Goal: Task Accomplishment & Management: Use online tool/utility

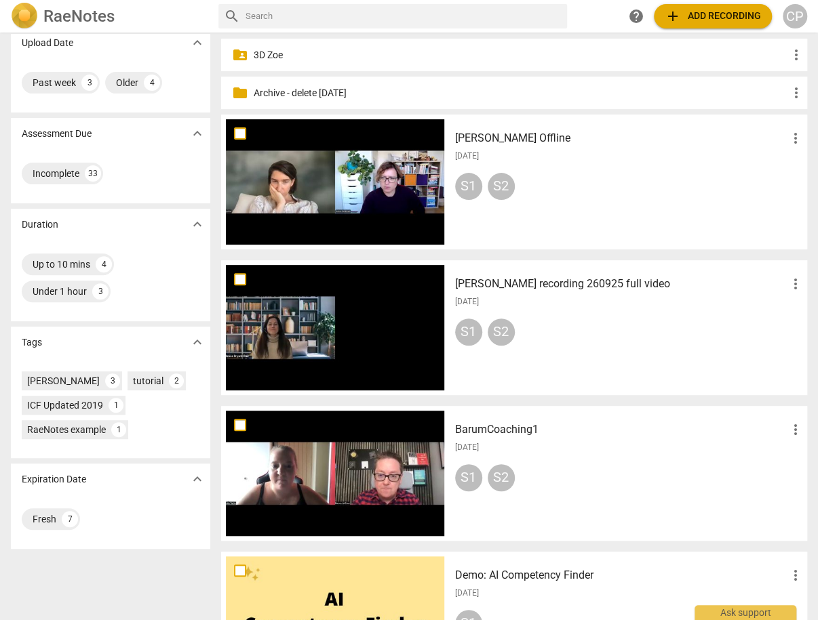
scroll to position [54, 0]
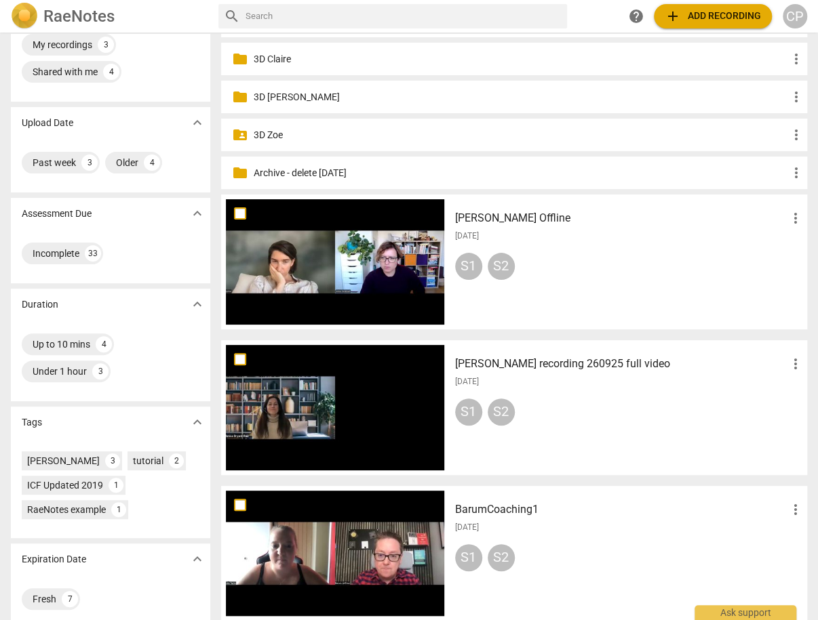
click at [498, 216] on h3 "[PERSON_NAME] Offline" at bounding box center [621, 218] width 333 height 16
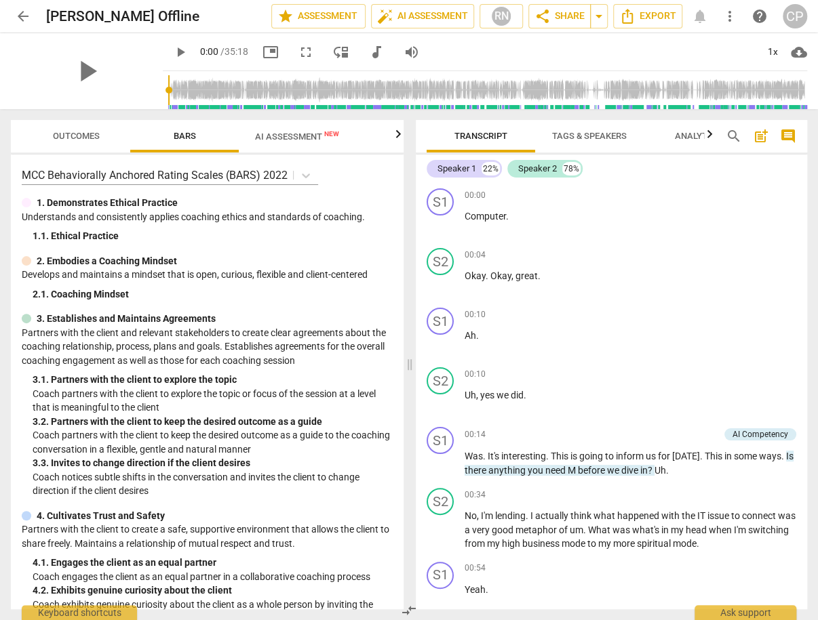
click at [280, 134] on span "AI Assessment New" at bounding box center [297, 137] width 84 height 10
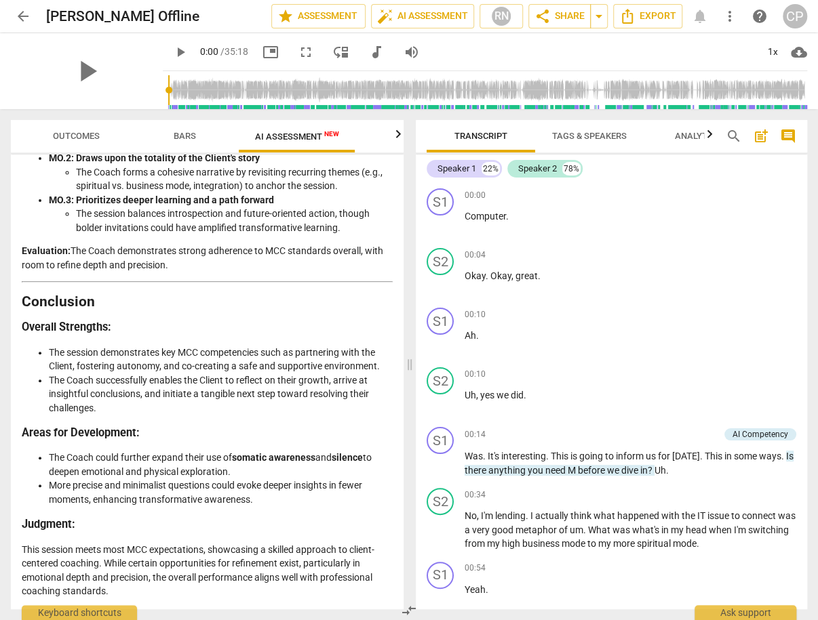
scroll to position [2717, 0]
click at [172, 52] on span "play_arrow" at bounding box center [180, 52] width 16 height 16
type input "6"
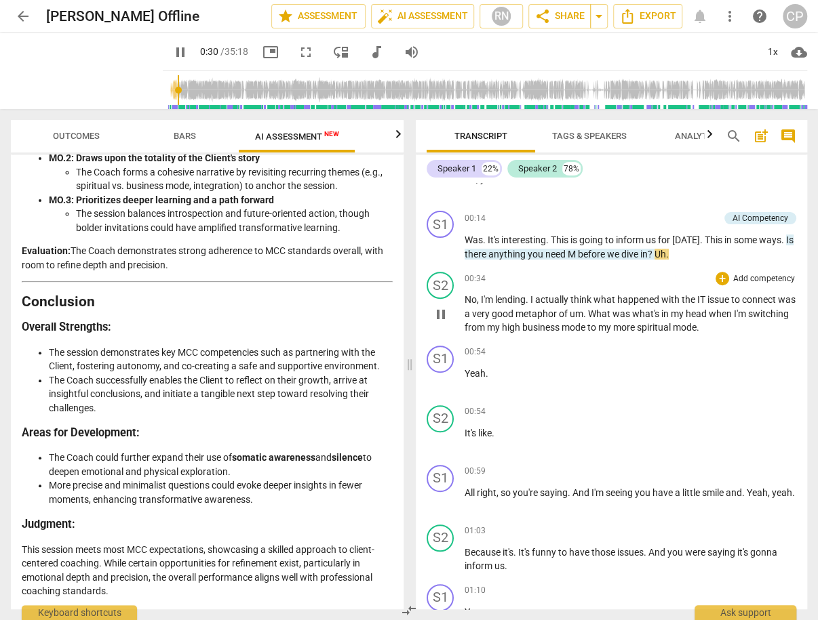
scroll to position [217, 0]
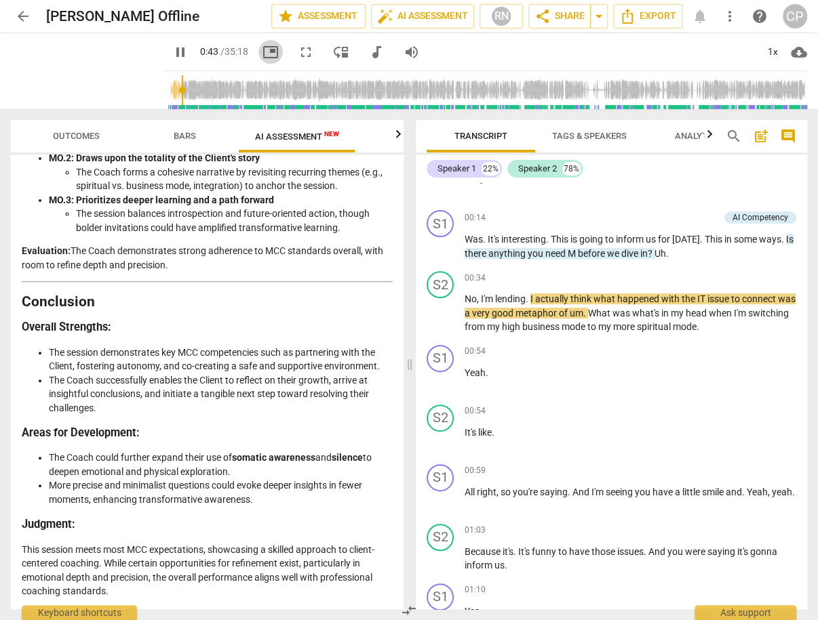
click at [262, 54] on span "picture_in_picture" at bounding box center [270, 52] width 16 height 16
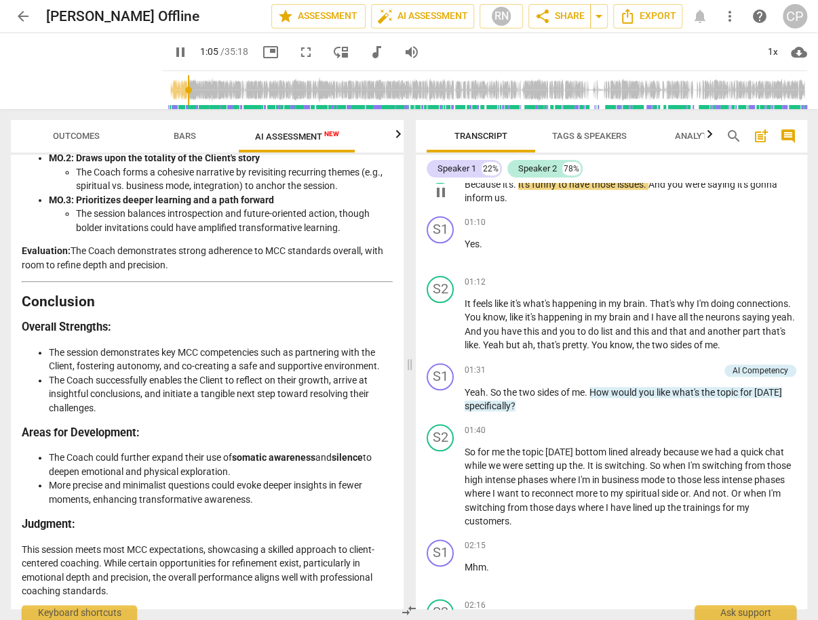
scroll to position [597, 0]
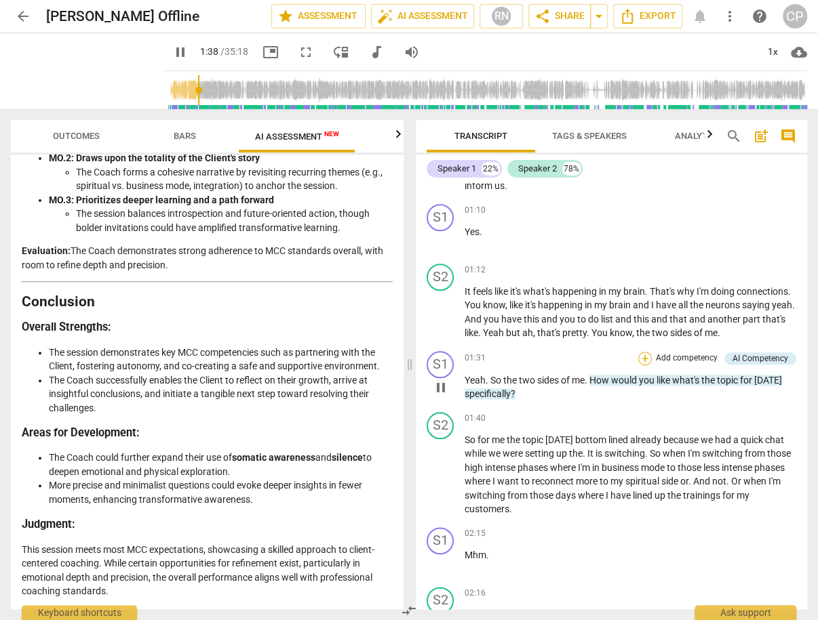
click at [641, 365] on div "+" at bounding box center [645, 359] width 14 height 14
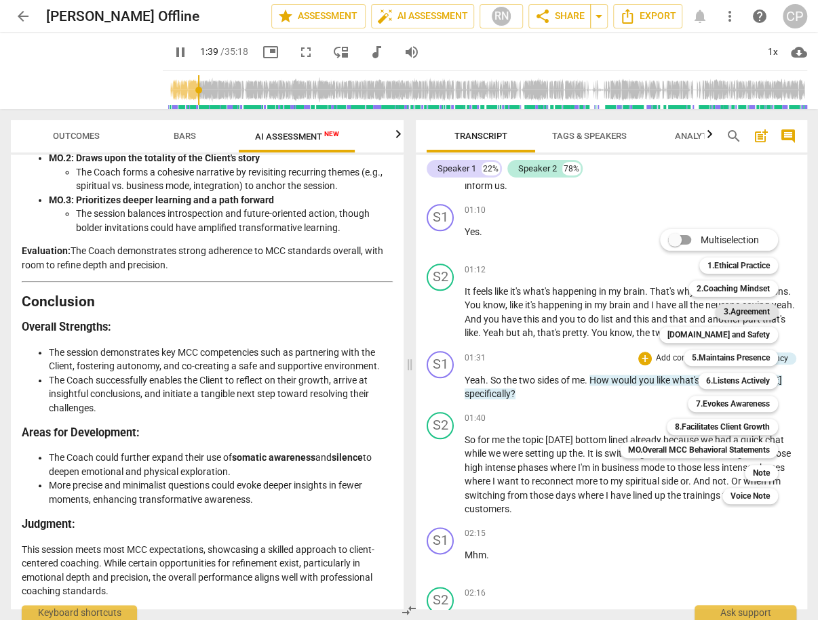
click at [750, 310] on b "3.Agreement" at bounding box center [746, 312] width 46 height 16
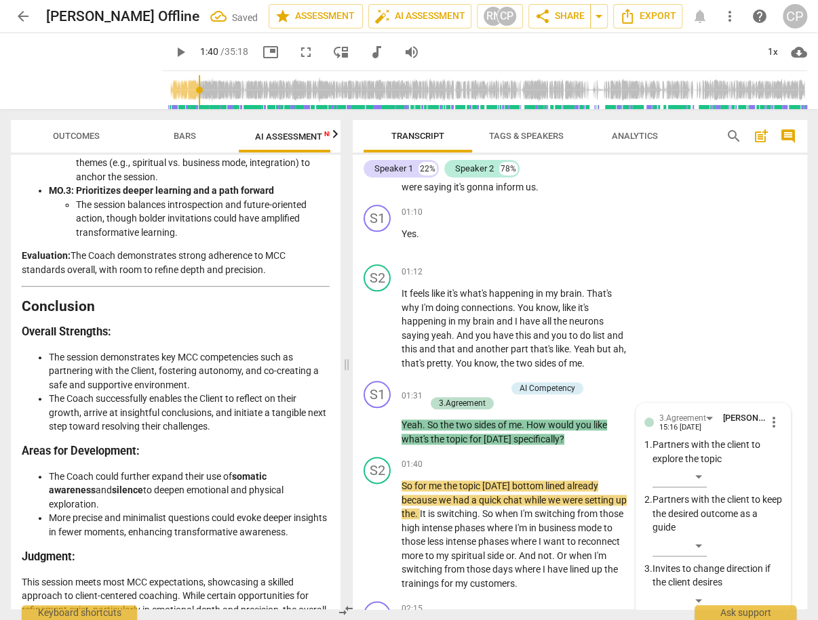
scroll to position [878, 0]
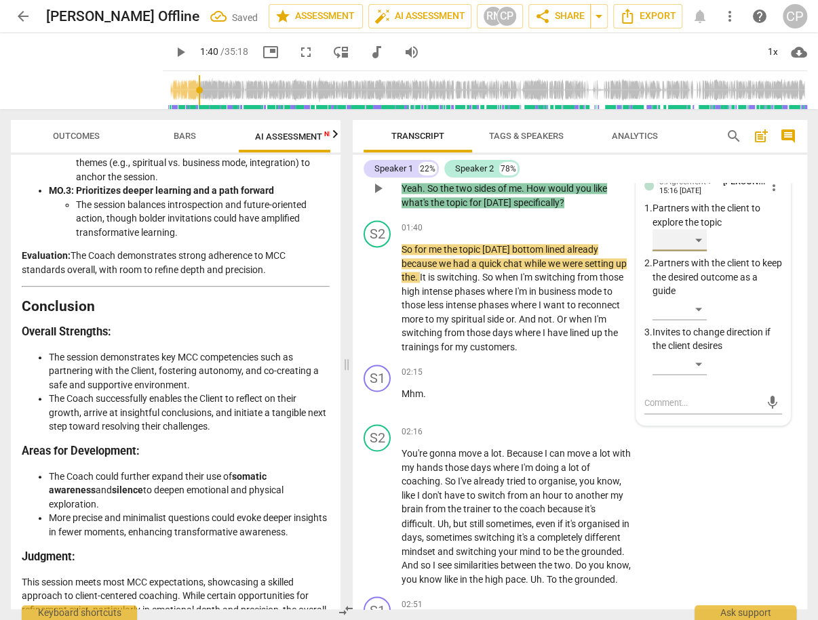
click at [696, 229] on div "​" at bounding box center [679, 240] width 54 height 22
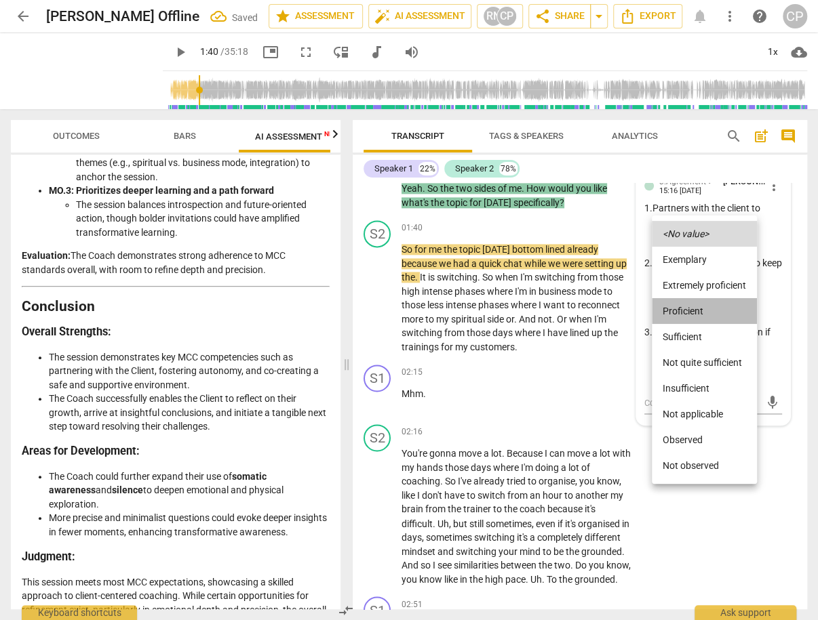
click at [680, 308] on li "Proficient" at bounding box center [704, 311] width 105 height 26
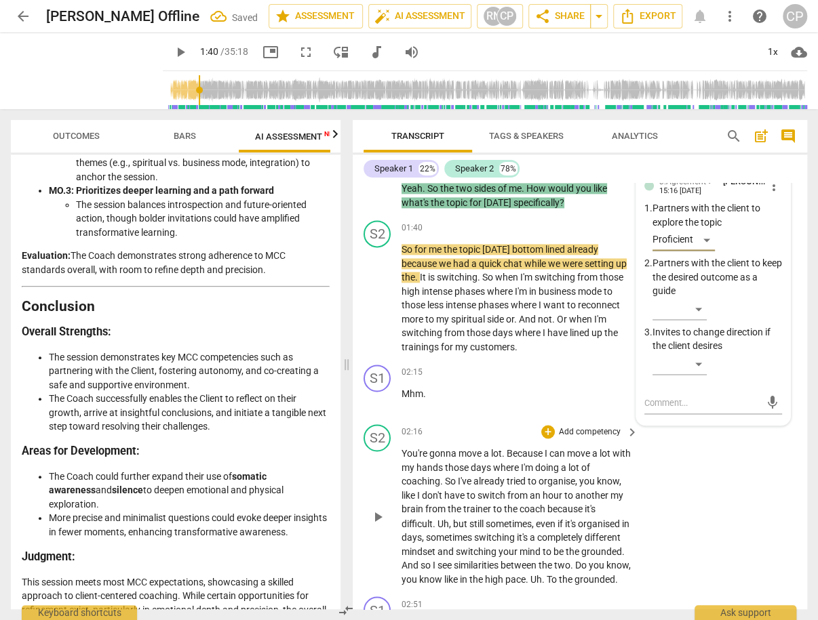
click at [702, 475] on div "S2 play_arrow pause 02:16 + Add competency keyboard_arrow_right You're gonna mo…" at bounding box center [580, 505] width 454 height 172
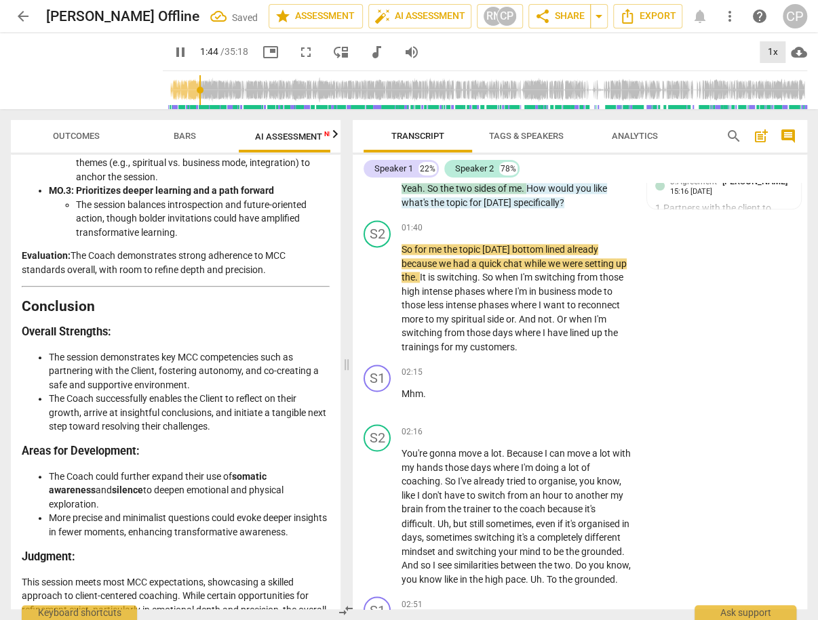
click at [774, 50] on div "1x" at bounding box center [772, 52] width 26 height 22
click at [786, 102] on li "1.25x" at bounding box center [781, 106] width 45 height 26
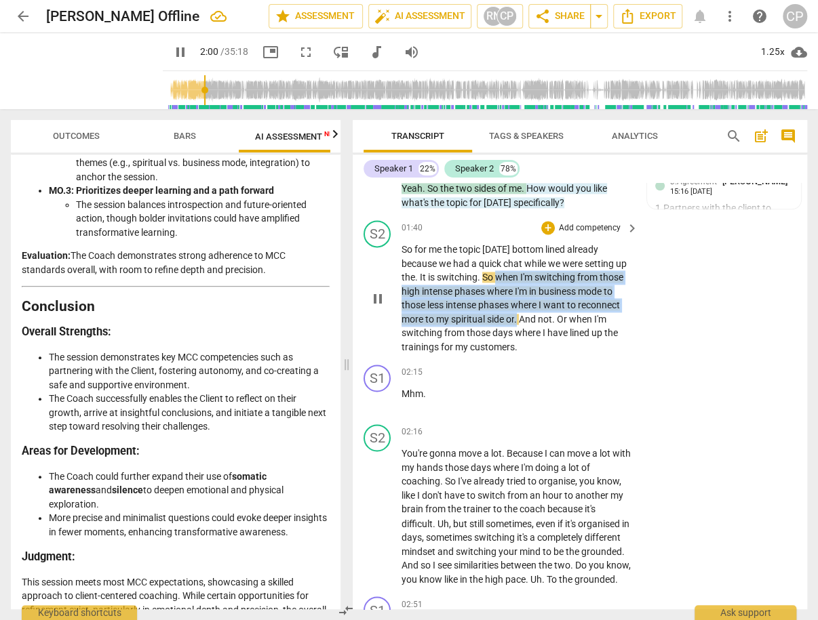
drag, startPoint x: 511, startPoint y: 271, endPoint x: 563, endPoint y: 313, distance: 67.0
click at [563, 313] on p "So for me the topic [DATE] bottom lined already because we had a quick chat whi…" at bounding box center [516, 298] width 230 height 111
click at [594, 294] on icon "button" at bounding box center [595, 293] width 8 height 9
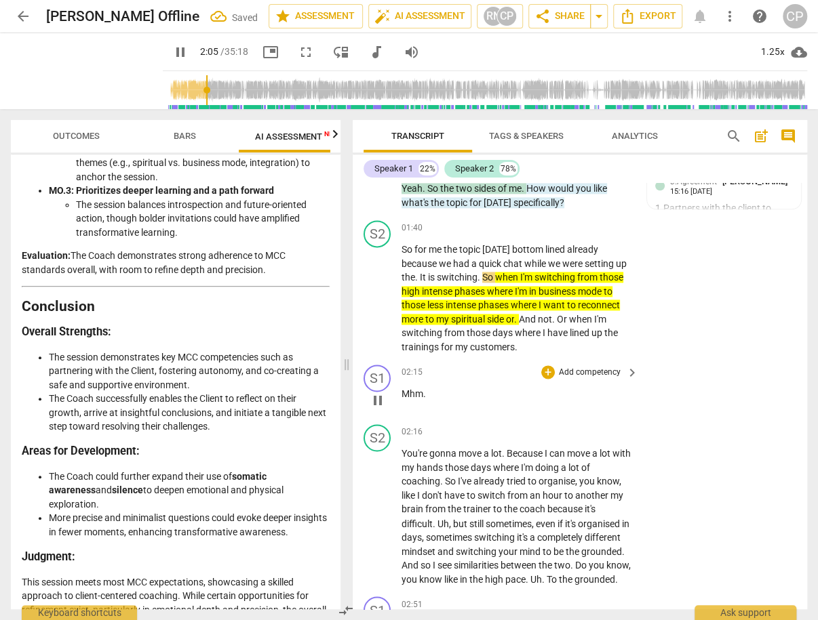
click at [643, 364] on div "S1 play_arrow pause 02:15 + Add competency keyboard_arrow_right Mhm ." at bounding box center [580, 389] width 454 height 60
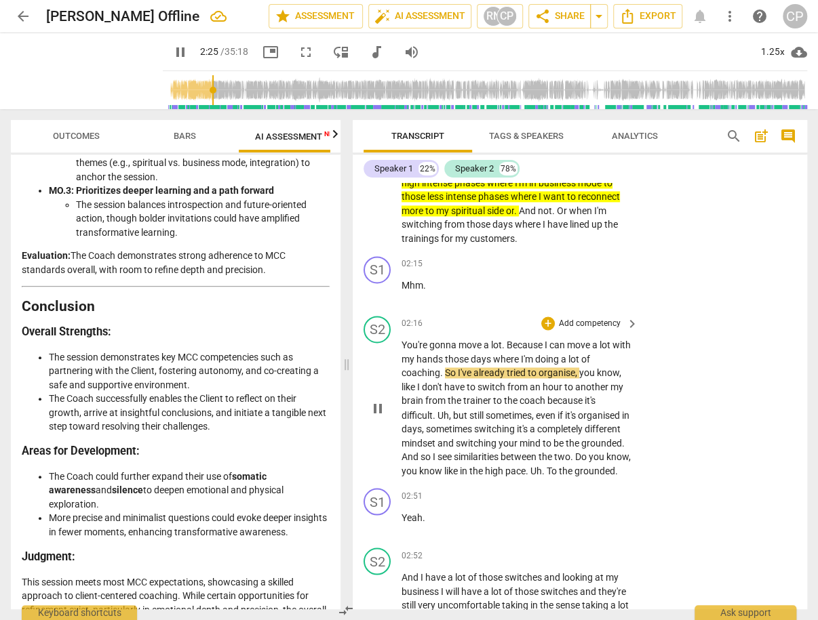
scroll to position [1041, 0]
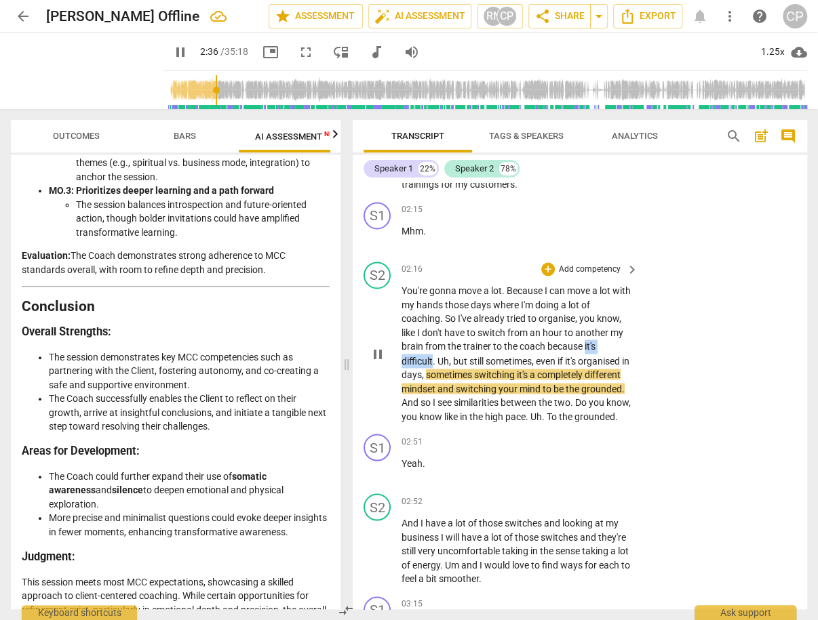
drag, startPoint x: 584, startPoint y: 338, endPoint x: 431, endPoint y: 358, distance: 154.6
click at [431, 358] on p "You're gonna move a lot . Because I can move a lot with my hands those days whe…" at bounding box center [516, 353] width 230 height 139
click at [462, 337] on icon "button" at bounding box center [462, 334] width 8 height 9
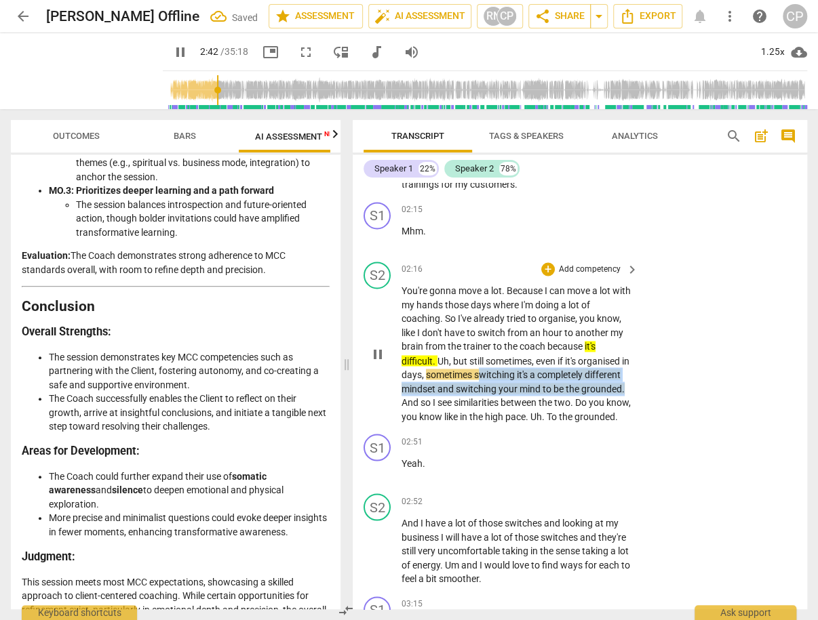
drag, startPoint x: 486, startPoint y: 366, endPoint x: 442, endPoint y: 397, distance: 53.6
click at [442, 397] on p "You're gonna move a lot . Because I can move a lot with my hands those days whe…" at bounding box center [516, 353] width 230 height 139
click at [472, 374] on icon "button" at bounding box center [477, 378] width 14 height 16
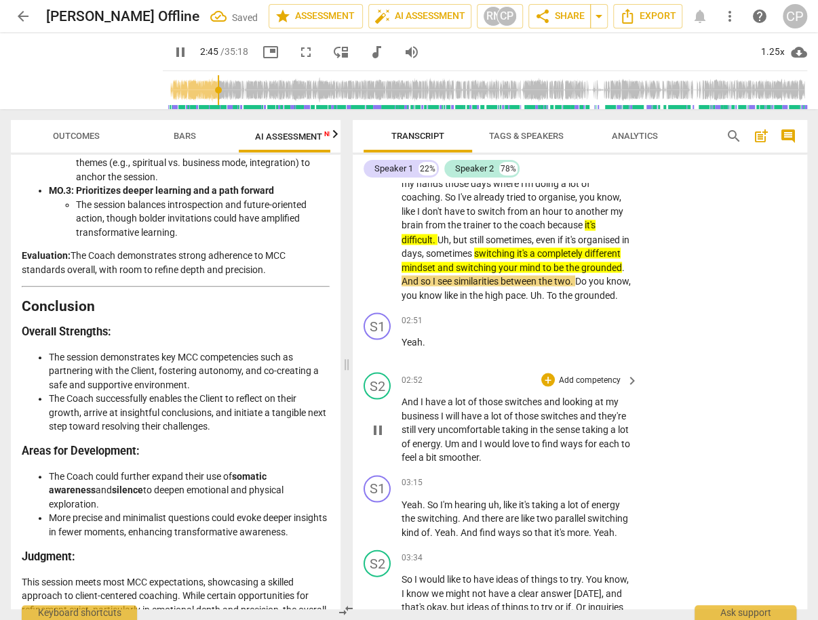
scroll to position [1203, 0]
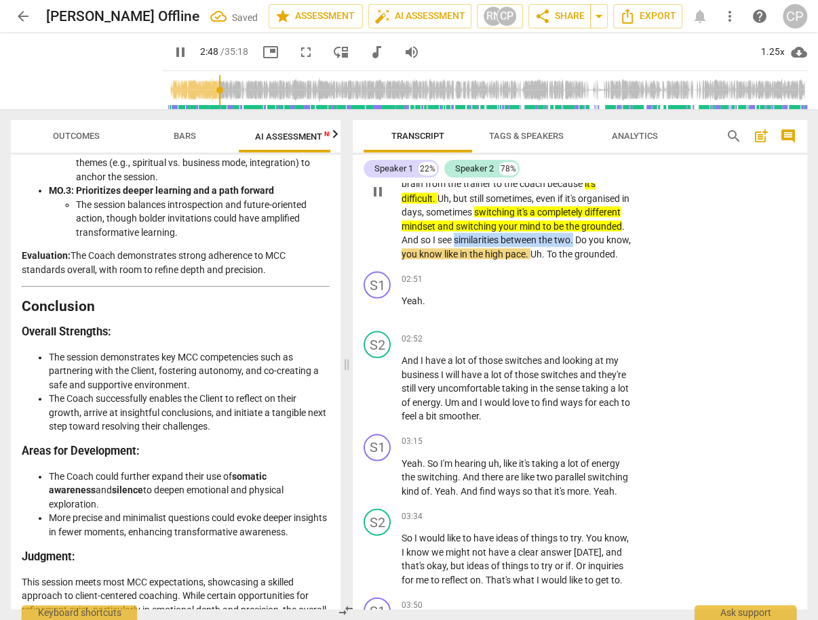
drag, startPoint x: 499, startPoint y: 233, endPoint x: 620, endPoint y: 231, distance: 120.7
click at [620, 231] on p "You're gonna move a lot . Because I can move a lot with my hands those days whe…" at bounding box center [516, 190] width 230 height 139
click at [645, 214] on icon "button" at bounding box center [652, 215] width 14 height 16
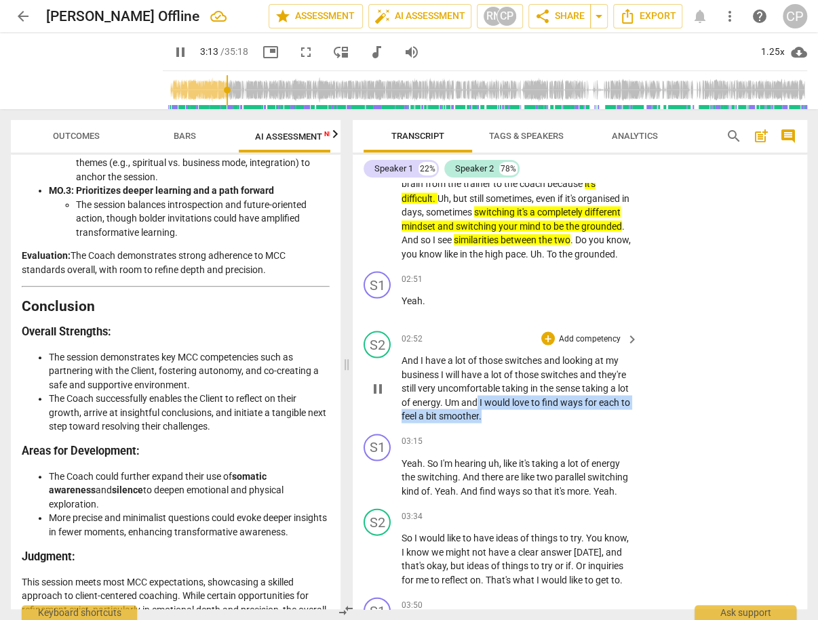
drag, startPoint x: 525, startPoint y: 410, endPoint x: 553, endPoint y: 427, distance: 32.3
click at [553, 423] on p "And I have a lot of those switches and looking at my business I will have a lot…" at bounding box center [516, 388] width 230 height 70
click at [588, 400] on icon "button" at bounding box center [585, 405] width 14 height 16
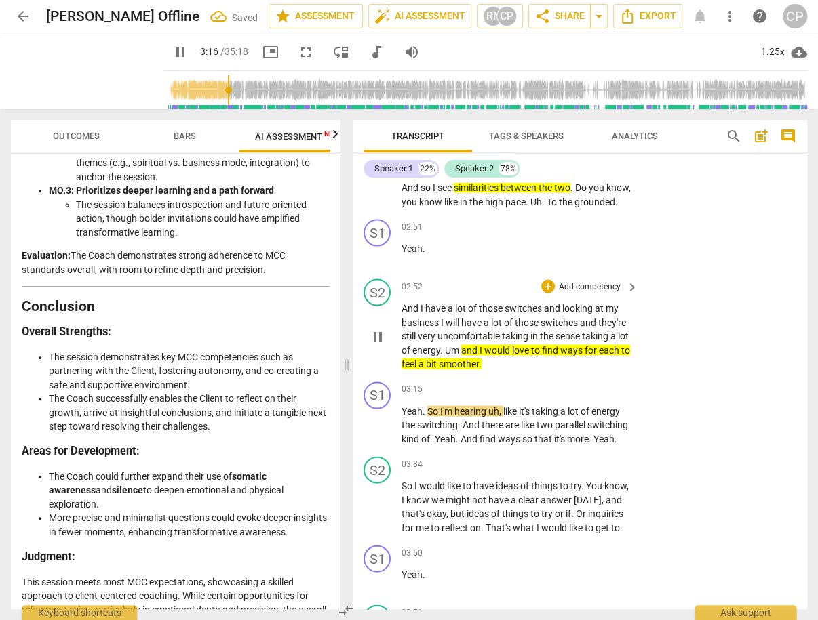
scroll to position [1312, 0]
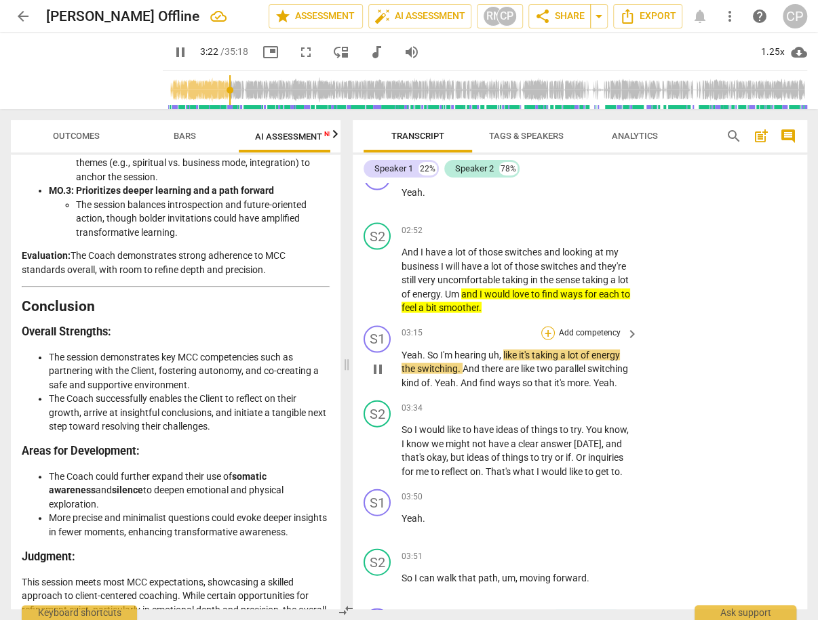
click at [547, 340] on div "+" at bounding box center [548, 333] width 14 height 14
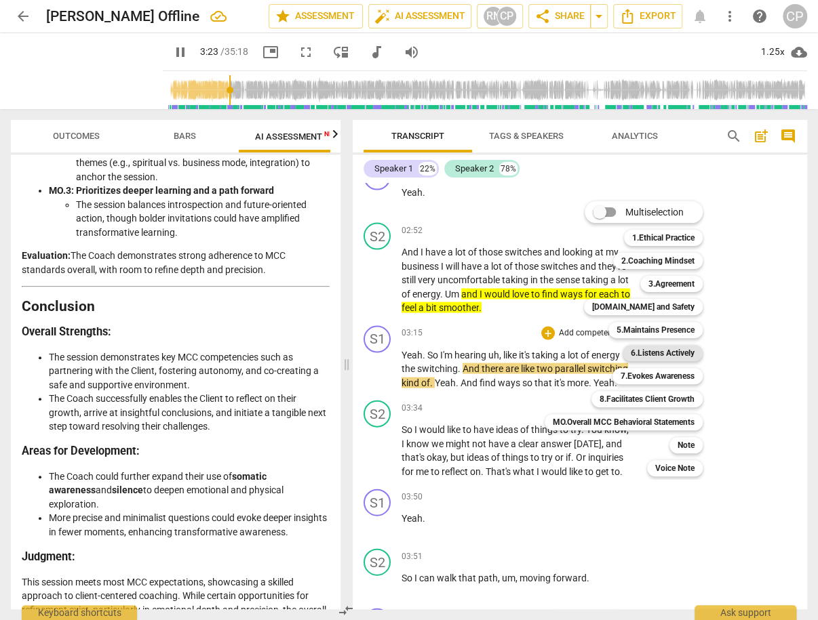
click at [659, 352] on b "6.Listens Actively" at bounding box center [663, 353] width 64 height 16
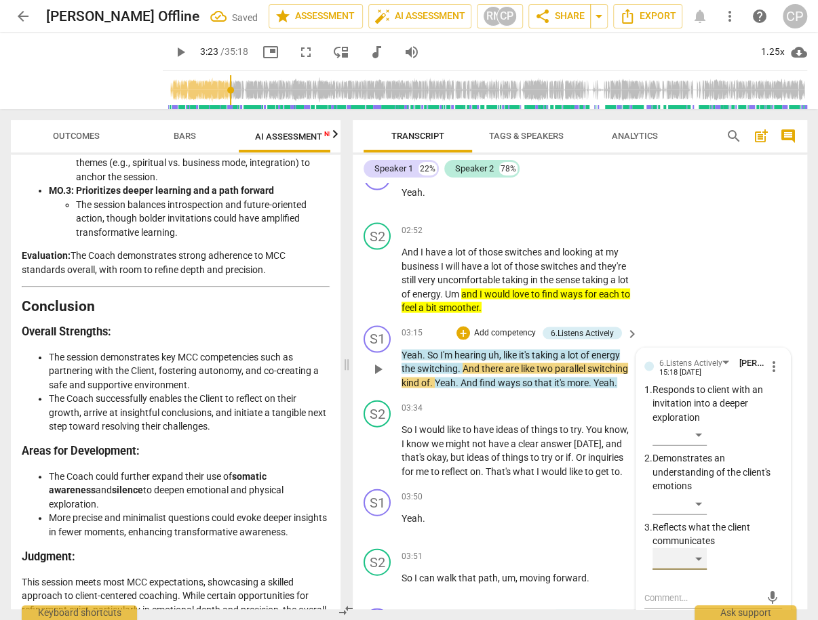
click at [700, 561] on div "​" at bounding box center [679, 559] width 54 height 22
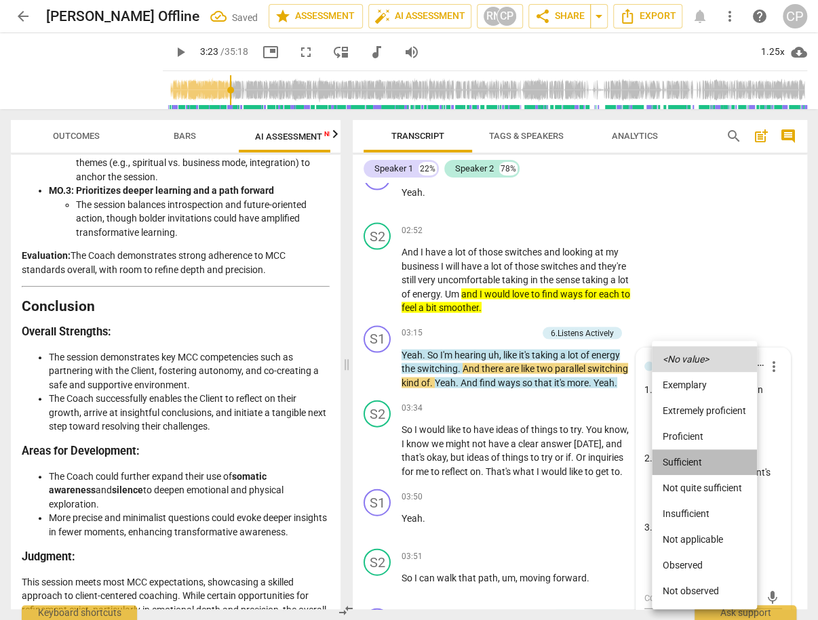
click at [688, 460] on li "Sufficient" at bounding box center [704, 463] width 105 height 26
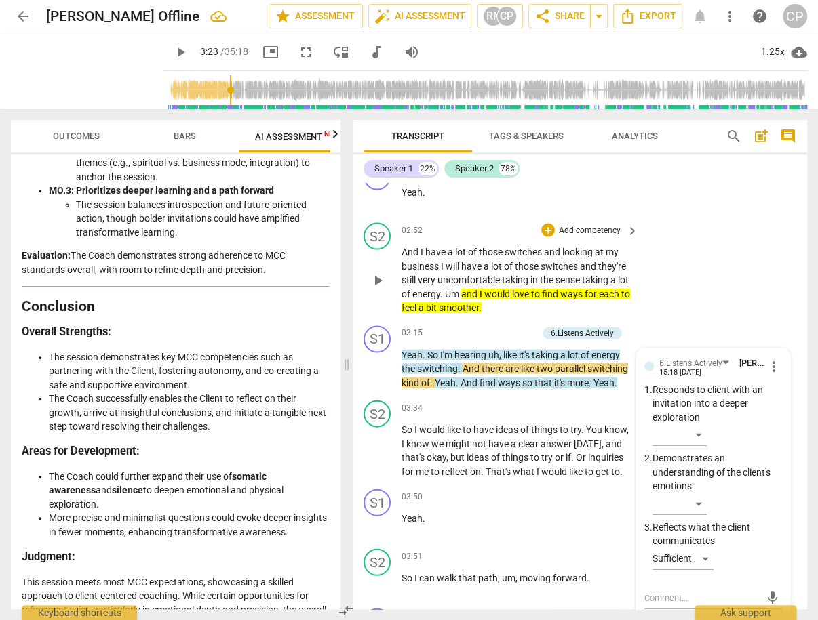
click at [695, 310] on div "S2 play_arrow pause 02:52 + Add competency keyboard_arrow_right And I have a lo…" at bounding box center [580, 268] width 454 height 103
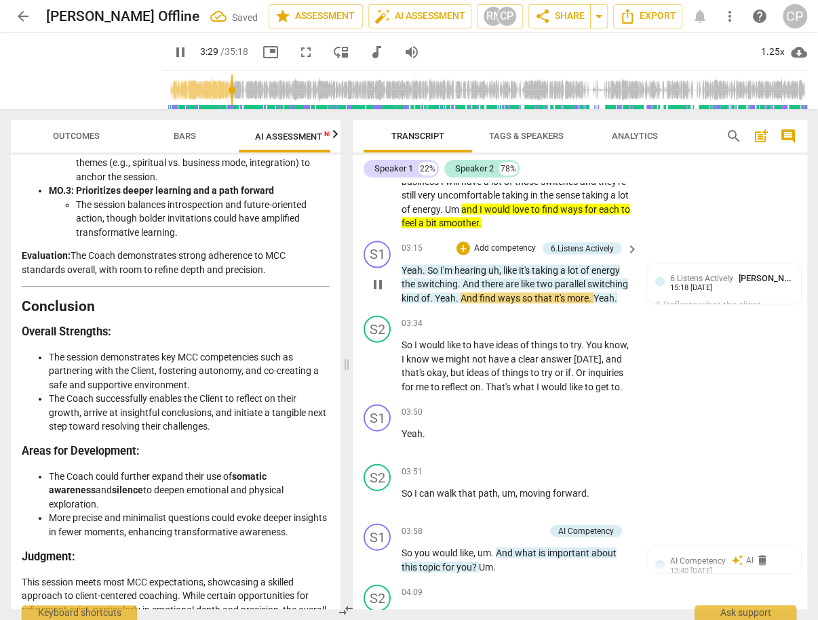
scroll to position [1420, 0]
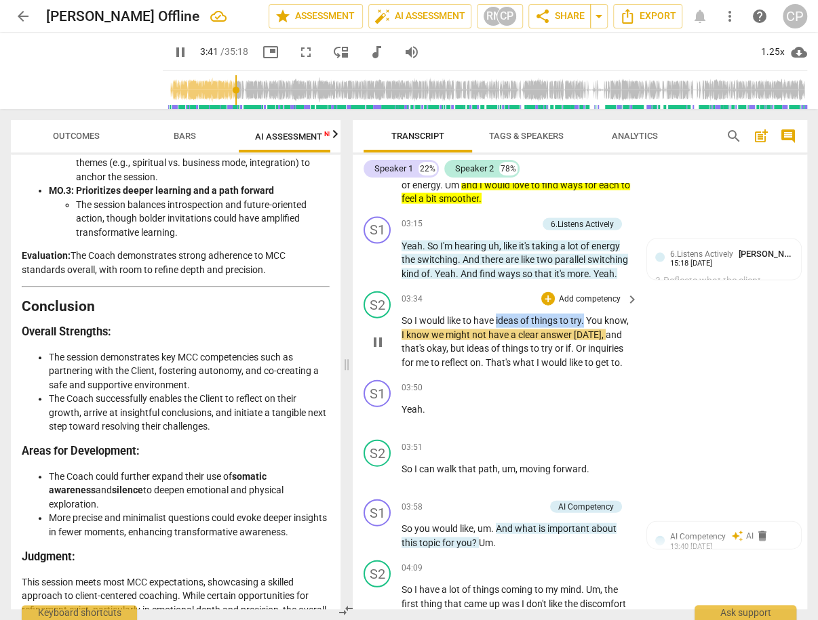
drag, startPoint x: 496, startPoint y: 342, endPoint x: 584, endPoint y: 342, distance: 88.1
click at [584, 342] on p "So I would like to have ideas of things to try . You know , I know we might not…" at bounding box center [516, 342] width 230 height 56
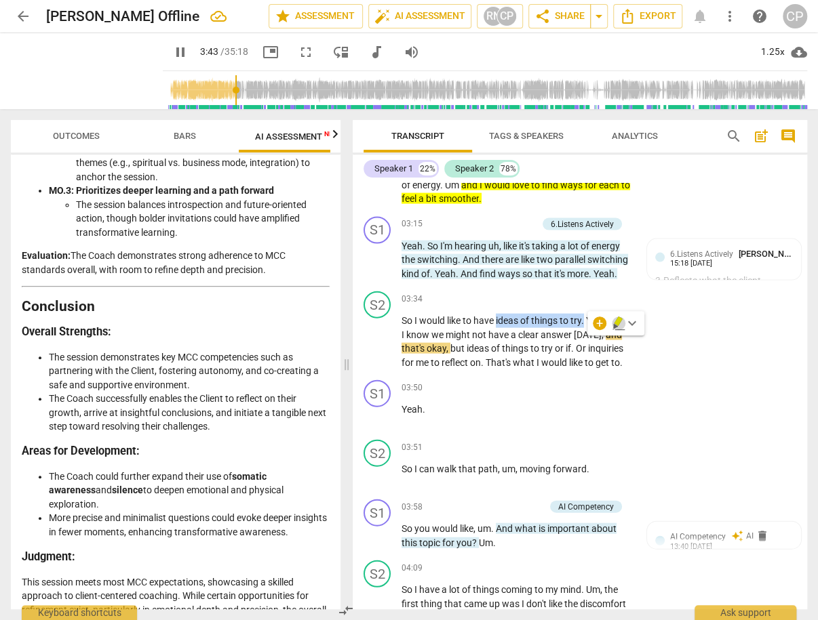
click at [616, 318] on icon "button" at bounding box center [618, 321] width 8 height 9
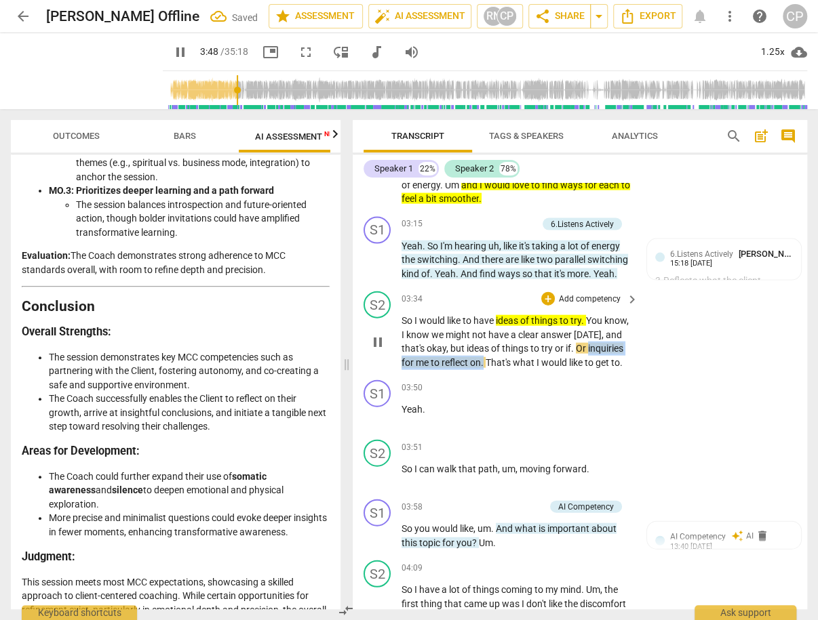
drag, startPoint x: 401, startPoint y: 384, endPoint x: 521, endPoint y: 384, distance: 120.0
click at [521, 370] on p "So I would like to have ideas of things to try . You know , I know we might not…" at bounding box center [516, 342] width 230 height 56
click at [553, 363] on icon "button" at bounding box center [555, 363] width 8 height 9
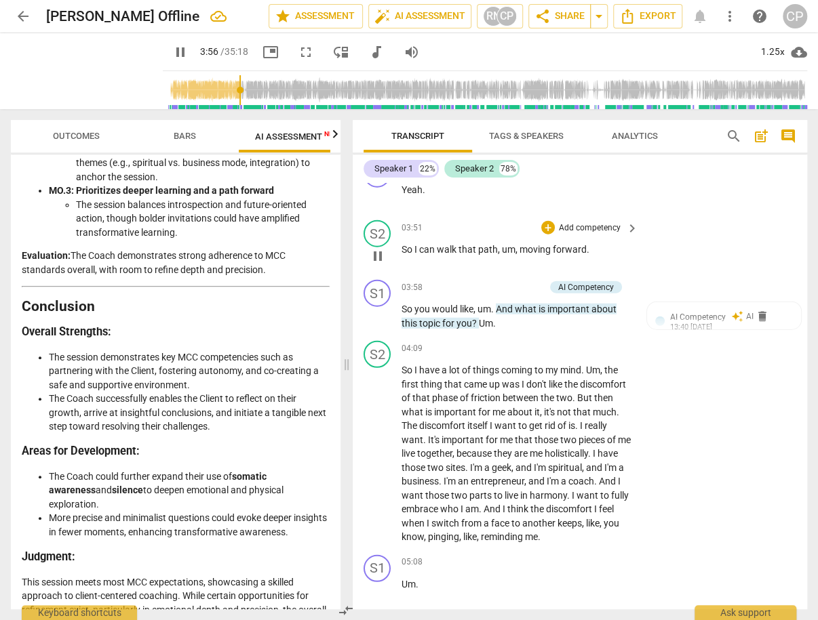
scroll to position [1746, 0]
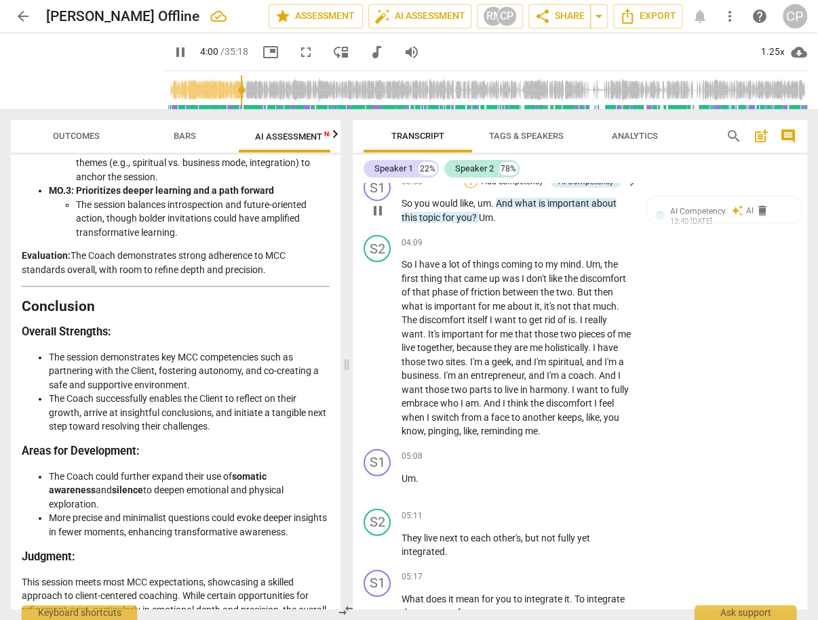
click at [467, 188] on div "+" at bounding box center [471, 182] width 14 height 14
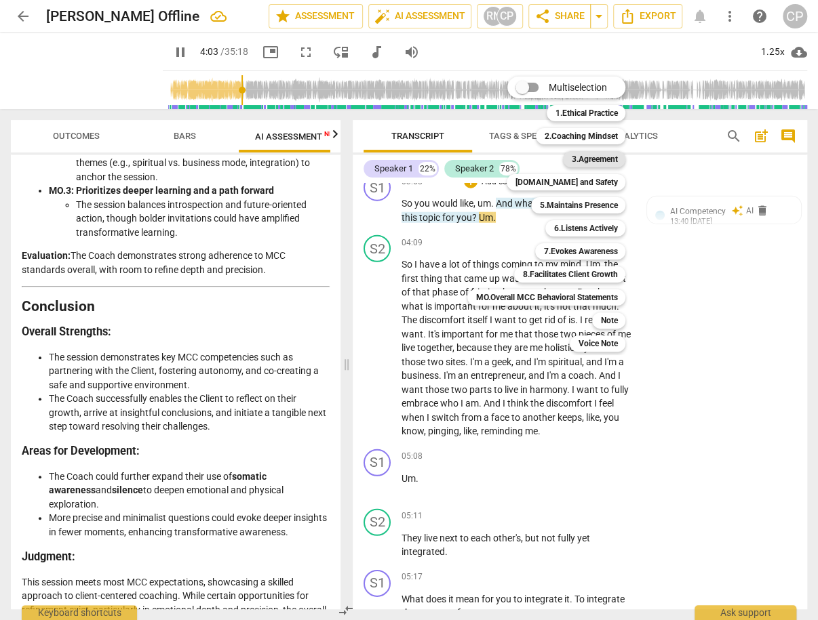
click at [614, 155] on b "3.Agreement" at bounding box center [594, 159] width 46 height 16
type input "244"
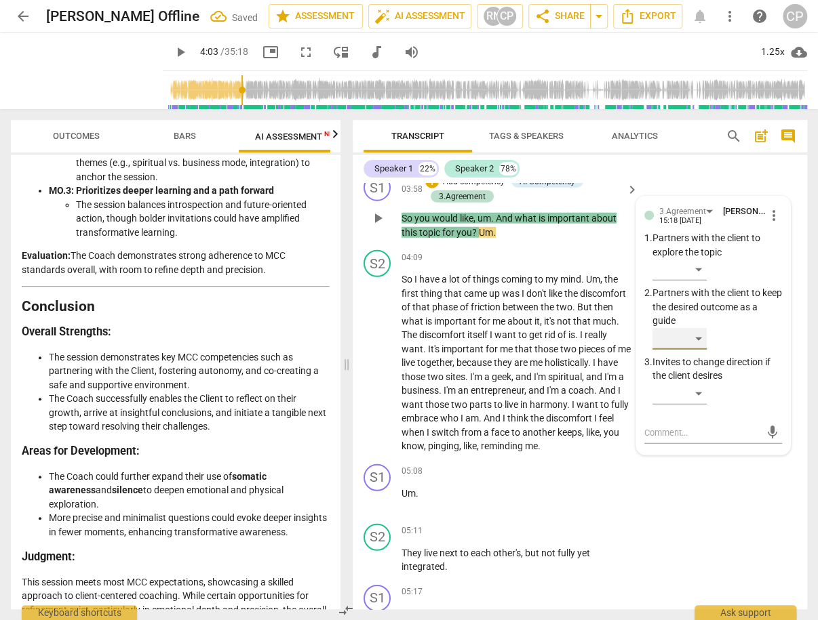
click at [694, 350] on div "​" at bounding box center [679, 339] width 54 height 22
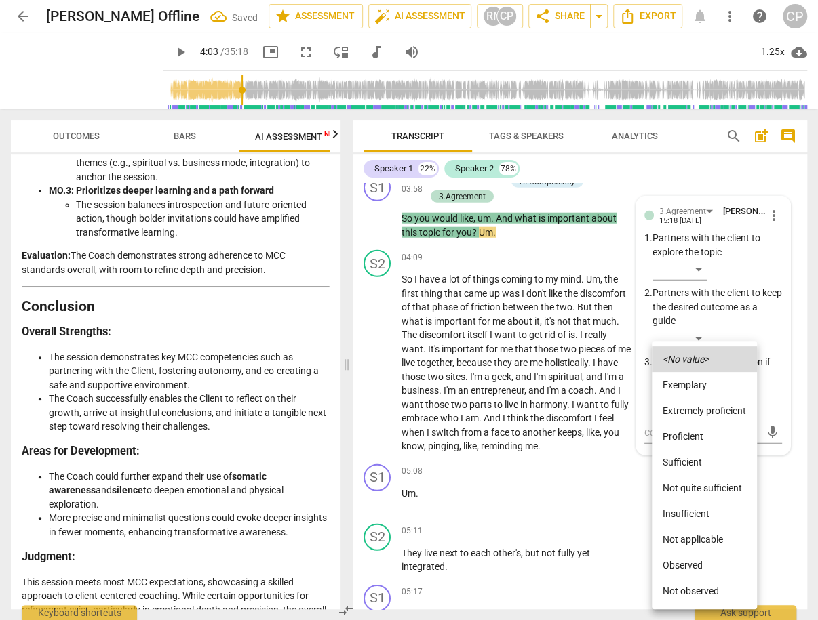
click at [698, 292] on div at bounding box center [409, 310] width 818 height 620
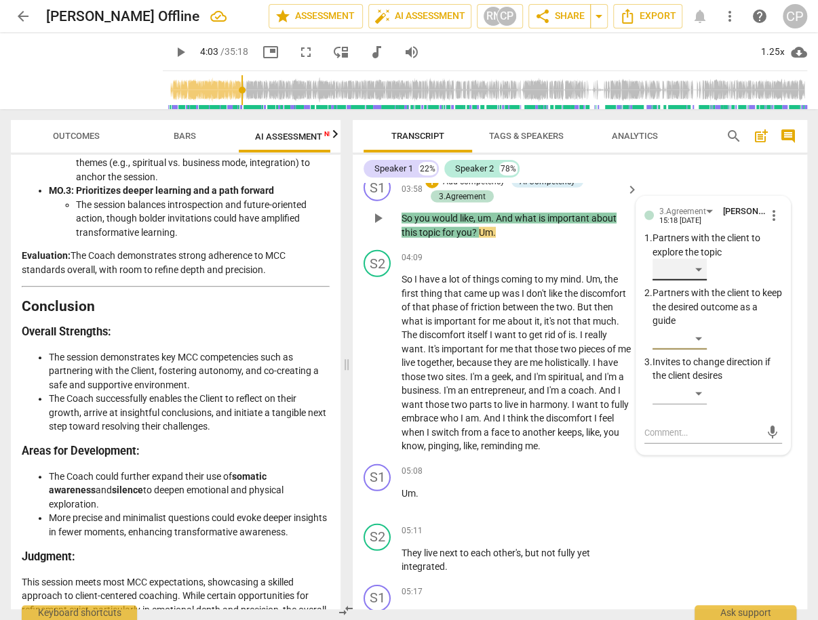
click at [690, 281] on div "​" at bounding box center [679, 270] width 54 height 22
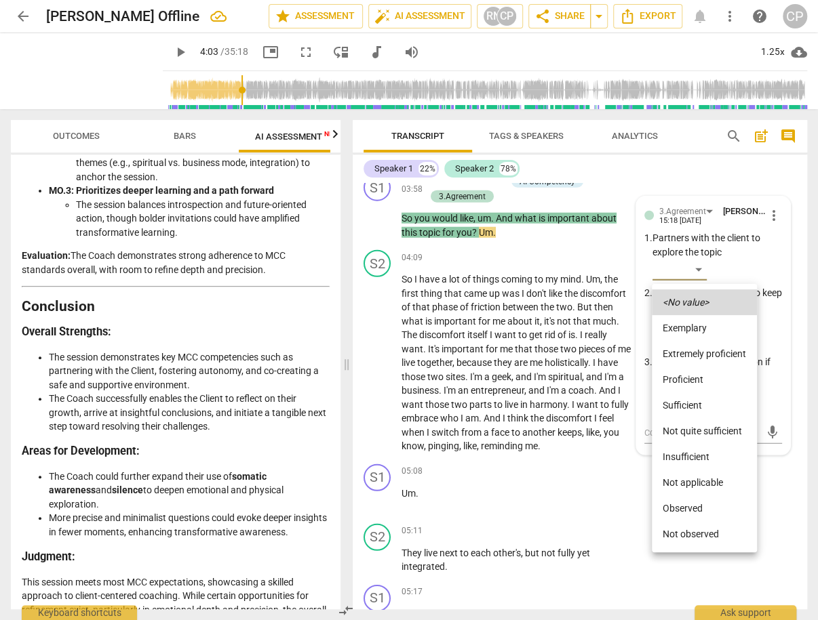
click at [700, 394] on li "Sufficient" at bounding box center [704, 406] width 105 height 26
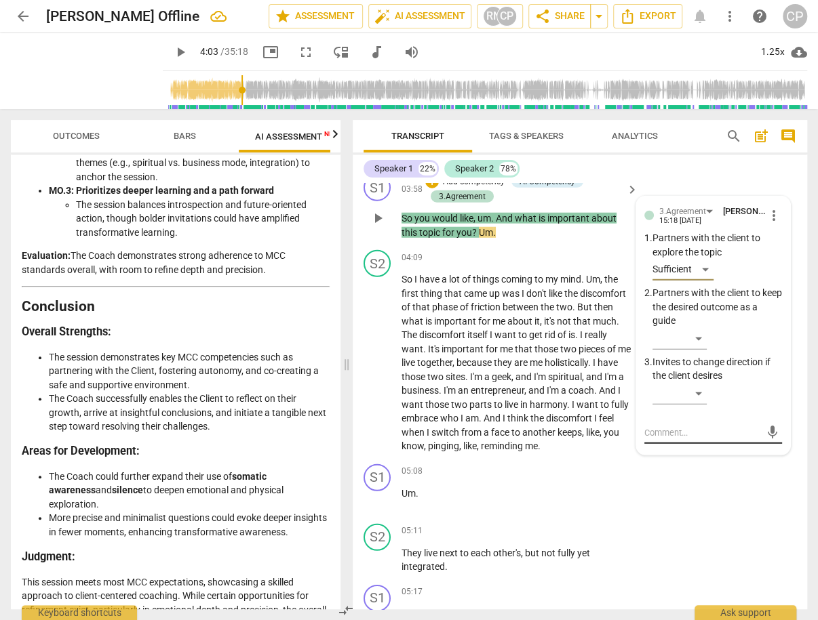
click at [665, 439] on textarea at bounding box center [702, 432] width 117 height 13
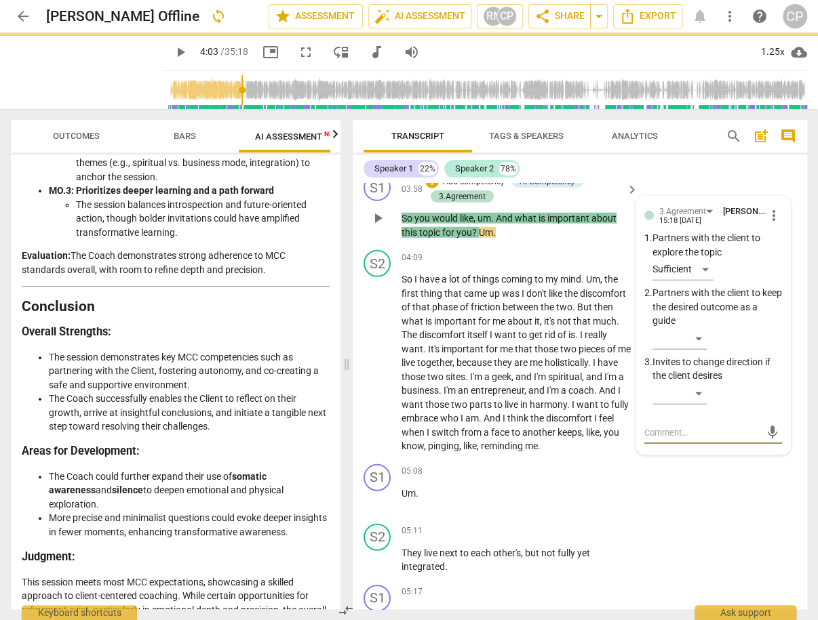
type textarea "."
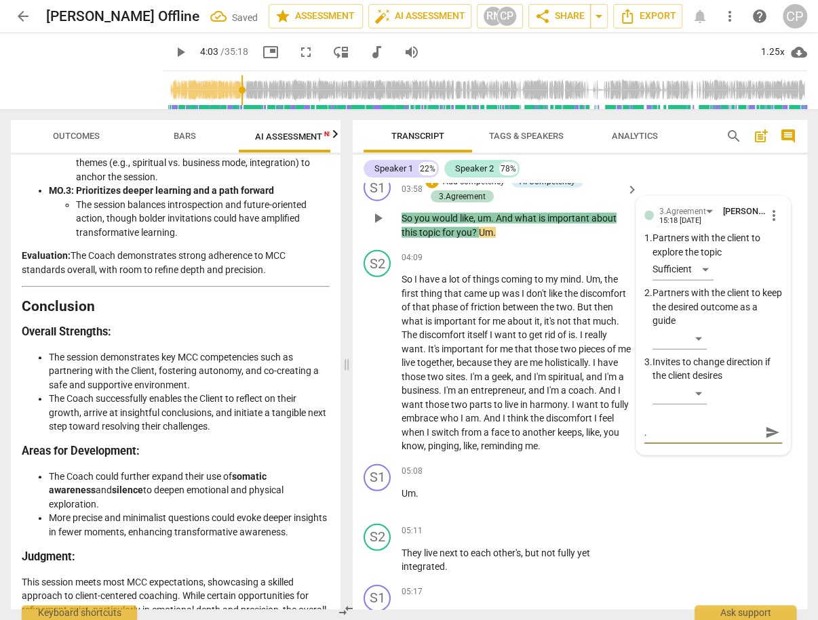
type textarea ".."
type textarea "..."
type textarea "...t"
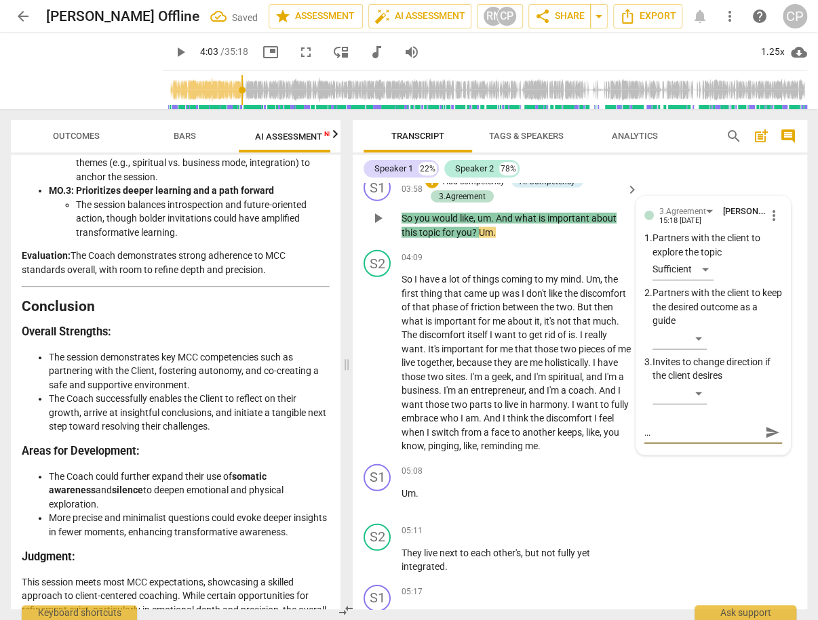
type textarea "...t"
type textarea "...to"
type textarea "...[PERSON_NAME]"
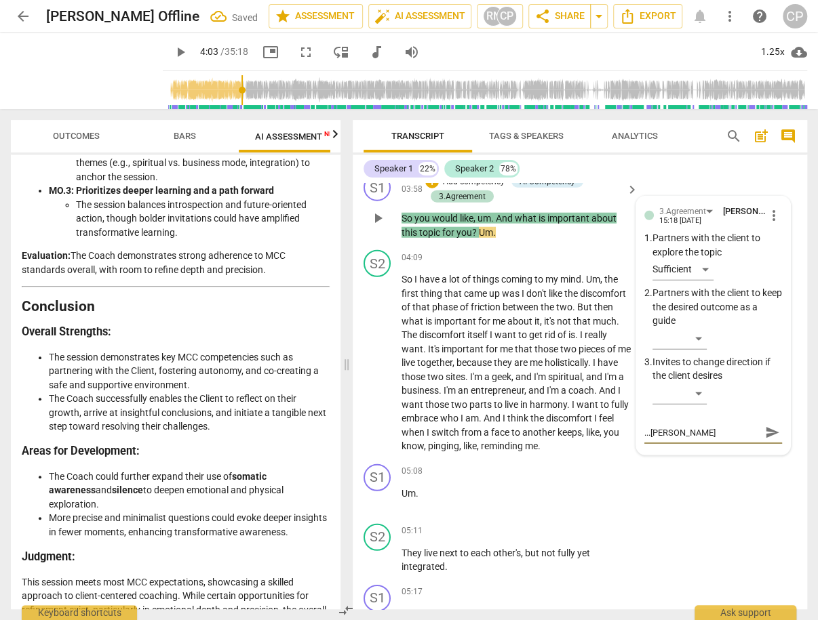
type textarea "...toda"
type textarea "...[DATE]"
type textarea "...[DATE]!"
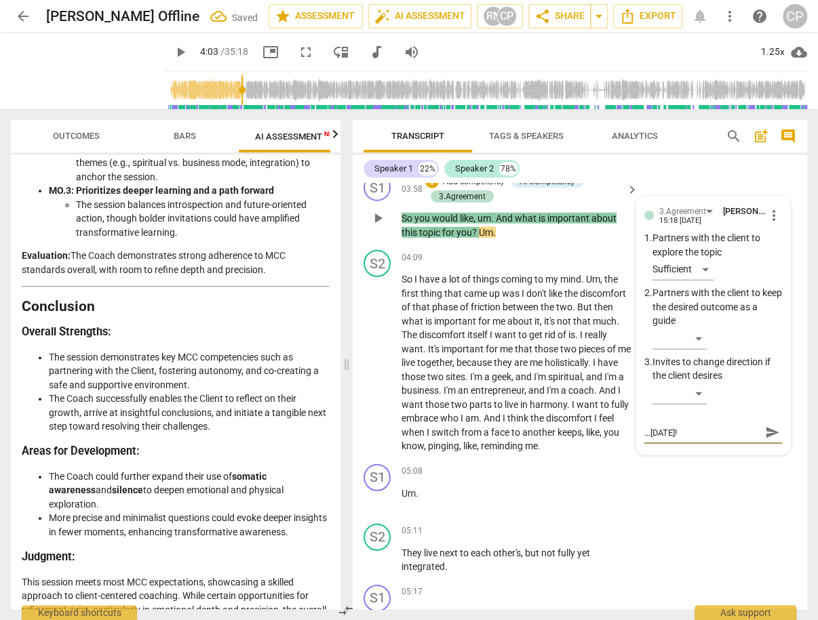
type textarea "...[DATE]!"
click at [766, 440] on span "send" at bounding box center [772, 432] width 15 height 15
click at [375, 372] on span "play_arrow" at bounding box center [378, 363] width 16 height 16
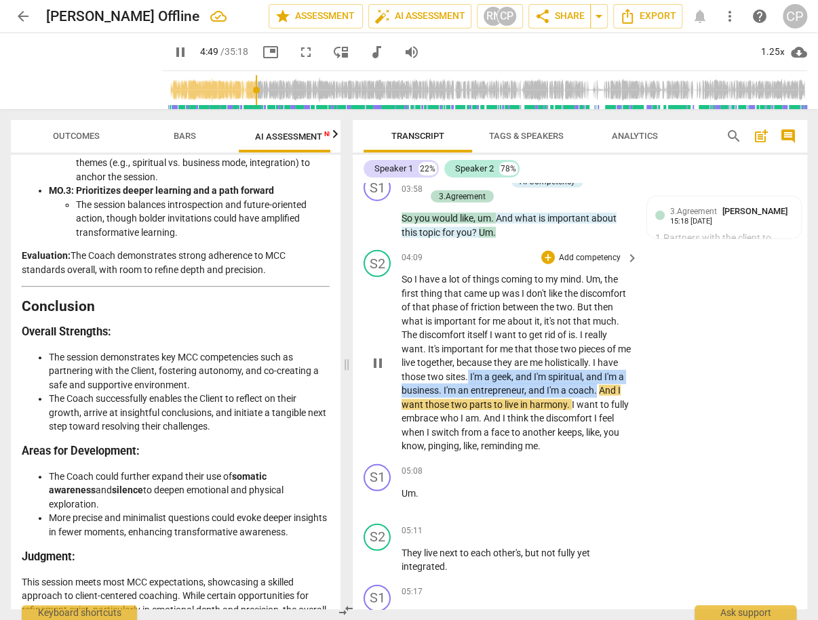
drag, startPoint x: 490, startPoint y: 409, endPoint x: 622, endPoint y: 420, distance: 133.3
click at [622, 420] on p "So I have a lot of things coming to my mind . Um , the first thing that came up…" at bounding box center [516, 363] width 230 height 181
click at [652, 407] on icon "button" at bounding box center [650, 405] width 14 height 16
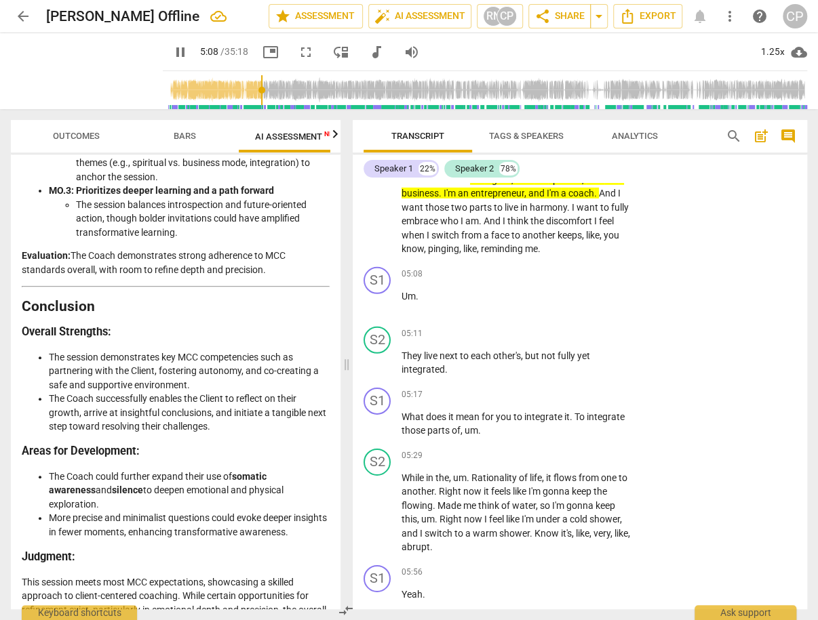
scroll to position [1963, 0]
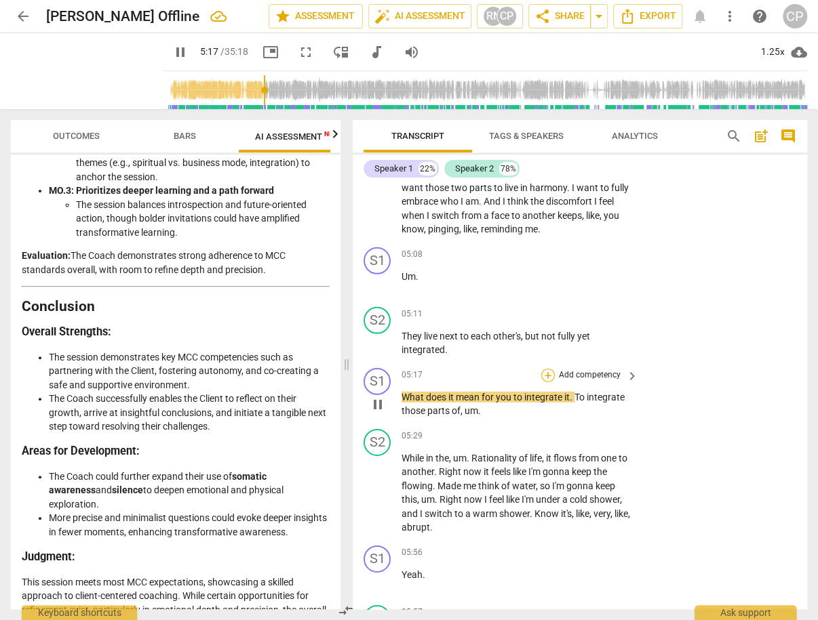
click at [546, 382] on div "+" at bounding box center [548, 376] width 14 height 14
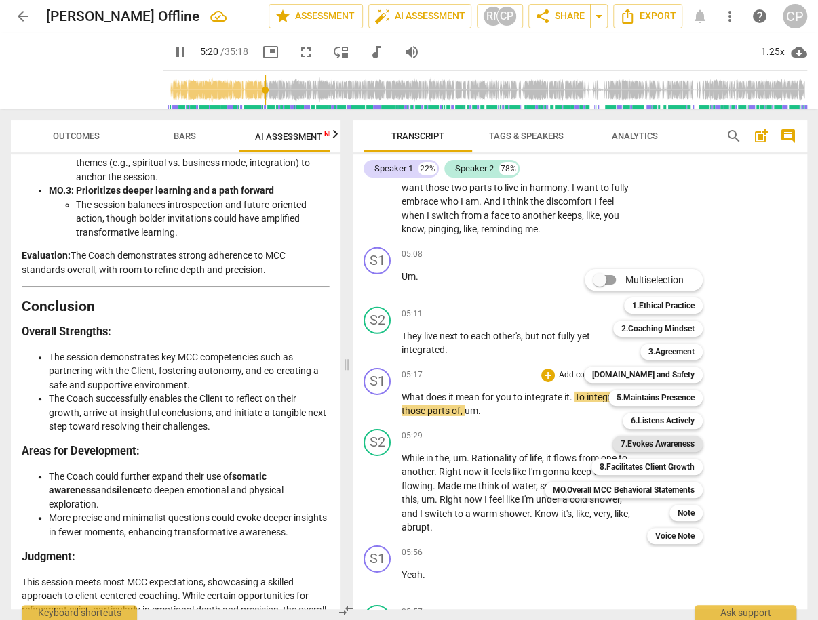
click at [683, 447] on b "7.Evokes Awareness" at bounding box center [657, 444] width 74 height 16
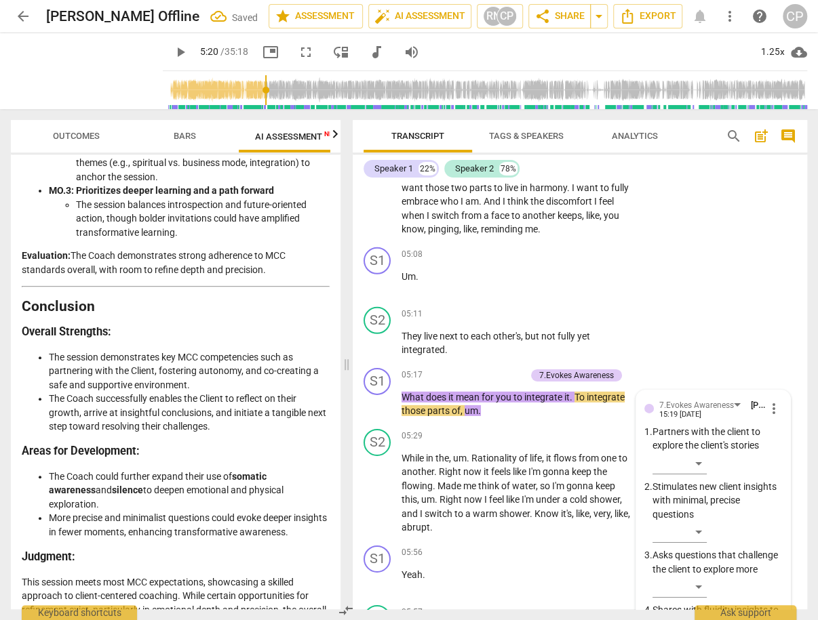
scroll to position [2292, 0]
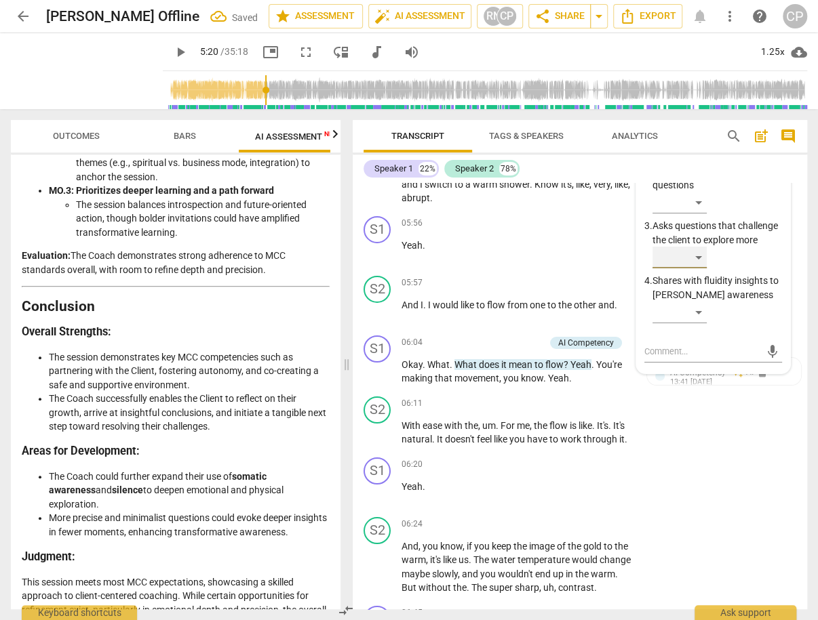
click at [698, 268] on div "​" at bounding box center [679, 258] width 54 height 22
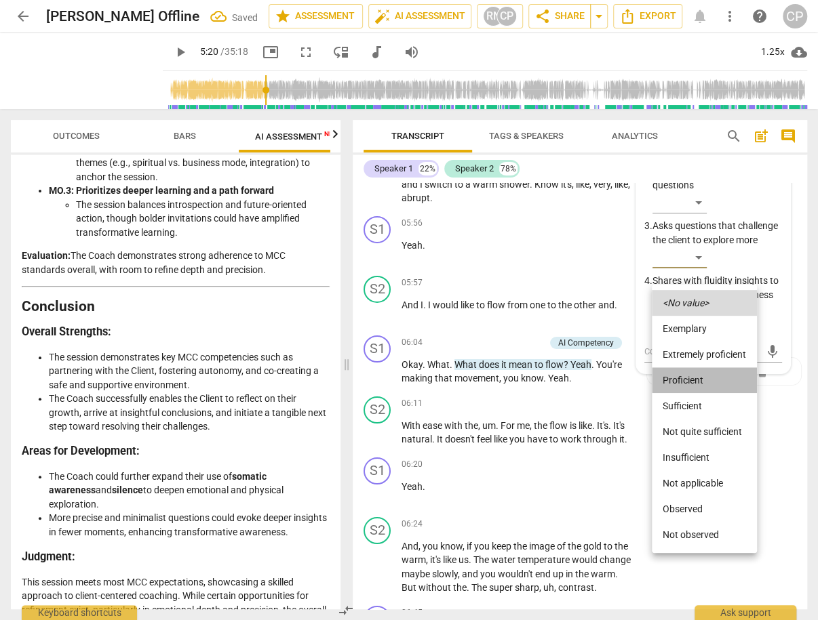
click at [700, 376] on li "Proficient" at bounding box center [704, 380] width 105 height 26
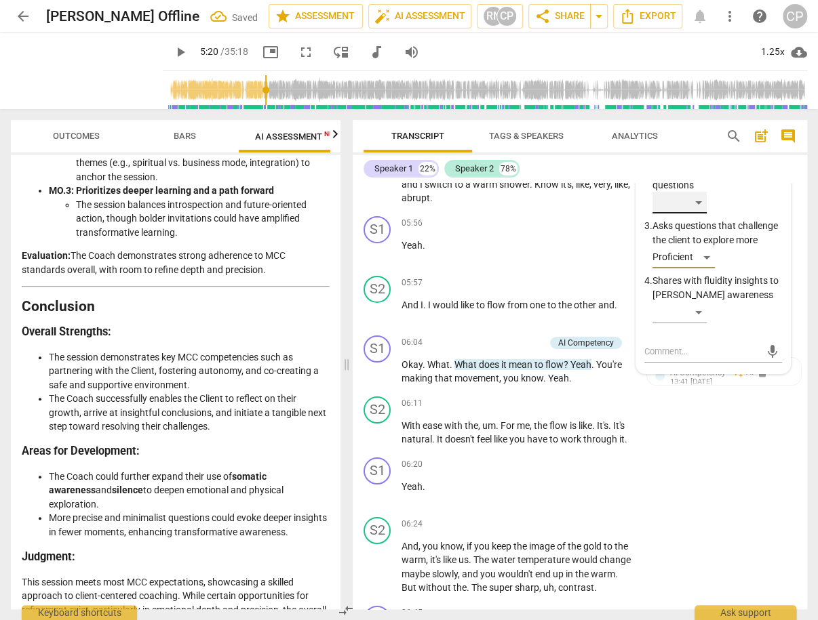
click at [694, 214] on div "​" at bounding box center [679, 203] width 54 height 22
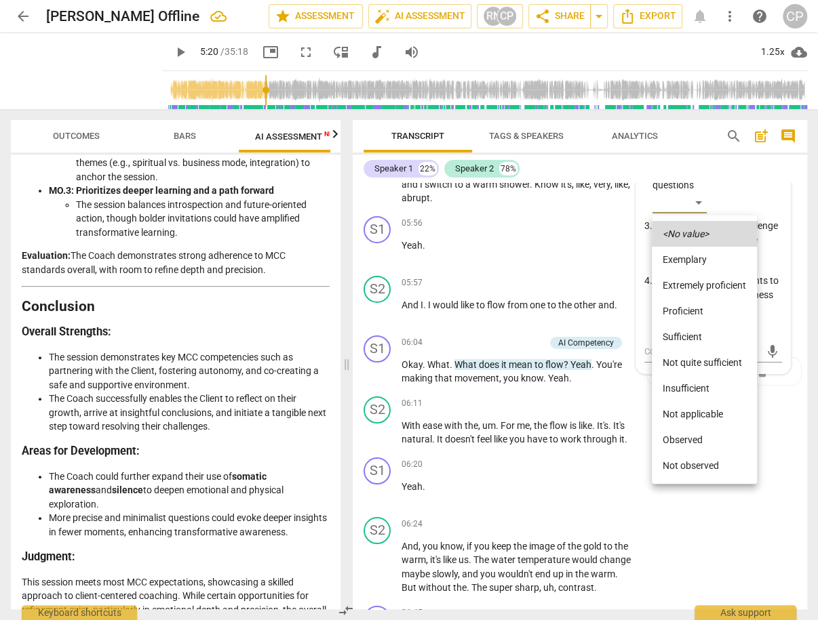
click at [707, 312] on li "Proficient" at bounding box center [704, 311] width 105 height 26
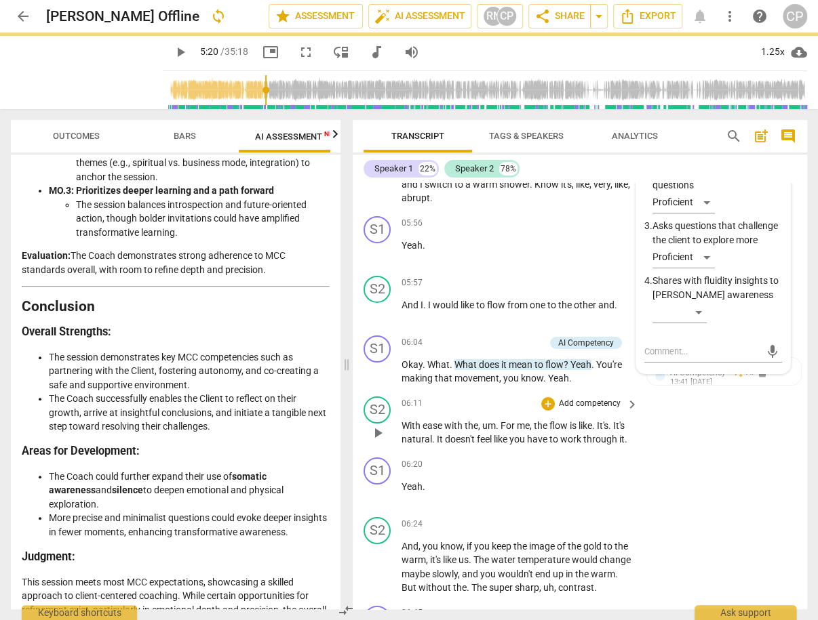
click at [693, 452] on div "S2 play_arrow pause 06:11 + Add competency keyboard_arrow_right With ease with …" at bounding box center [580, 421] width 454 height 61
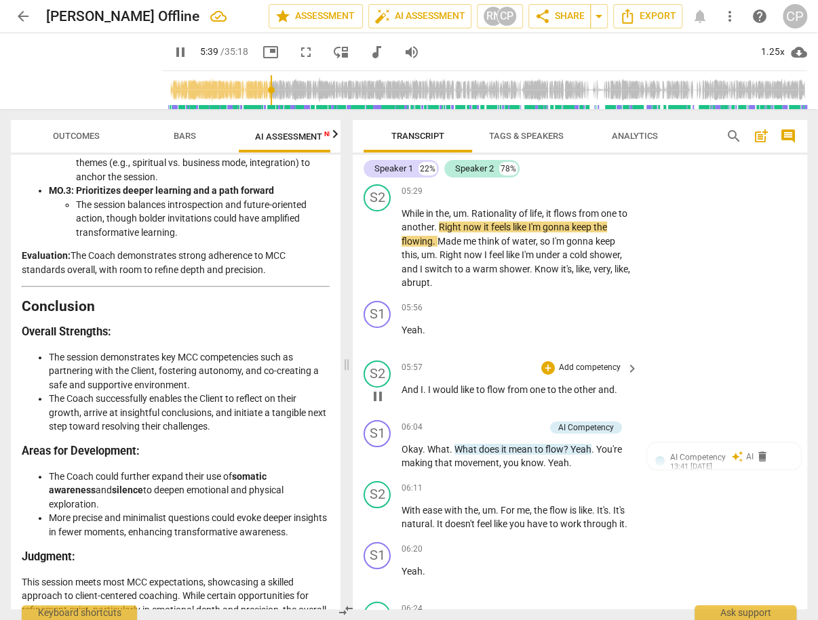
scroll to position [2238, 0]
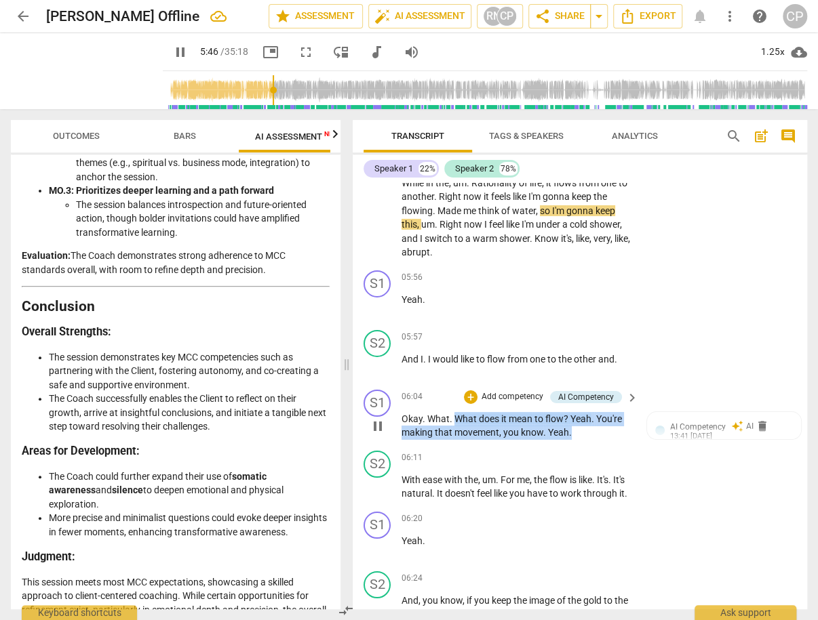
drag, startPoint x: 452, startPoint y: 448, endPoint x: 580, endPoint y: 456, distance: 128.4
click at [580, 440] on p "Okay . What . What does it mean to flow ? Yeah . You're making that movement , …" at bounding box center [516, 426] width 230 height 28
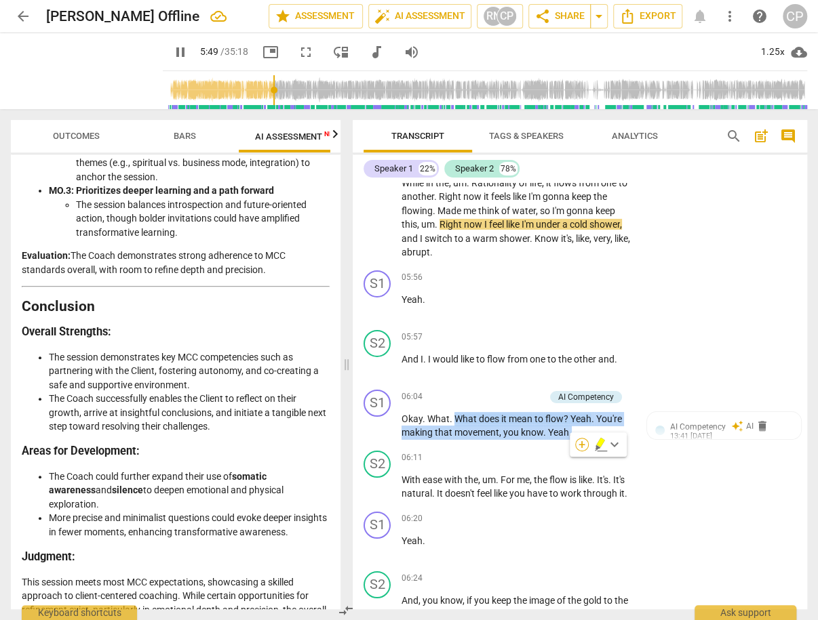
click at [582, 445] on div "+" at bounding box center [582, 445] width 14 height 14
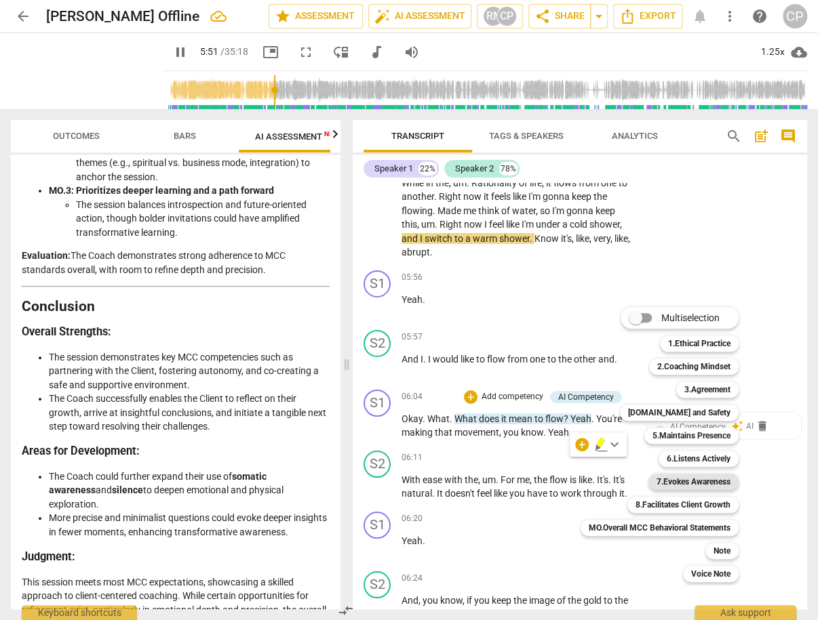
click at [711, 482] on b "7.Evokes Awareness" at bounding box center [693, 482] width 74 height 16
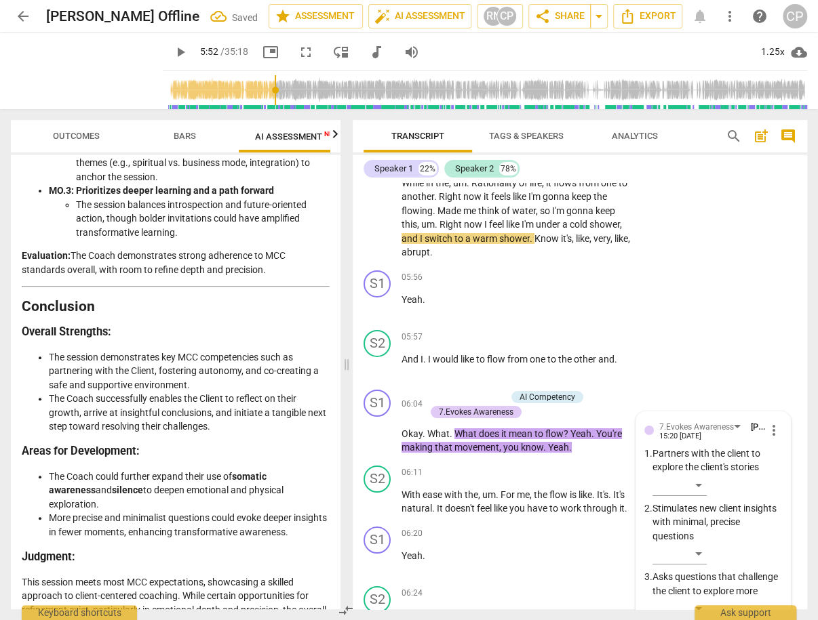
scroll to position [2588, 0]
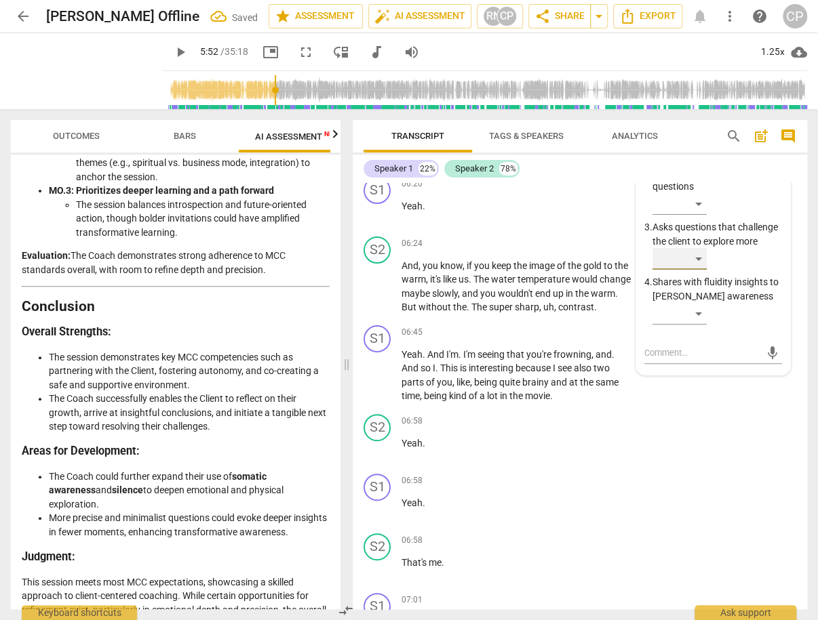
click at [696, 270] on div "​" at bounding box center [679, 259] width 54 height 22
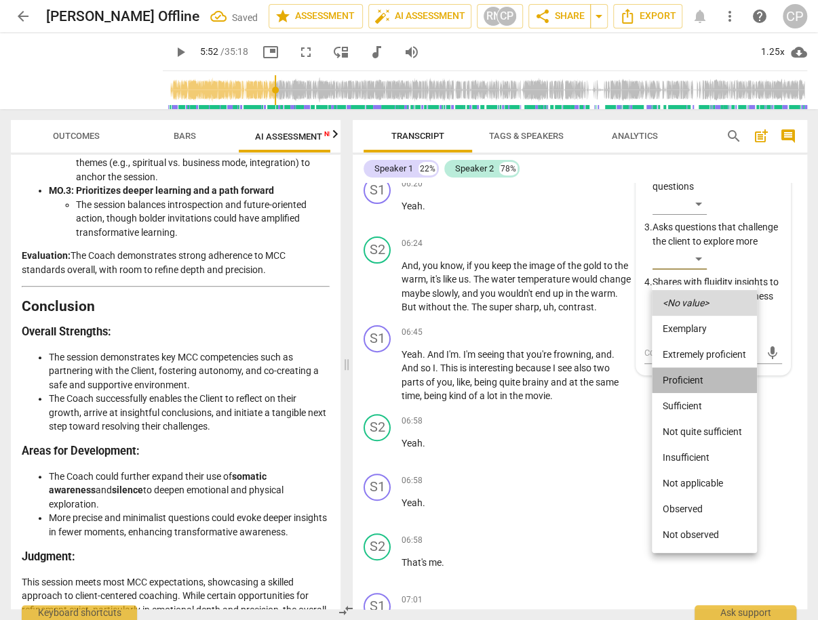
click at [699, 382] on li "Proficient" at bounding box center [704, 380] width 105 height 26
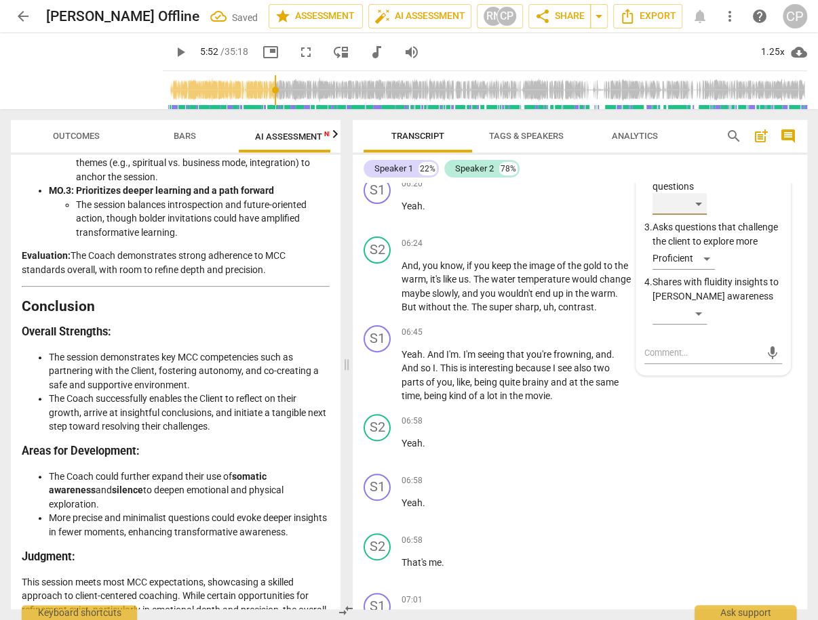
click at [694, 215] on div "​" at bounding box center [679, 204] width 54 height 22
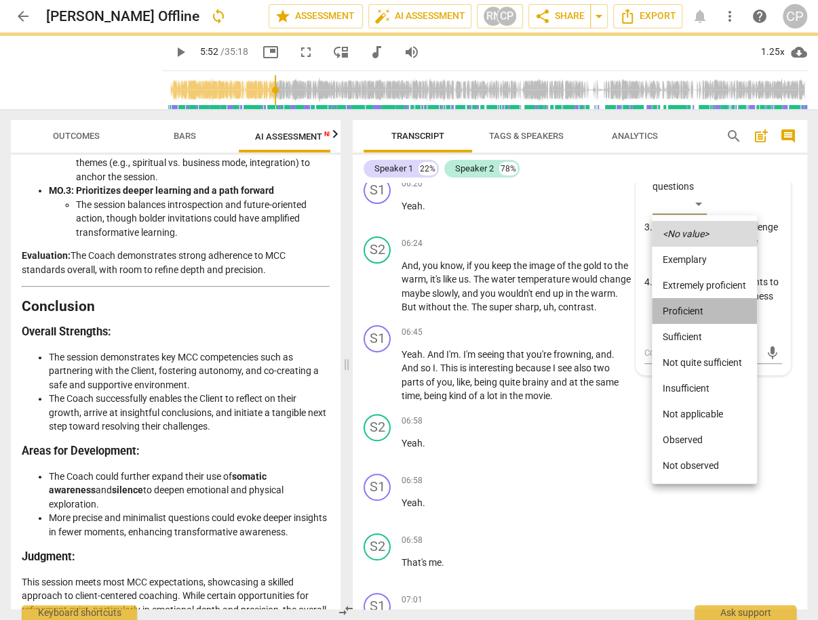
click at [703, 315] on li "Proficient" at bounding box center [704, 311] width 105 height 26
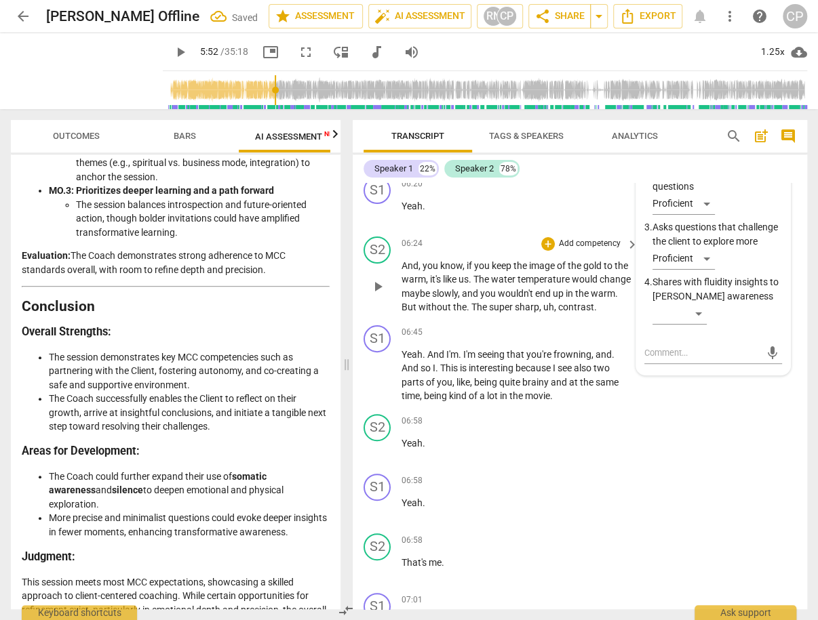
click at [557, 262] on div "S2 play_arrow pause 06:24 + Add competency keyboard_arrow_right And , you know …" at bounding box center [580, 275] width 454 height 89
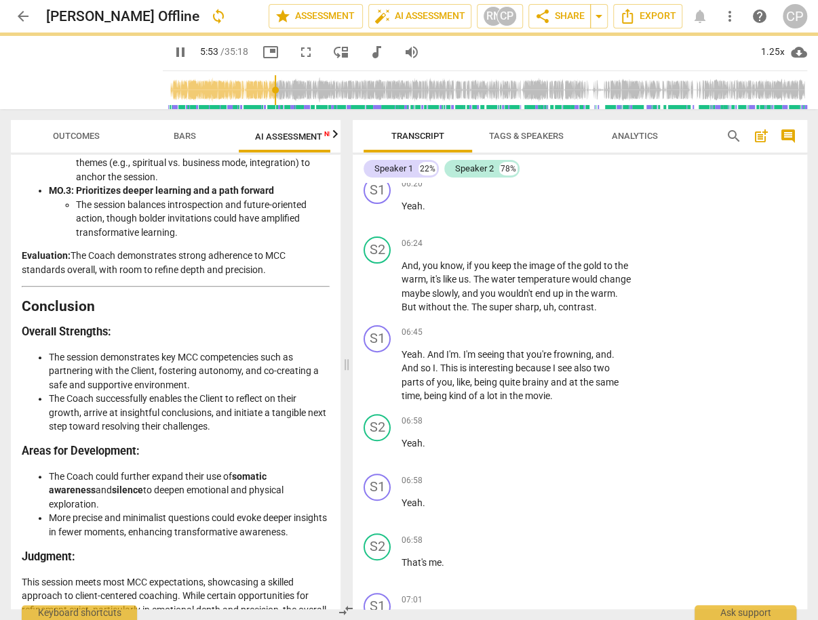
scroll to position [2479, 0]
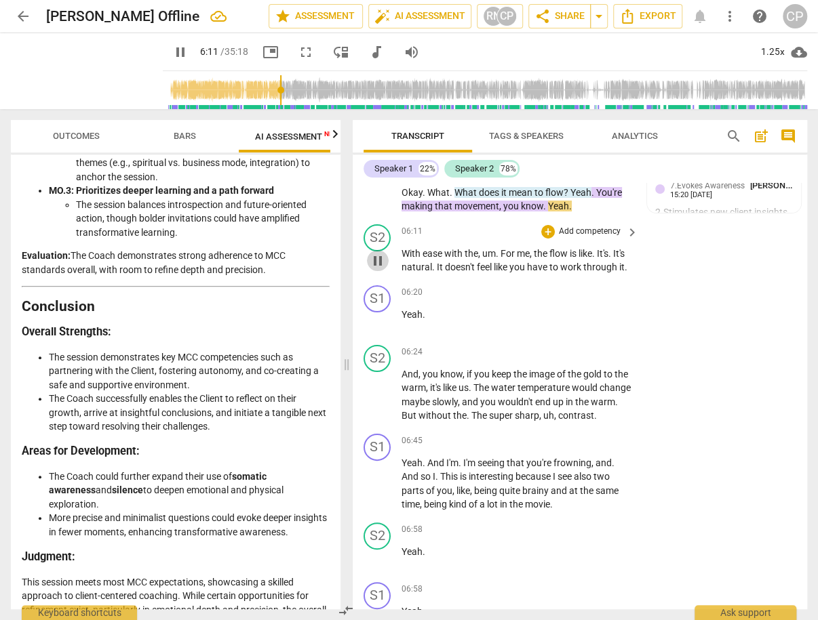
click at [374, 269] on span "pause" at bounding box center [378, 261] width 16 height 16
click at [374, 269] on span "play_arrow" at bounding box center [378, 261] width 16 height 16
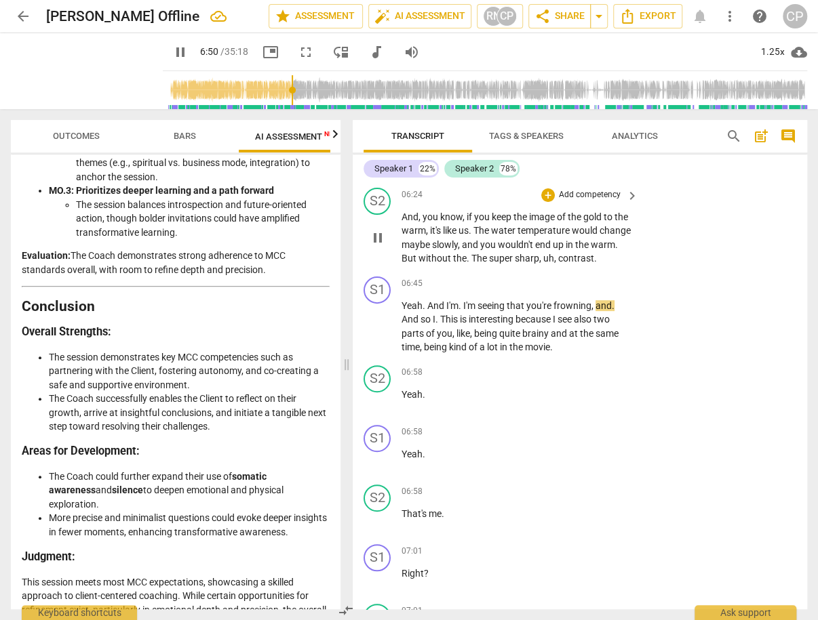
scroll to position [2642, 0]
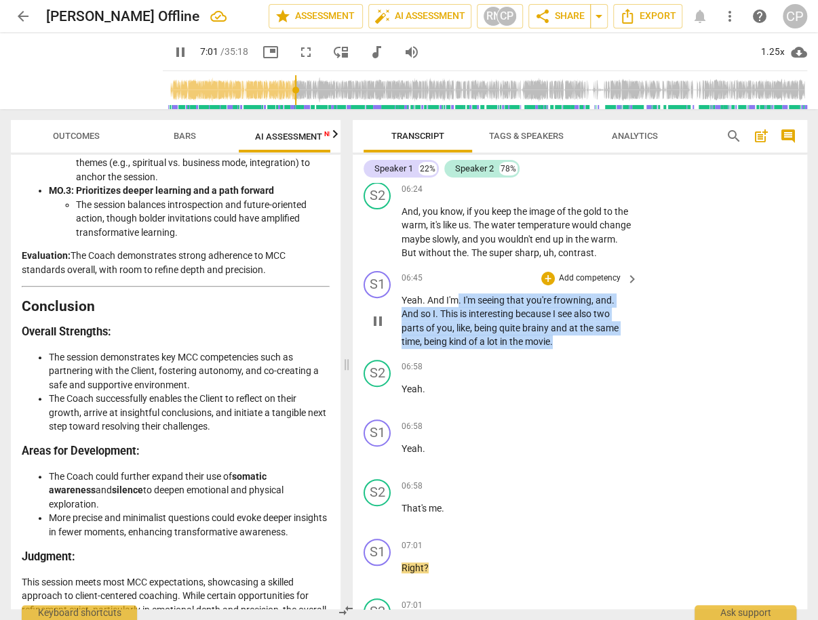
drag, startPoint x: 459, startPoint y: 323, endPoint x: 562, endPoint y: 370, distance: 113.2
click at [562, 349] on p "Yeah . And I'm . I'm seeing that you're frowning , and . And so I . This is int…" at bounding box center [516, 322] width 230 height 56
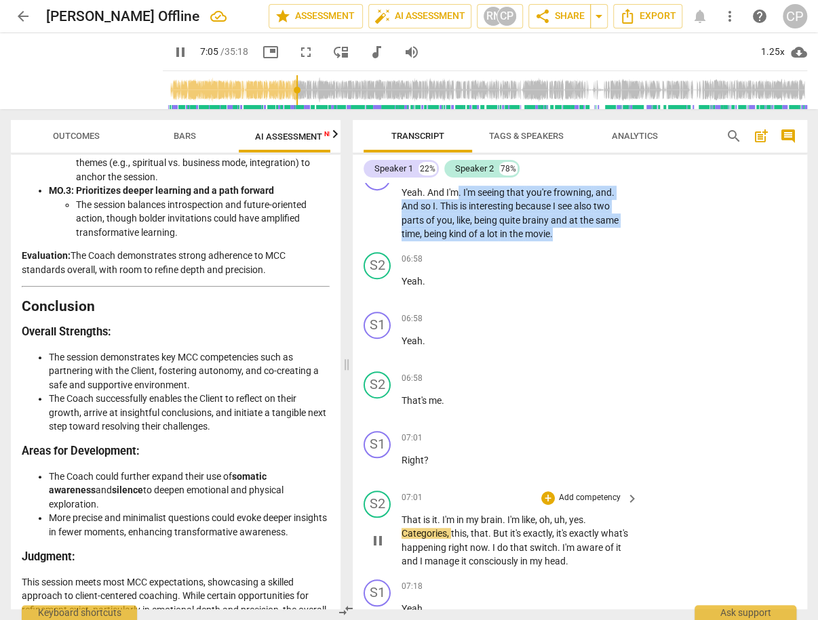
scroll to position [2726, 0]
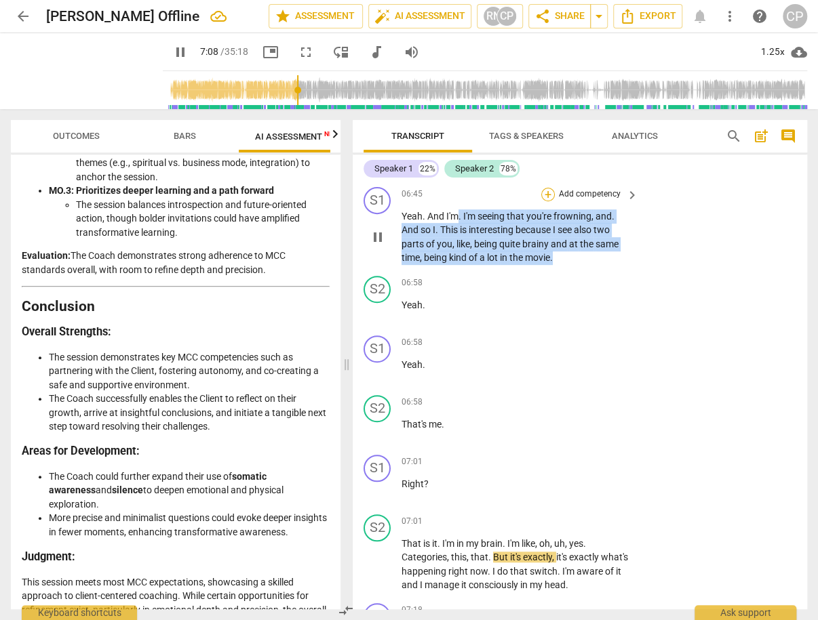
click at [548, 201] on div "+" at bounding box center [548, 195] width 14 height 14
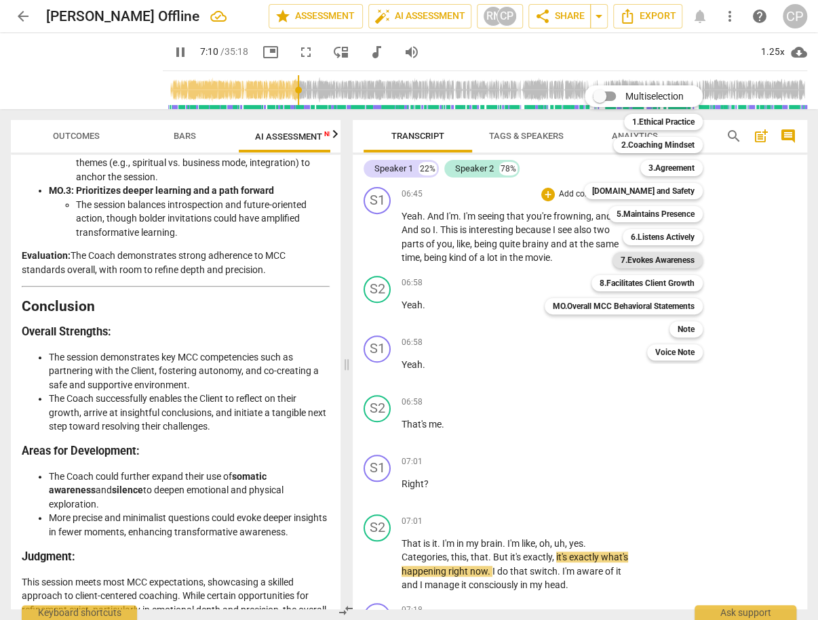
click at [666, 255] on b "7.Evokes Awareness" at bounding box center [657, 260] width 74 height 16
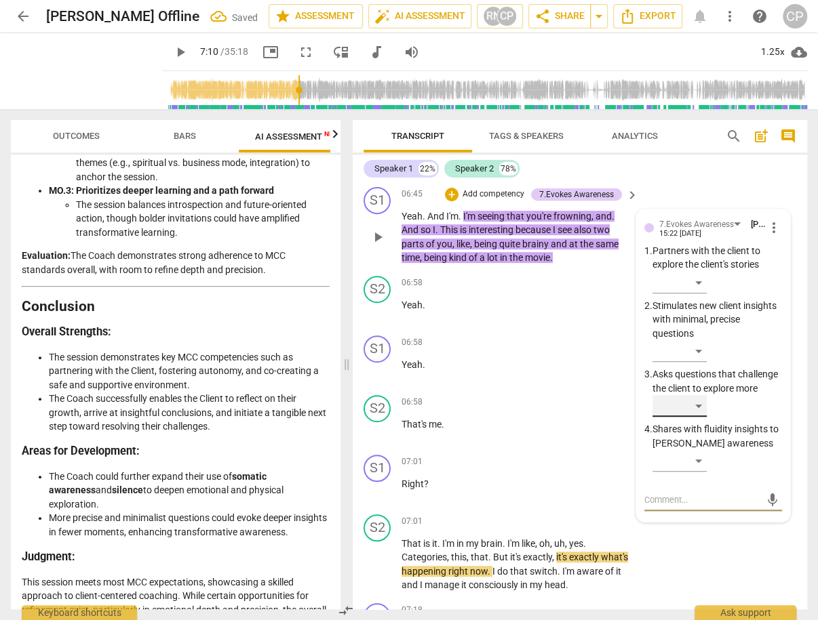
click at [688, 417] on div "​" at bounding box center [679, 406] width 54 height 22
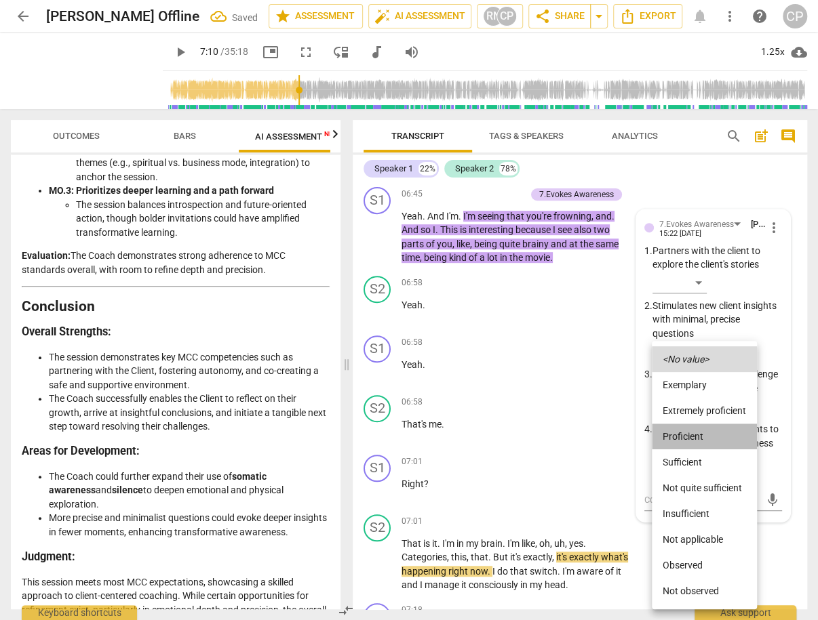
click at [688, 438] on li "Proficient" at bounding box center [704, 437] width 105 height 26
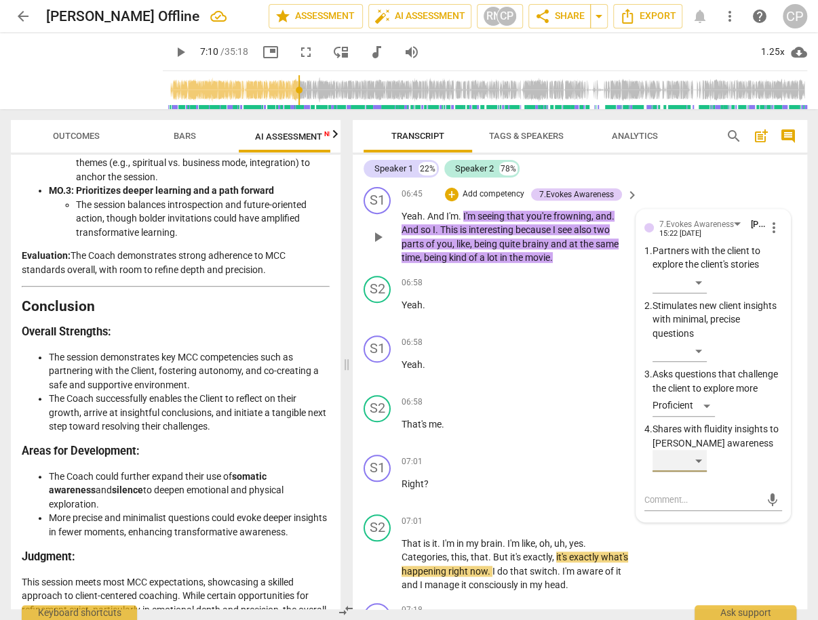
click at [696, 472] on div "​" at bounding box center [679, 461] width 54 height 22
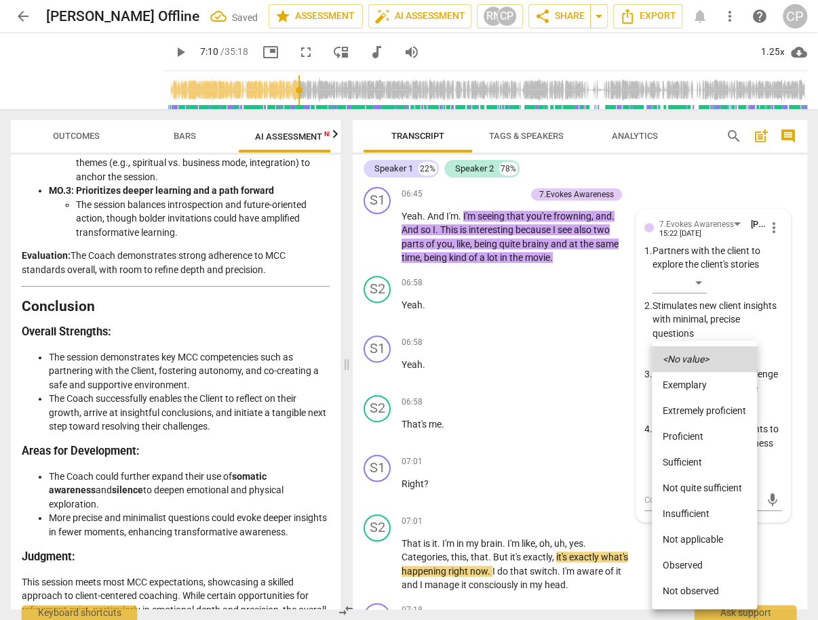
click at [683, 460] on li "Sufficient" at bounding box center [704, 463] width 105 height 26
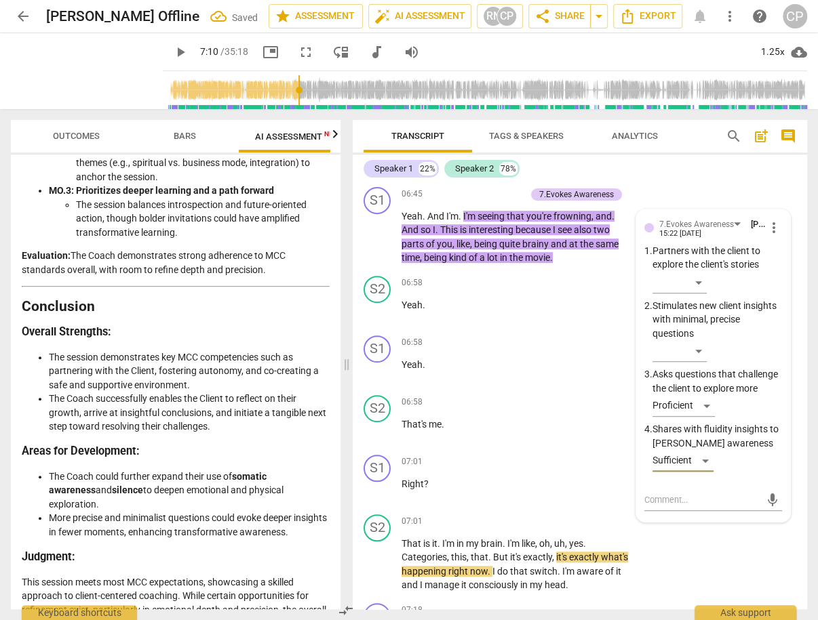
click at [682, 182] on div "S2 play_arrow pause 06:24 + Add competency keyboard_arrow_right And , you know …" at bounding box center [580, 137] width 454 height 89
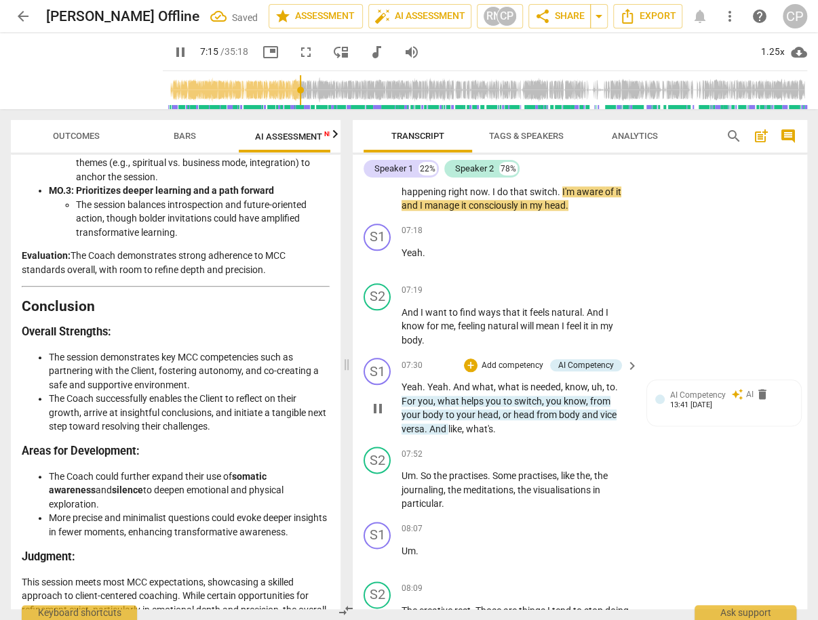
scroll to position [3106, 0]
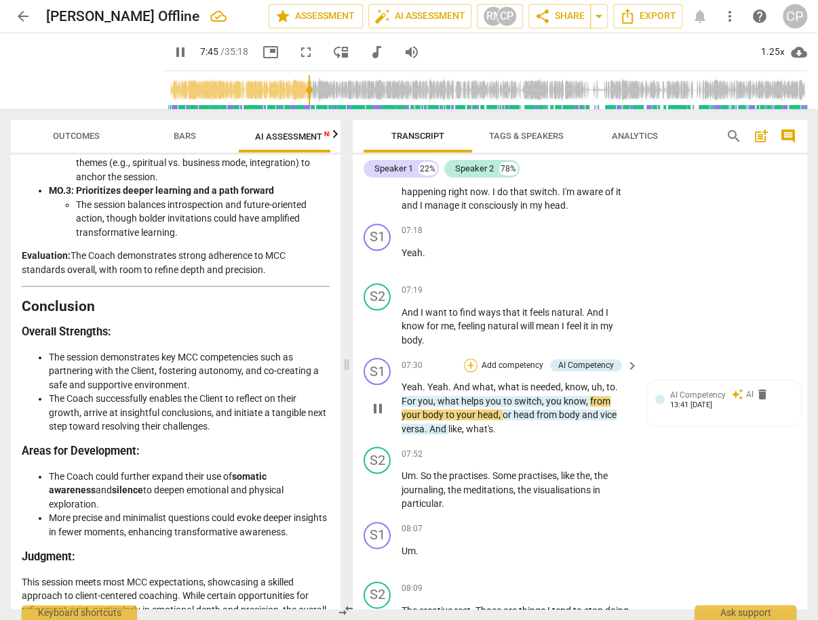
click at [468, 372] on div "+" at bounding box center [471, 366] width 14 height 14
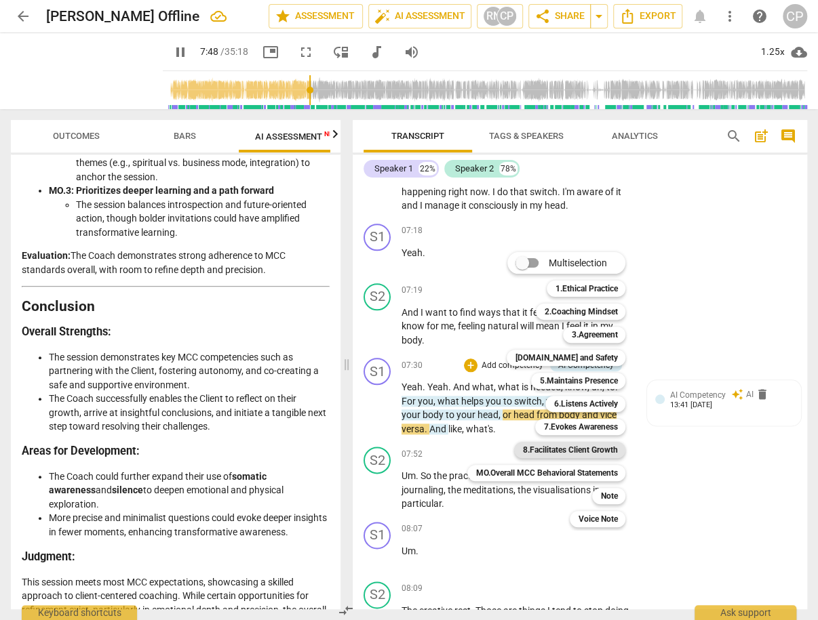
click at [590, 451] on b "8.Facilitates Client Growth" at bounding box center [569, 450] width 95 height 16
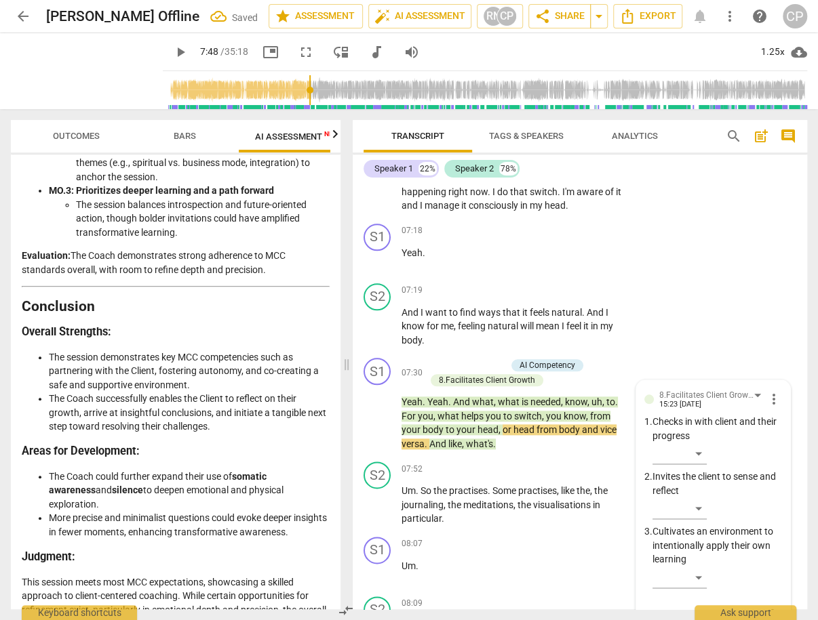
scroll to position [3351, 0]
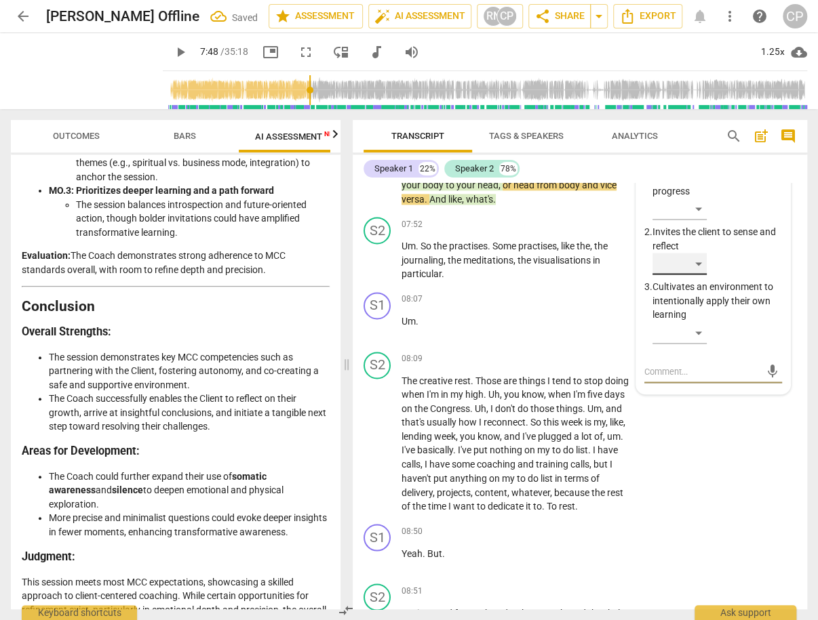
click at [690, 275] on div "​" at bounding box center [679, 264] width 54 height 22
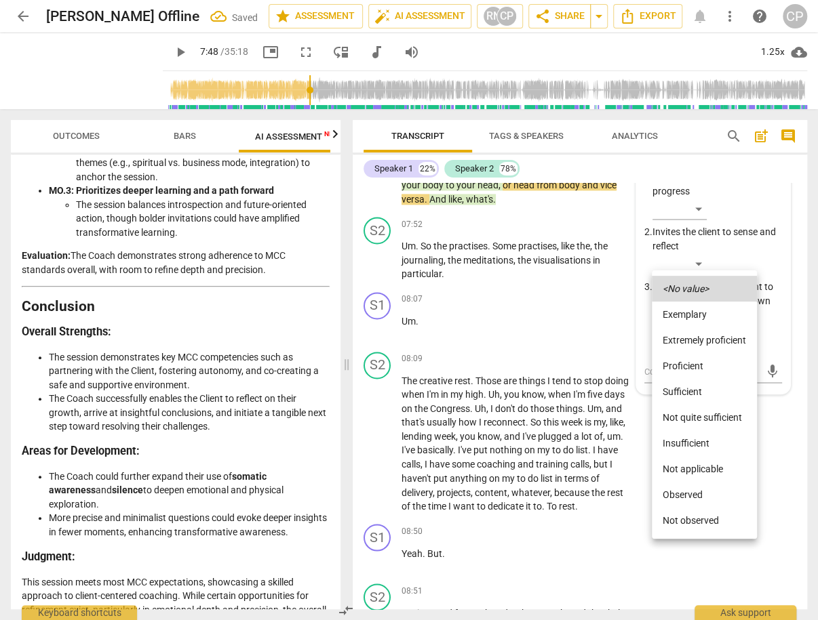
click at [683, 364] on li "Proficient" at bounding box center [704, 366] width 105 height 26
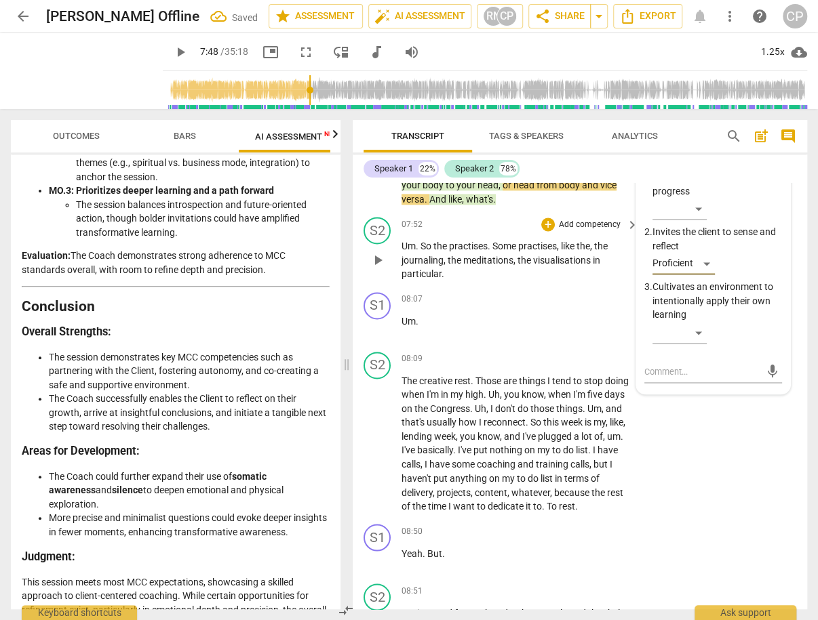
click at [370, 268] on span "play_arrow" at bounding box center [378, 260] width 22 height 16
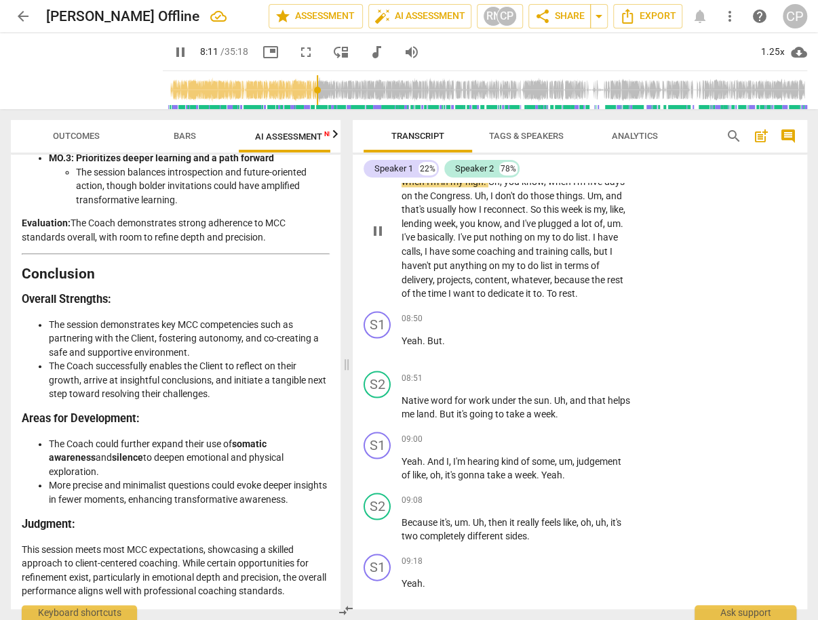
scroll to position [3568, 0]
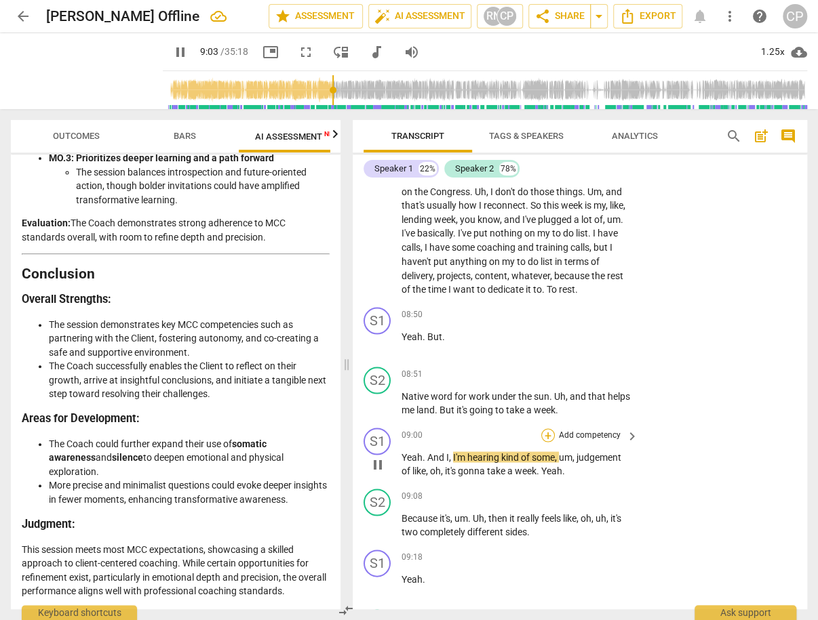
click at [546, 442] on div "+" at bounding box center [548, 436] width 14 height 14
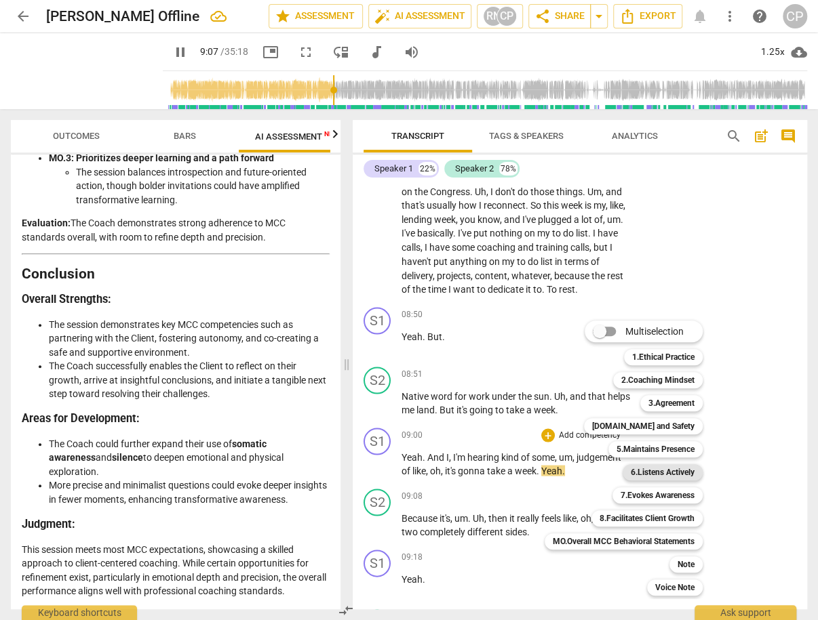
click at [648, 475] on b "6.Listens Actively" at bounding box center [663, 472] width 64 height 16
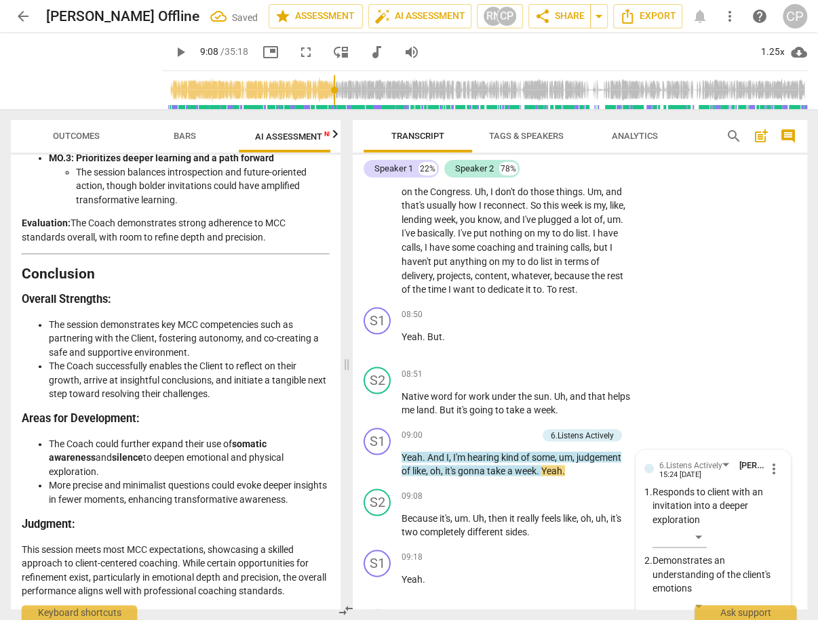
scroll to position [3894, 0]
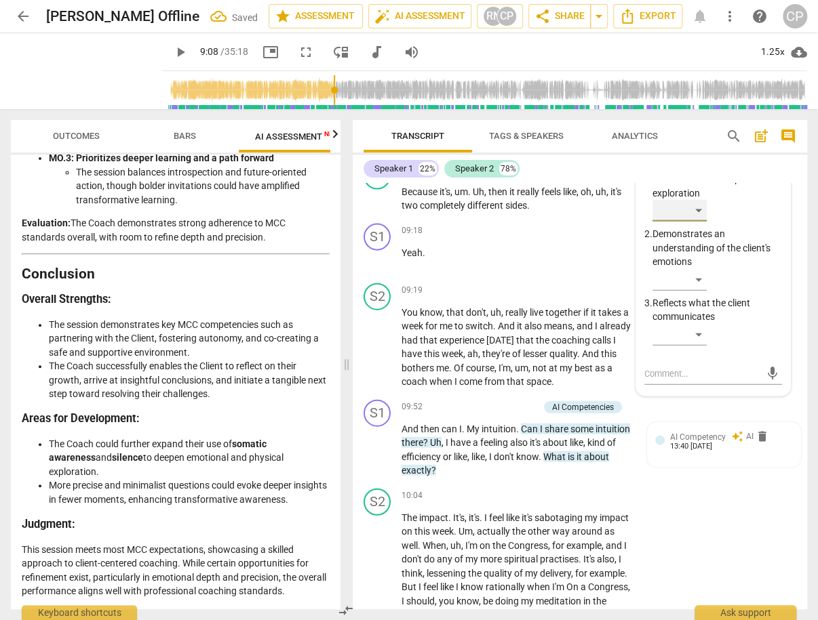
click at [693, 222] on div "​" at bounding box center [679, 211] width 54 height 22
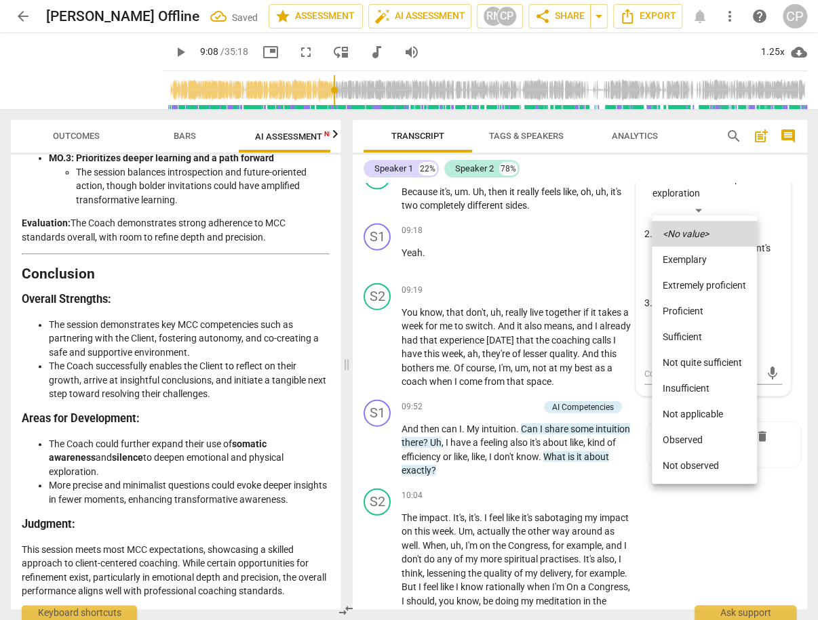
click at [688, 318] on li "Proficient" at bounding box center [704, 311] width 105 height 26
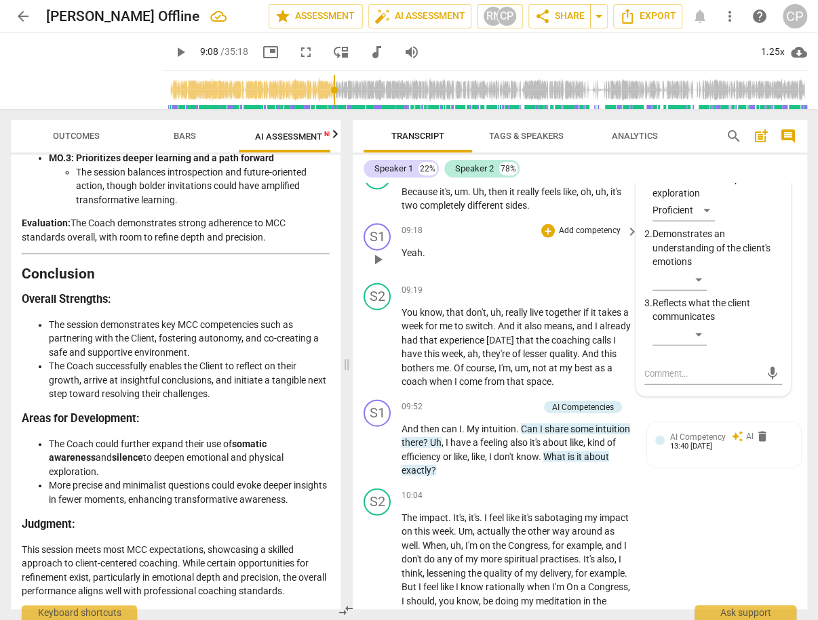
click at [566, 260] on p "Yeah ." at bounding box center [516, 253] width 230 height 14
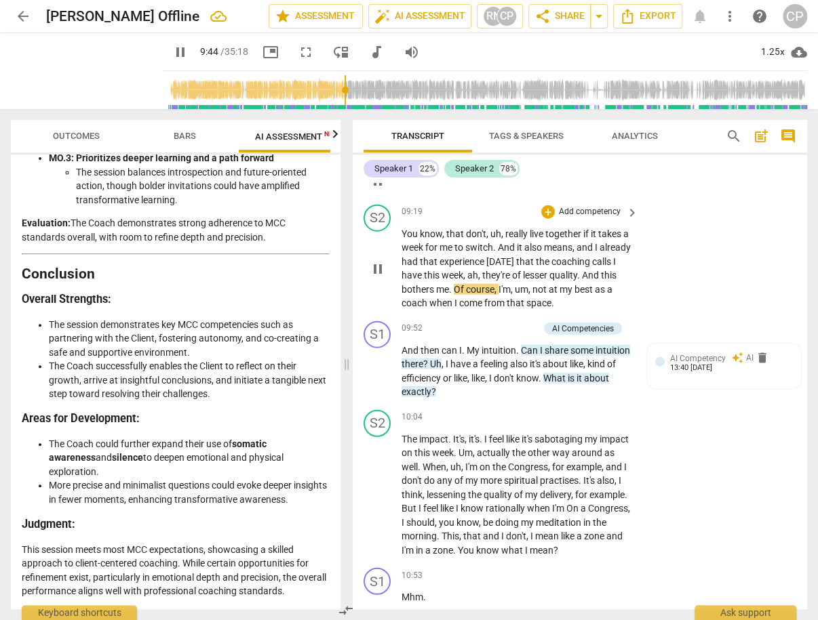
scroll to position [3948, 0]
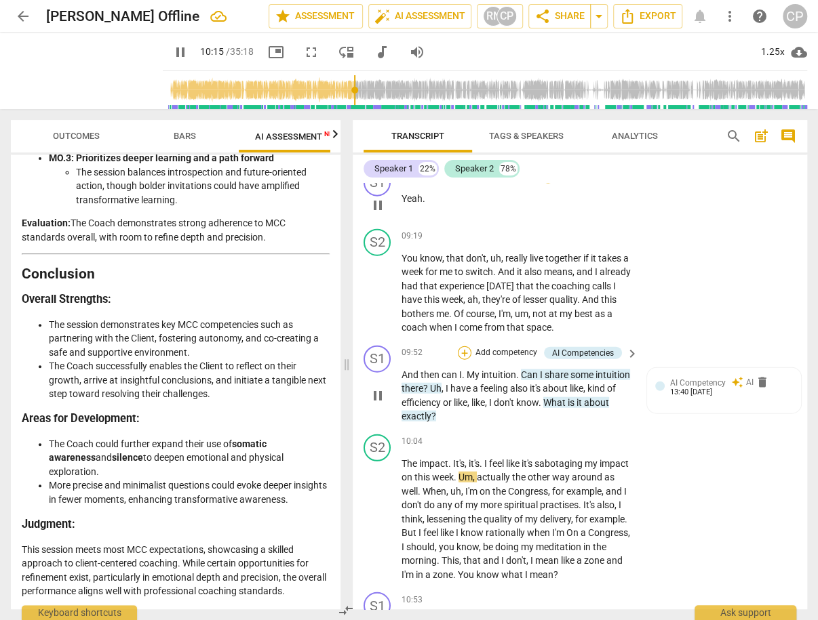
click at [460, 360] on div "+" at bounding box center [465, 353] width 14 height 14
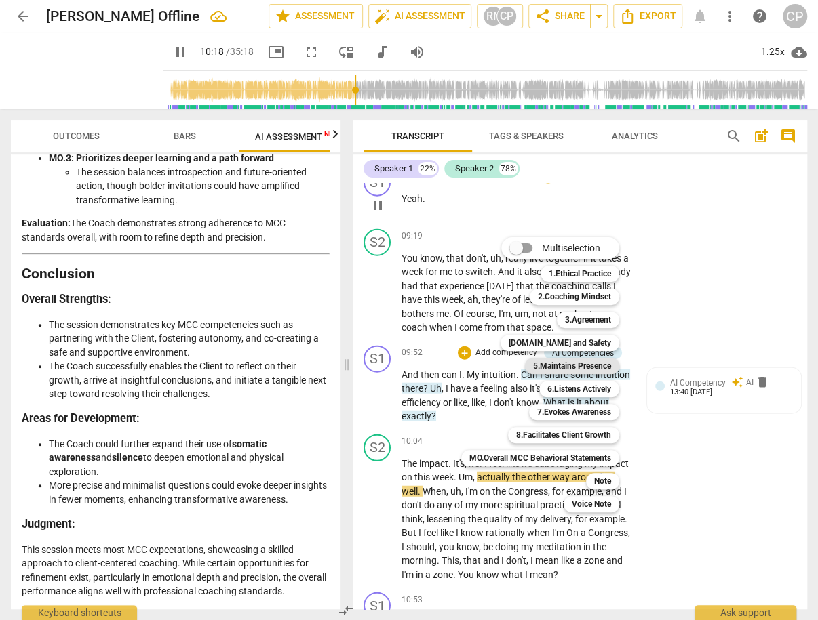
click at [580, 369] on b "5.Maintains Presence" at bounding box center [572, 366] width 78 height 16
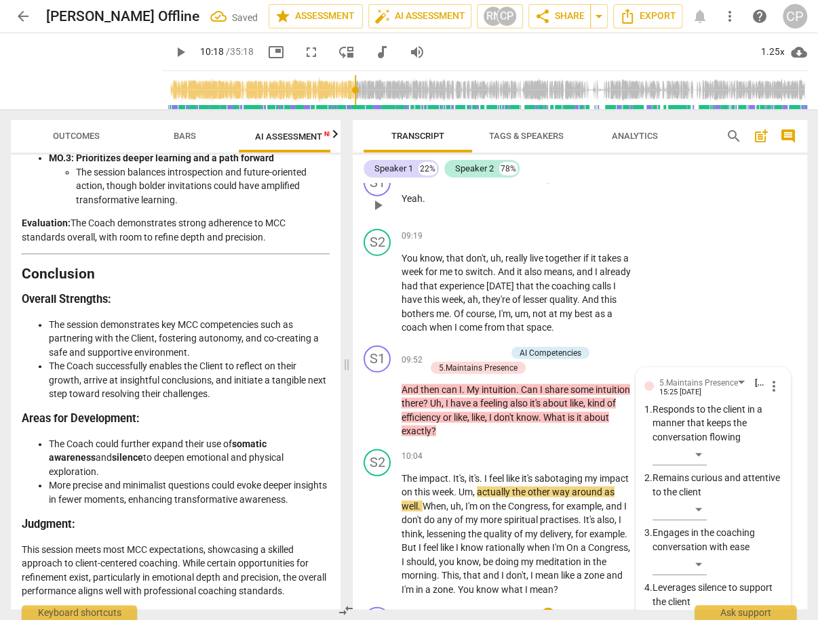
scroll to position [4232, 0]
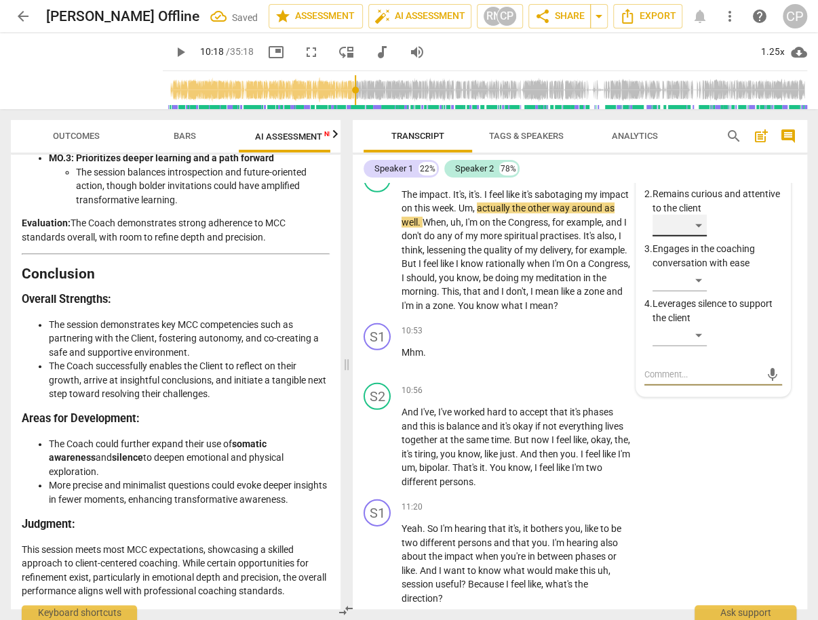
click at [698, 237] on div "​" at bounding box center [679, 226] width 54 height 22
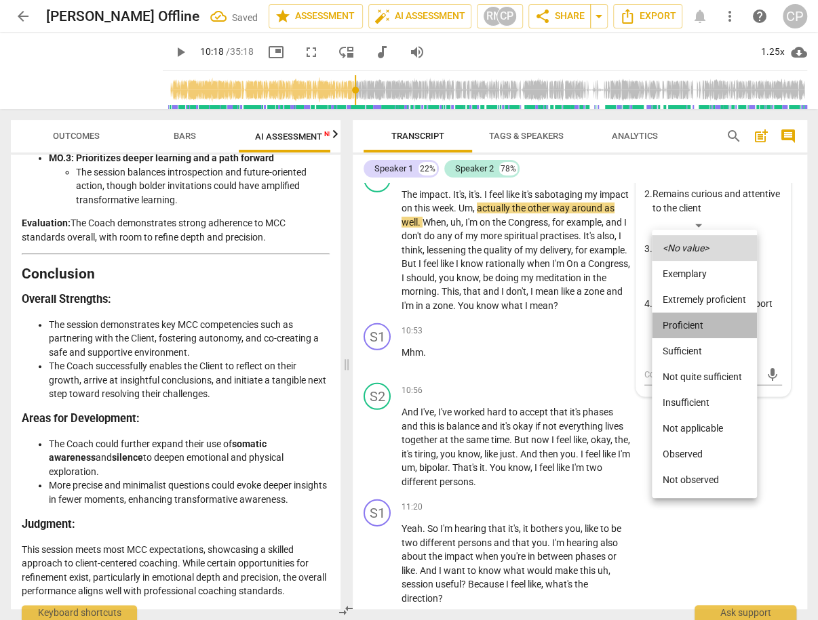
click at [694, 329] on li "Proficient" at bounding box center [704, 326] width 105 height 26
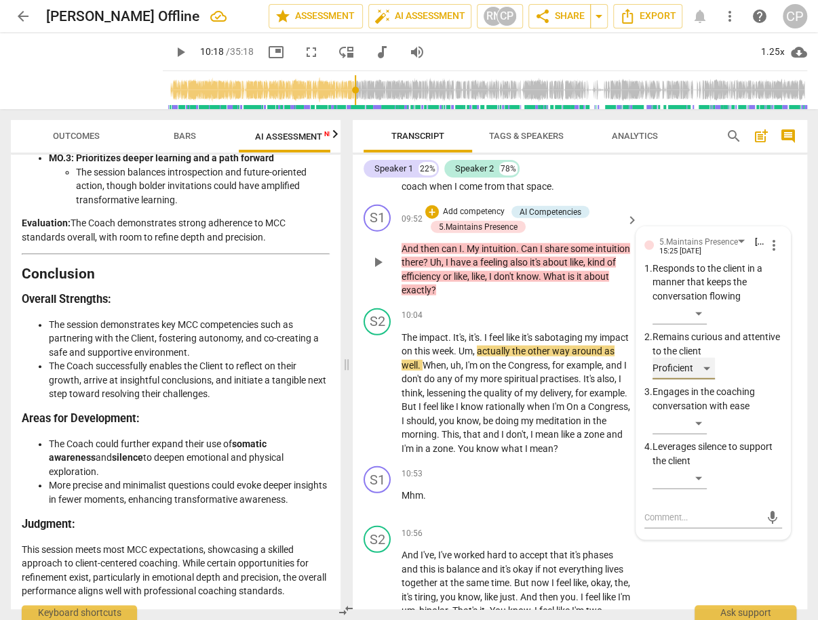
scroll to position [4069, 0]
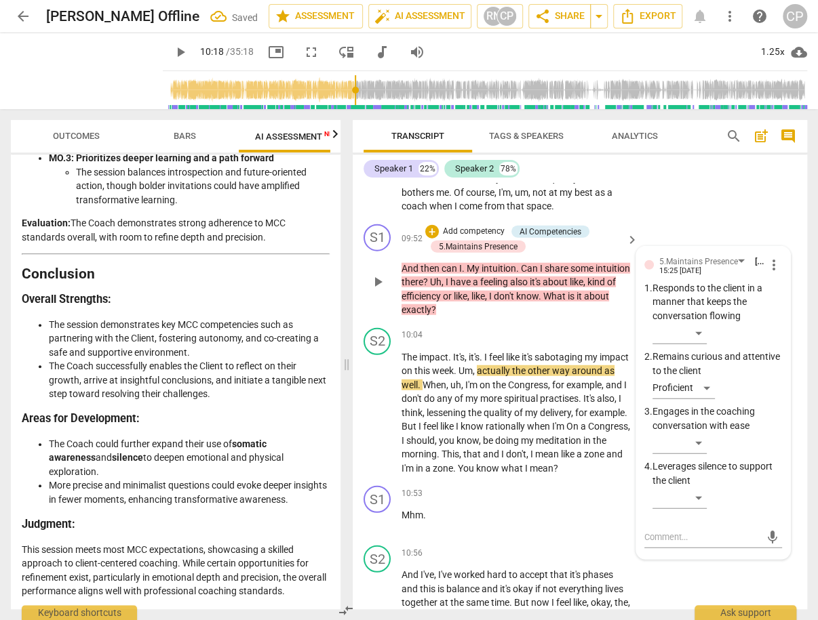
click at [716, 245] on div "S1 play_arrow pause 09:52 + Add competency AI Competencies 5.Maintains Presence…" at bounding box center [580, 271] width 454 height 104
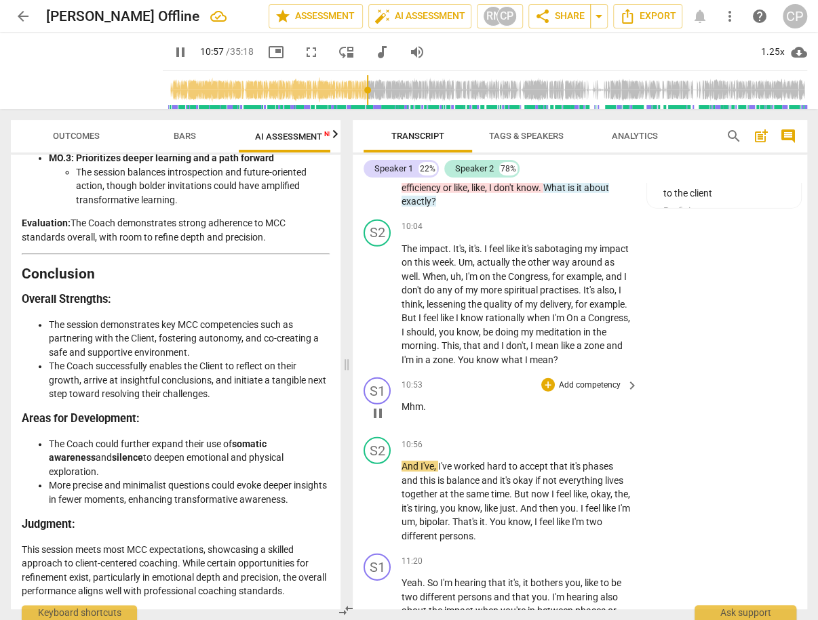
scroll to position [4341, 0]
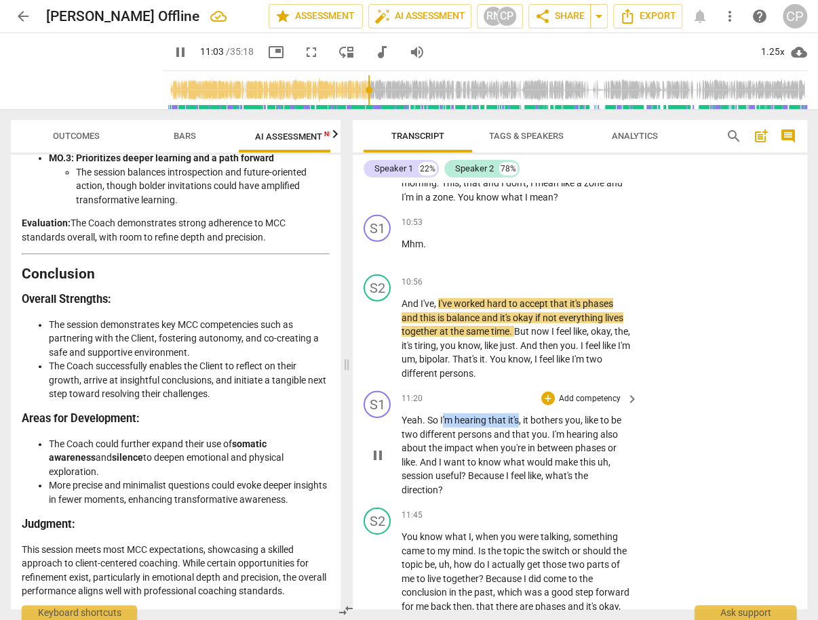
drag, startPoint x: 441, startPoint y: 454, endPoint x: 518, endPoint y: 446, distance: 77.7
click at [518, 446] on div "11:20 + Add competency keyboard_arrow_right Yeah . So I'm hearing that it's , i…" at bounding box center [520, 444] width 238 height 106
click at [560, 437] on span "keyboard_arrow_down" at bounding box center [563, 438] width 16 height 16
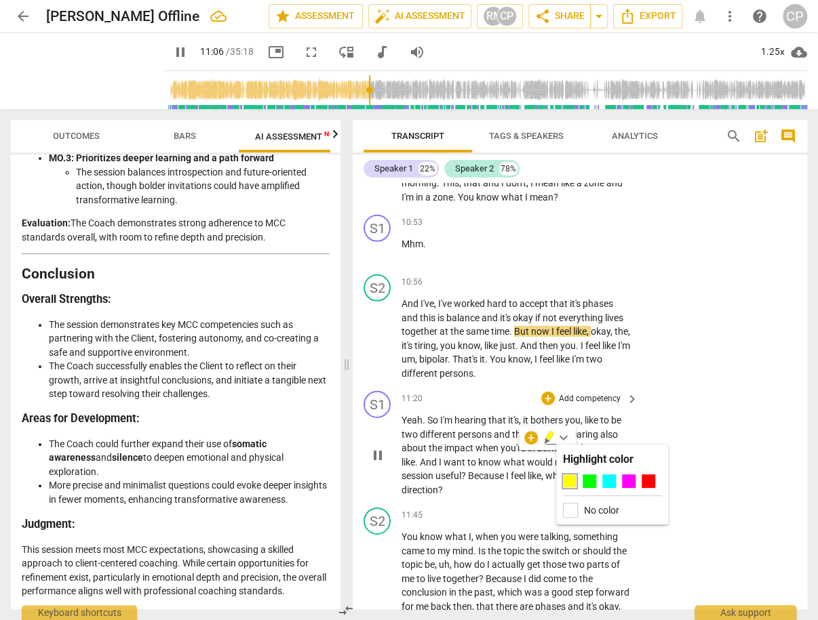
click at [589, 482] on div at bounding box center [589, 482] width 14 height 14
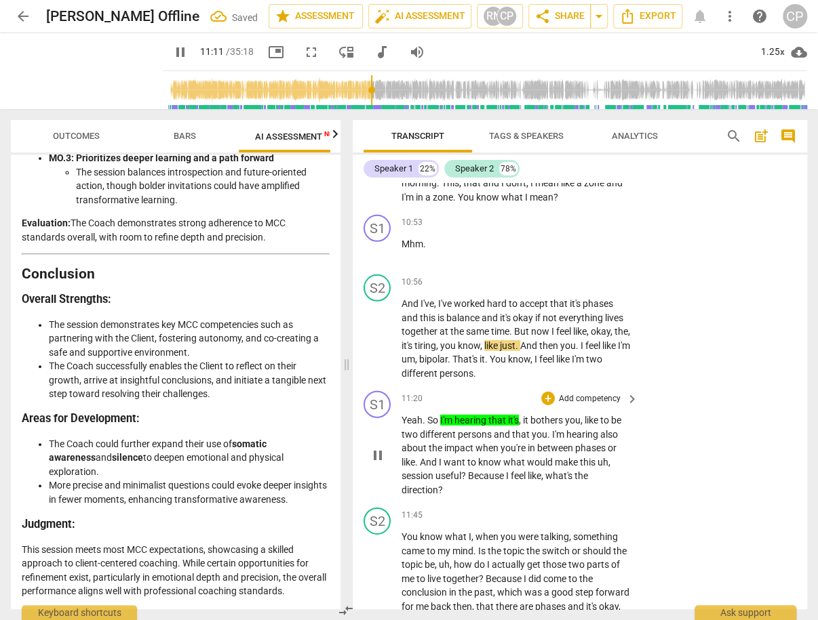
click at [616, 476] on p "Yeah . So I'm hearing that it's , it bothers you , like to be two different per…" at bounding box center [516, 455] width 230 height 83
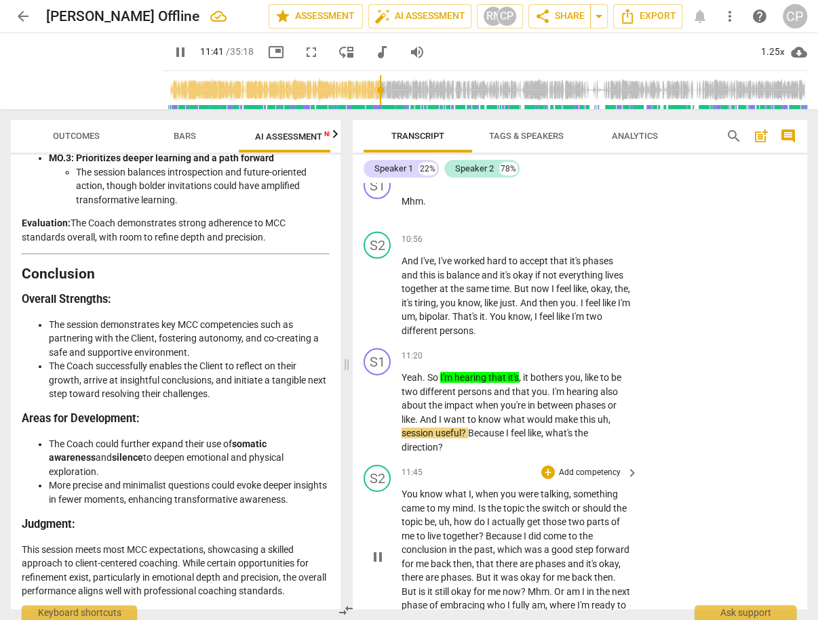
scroll to position [4449, 0]
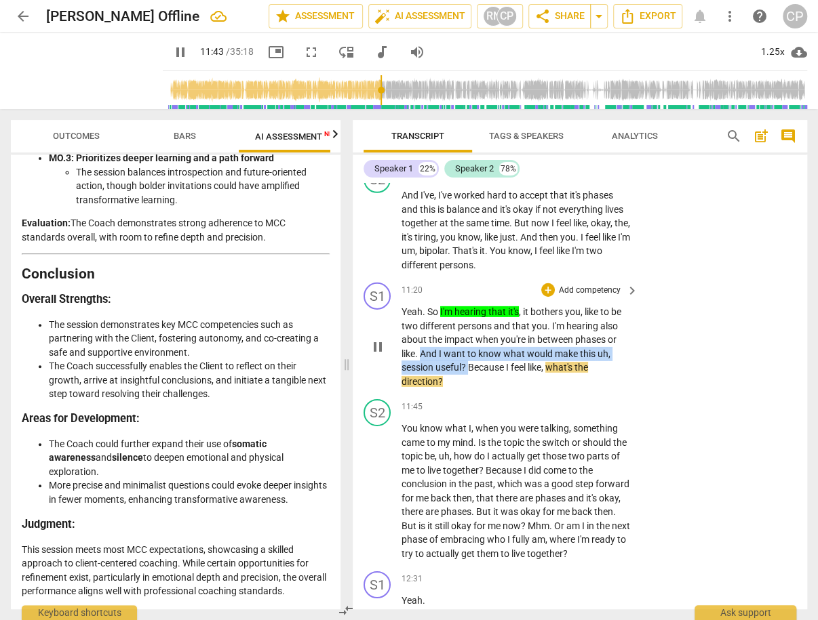
drag, startPoint x: 420, startPoint y: 387, endPoint x: 467, endPoint y: 402, distance: 49.1
click at [467, 388] on p "Yeah . So I'm hearing that it's , it bothers you , like to be two different per…" at bounding box center [516, 346] width 230 height 83
click at [480, 382] on div "+" at bounding box center [481, 385] width 14 height 14
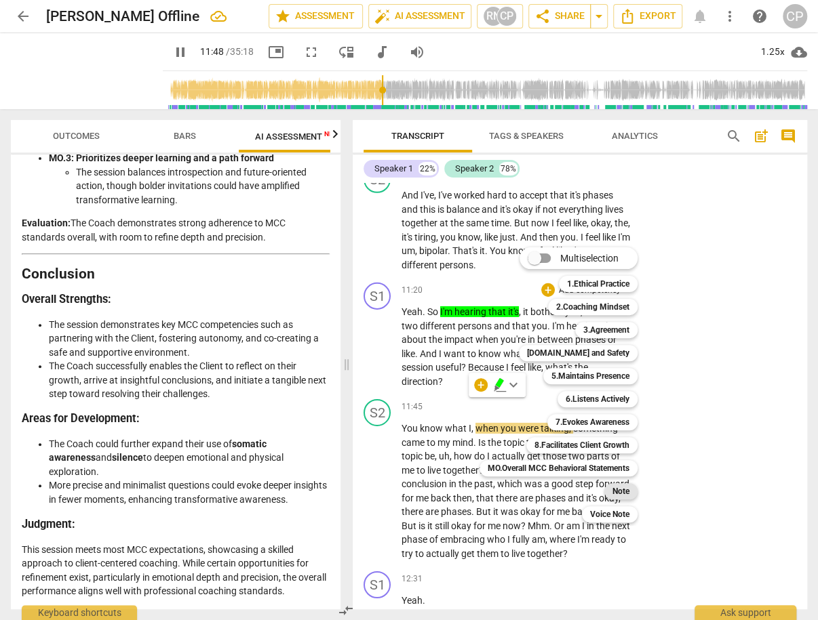
click at [627, 492] on b "Note" at bounding box center [620, 491] width 17 height 16
type input "709"
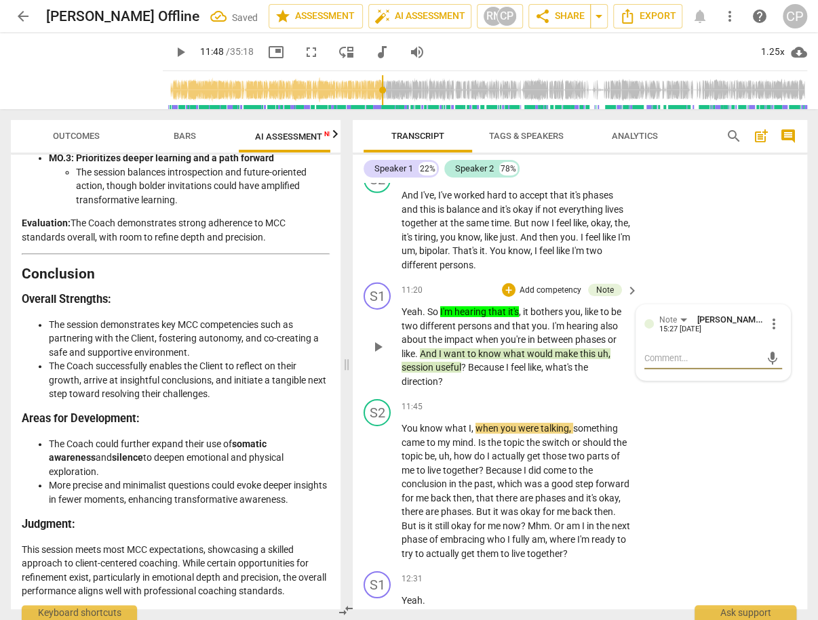
type textarea "W"
type textarea "We"
type textarea "Wel"
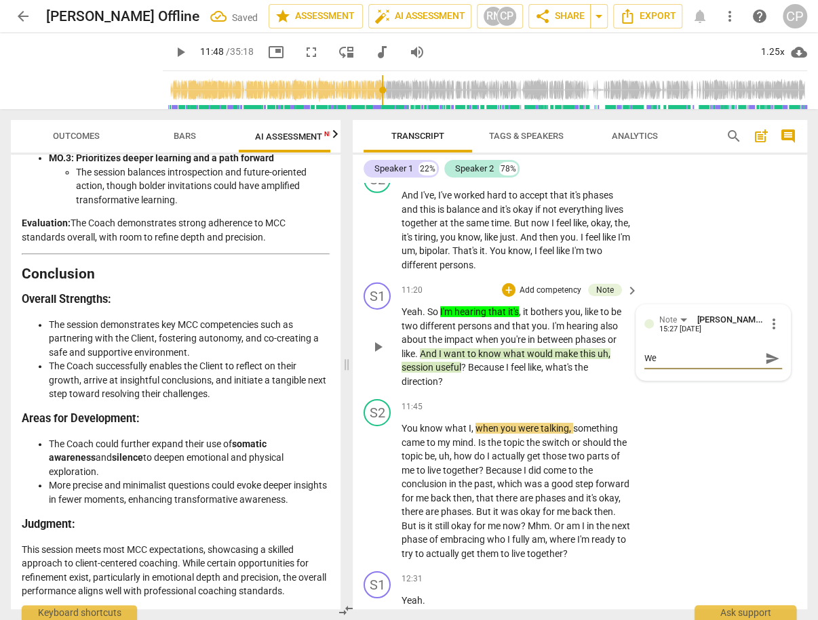
type textarea "Wel"
type textarea "Well"
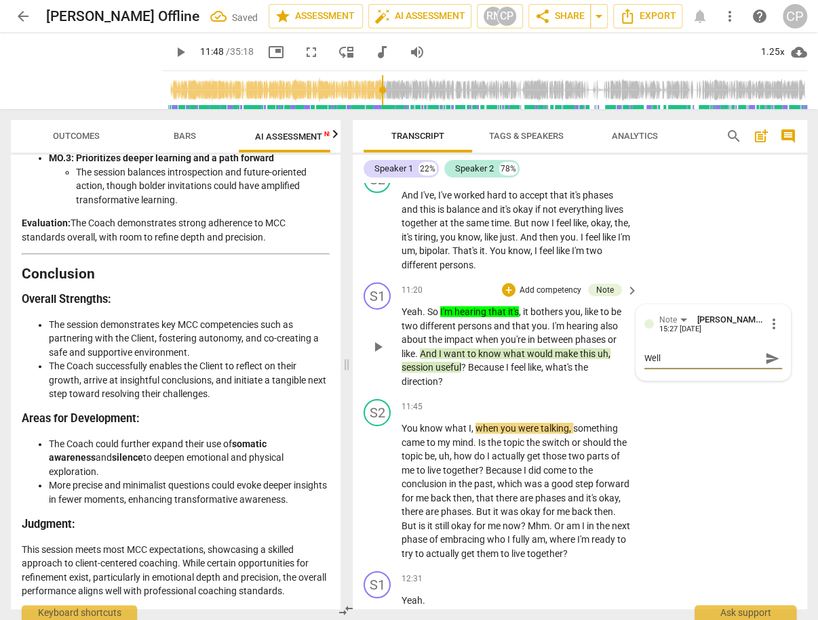
type textarea "Well n"
type textarea "Well no"
type textarea "Well not"
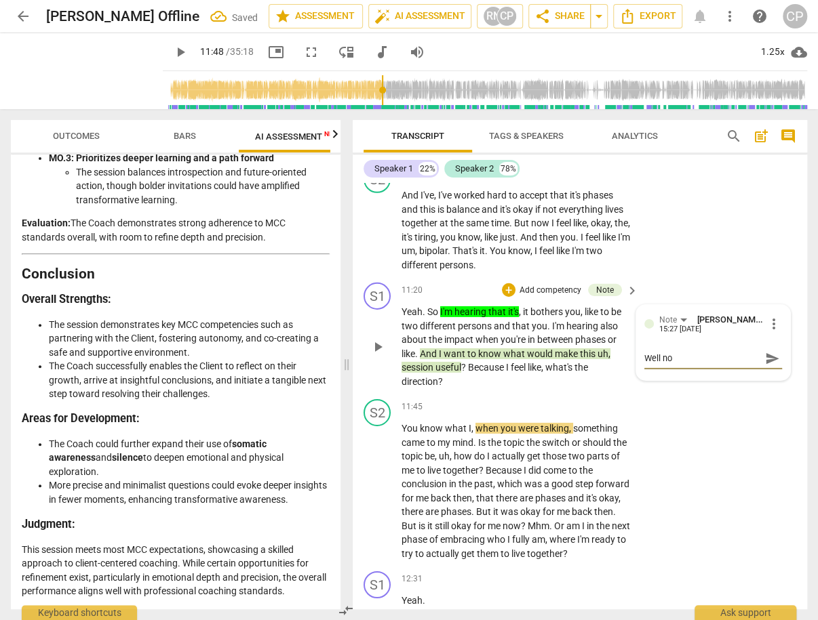
type textarea "Well not"
type textarea "Well noti"
type textarea "Well notic"
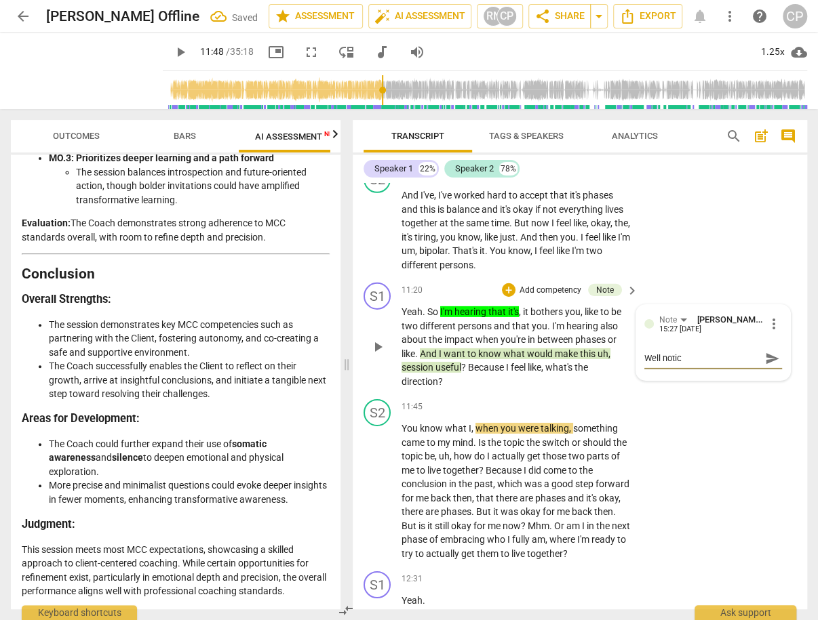
type textarea "Well notice"
type textarea "Well noticed"
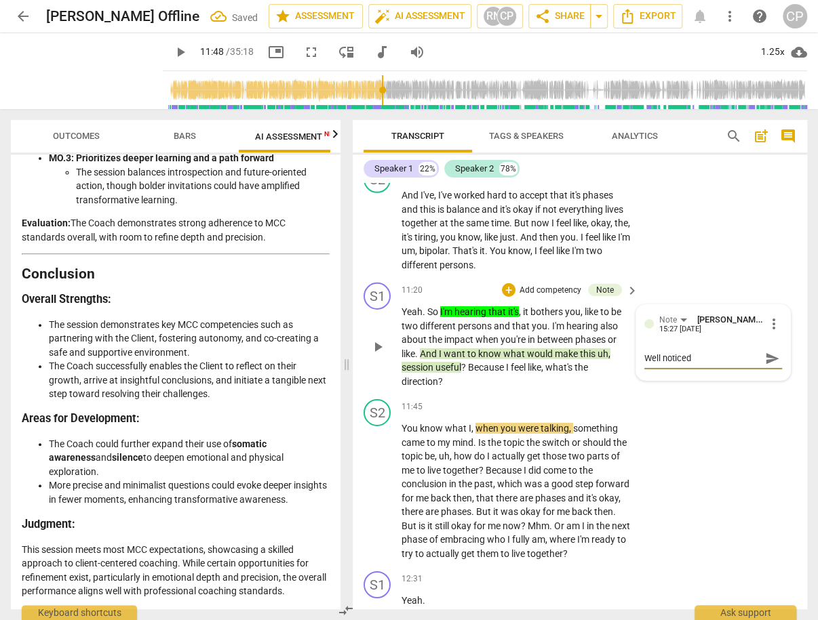
type textarea "Well noticed"
type textarea "Well noticed a"
type textarea "Well noticed as"
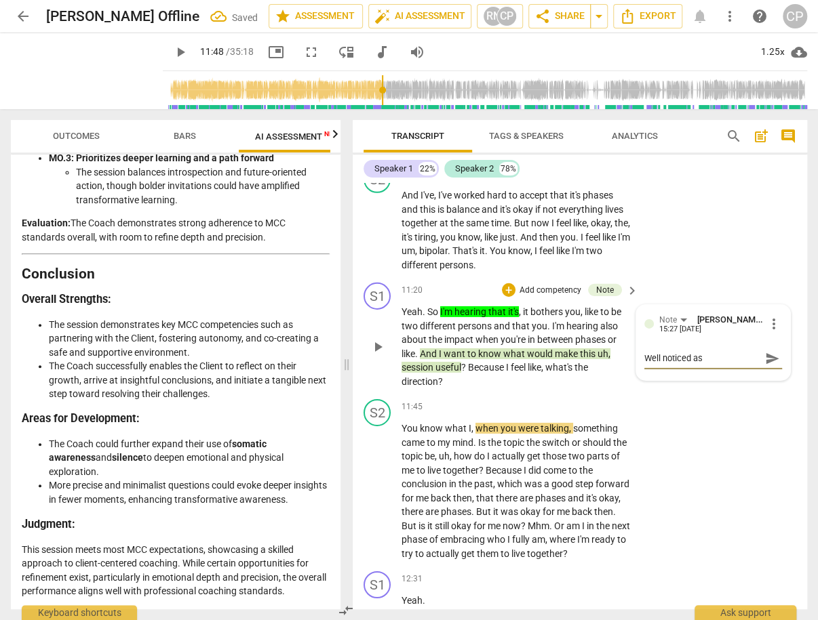
type textarea "Well noticed as"
type textarea "Well noticed as i"
type textarea "Well noticed as it"
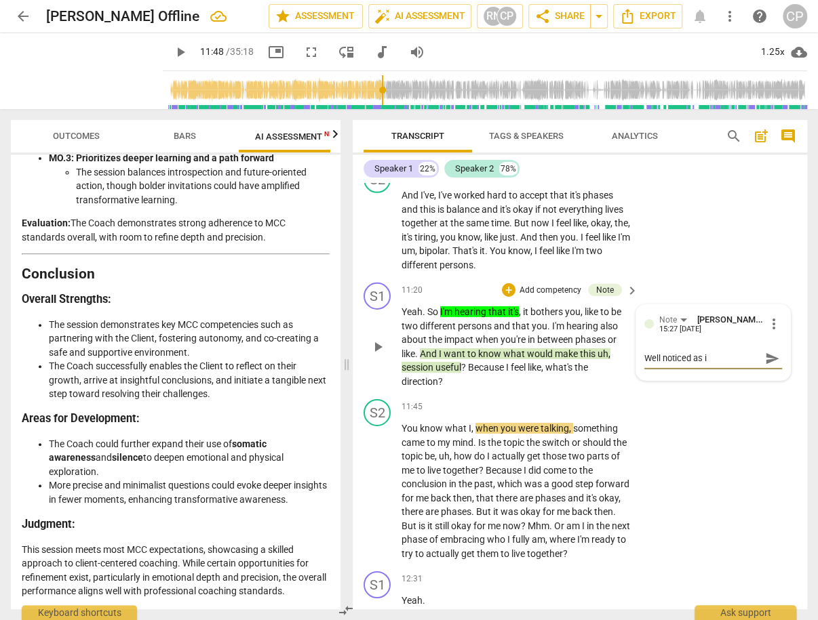
type textarea "Well noticed as it"
type textarea "Well noticed as it'"
type textarea "Well noticed as it's"
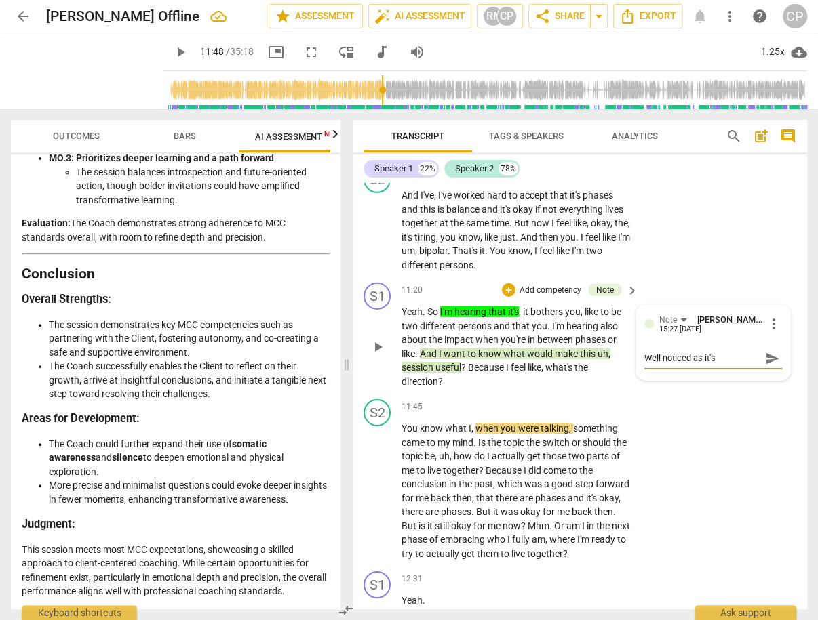
type textarea "Well noticed as it's"
type textarea "Well noticed as it's b"
type textarea "Well noticed as it's be"
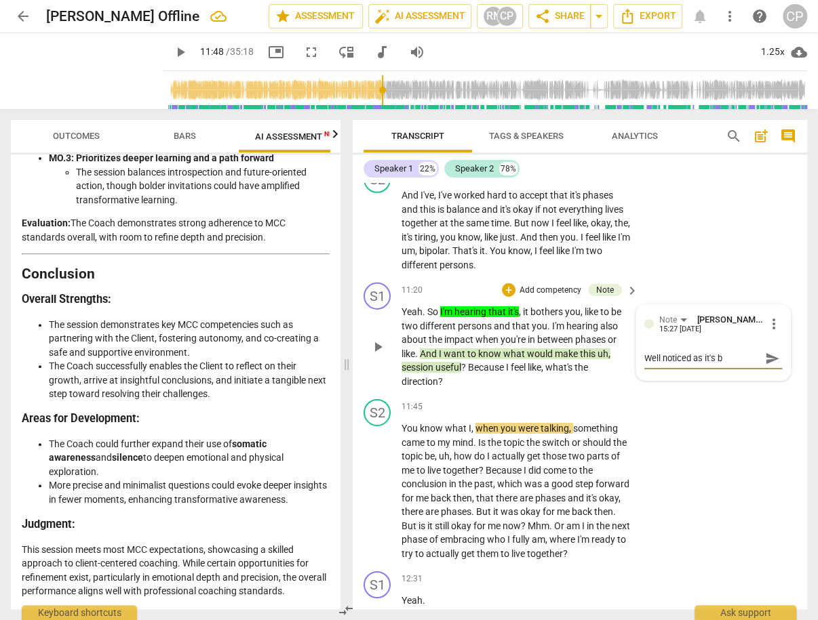
type textarea "Well noticed as it's be"
type textarea "Well noticed as it's bee"
type textarea "Well noticed as it's been"
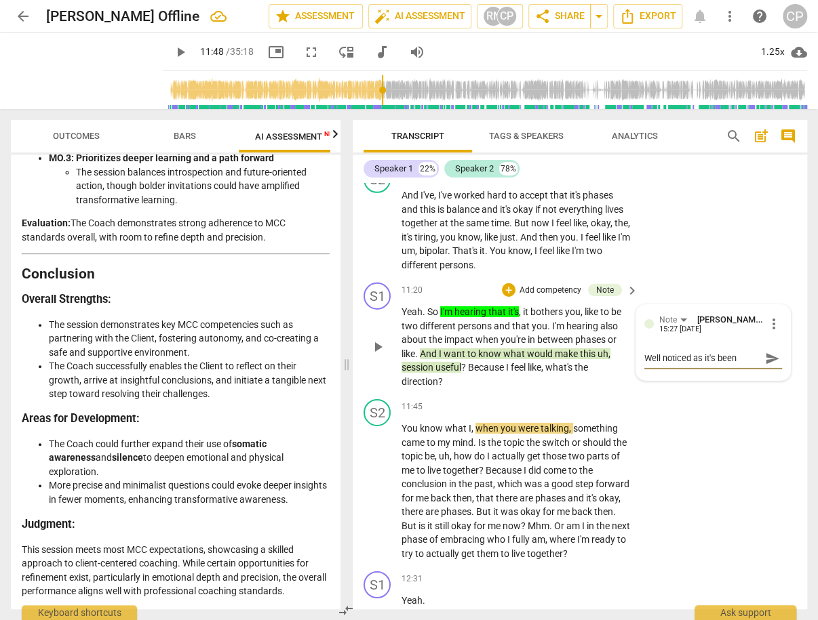
type textarea "Well noticed as it's been t"
type textarea "Well noticed as it's been to"
type textarea "Well noticed as it's been too"
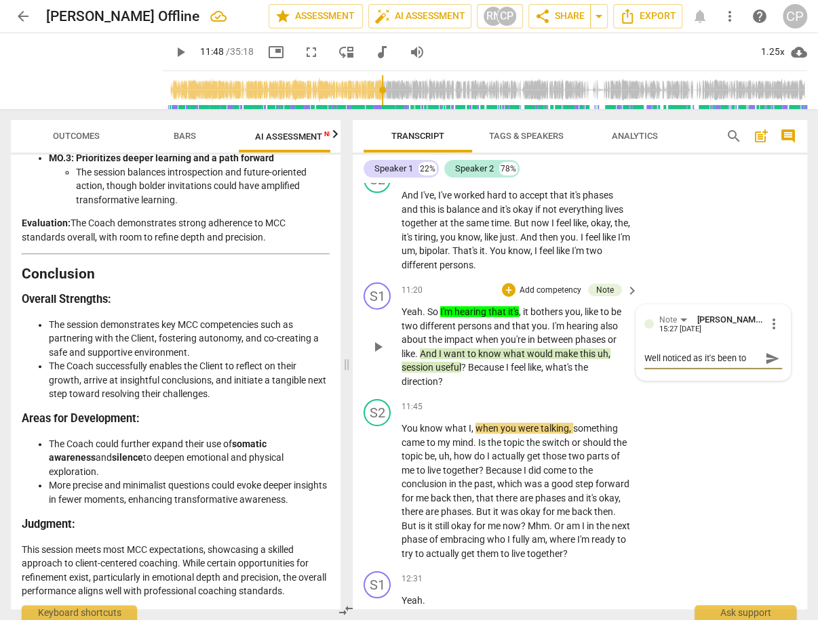
type textarea "Well noticed as it's been too"
type textarea "Well noticed as it's been too l"
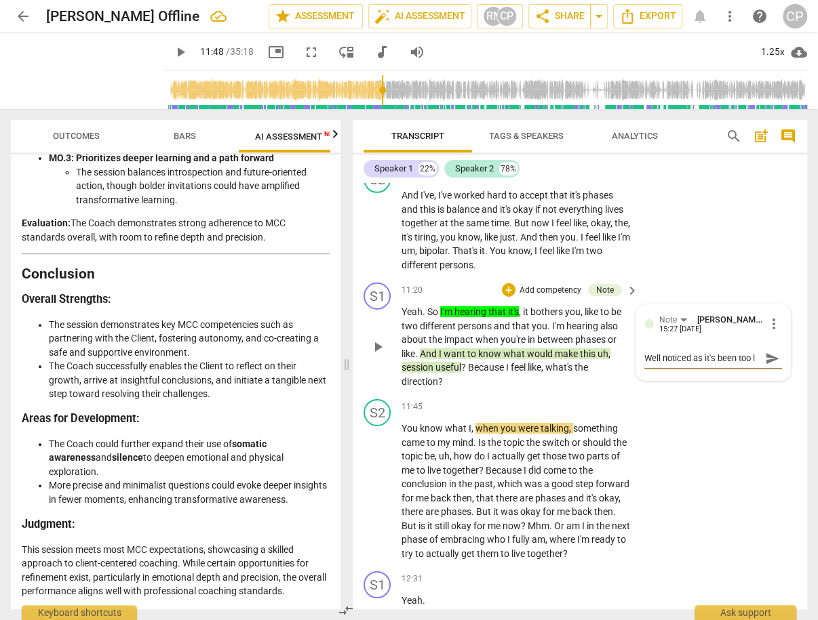
type textarea "Well noticed as it's been too lo"
type textarea "Well noticed as it's been too loo"
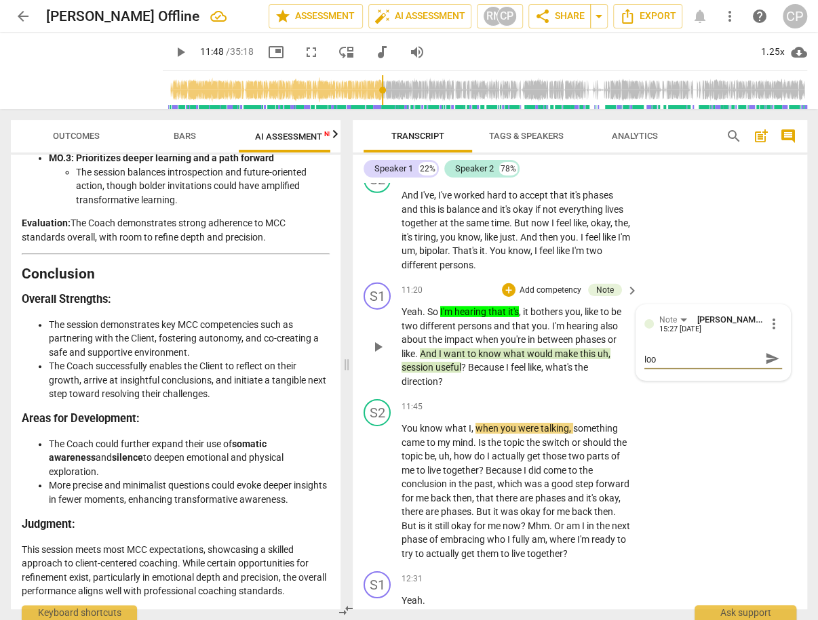
type textarea "Well noticed as it's been too [PERSON_NAME]"
type textarea "Well noticed as it's been too loose"
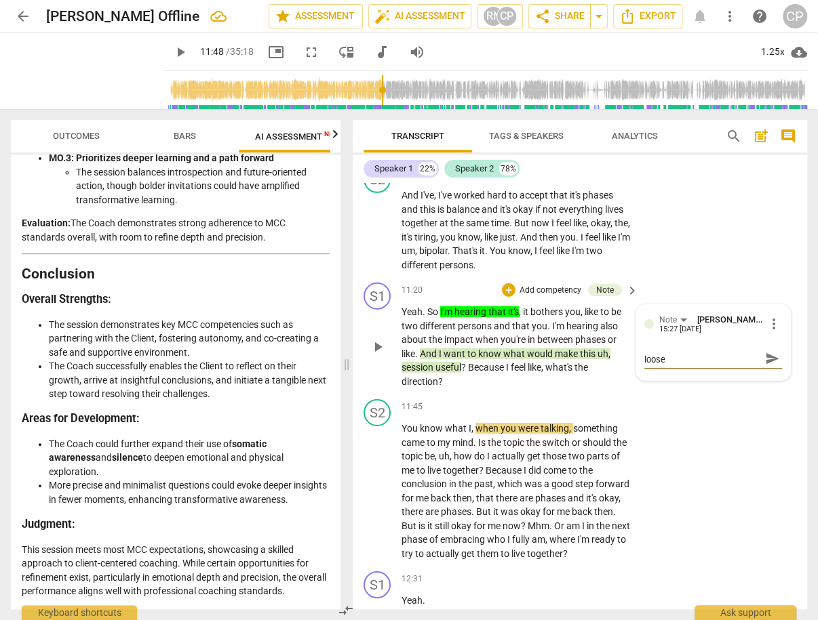
type textarea "Well noticed as it's been too loose"
type textarea "Well noticed as it's been too loose u"
type textarea "Well noticed as it's been too loose up"
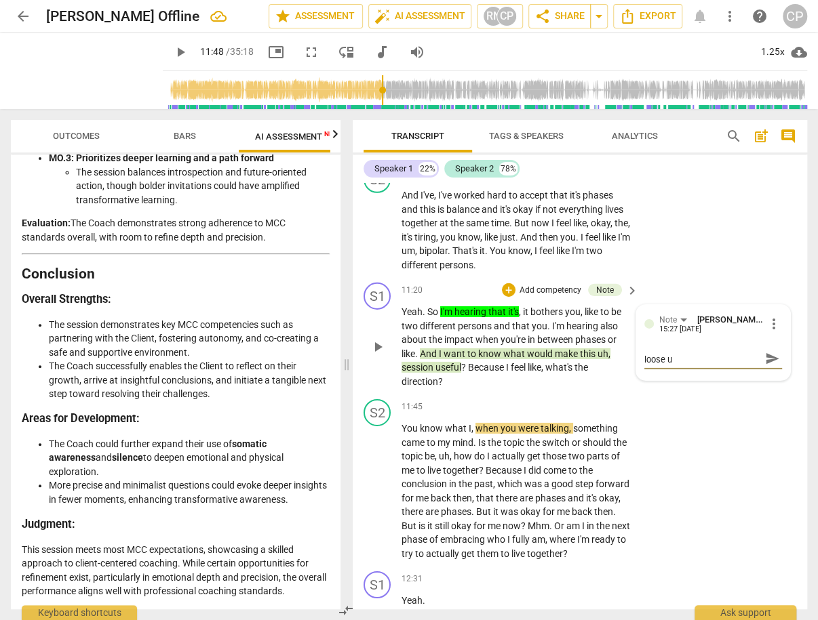
scroll to position [0, 0]
type textarea "Well noticed as it's been too loose up"
type textarea "Well noticed as it's been too loose up t"
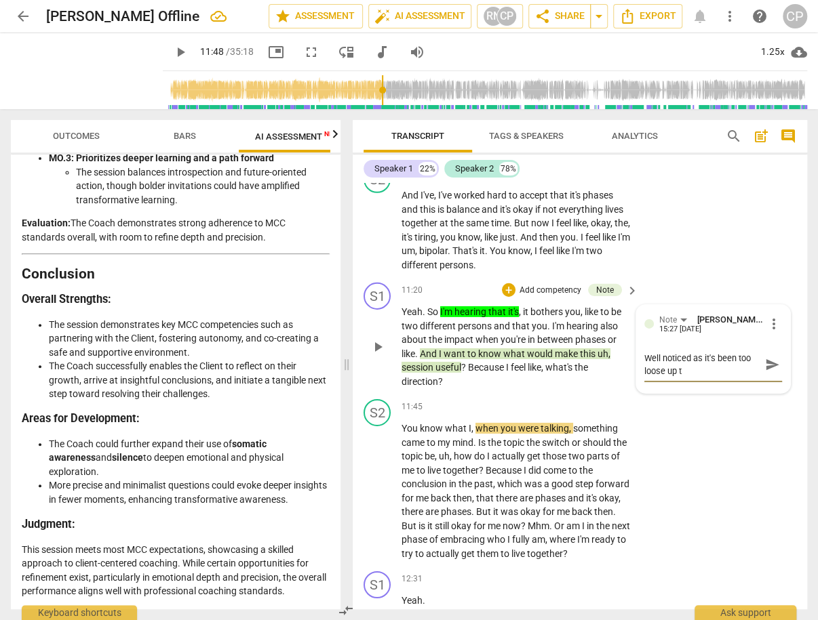
type textarea "Well noticed as it's been too loose up to"
type textarea "Well noticed as it's been too loose up to n"
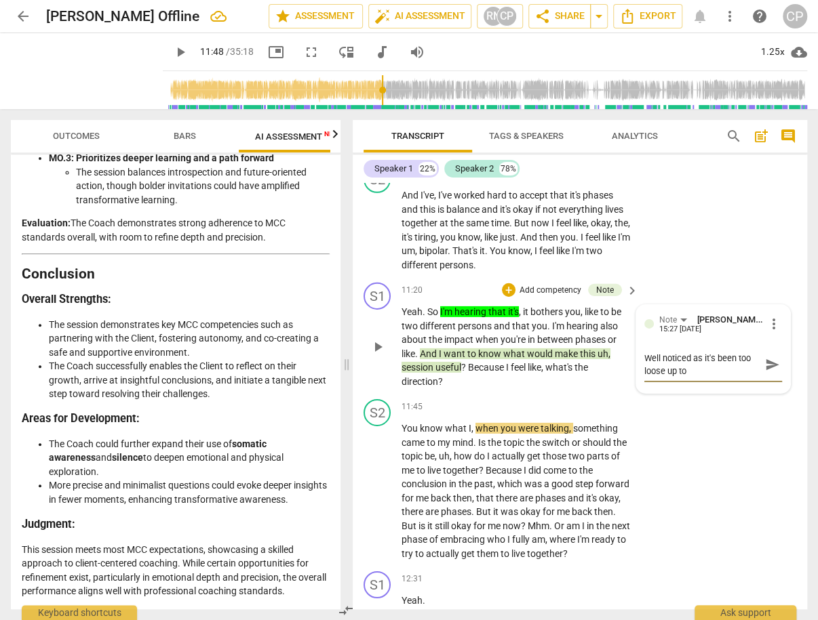
type textarea "Well noticed as it's been too loose up to n"
type textarea "Well noticed as it's been too loose up to no"
type textarea "Well noticed as it's been too loose up to now"
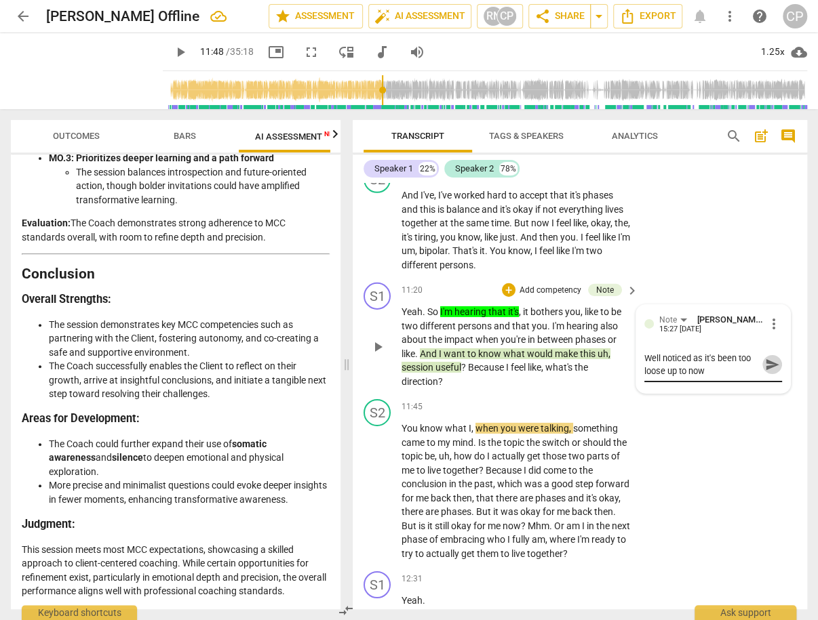
click at [774, 372] on span "send" at bounding box center [772, 364] width 15 height 15
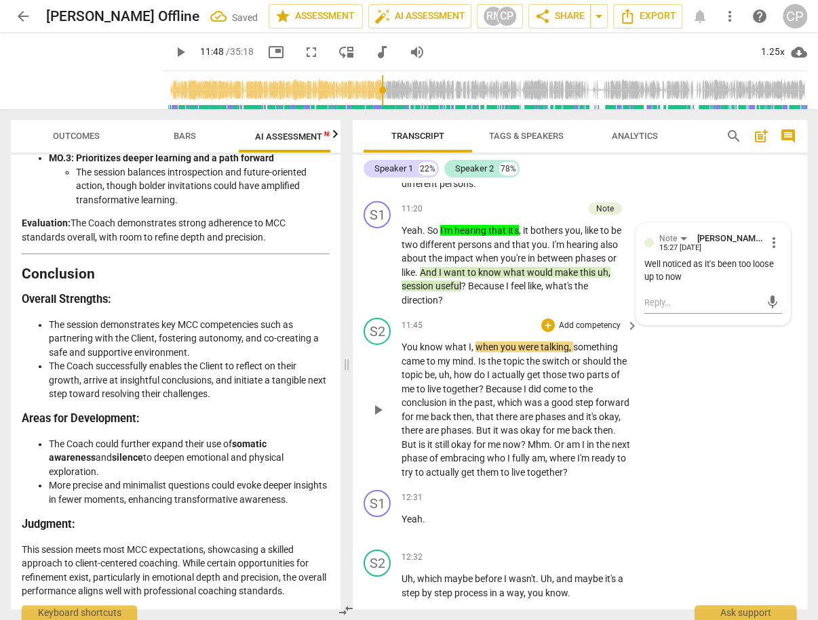
scroll to position [4612, 0]
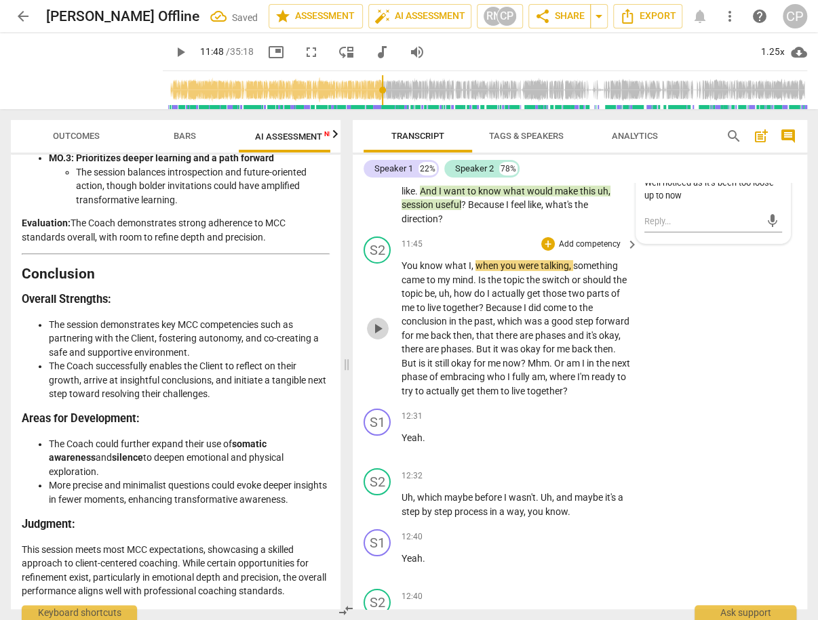
click at [374, 337] on span "play_arrow" at bounding box center [378, 329] width 16 height 16
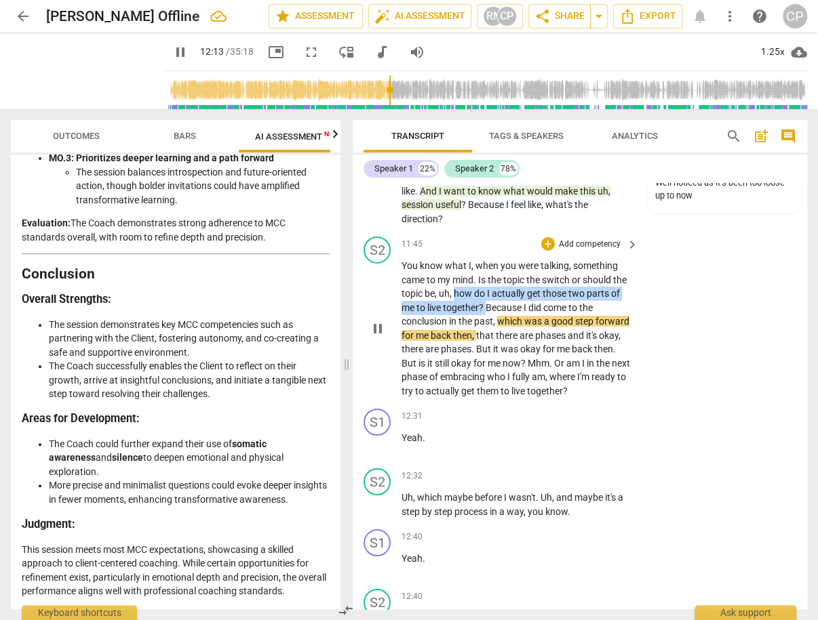
drag, startPoint x: 469, startPoint y: 328, endPoint x: 498, endPoint y: 341, distance: 31.9
click at [498, 341] on p "You know what I , when you were talking , something came to my mind . Is the to…" at bounding box center [516, 328] width 230 height 139
click at [542, 326] on span "keyboard_arrow_down" at bounding box center [542, 325] width 16 height 16
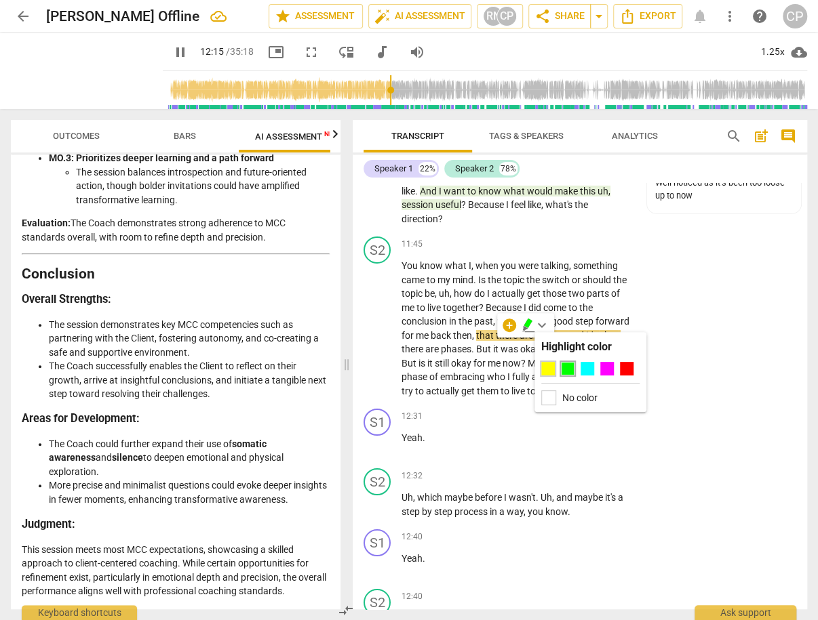
click at [549, 365] on div at bounding box center [548, 369] width 14 height 14
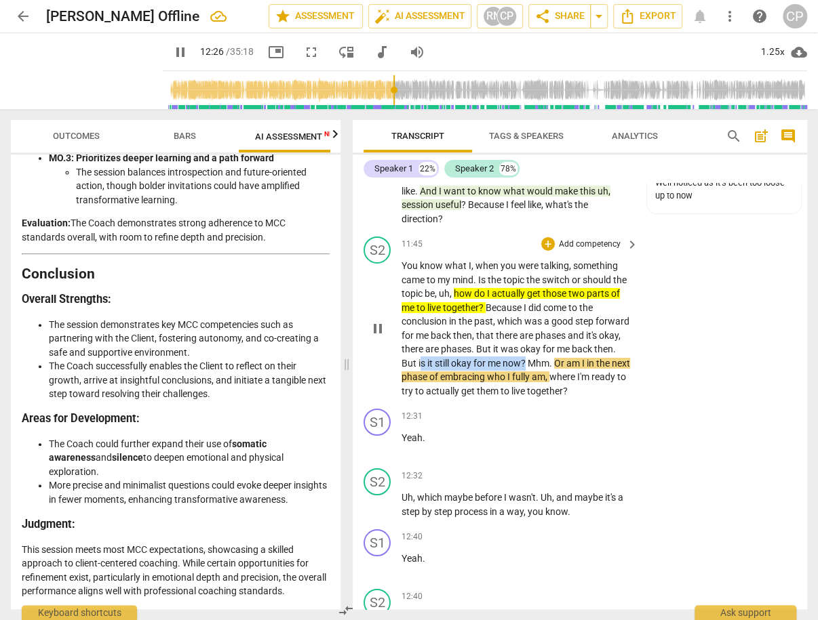
drag, startPoint x: 464, startPoint y: 397, endPoint x: 573, endPoint y: 401, distance: 108.6
click at [573, 398] on p "You know what I , when you were talking , something came to my mind . Is the to…" at bounding box center [516, 328] width 230 height 139
click at [603, 384] on icon "button" at bounding box center [603, 384] width 5 height 5
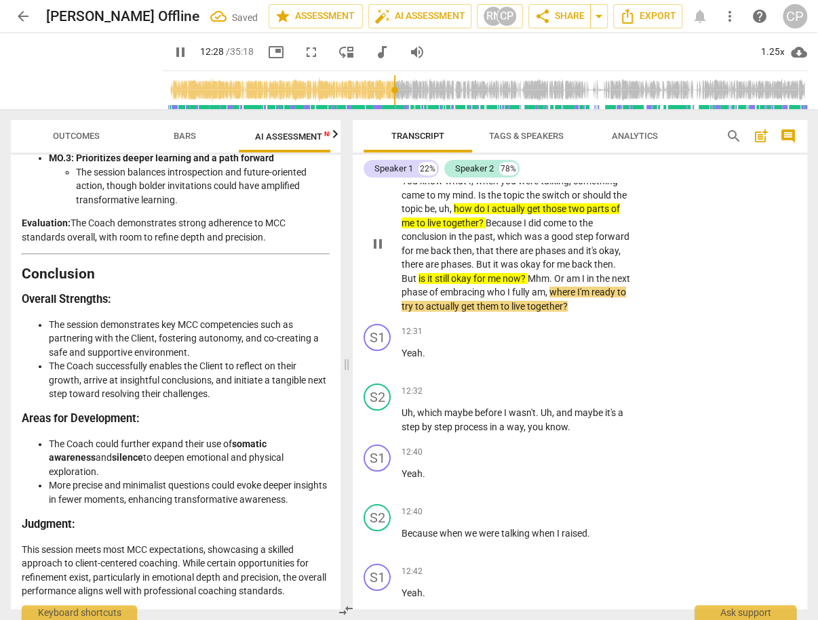
scroll to position [4720, 0]
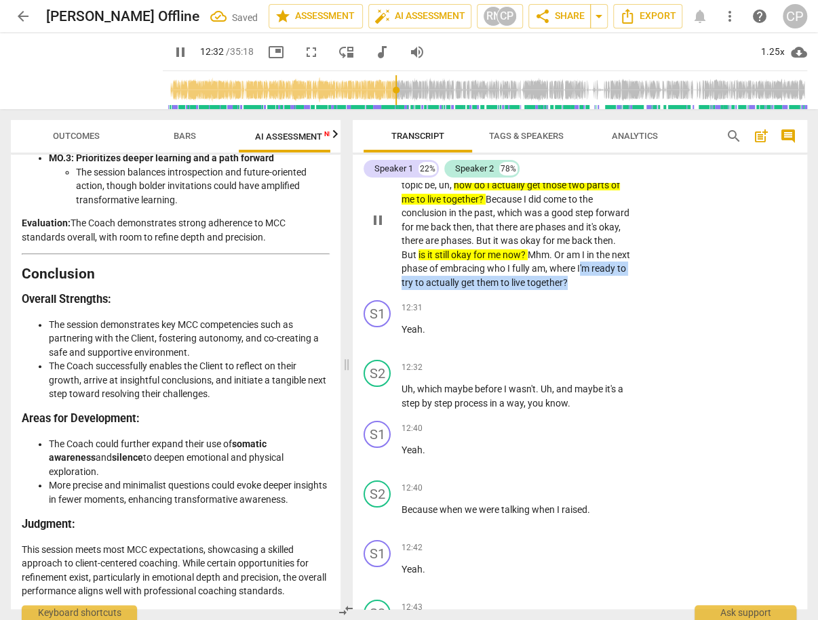
drag, startPoint x: 402, startPoint y: 318, endPoint x: 625, endPoint y: 321, distance: 223.1
click at [625, 290] on p "You know what I , when you were talking , something came to my mind . Is the to…" at bounding box center [516, 220] width 230 height 139
click at [647, 296] on icon "button" at bounding box center [648, 298] width 8 height 9
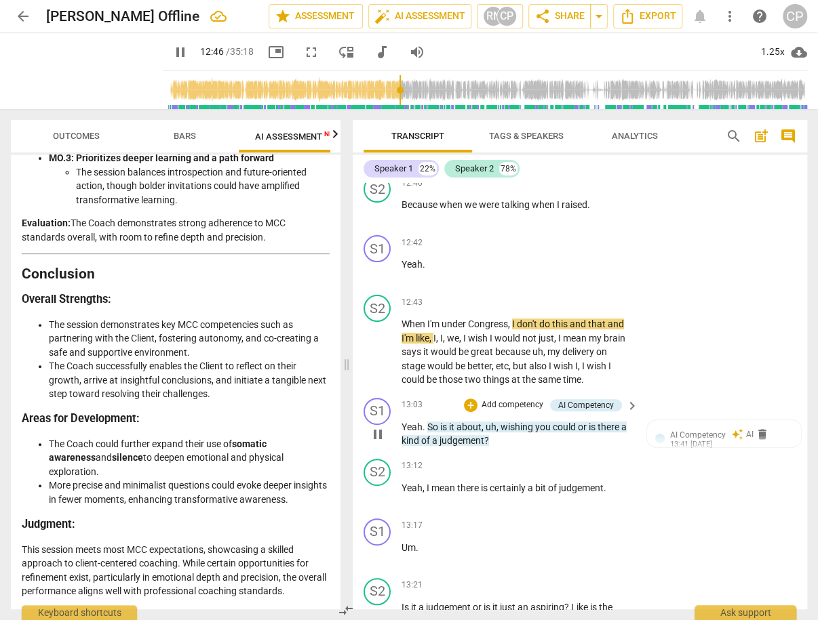
scroll to position [5100, 0]
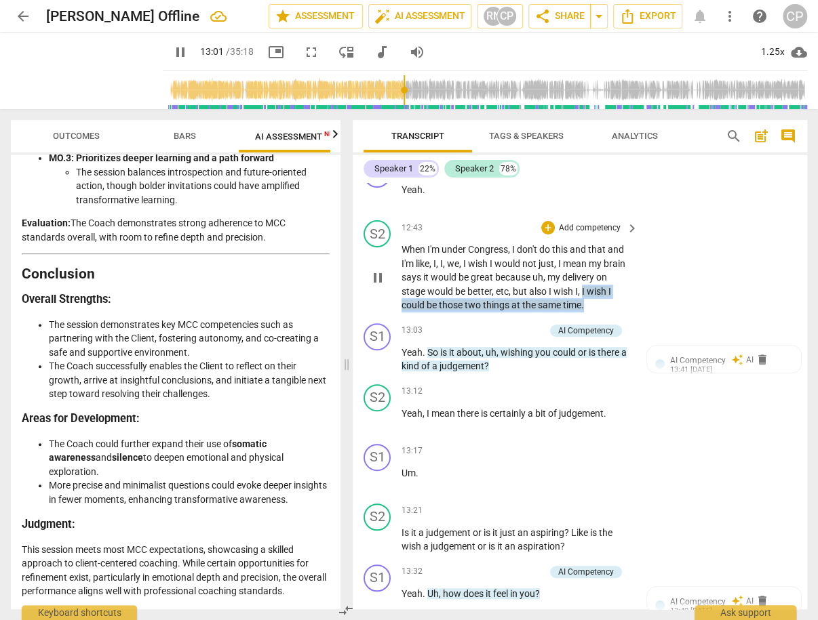
drag, startPoint x: 582, startPoint y: 320, endPoint x: 588, endPoint y: 333, distance: 14.3
click at [588, 313] on p "When I'm under Congress , I don't do this and that and I'm like , I , I , we , …" at bounding box center [516, 278] width 230 height 70
click at [614, 319] on icon "button" at bounding box center [616, 317] width 8 height 9
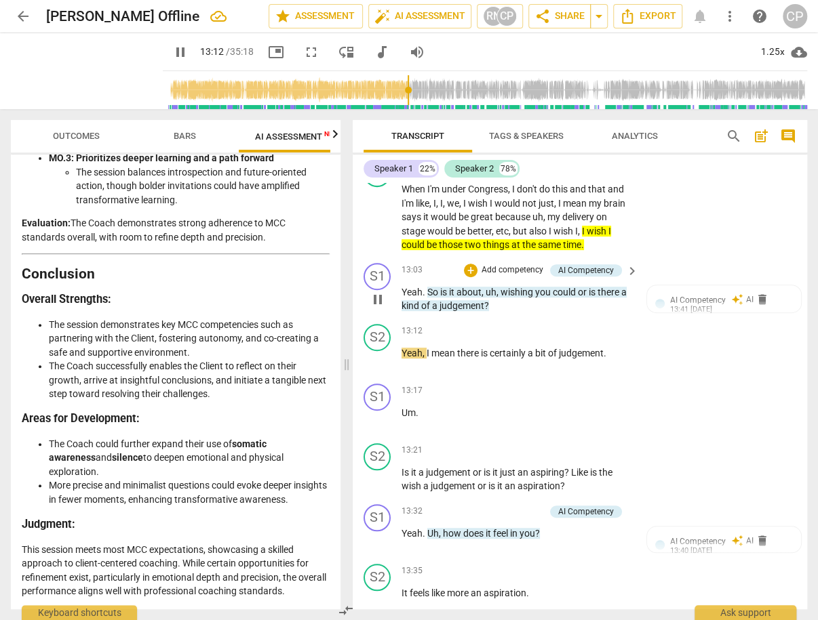
scroll to position [5208, 0]
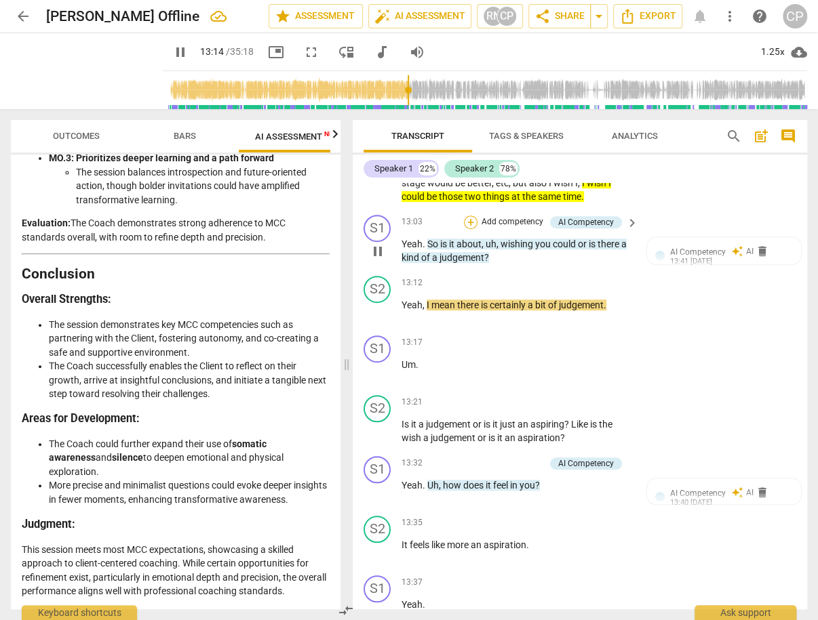
click at [470, 229] on div "+" at bounding box center [471, 223] width 14 height 14
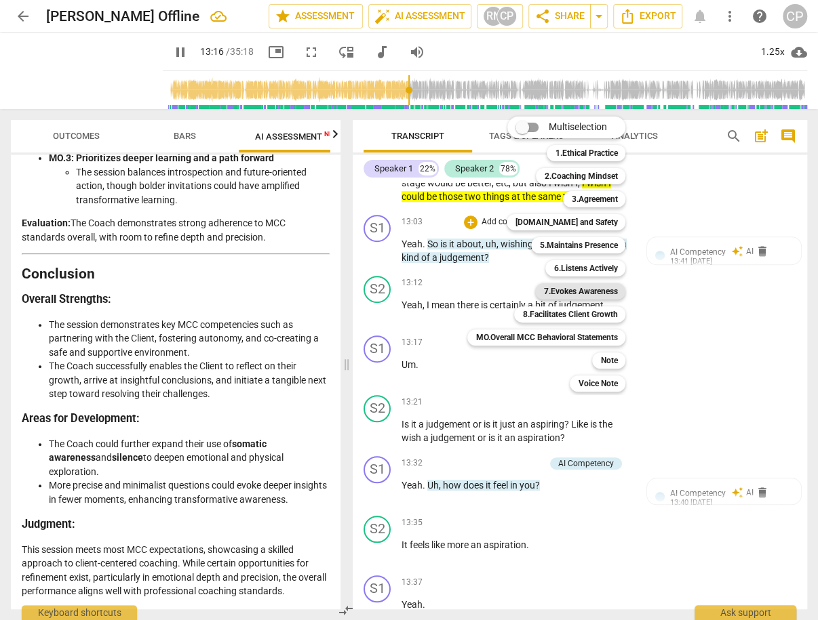
click at [605, 292] on b "7.Evokes Awareness" at bounding box center [580, 291] width 74 height 16
type input "797"
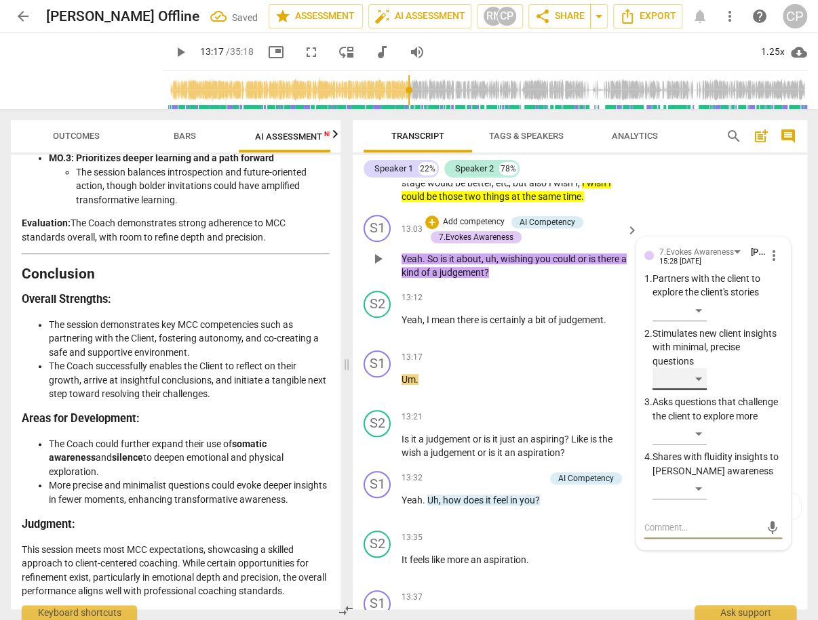
click at [690, 390] on div "​" at bounding box center [679, 379] width 54 height 22
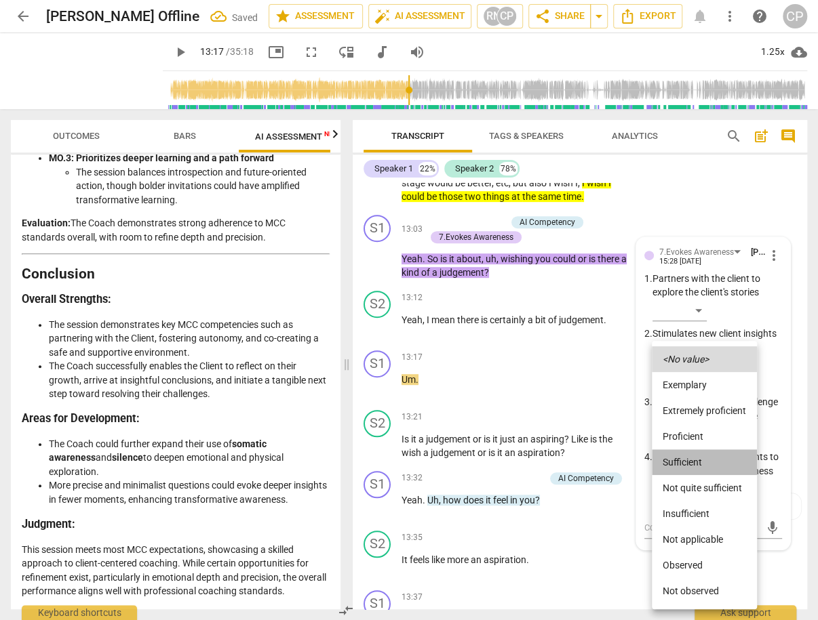
click at [696, 459] on li "Sufficient" at bounding box center [704, 463] width 105 height 26
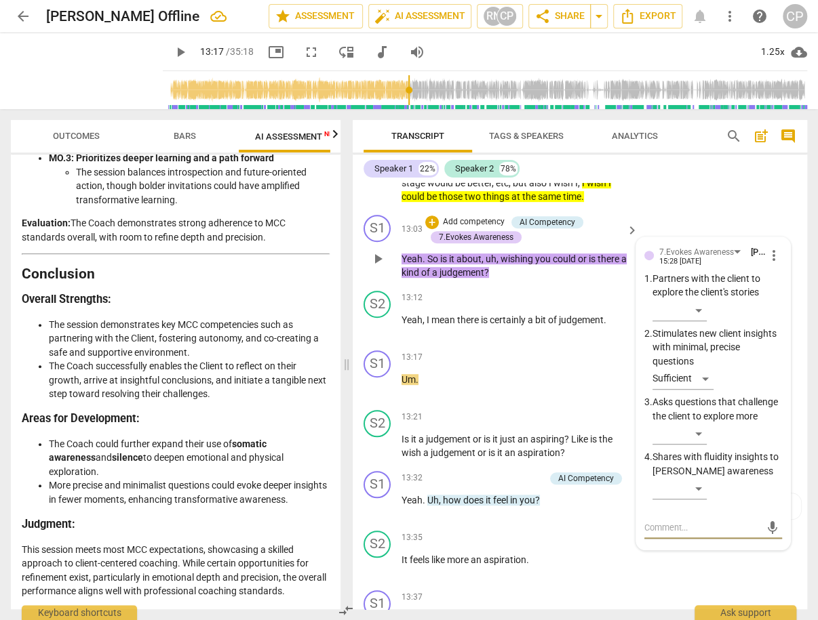
click at [669, 534] on textarea at bounding box center [702, 527] width 117 height 13
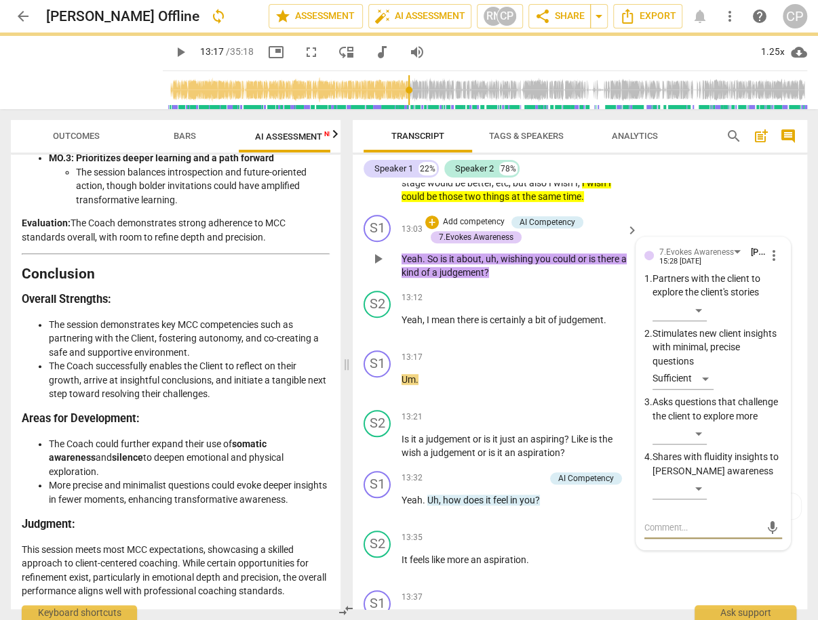
type textarea "I"
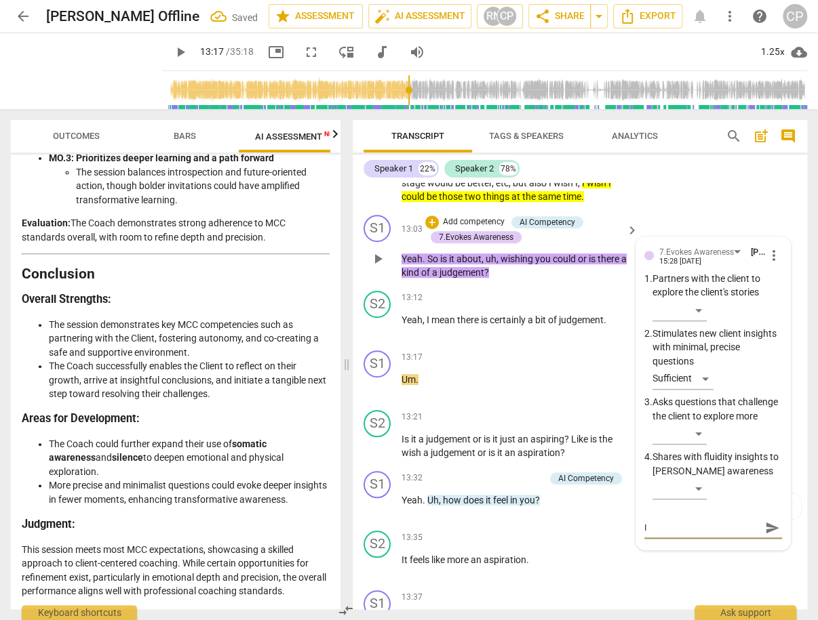
type textarea "I"
type textarea "I w"
type textarea "I wo"
type textarea "I won"
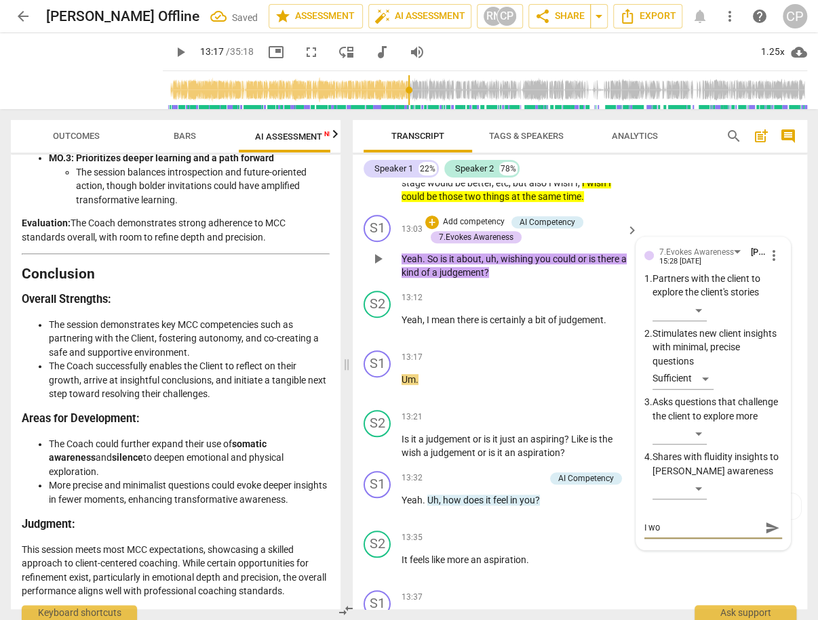
type textarea "I won"
type textarea "I wond"
type textarea "I wonde"
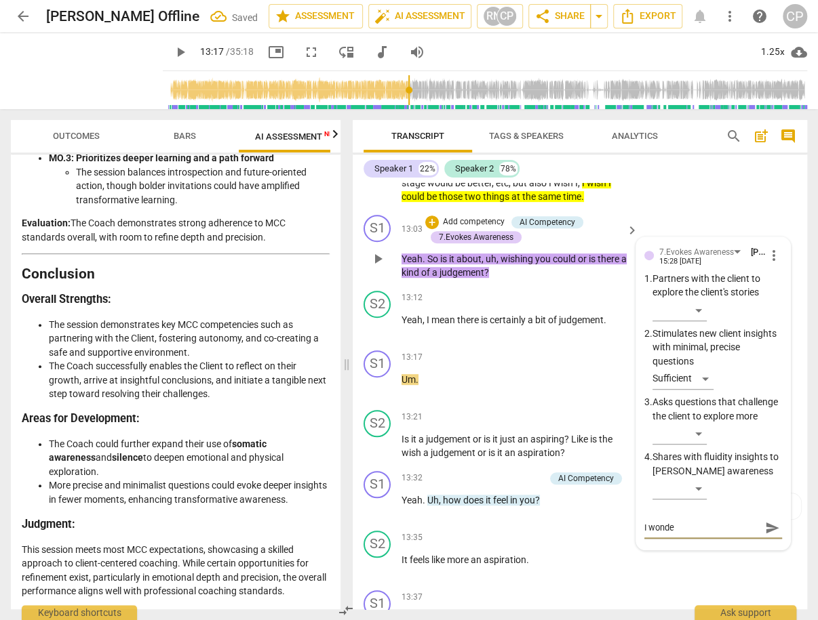
type textarea "I wonder"
type textarea "I wonder h"
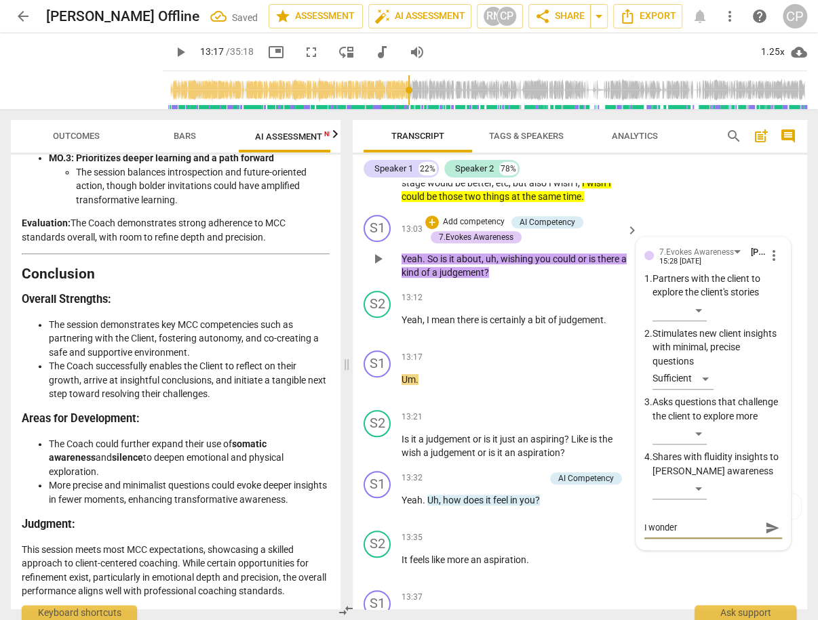
type textarea "I wonder h"
type textarea "I wonder ho"
type textarea "I wonder how"
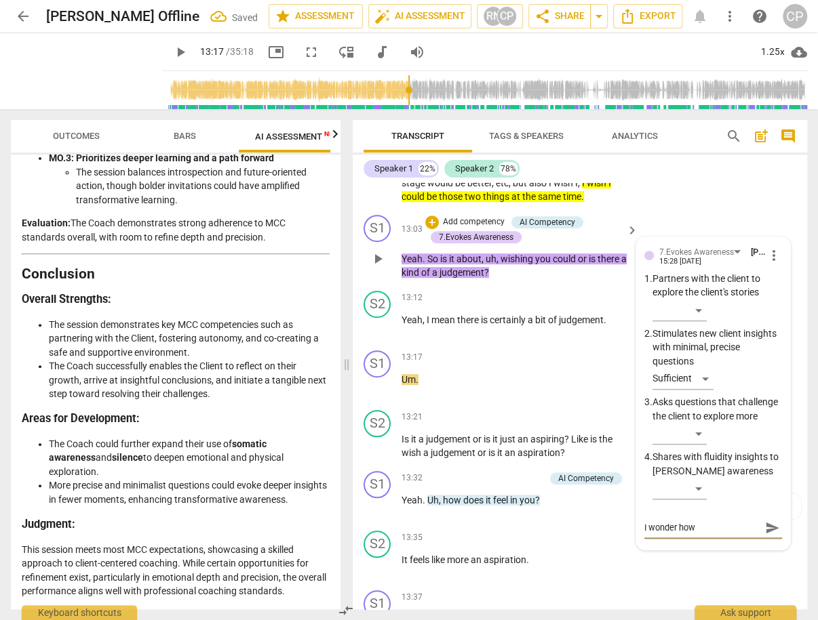
type textarea "I wonder how"
type textarea "I wonder how m"
type textarea "I wonder how mu"
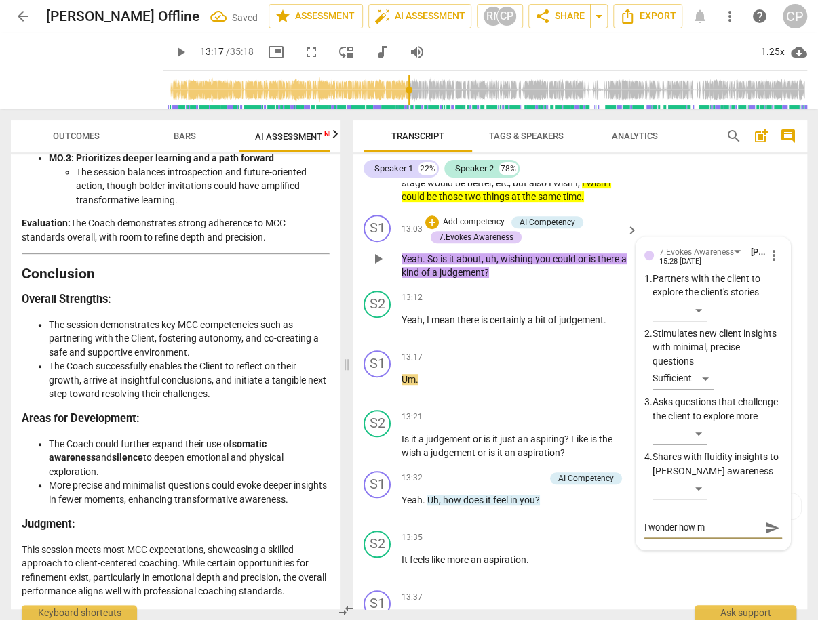
type textarea "I wonder how mu"
type textarea "I wonder how muc"
type textarea "I wonder how much"
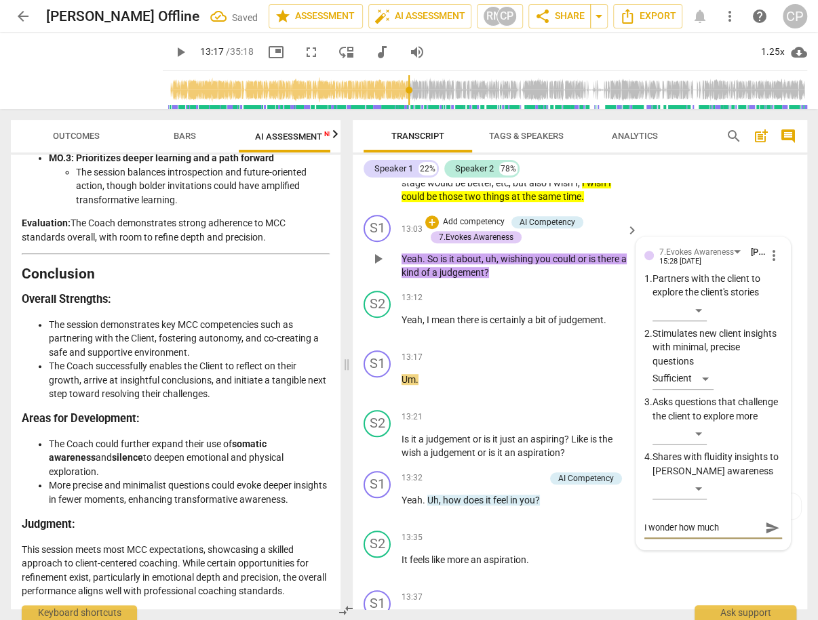
type textarea "I wonder how much"
type textarea "I wonder how much s"
type textarea "I wonder how much sh"
type textarea "I wonder how much she"
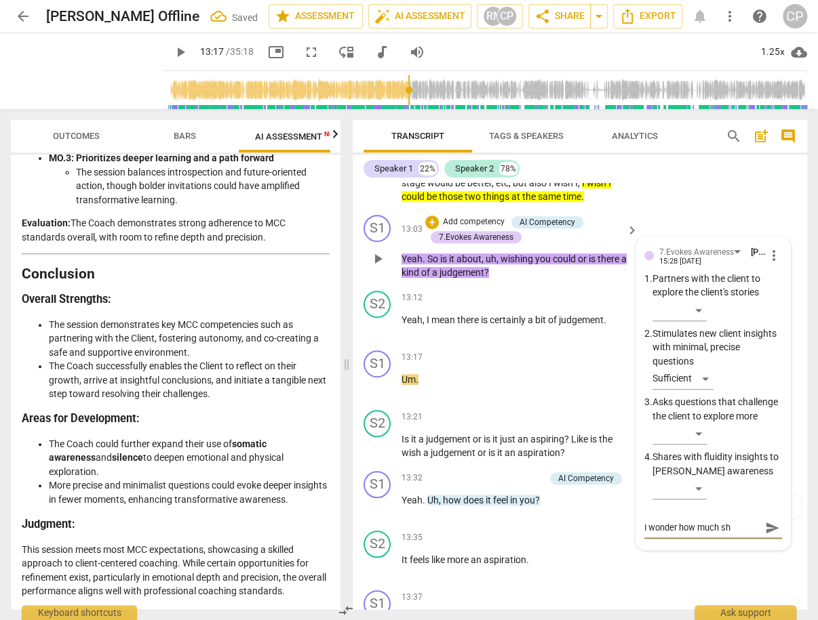
type textarea "I wonder how much she"
type textarea "I wonder how much she h"
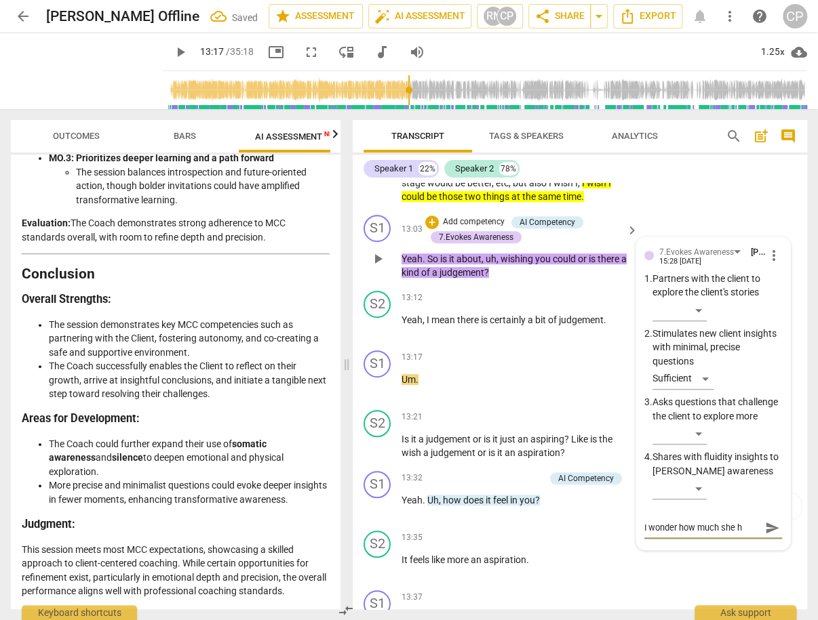
type textarea "I wonder how much she he"
type textarea "I wonder how much she hea"
type textarea "I wonder how much she hear"
type textarea "I wonder how much she heard"
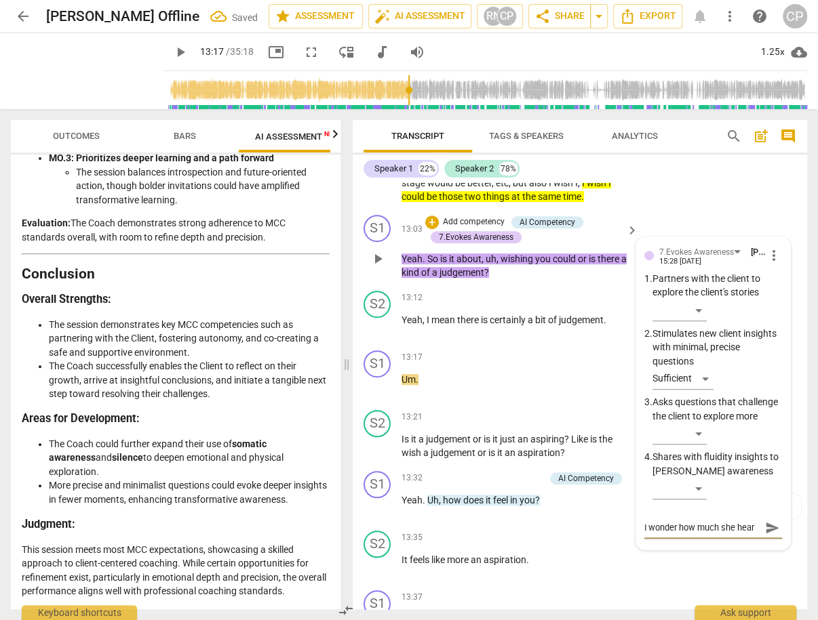
type textarea "I wonder how much she heard"
type textarea "I wonder how much she heard h"
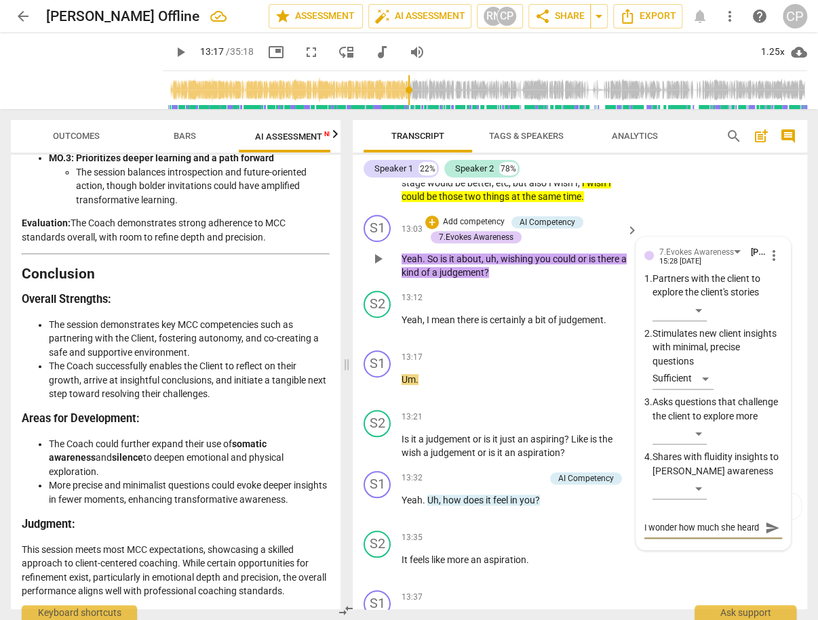
type textarea "I wonder how much she heard h"
type textarea "I wonder how much she heard he"
type textarea "I wonder how much she heard her"
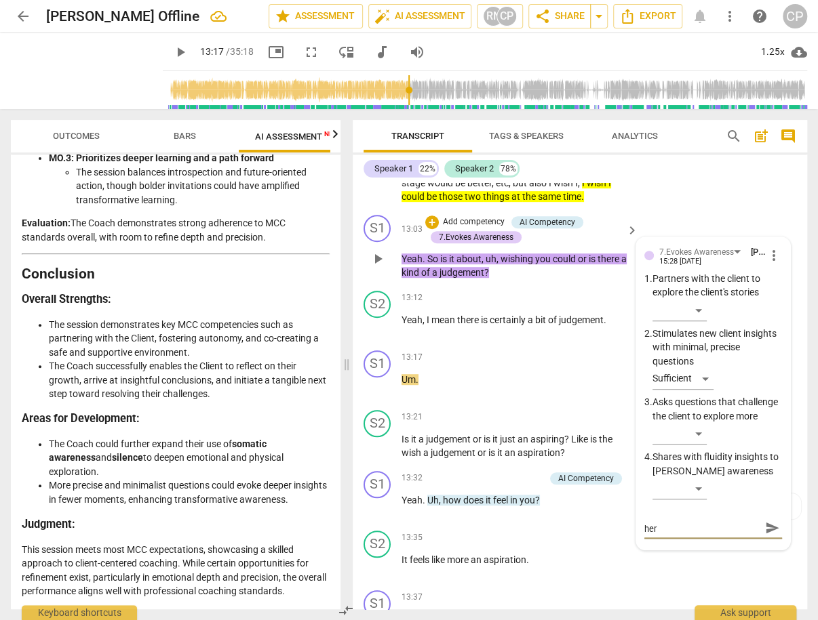
type textarea "I wonder how much she heard hers"
type textarea "I wonder how much she heard [PERSON_NAME]"
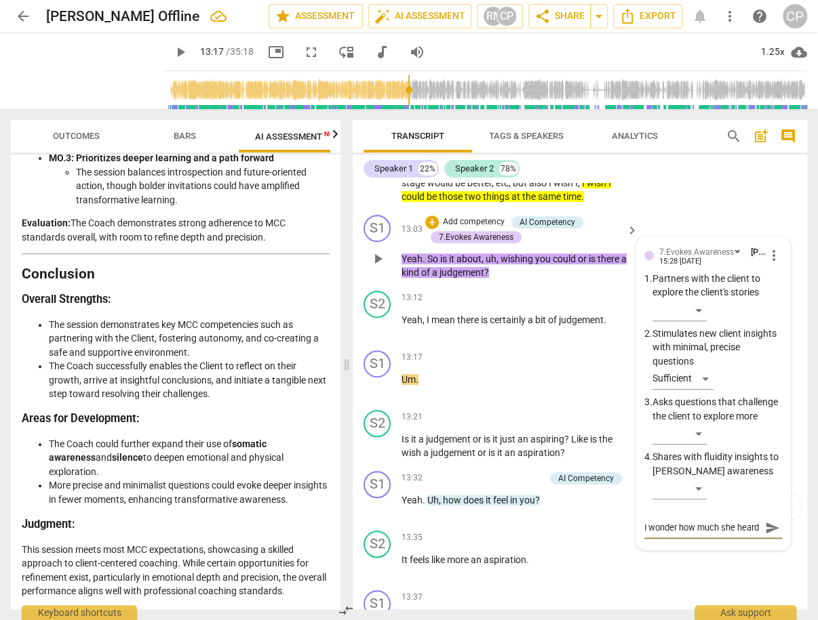
type textarea "I wonder how much she [PERSON_NAME]"
type textarea "I wonder how much she heard herself"
type textarea "I wonder how much she heard herself?"
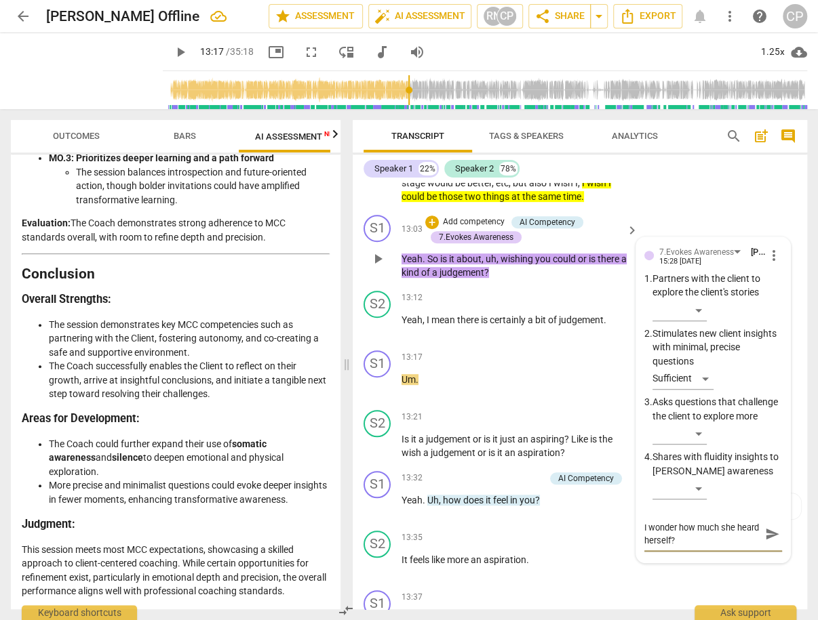
type textarea "I wonder how much she heard herself?"
click at [775, 542] on span "send" at bounding box center [772, 534] width 20 height 16
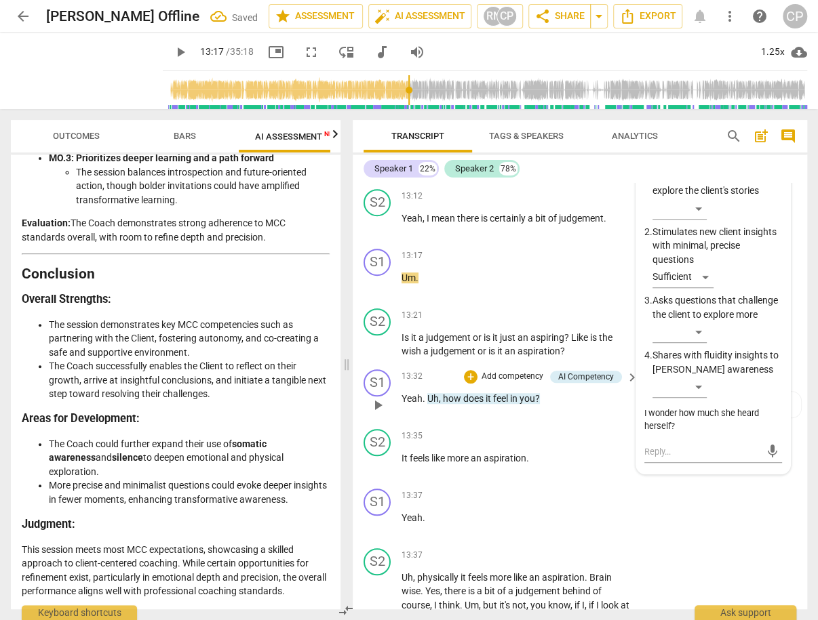
scroll to position [5371, 0]
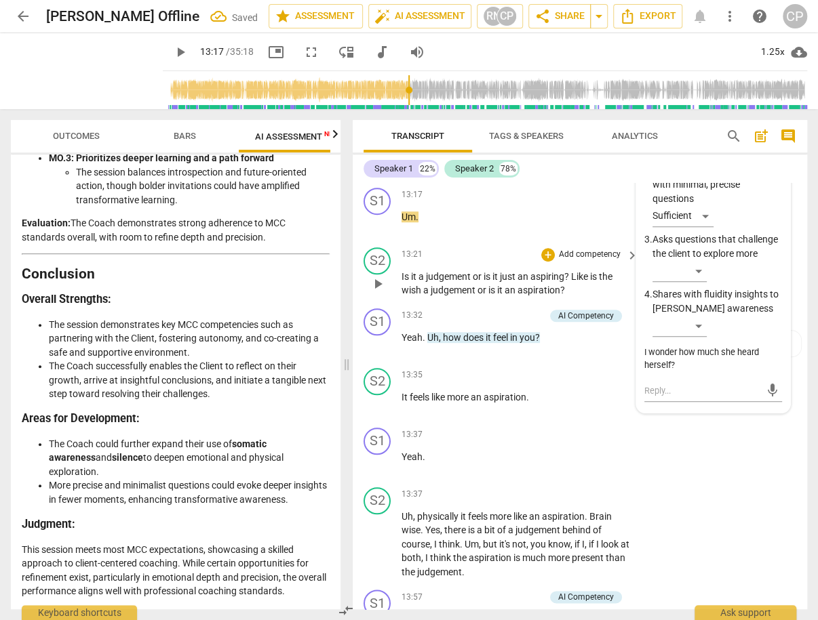
click at [380, 292] on span "play_arrow" at bounding box center [378, 284] width 16 height 16
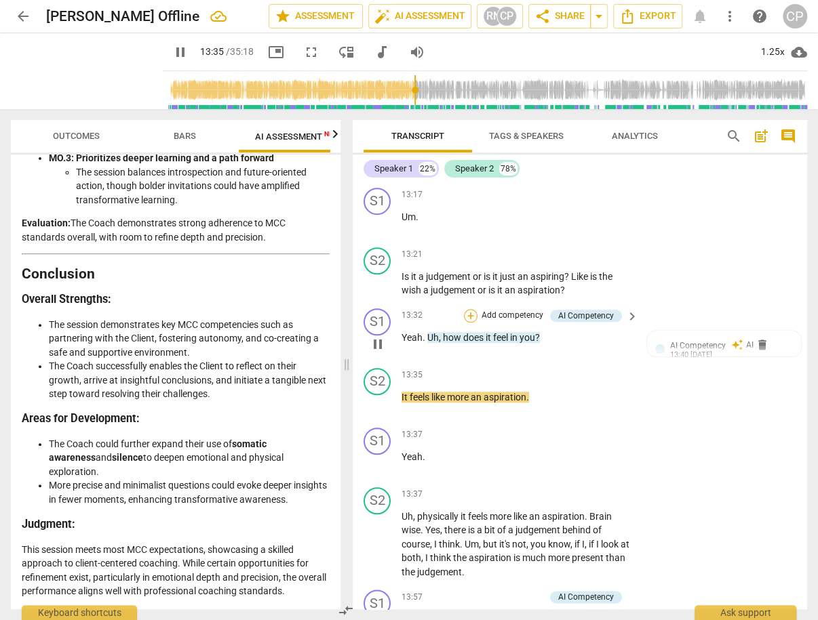
click at [466, 323] on div "+" at bounding box center [471, 316] width 14 height 14
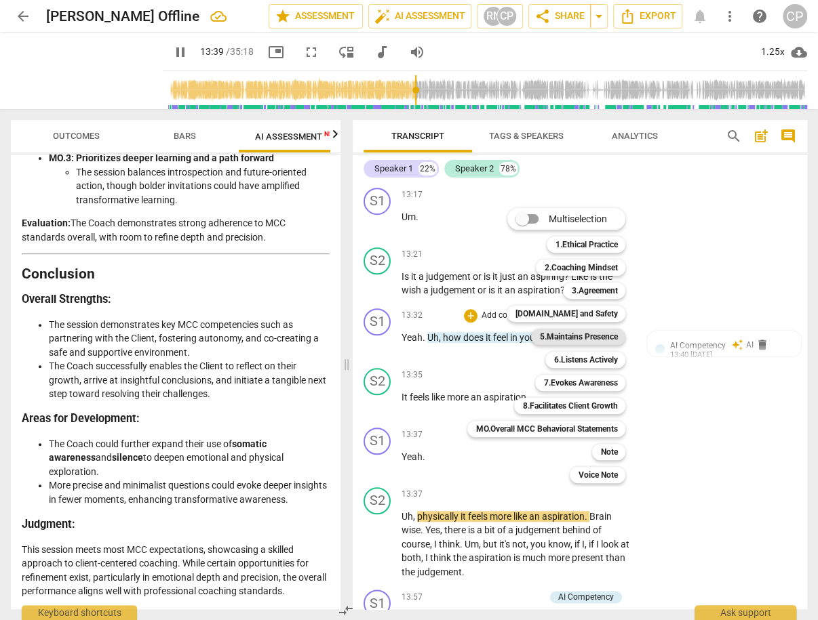
drag, startPoint x: 607, startPoint y: 313, endPoint x: 575, endPoint y: 336, distance: 39.9
click at [607, 313] on b "[DOMAIN_NAME] and Safety" at bounding box center [566, 314] width 102 height 16
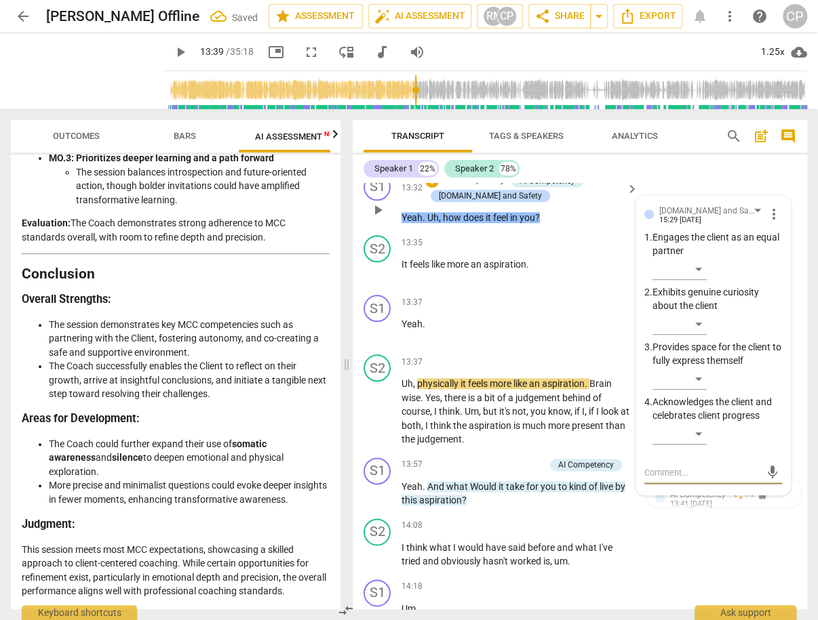
scroll to position [5504, 0]
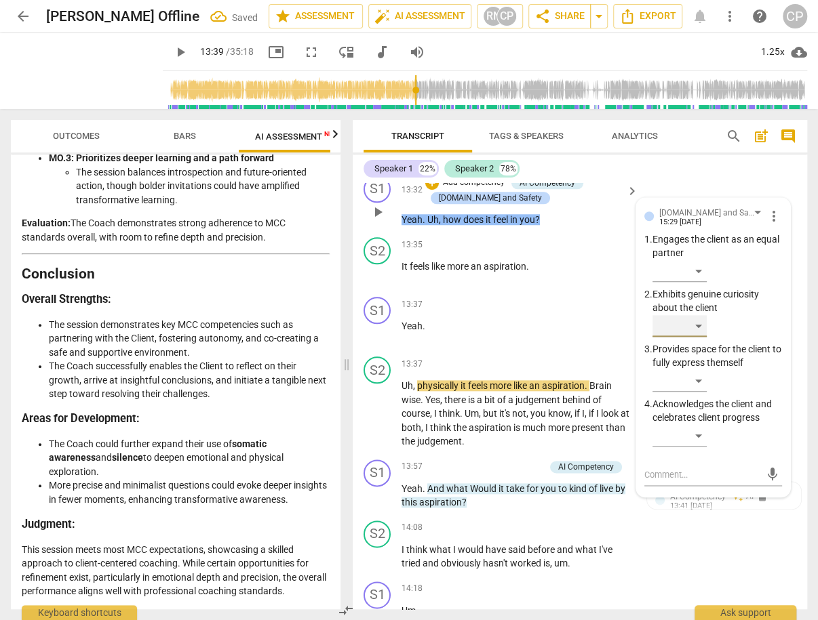
click at [700, 337] on div "​" at bounding box center [679, 326] width 54 height 22
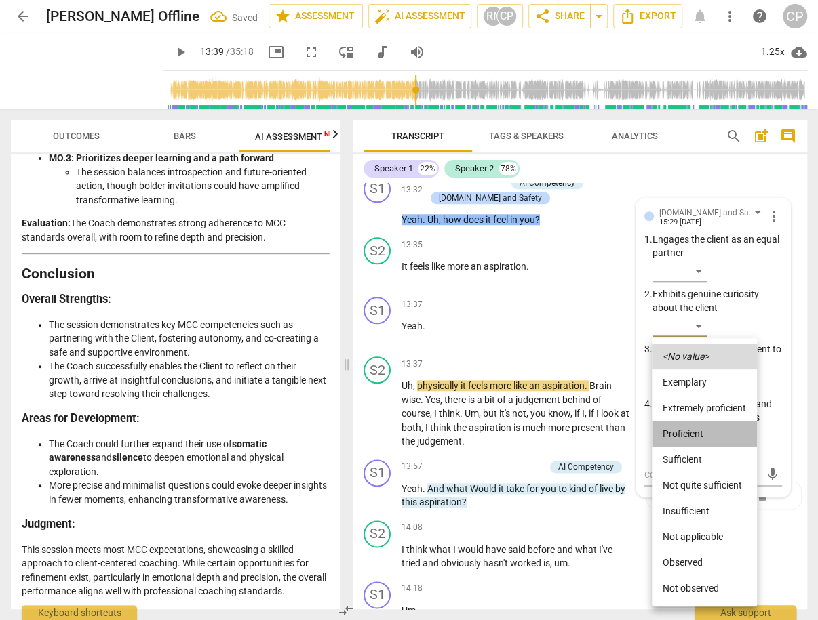
click at [709, 441] on li "Proficient" at bounding box center [704, 434] width 105 height 26
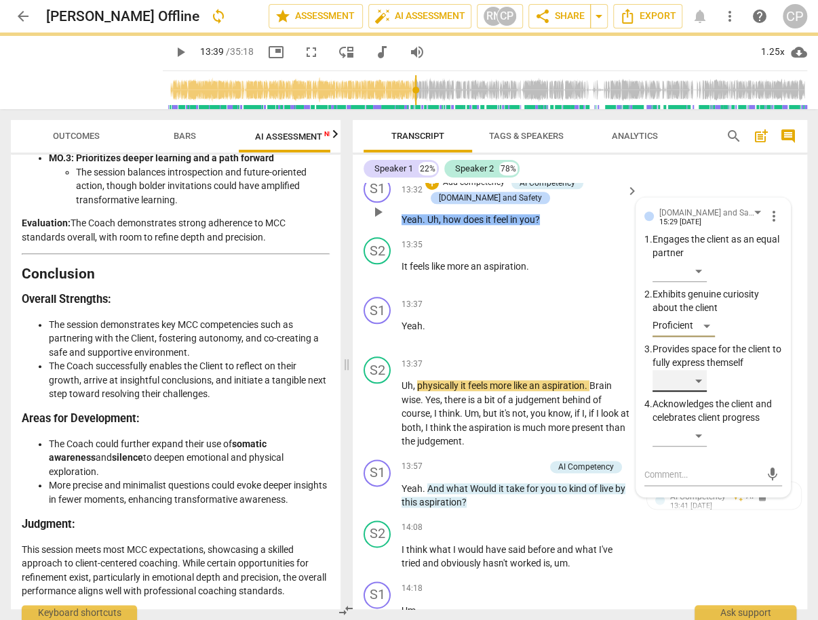
click at [695, 392] on div "​" at bounding box center [679, 381] width 54 height 22
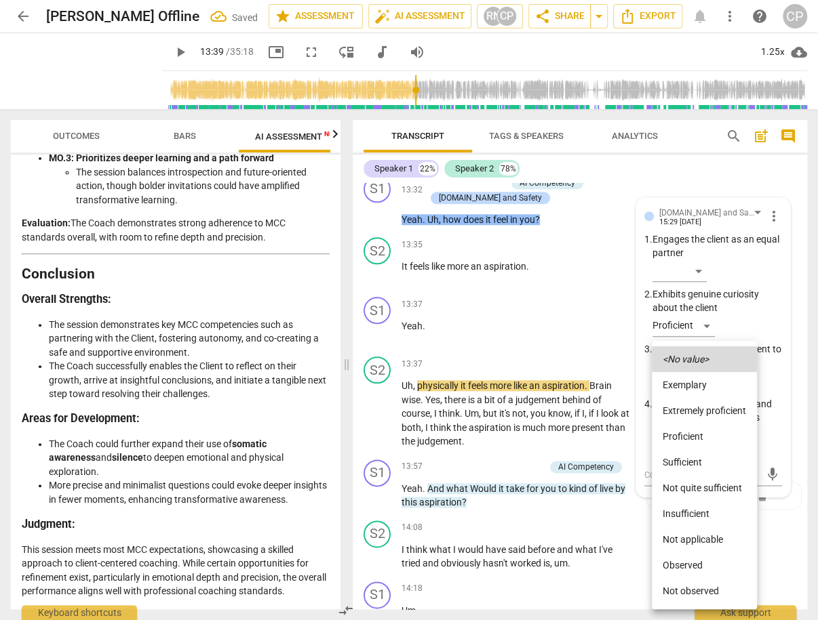
drag, startPoint x: 706, startPoint y: 457, endPoint x: 708, endPoint y: 435, distance: 22.4
click at [708, 435] on ul "<No value> Exemplary Extremely proficient Proficient Sufficient Not quite suffi…" at bounding box center [704, 475] width 105 height 268
click at [565, 329] on div at bounding box center [409, 310] width 818 height 620
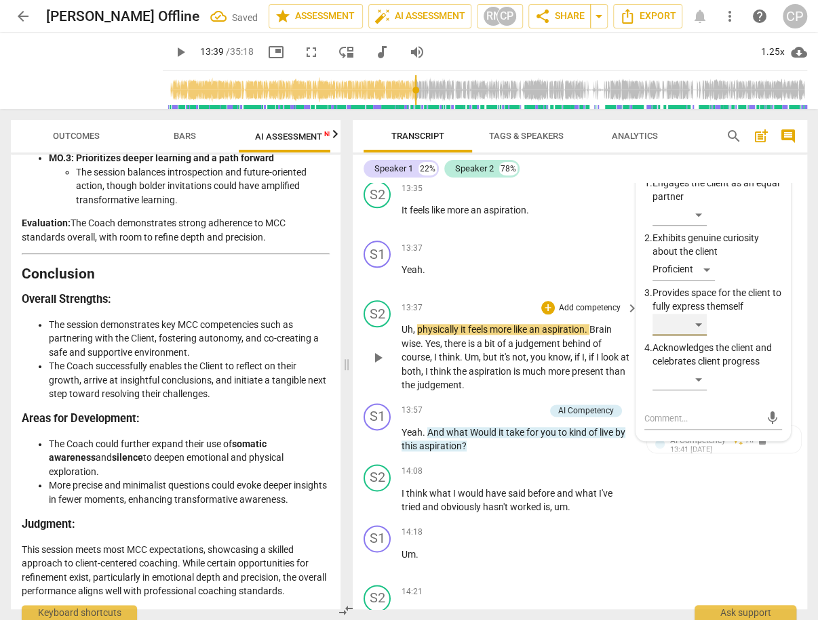
scroll to position [5613, 0]
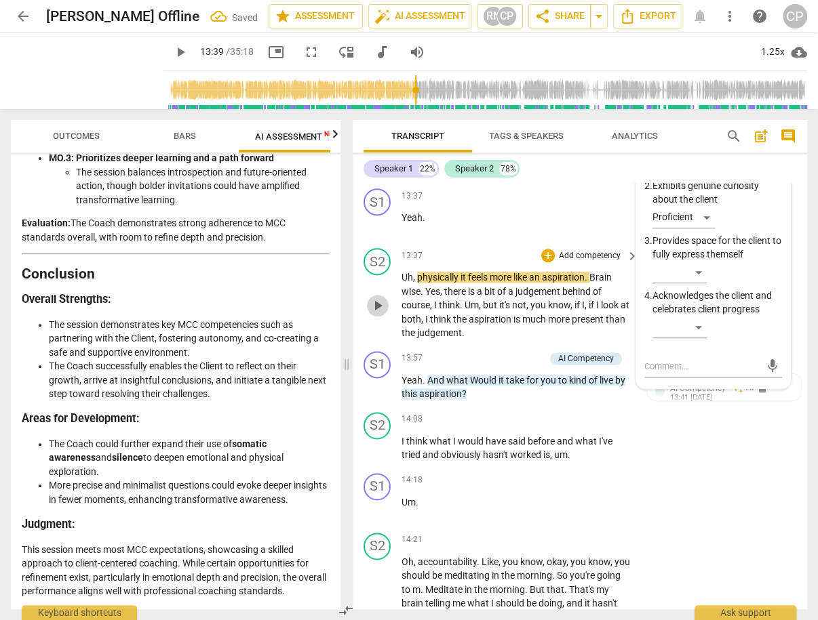
click at [381, 314] on span "play_arrow" at bounding box center [378, 306] width 16 height 16
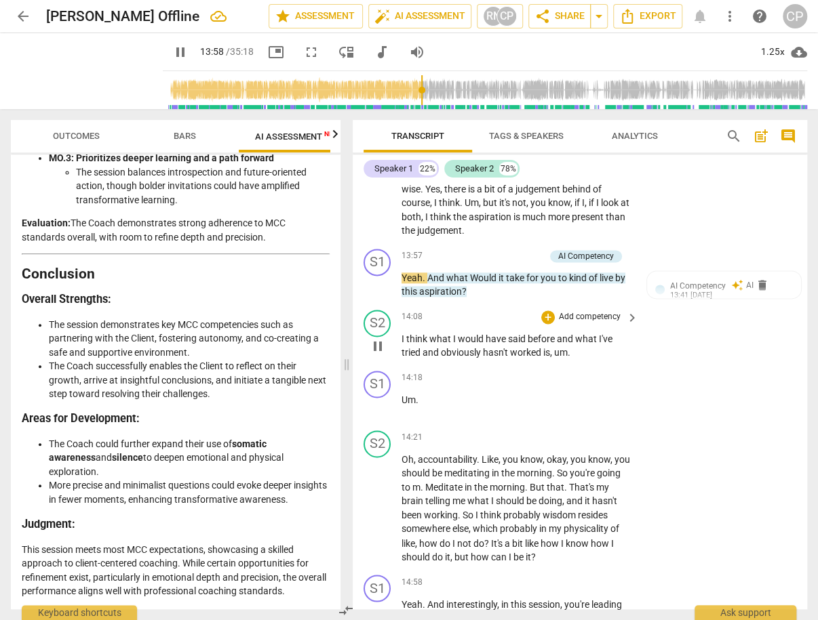
scroll to position [5721, 0]
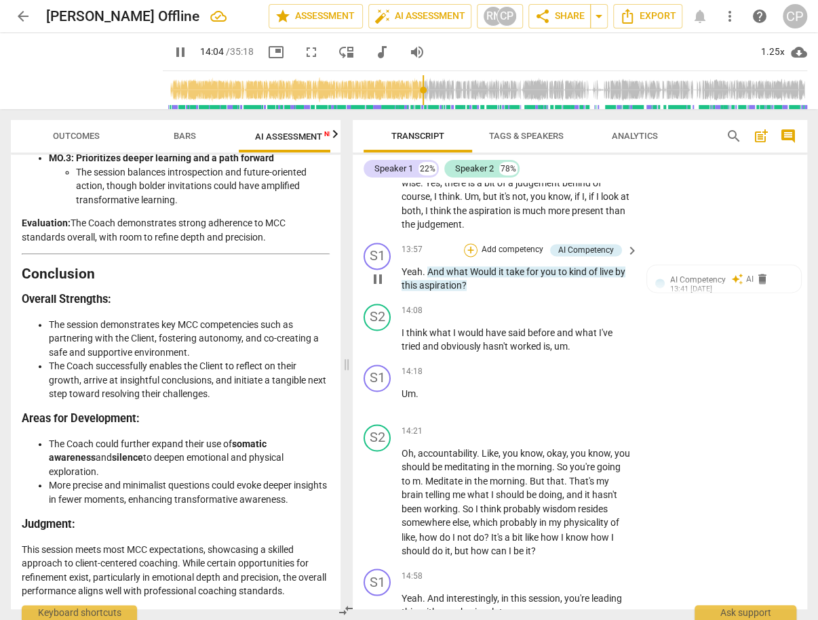
click at [465, 257] on div "+" at bounding box center [471, 250] width 14 height 14
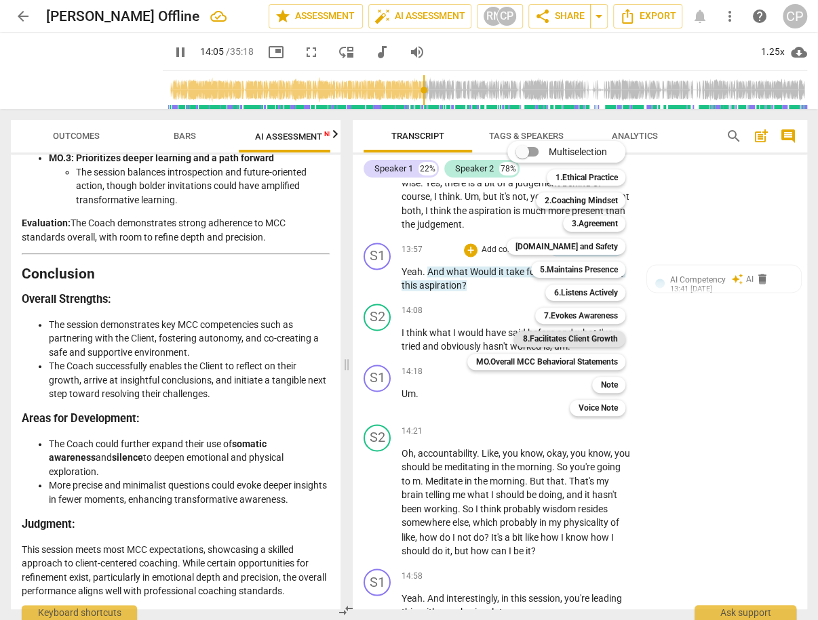
click at [612, 340] on b "8.Facilitates Client Growth" at bounding box center [569, 339] width 95 height 16
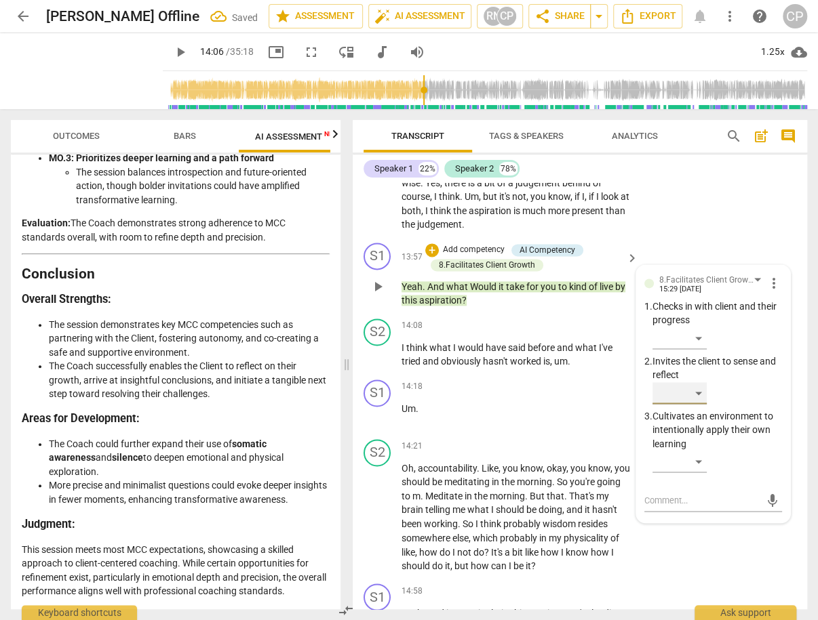
click at [695, 404] on div "​" at bounding box center [679, 393] width 54 height 22
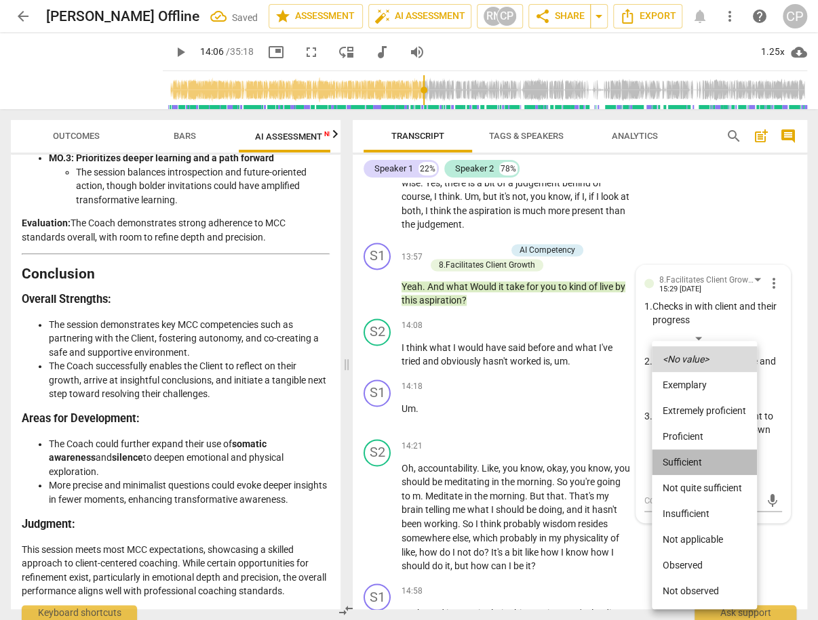
click at [688, 456] on li "Sufficient" at bounding box center [704, 463] width 105 height 26
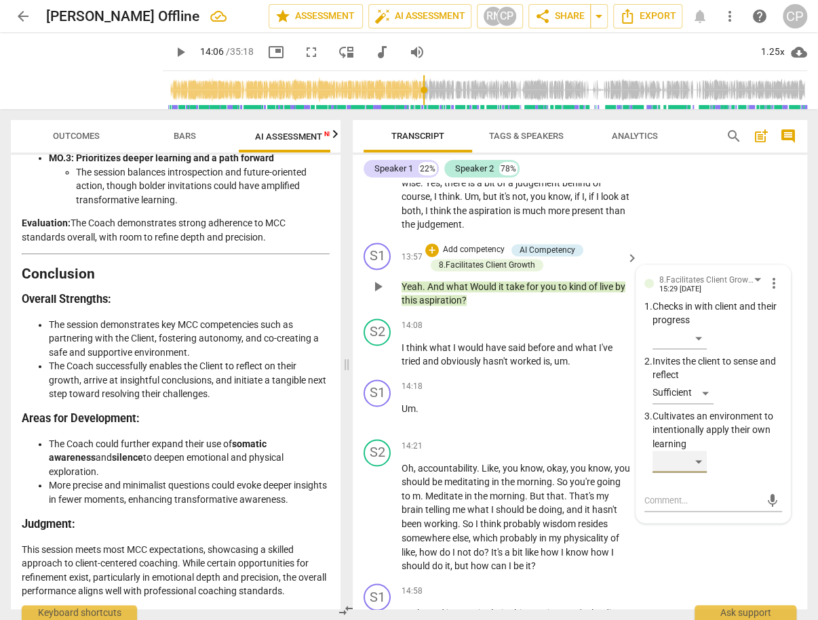
click at [695, 473] on div "​" at bounding box center [679, 462] width 54 height 22
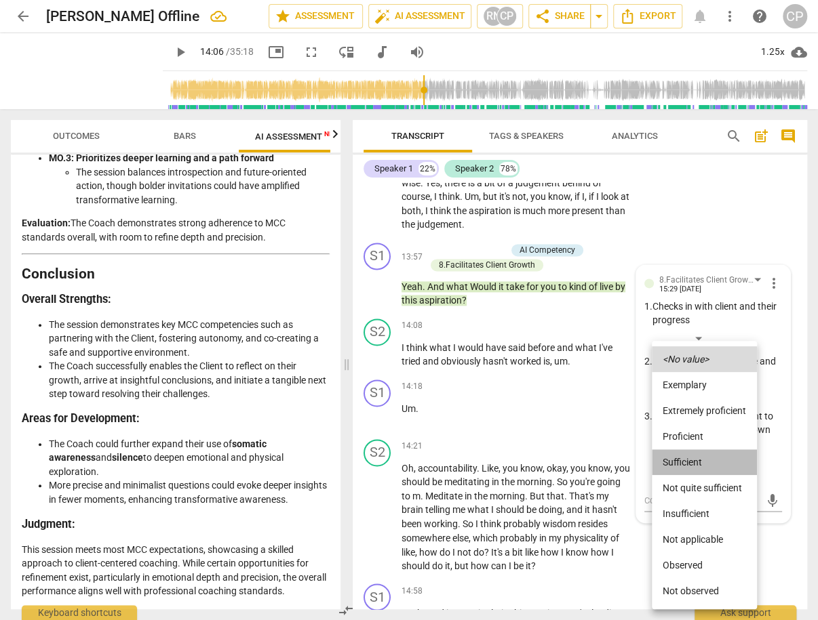
click at [702, 459] on li "Sufficient" at bounding box center [704, 463] width 105 height 26
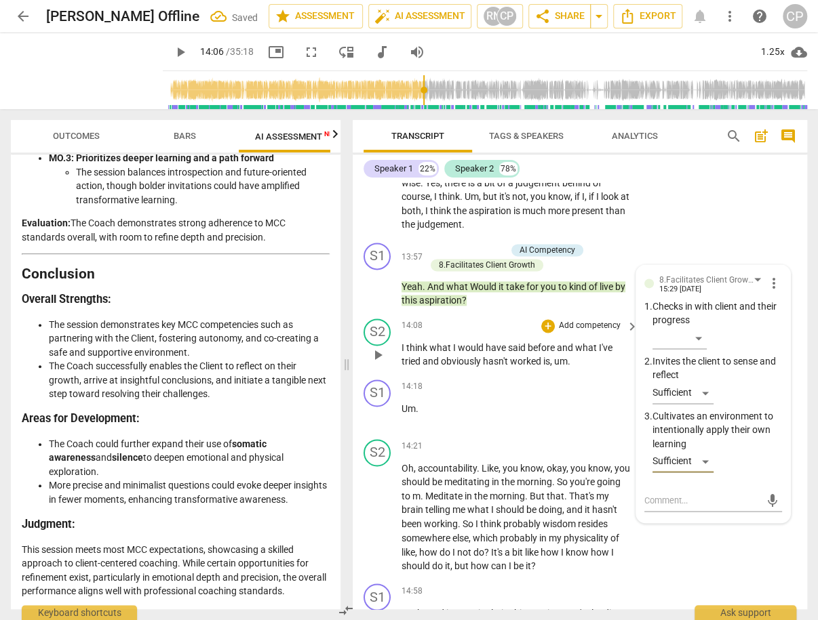
click at [376, 363] on span "play_arrow" at bounding box center [378, 355] width 16 height 16
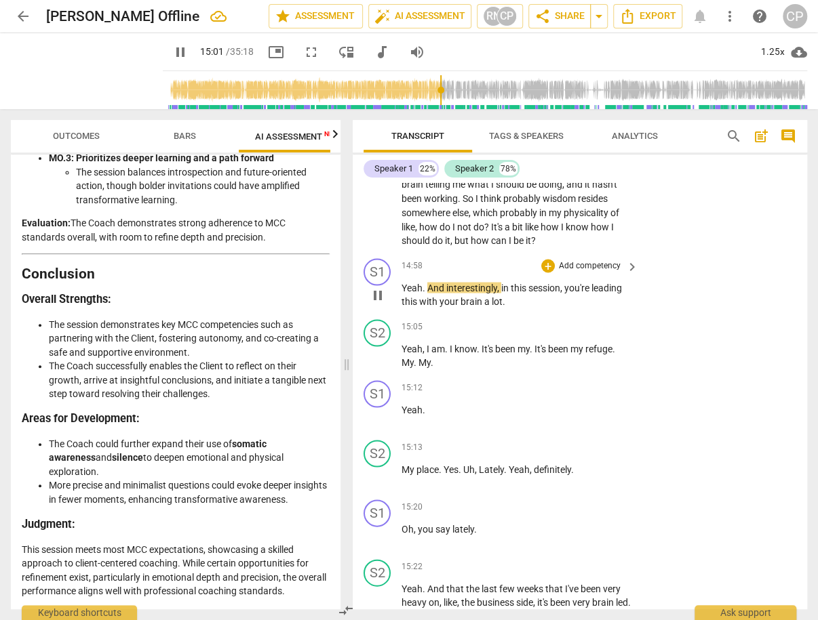
scroll to position [6101, 0]
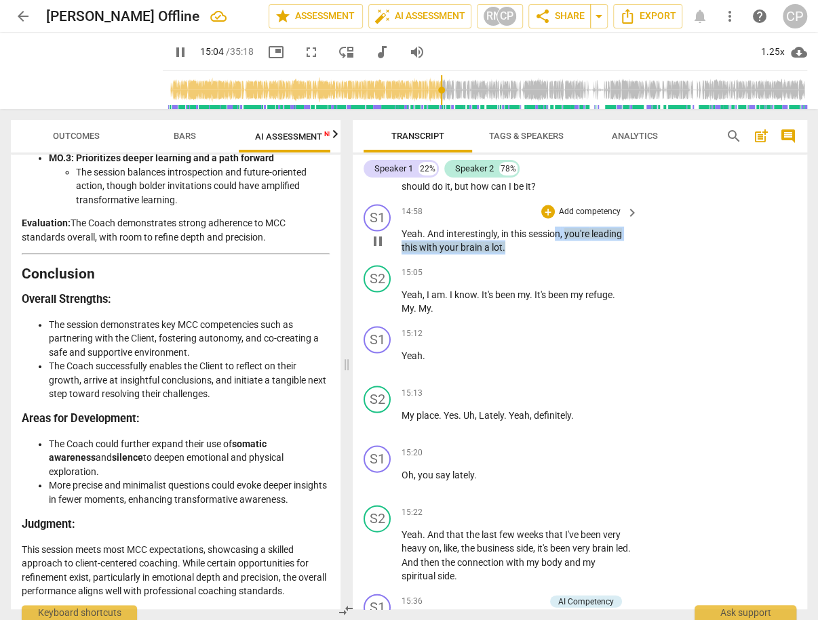
drag, startPoint x: 555, startPoint y: 264, endPoint x: 576, endPoint y: 277, distance: 25.6
click at [576, 254] on p "Yeah . And interestingly , in this session , you're leading this with your brai…" at bounding box center [516, 240] width 230 height 28
click at [550, 218] on div "+" at bounding box center [548, 212] width 14 height 14
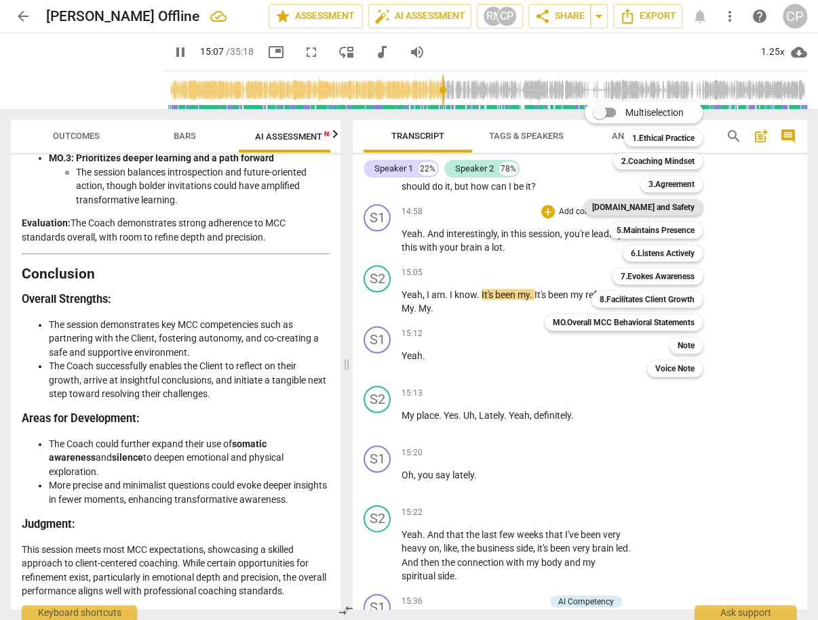
click at [679, 211] on b "[DOMAIN_NAME] and Safety" at bounding box center [643, 207] width 102 height 16
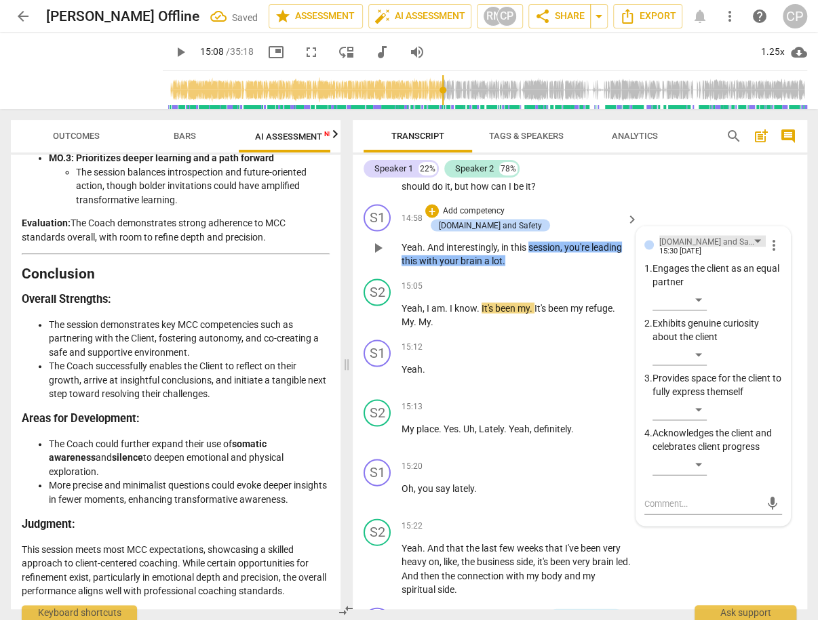
click at [713, 248] on div "[DOMAIN_NAME] and Safety" at bounding box center [707, 241] width 96 height 13
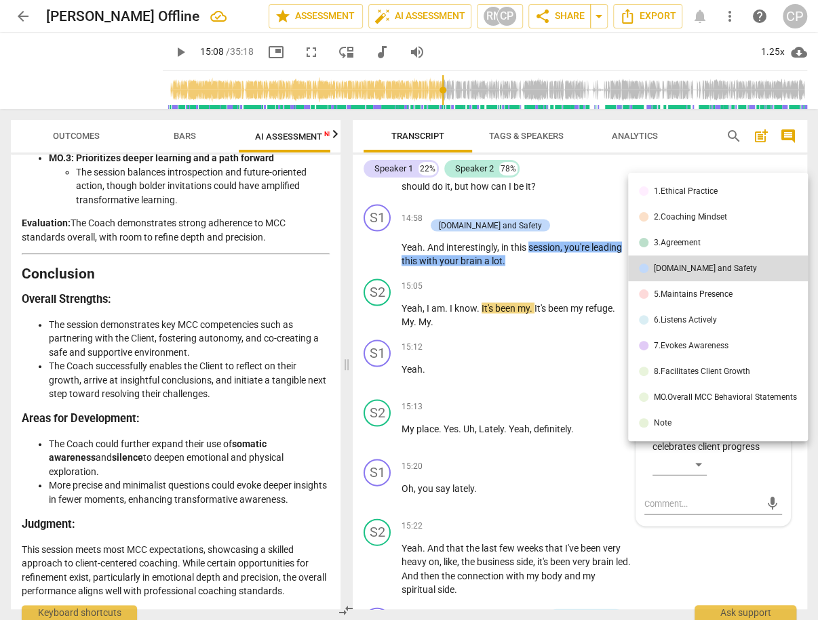
click at [695, 296] on div "5.Maintains Presence" at bounding box center [693, 294] width 79 height 8
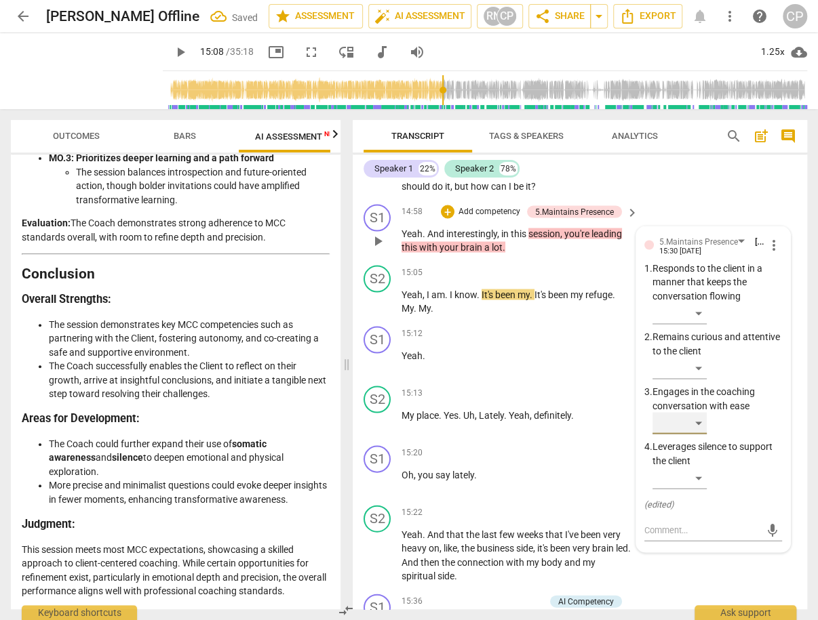
click at [702, 434] on div "​" at bounding box center [679, 423] width 54 height 22
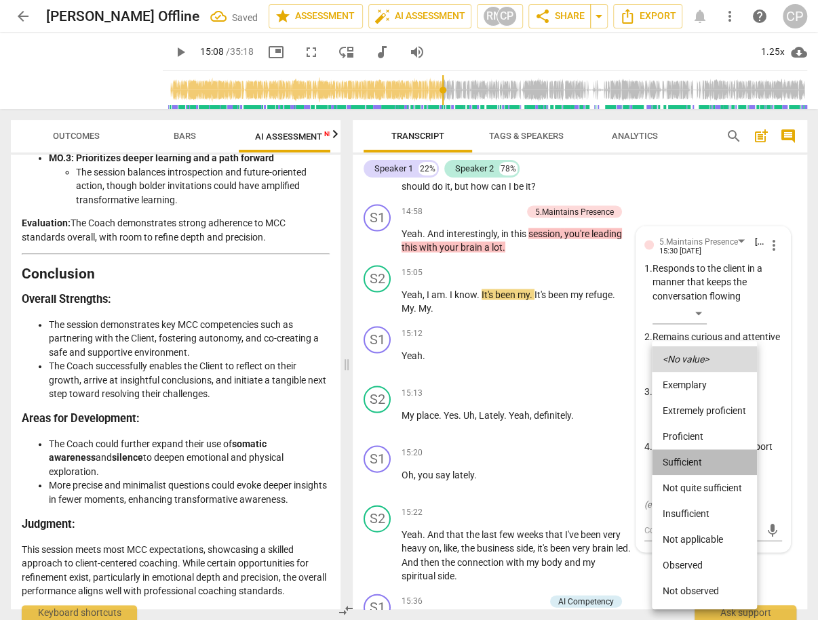
click at [683, 466] on li "Sufficient" at bounding box center [704, 463] width 105 height 26
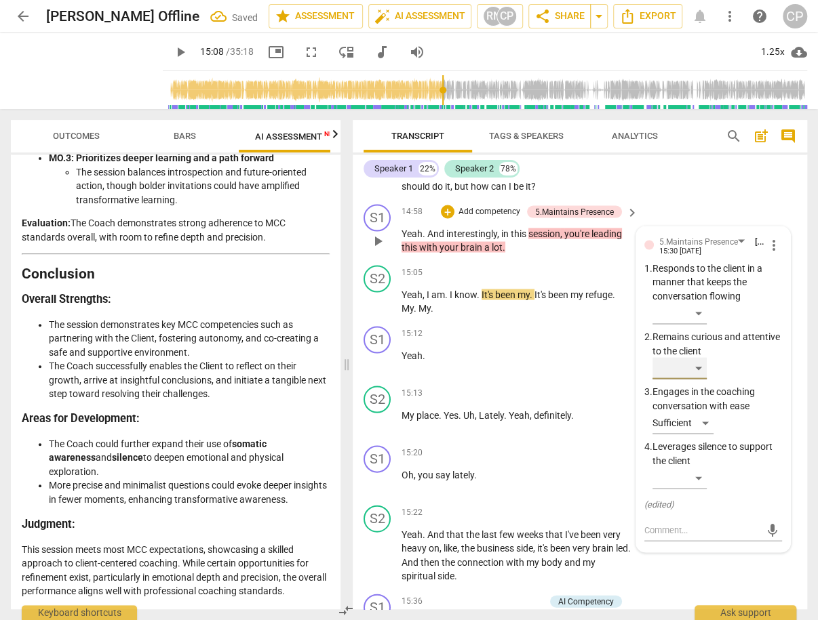
click at [690, 379] on div "​" at bounding box center [679, 368] width 54 height 22
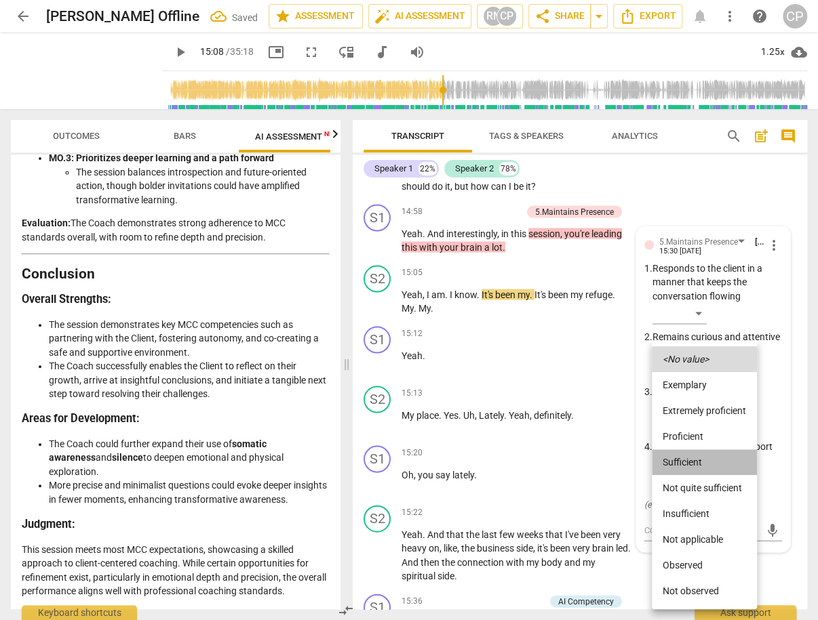
click at [688, 456] on li "Sufficient" at bounding box center [704, 463] width 105 height 26
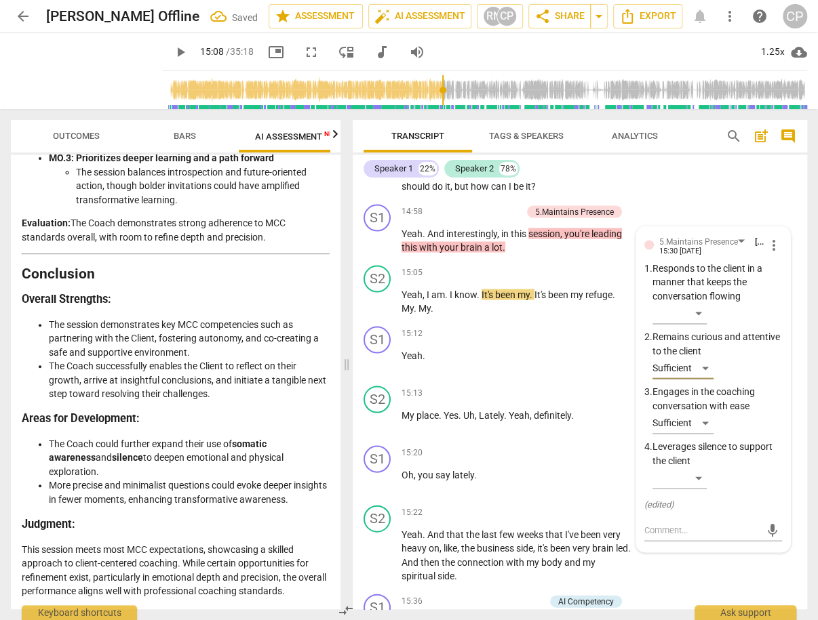
click at [729, 199] on div "S2 play_arrow pause 14:21 + Add competency keyboard_arrow_right Oh , accountabi…" at bounding box center [580, 126] width 454 height 144
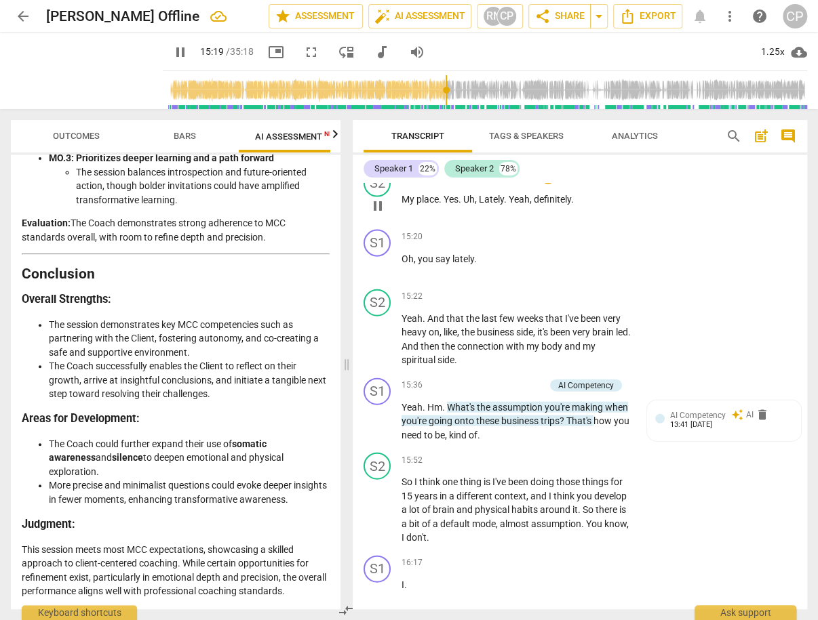
scroll to position [6318, 0]
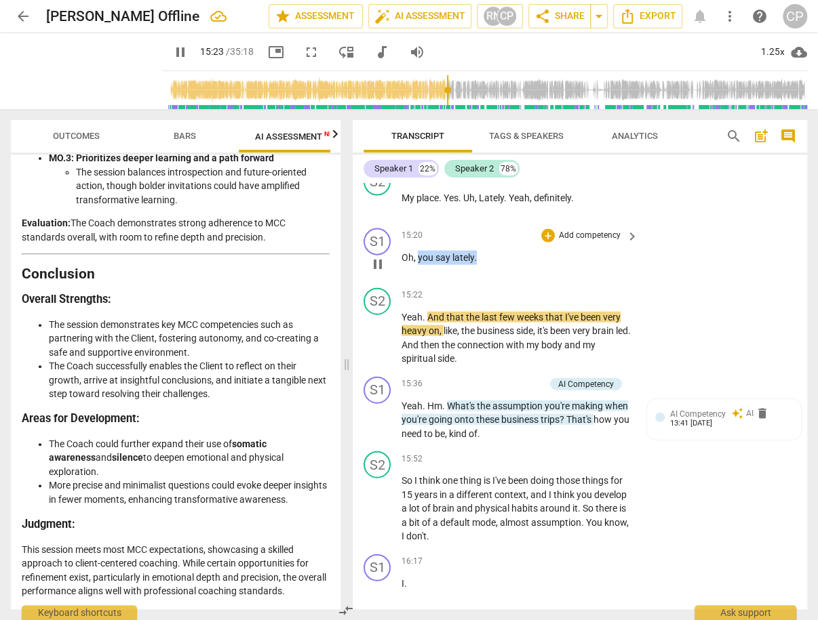
drag, startPoint x: 416, startPoint y: 287, endPoint x: 476, endPoint y: 282, distance: 59.9
click at [476, 265] on p "Oh , you say lately ." at bounding box center [516, 258] width 230 height 14
click at [508, 265] on icon "button" at bounding box center [507, 266] width 14 height 16
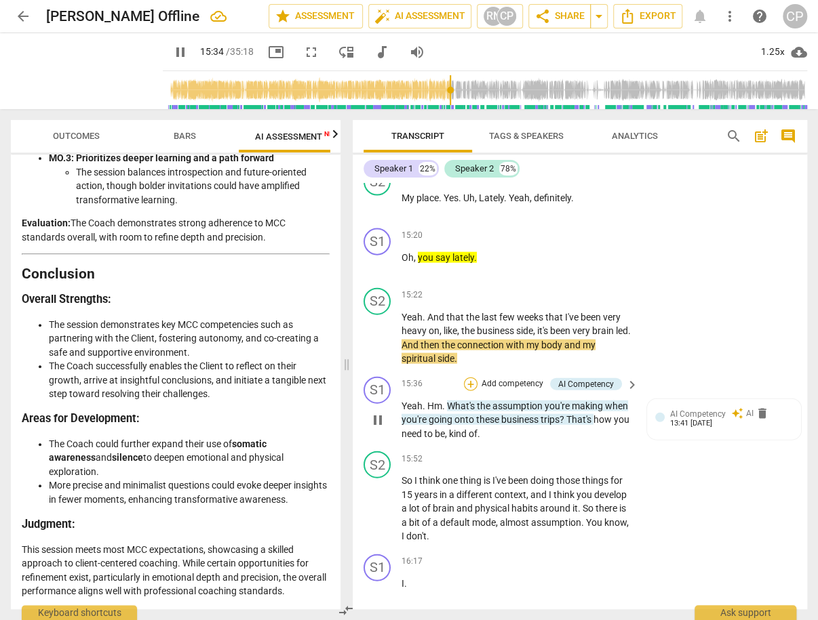
click at [470, 391] on div "+" at bounding box center [471, 385] width 14 height 14
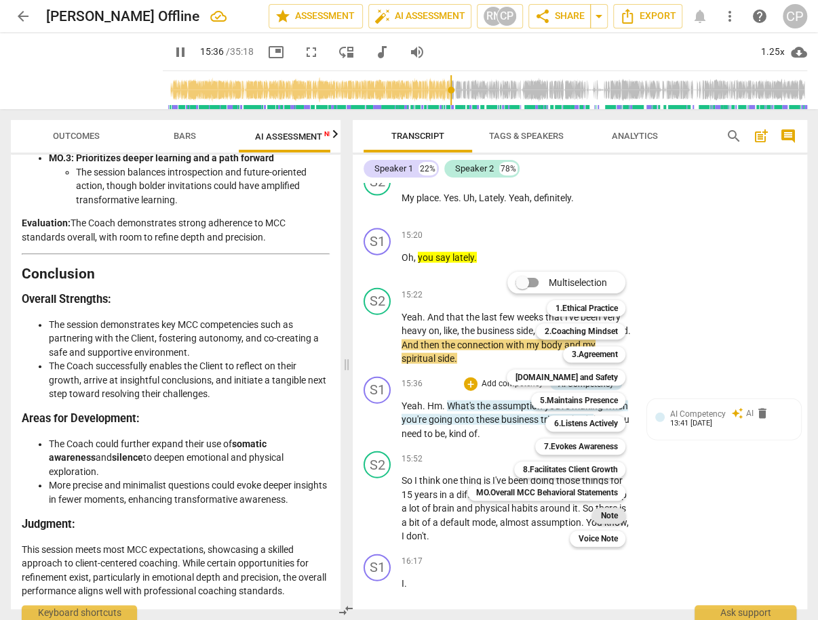
click at [613, 514] on b "Note" at bounding box center [608, 516] width 17 height 16
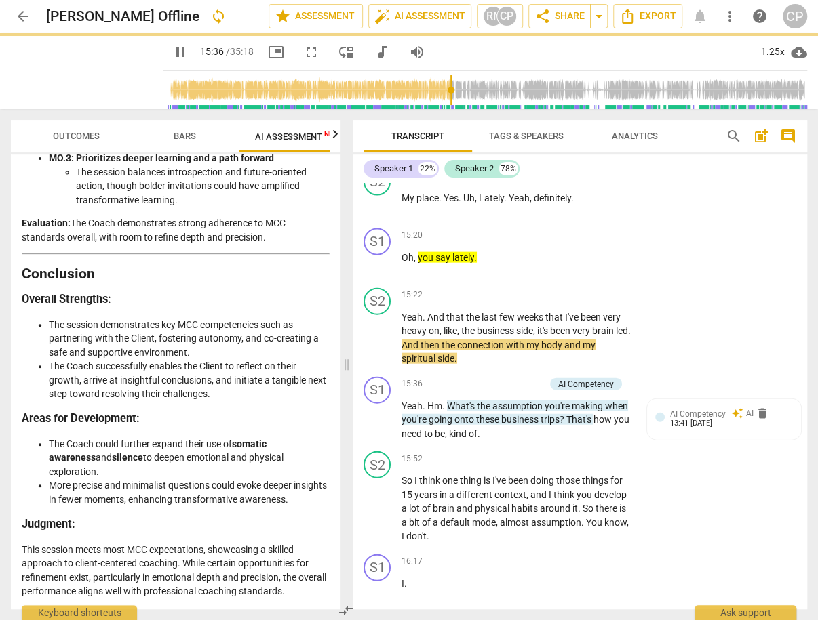
type input "937"
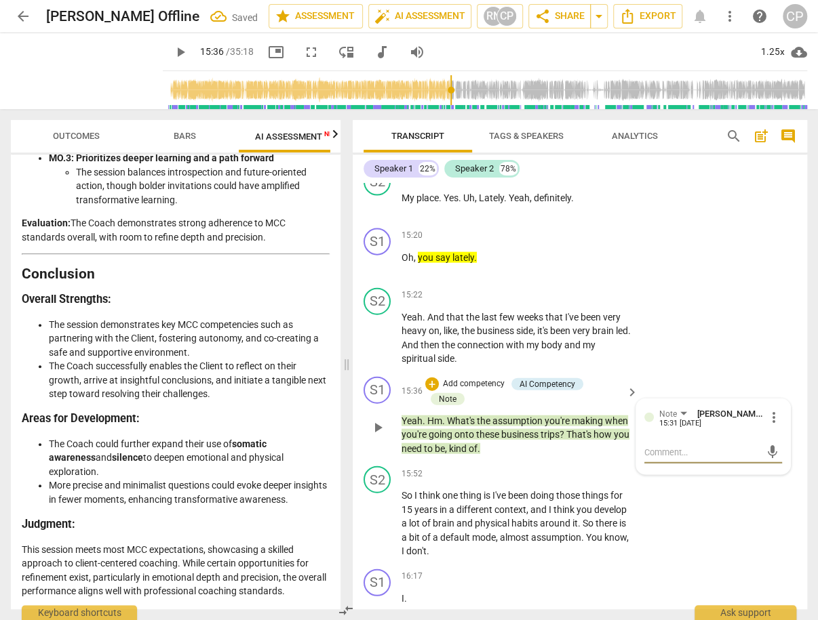
type textarea "W"
type textarea "Wn"
type textarea "W"
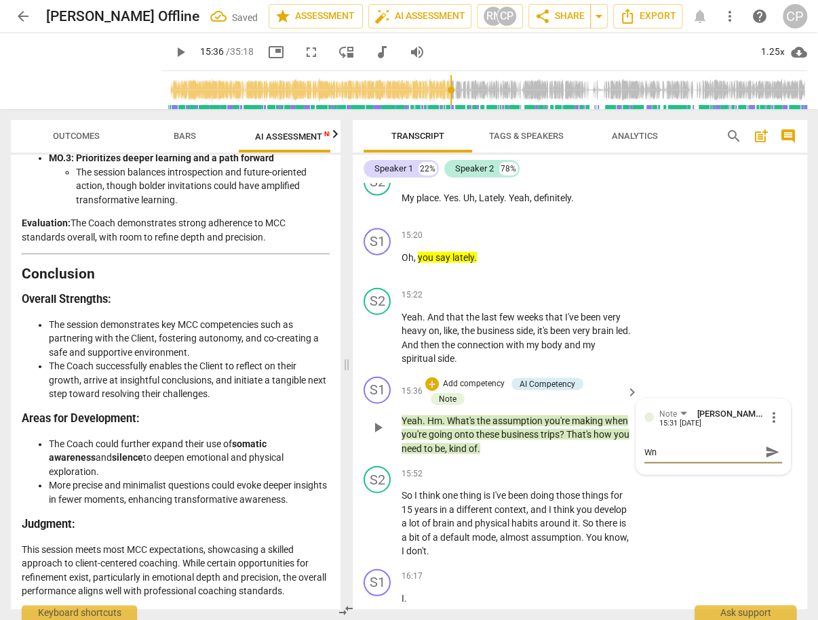
type textarea "W"
type textarea "Wh"
type textarea "Whe"
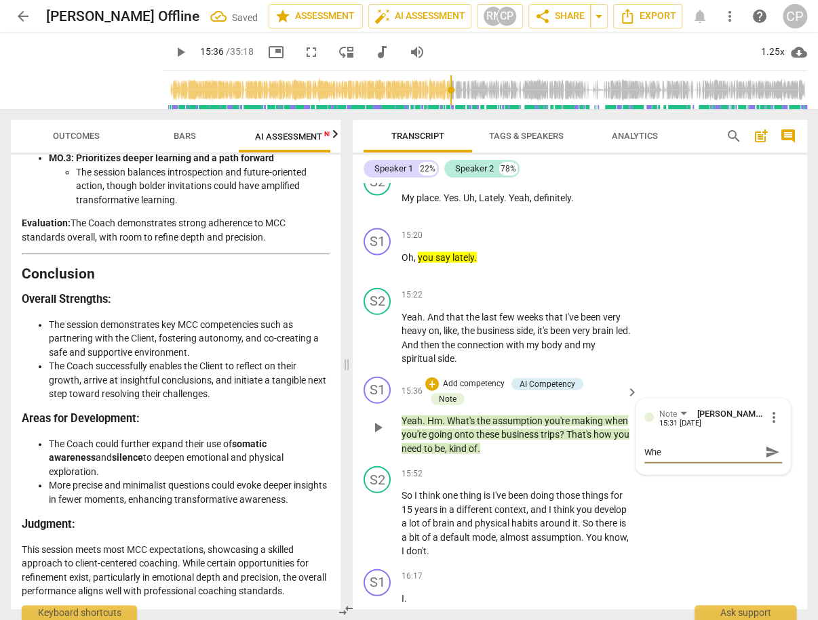
type textarea "When"
type textarea "When y"
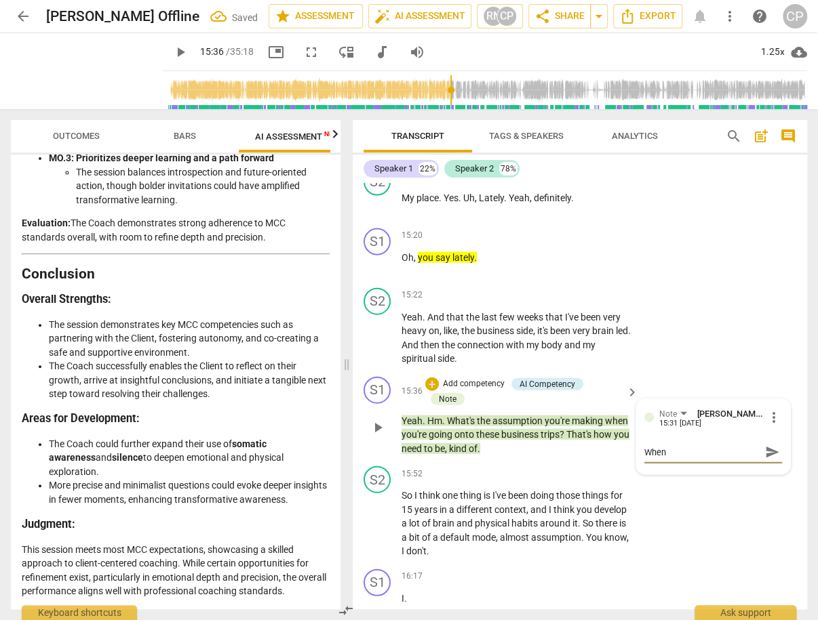
type textarea "When y"
type textarea "When yo"
click at [762, 473] on span "send" at bounding box center [772, 465] width 20 height 16
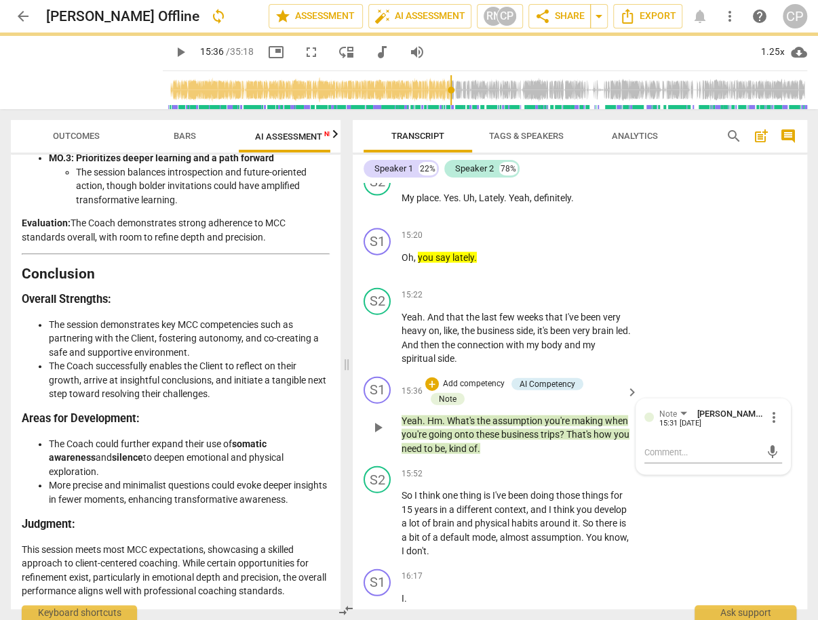
scroll to position [0, 0]
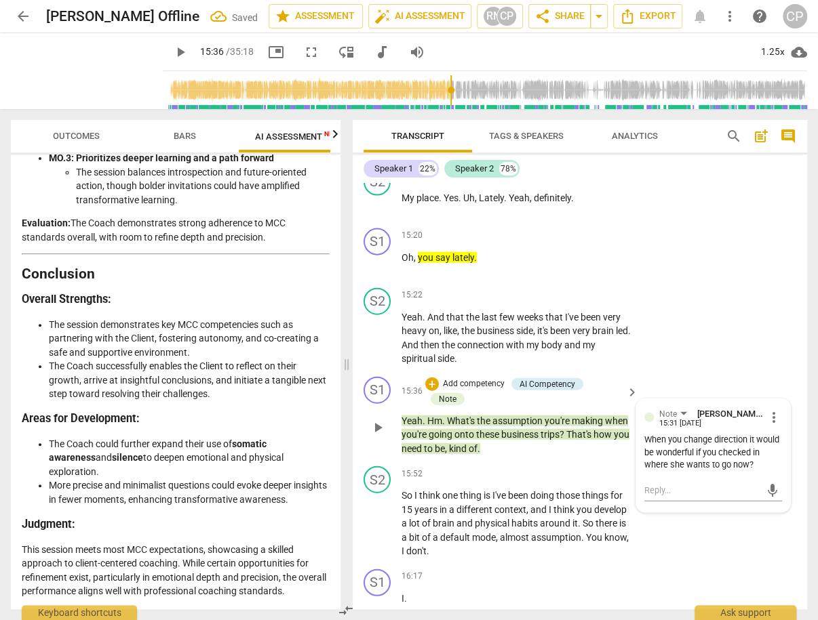
click at [382, 436] on span "play_arrow" at bounding box center [378, 428] width 16 height 16
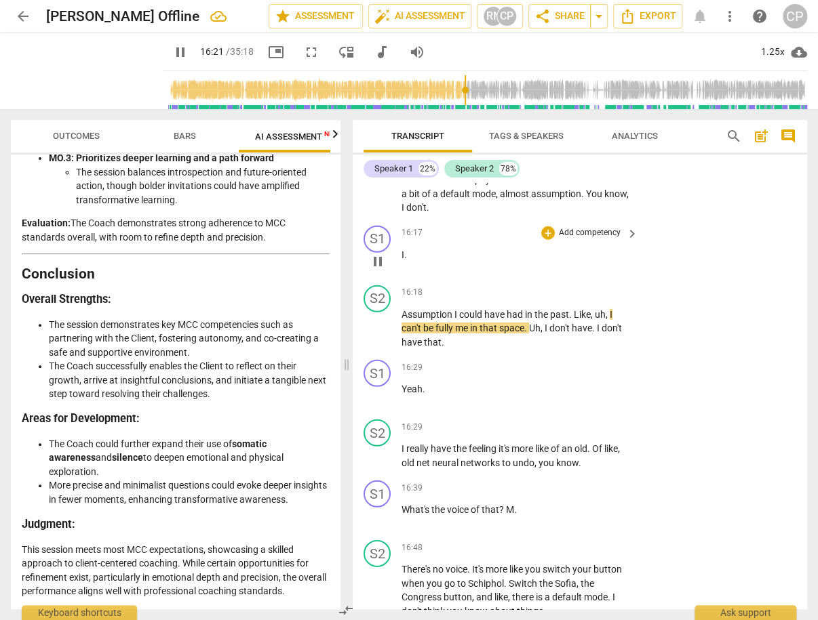
scroll to position [6697, 0]
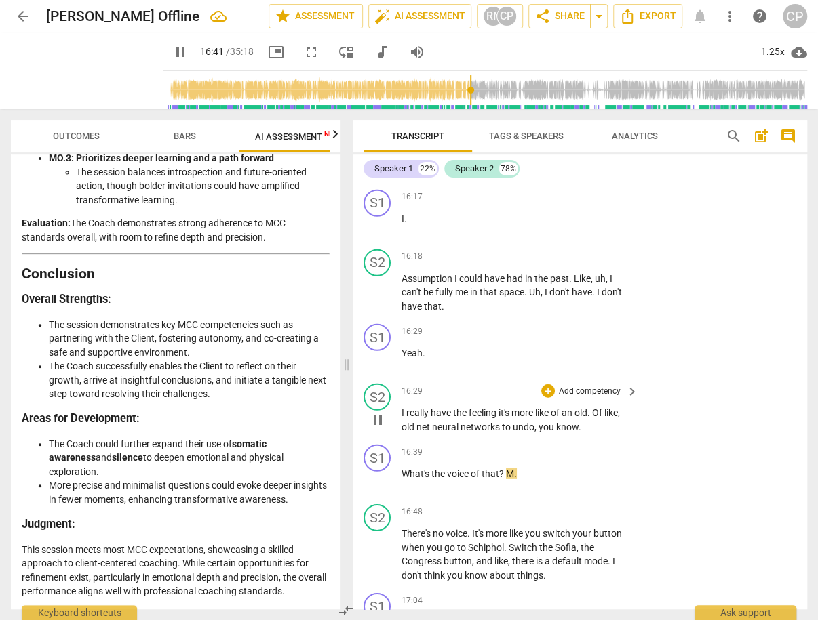
drag, startPoint x: 399, startPoint y: 452, endPoint x: 504, endPoint y: 444, distance: 104.7
click at [504, 439] on div "S2 play_arrow pause 16:29 + Add competency keyboard_arrow_right I really have t…" at bounding box center [580, 408] width 454 height 61
drag, startPoint x: 401, startPoint y: 448, endPoint x: 533, endPoint y: 448, distance: 131.5
click at [533, 434] on p "I really have the feeling it's more like of an old . Of like , old net neural n…" at bounding box center [516, 420] width 230 height 28
click at [560, 429] on icon "button" at bounding box center [565, 433] width 14 height 16
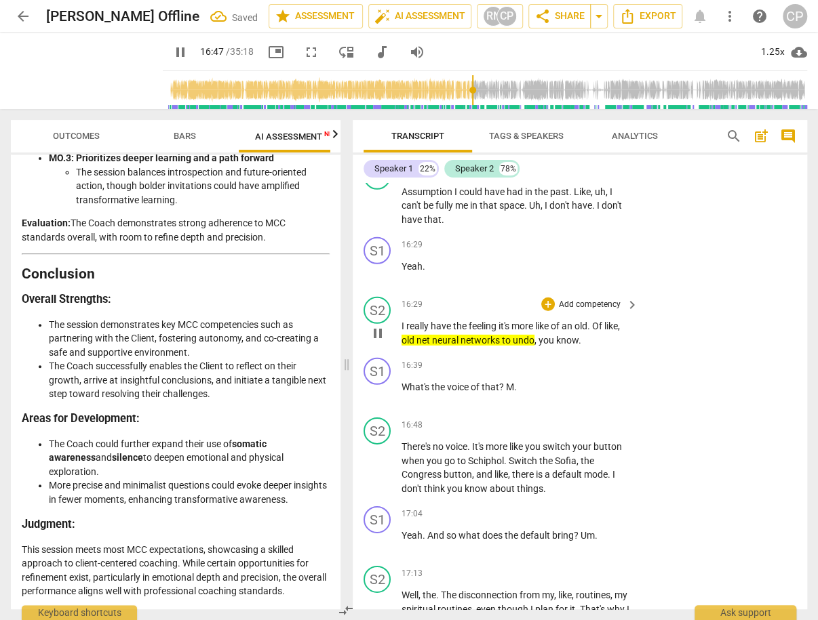
scroll to position [6860, 0]
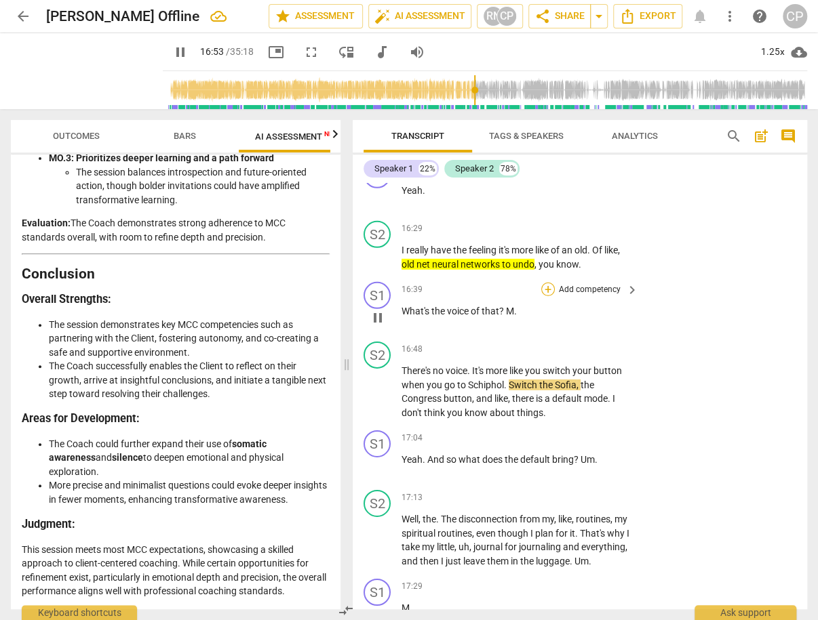
click at [544, 296] on div "+" at bounding box center [548, 290] width 14 height 14
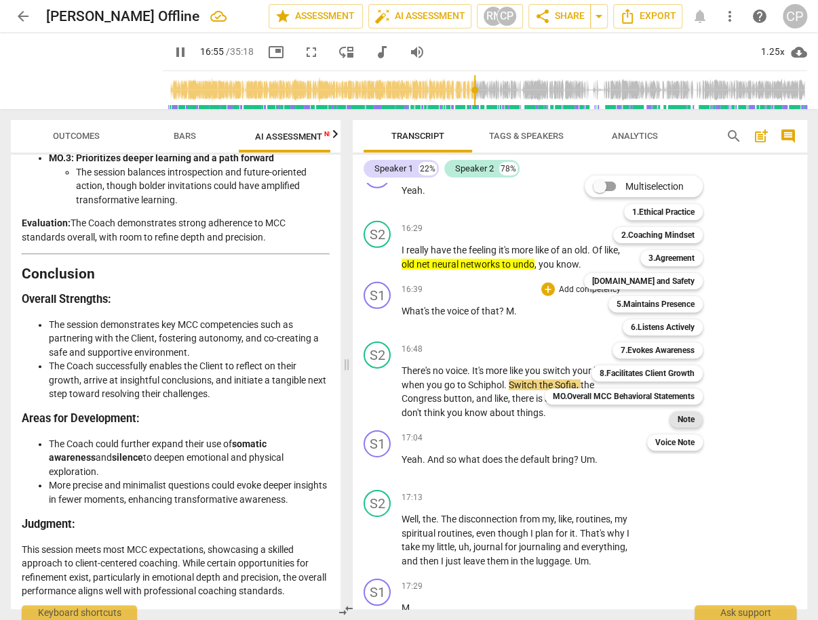
click at [685, 415] on b "Note" at bounding box center [685, 420] width 17 height 16
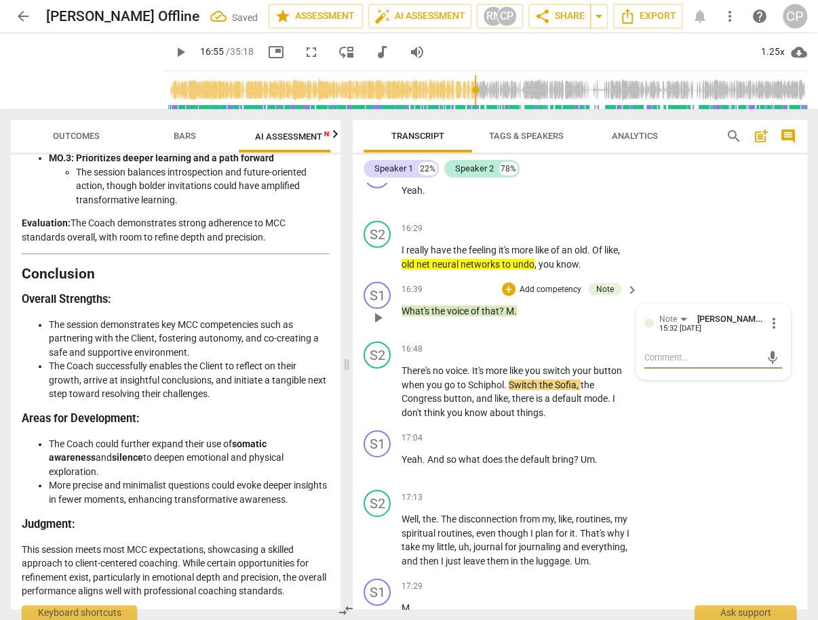
click at [679, 364] on textarea at bounding box center [702, 357] width 117 height 13
click at [769, 372] on span "send" at bounding box center [772, 364] width 15 height 15
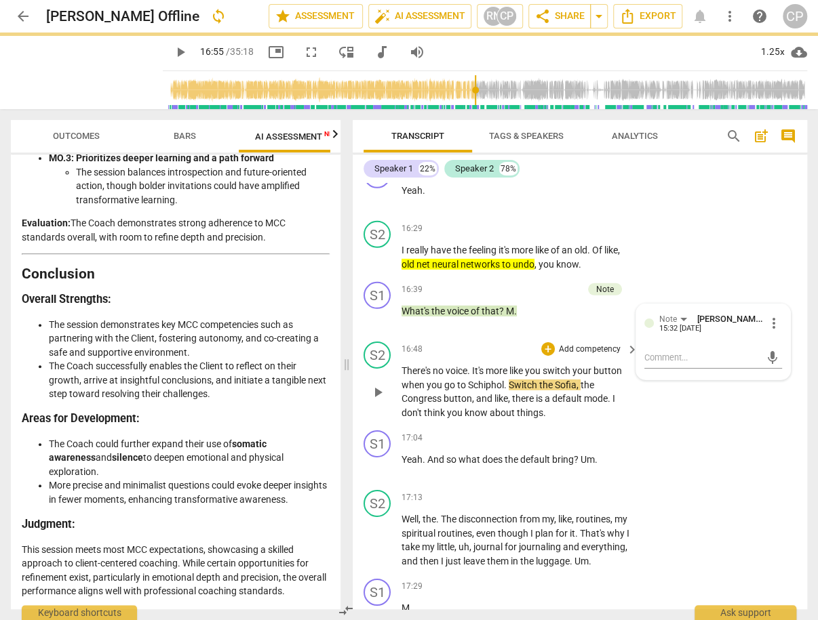
scroll to position [0, 0]
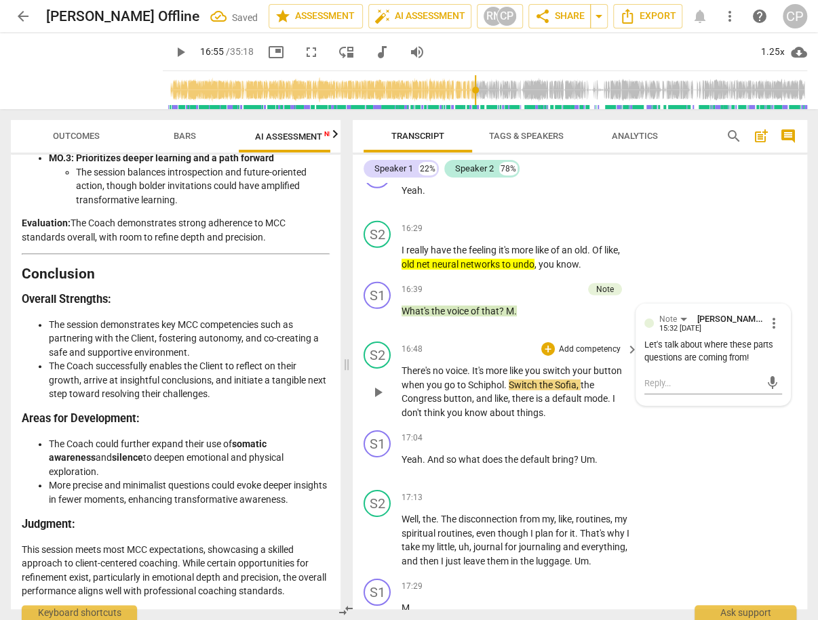
click at [374, 401] on span "play_arrow" at bounding box center [378, 392] width 16 height 16
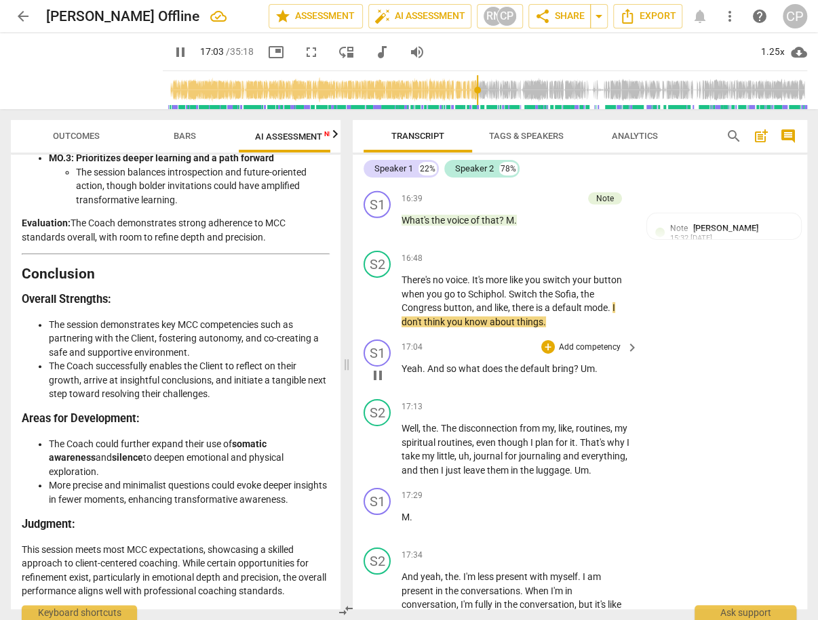
scroll to position [6969, 0]
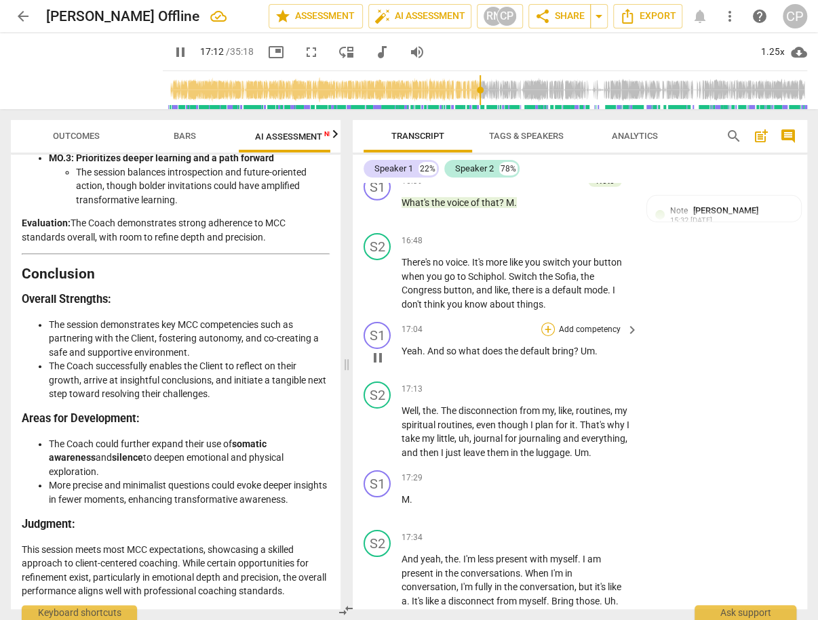
click at [547, 336] on div "+" at bounding box center [548, 330] width 14 height 14
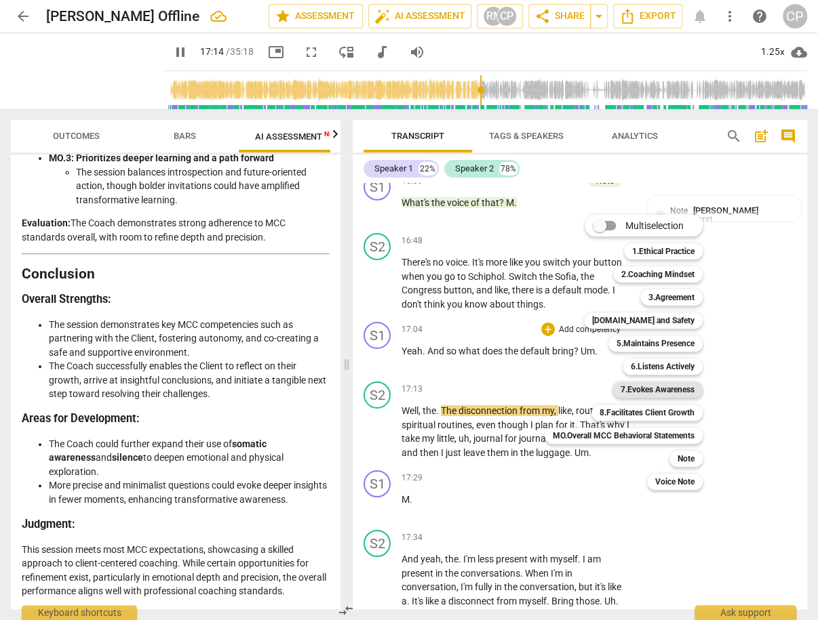
click at [659, 392] on b "7.Evokes Awareness" at bounding box center [657, 390] width 74 height 16
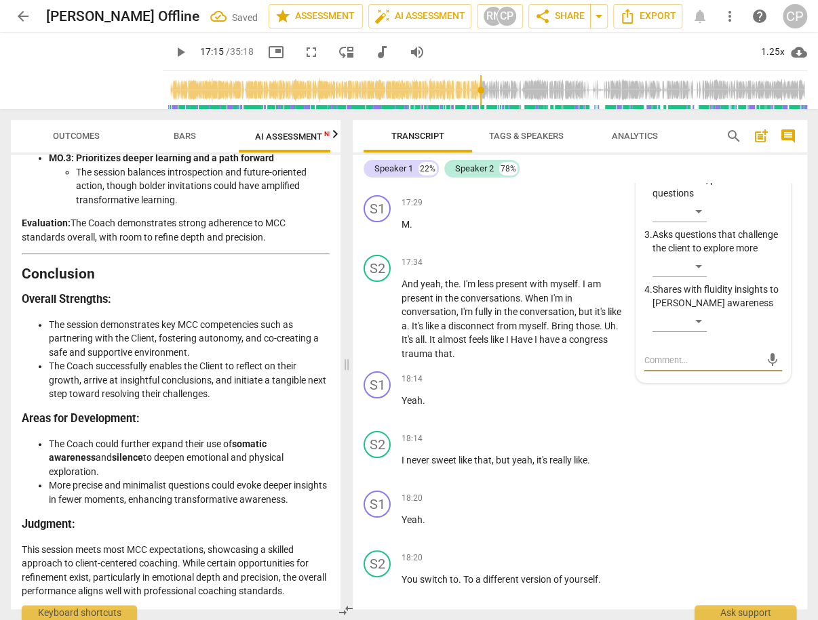
scroll to position [7190, 0]
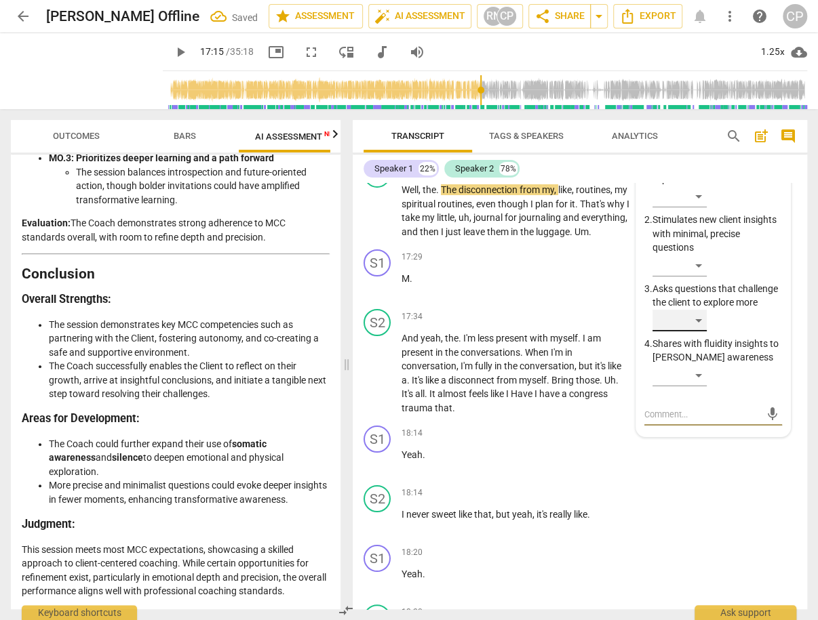
click at [697, 332] on div "​" at bounding box center [679, 321] width 54 height 22
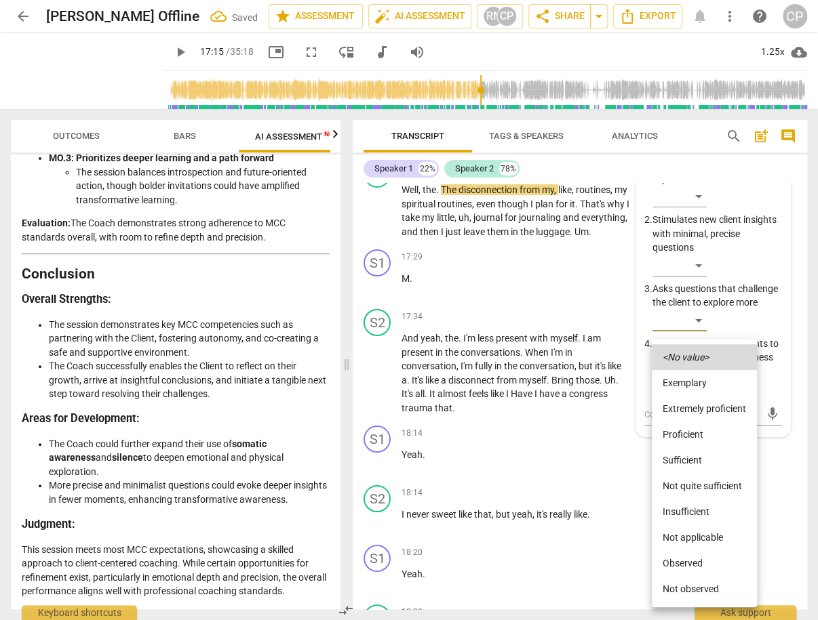
click at [696, 283] on div at bounding box center [409, 310] width 818 height 620
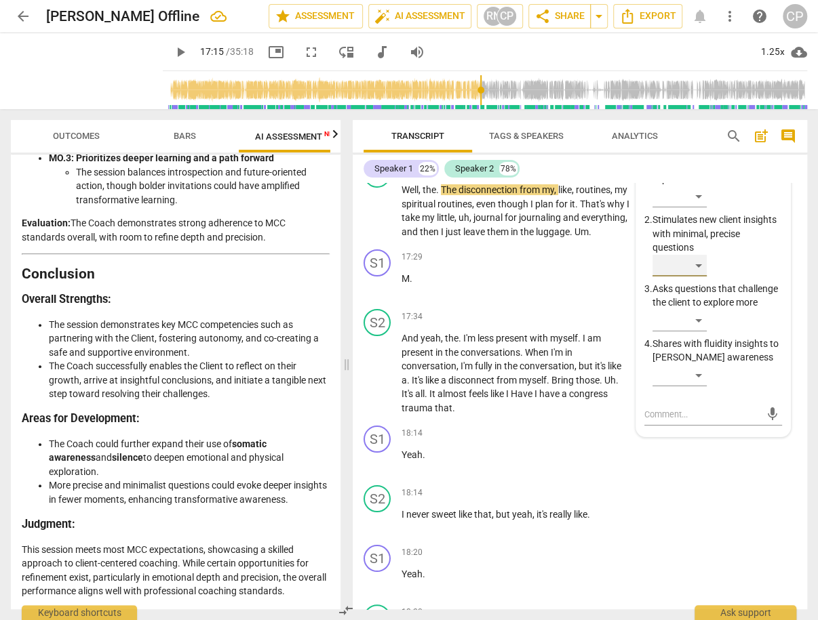
click at [691, 277] on div "​" at bounding box center [679, 266] width 54 height 22
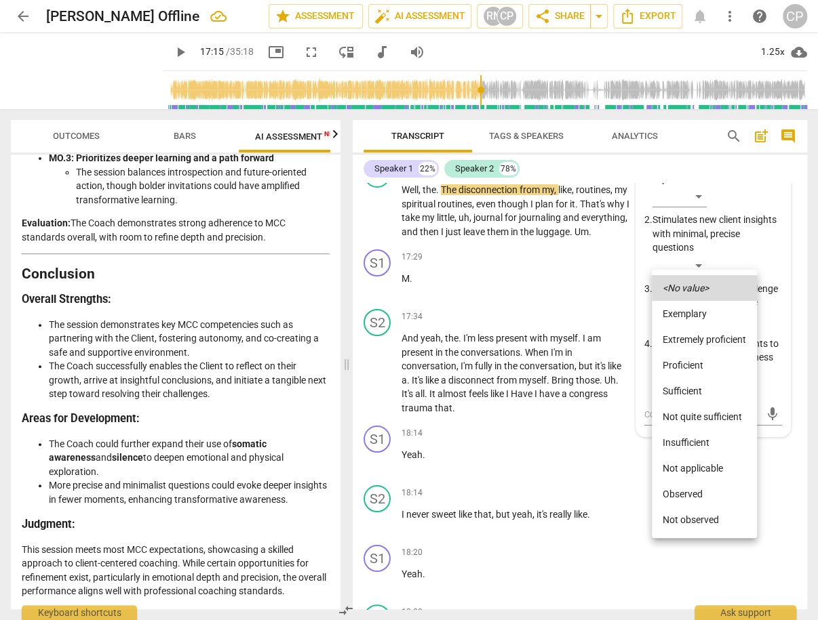
click at [679, 385] on li "Sufficient" at bounding box center [704, 391] width 105 height 26
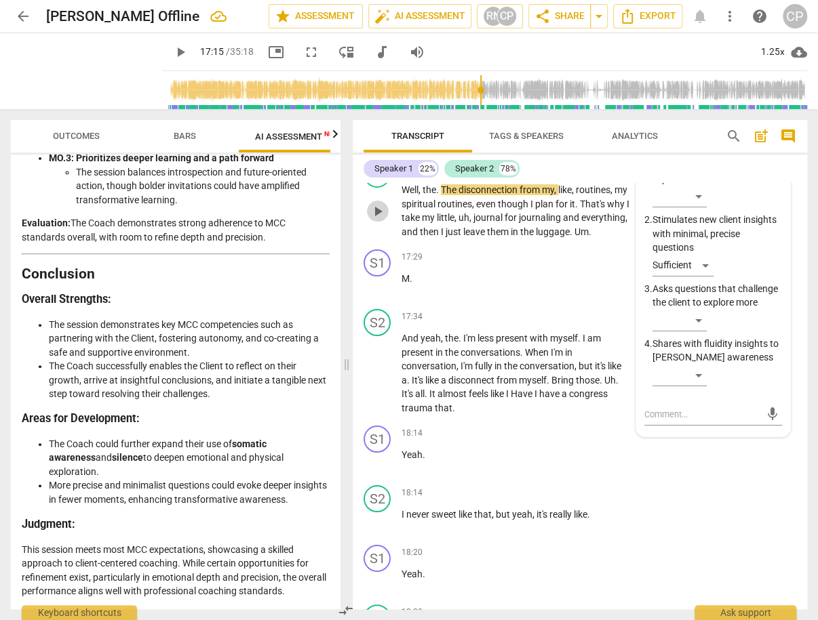
click at [378, 220] on span "play_arrow" at bounding box center [378, 211] width 16 height 16
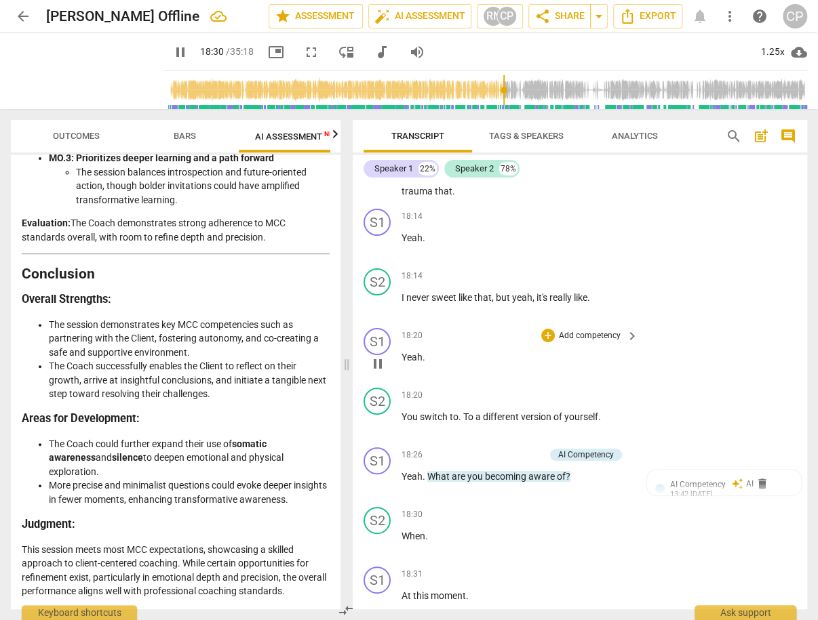
scroll to position [7515, 0]
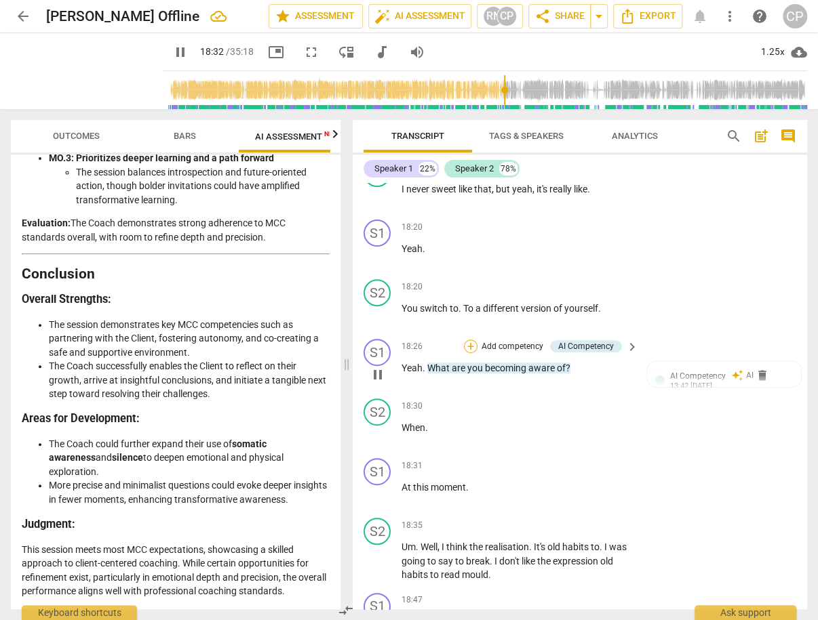
click at [468, 353] on div "+" at bounding box center [471, 347] width 14 height 14
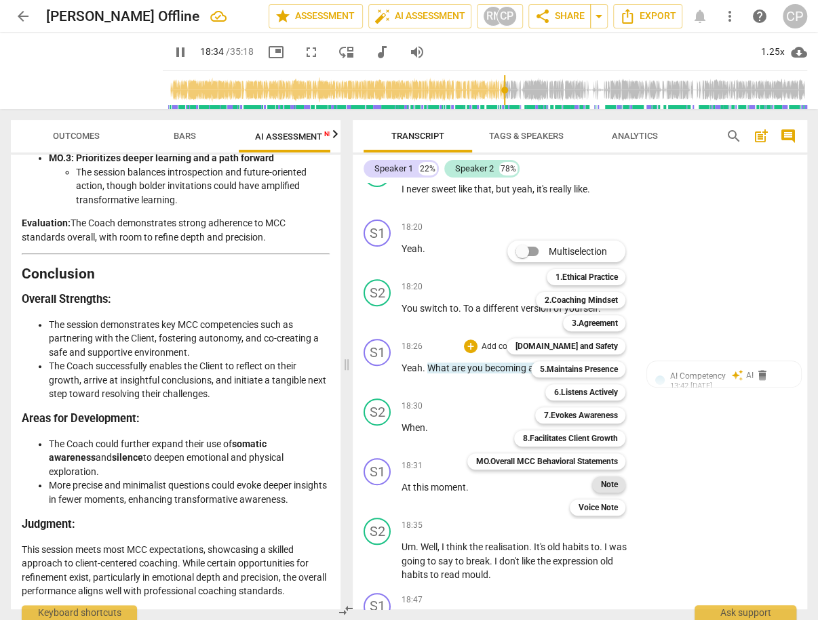
click at [614, 481] on b "Note" at bounding box center [608, 485] width 17 height 16
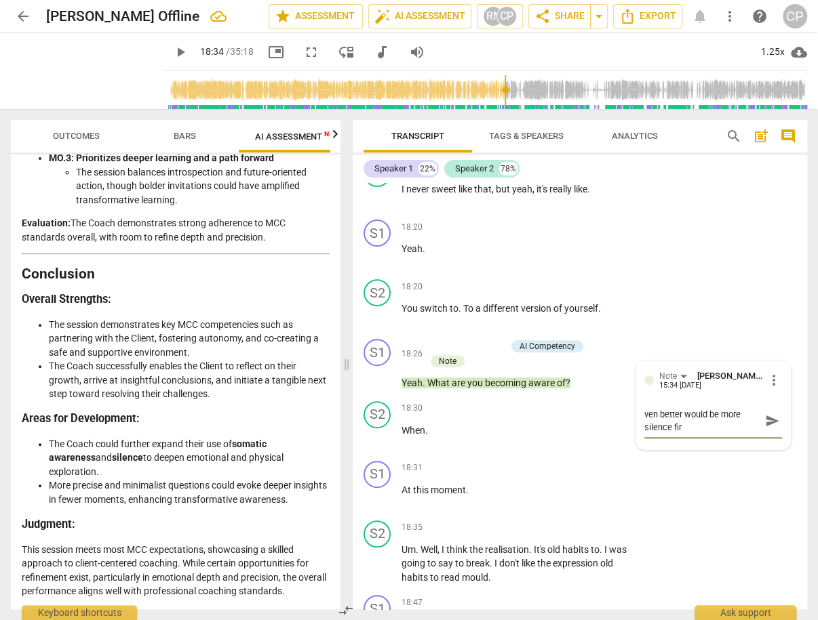
scroll to position [0, 0]
click at [757, 439] on div "ven better would be more silence first ven better would be more silence first s…" at bounding box center [713, 421] width 138 height 35
drag, startPoint x: 641, startPoint y: 445, endPoint x: 651, endPoint y: 456, distance: 15.4
click at [644, 434] on textarea "ven better would be more silence first" at bounding box center [702, 421] width 117 height 26
drag, startPoint x: 765, startPoint y: 453, endPoint x: 743, endPoint y: 460, distance: 23.4
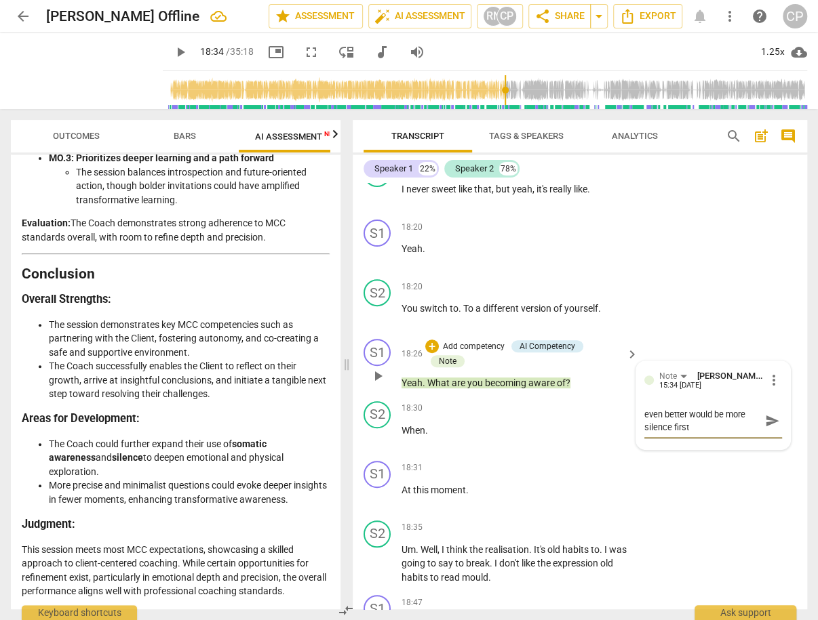
click at [765, 429] on span "send" at bounding box center [772, 421] width 15 height 15
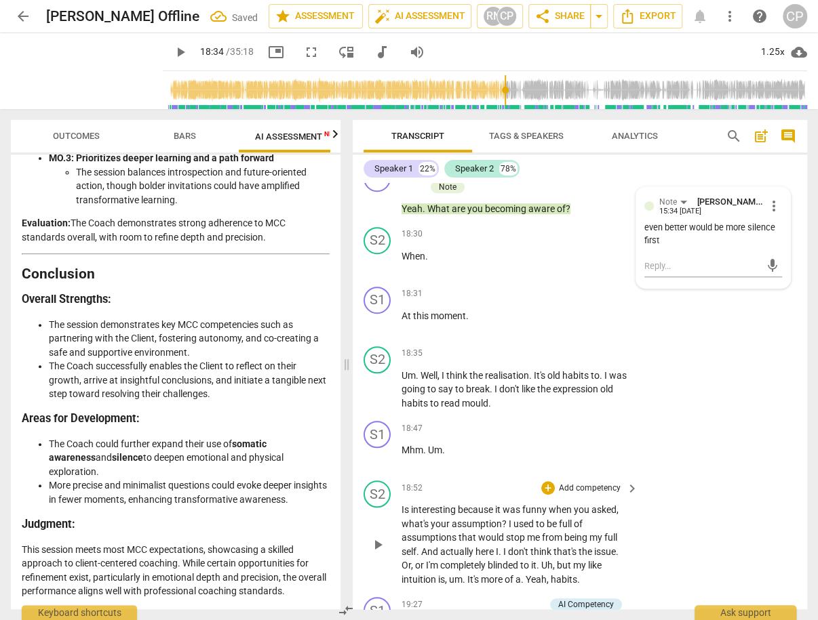
scroll to position [7732, 0]
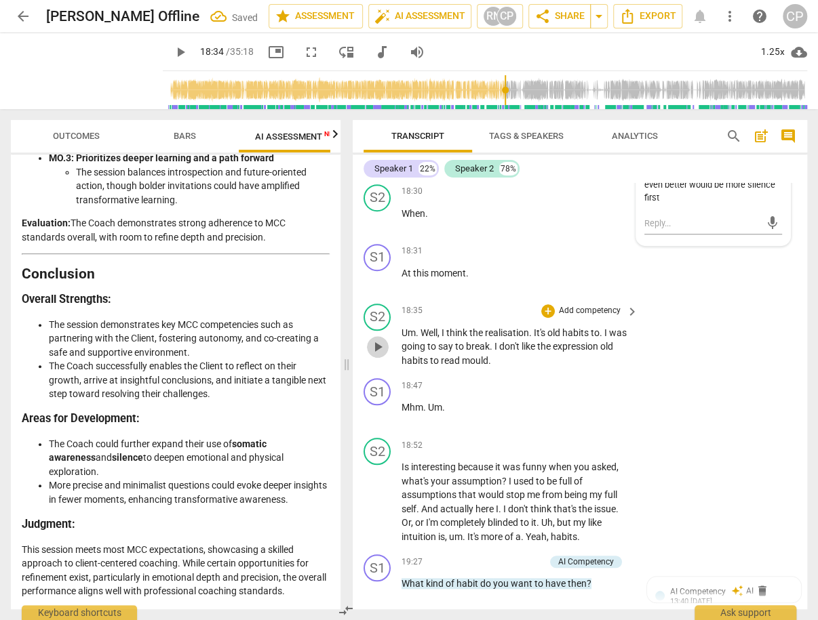
click at [374, 355] on span "play_arrow" at bounding box center [378, 347] width 16 height 16
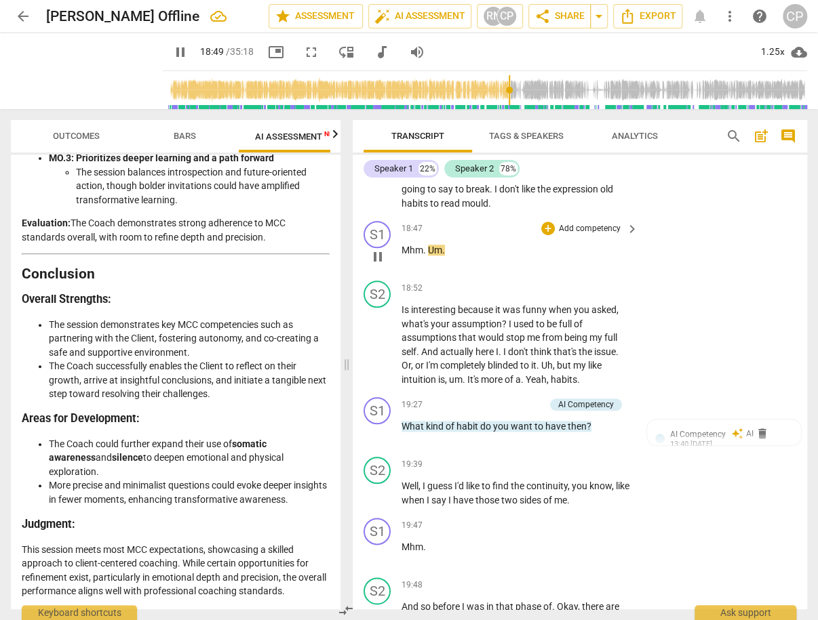
scroll to position [7895, 0]
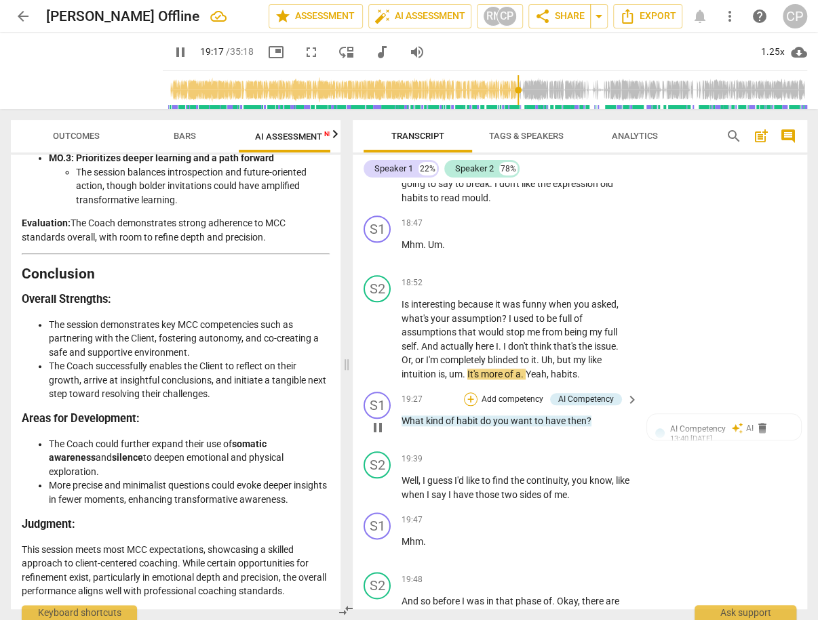
click at [473, 406] on div "+" at bounding box center [471, 400] width 14 height 14
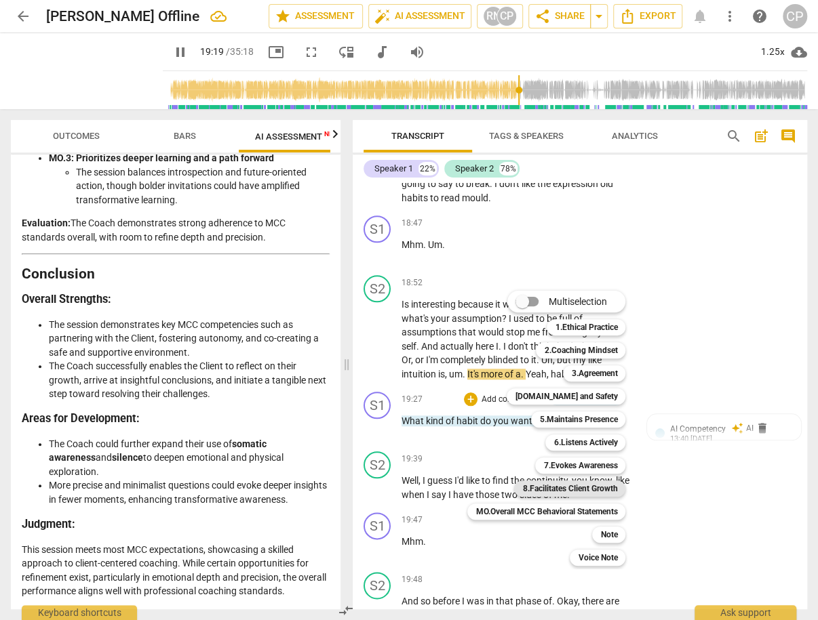
click at [601, 490] on b "8.Facilitates Client Growth" at bounding box center [569, 489] width 95 height 16
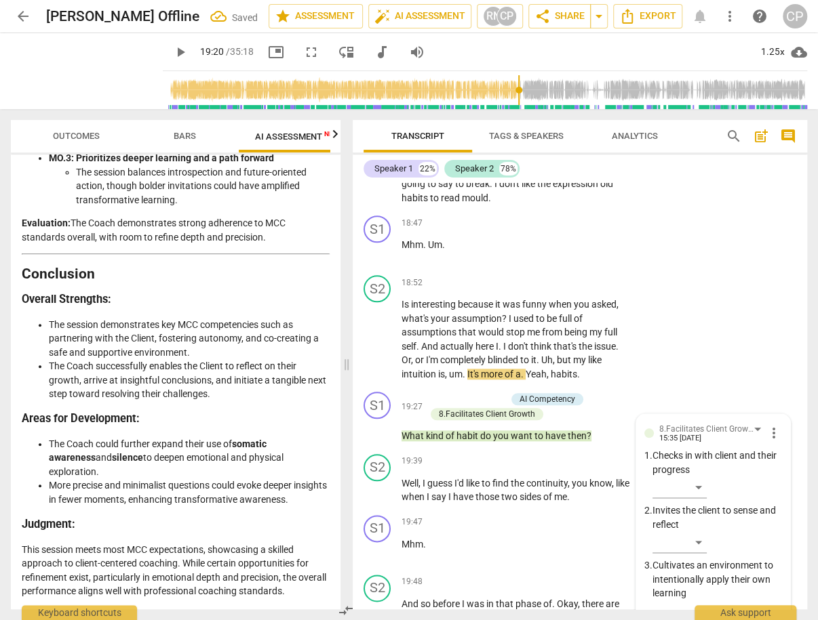
scroll to position [8177, 0]
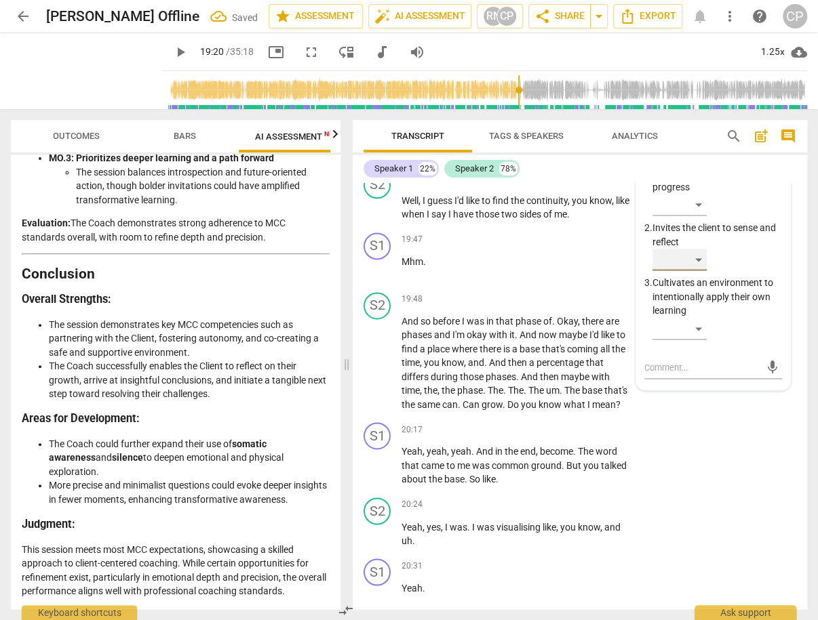
click at [681, 271] on div "​" at bounding box center [679, 260] width 54 height 22
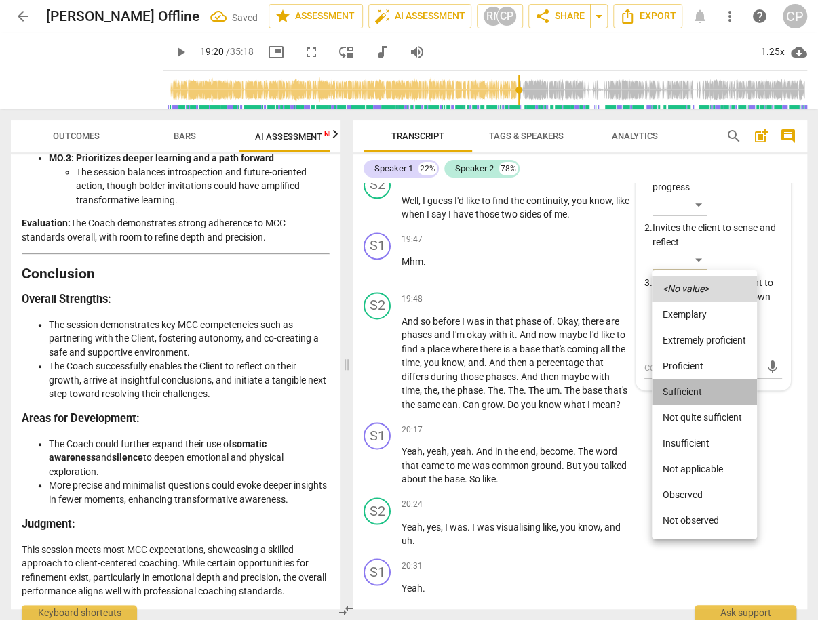
click at [704, 388] on li "Sufficient" at bounding box center [704, 392] width 105 height 26
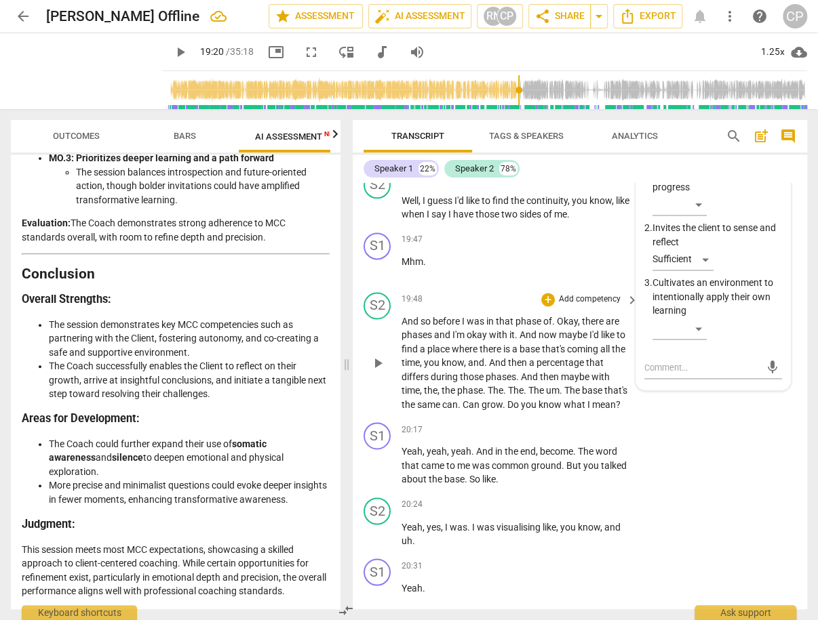
click at [622, 412] on p "And so before I was in that phase of . Okay , there are phases and I'm okay wit…" at bounding box center [516, 364] width 230 height 98
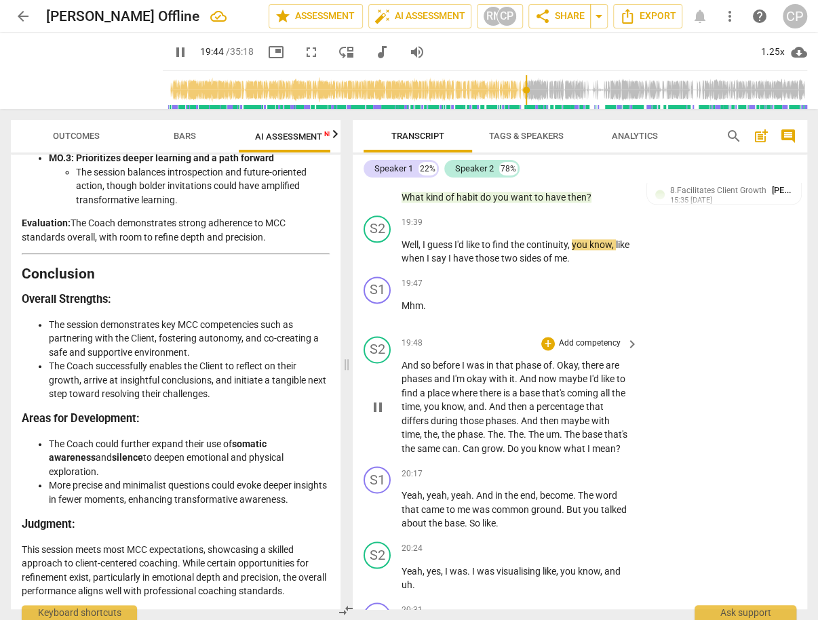
scroll to position [8123, 0]
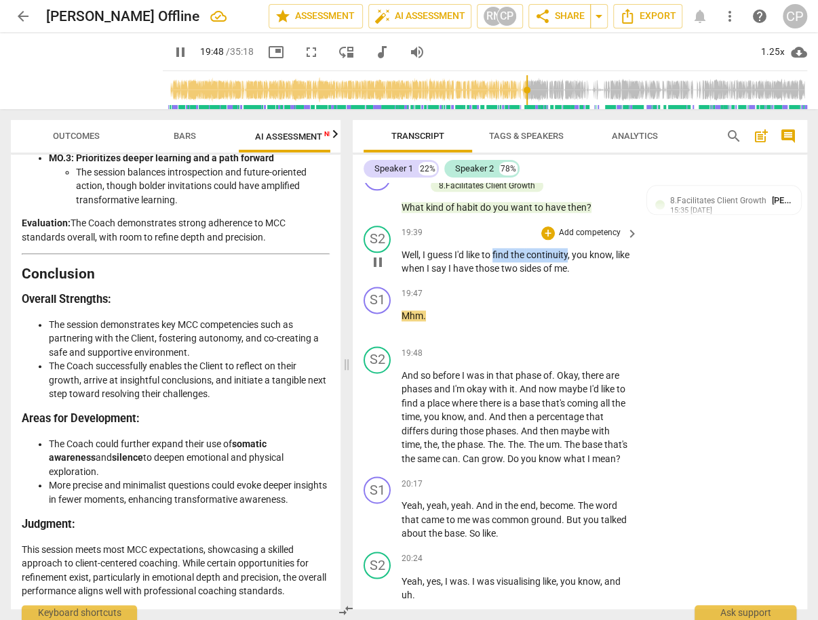
drag, startPoint x: 494, startPoint y: 283, endPoint x: 570, endPoint y: 281, distance: 75.3
click at [570, 276] on p "Well , I guess I'd like to find the continuity , you know , like when I say I h…" at bounding box center [516, 262] width 230 height 28
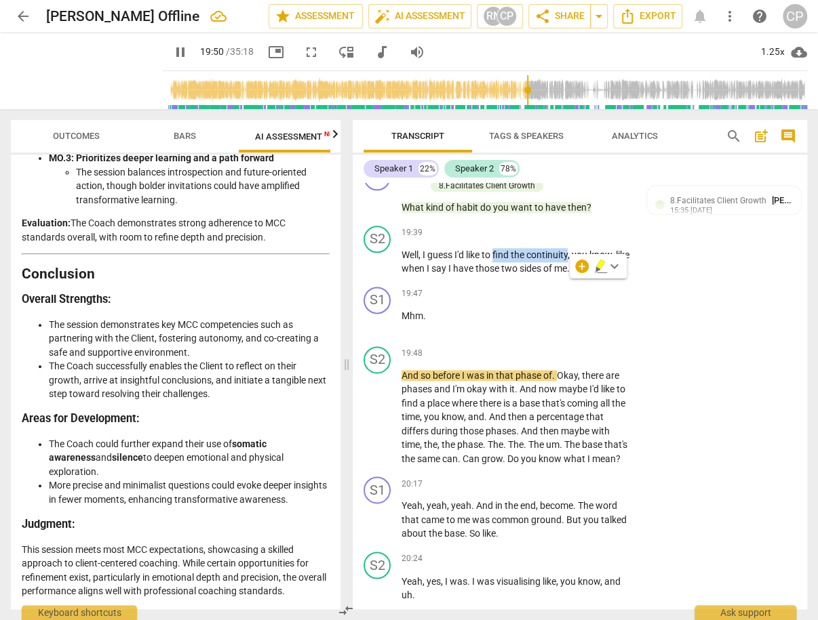
click at [602, 264] on icon "button" at bounding box center [601, 266] width 14 height 16
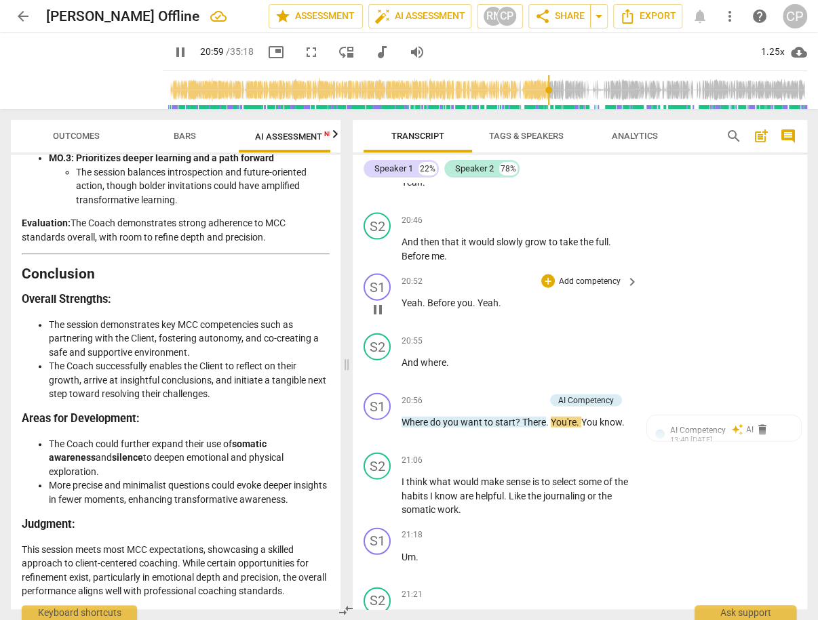
scroll to position [8828, 0]
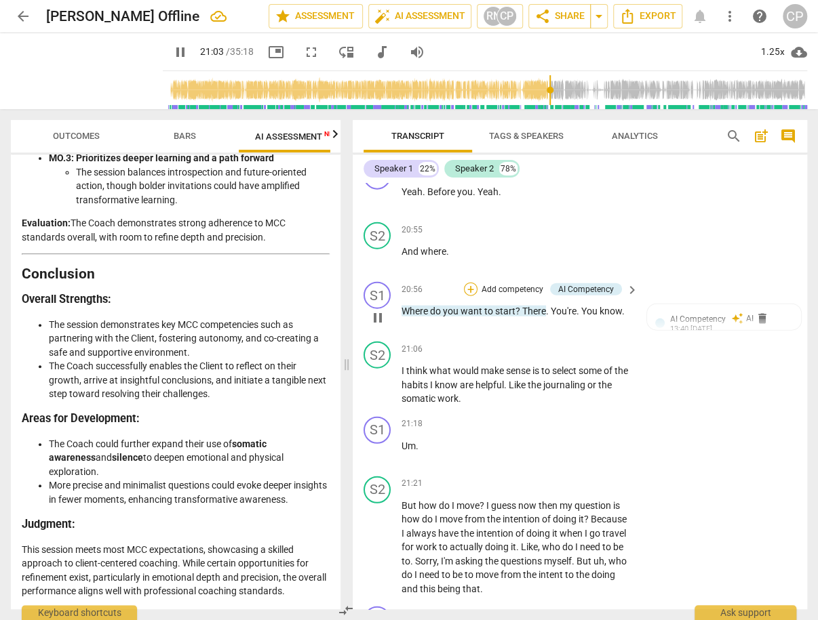
click at [471, 296] on div "+" at bounding box center [471, 290] width 14 height 14
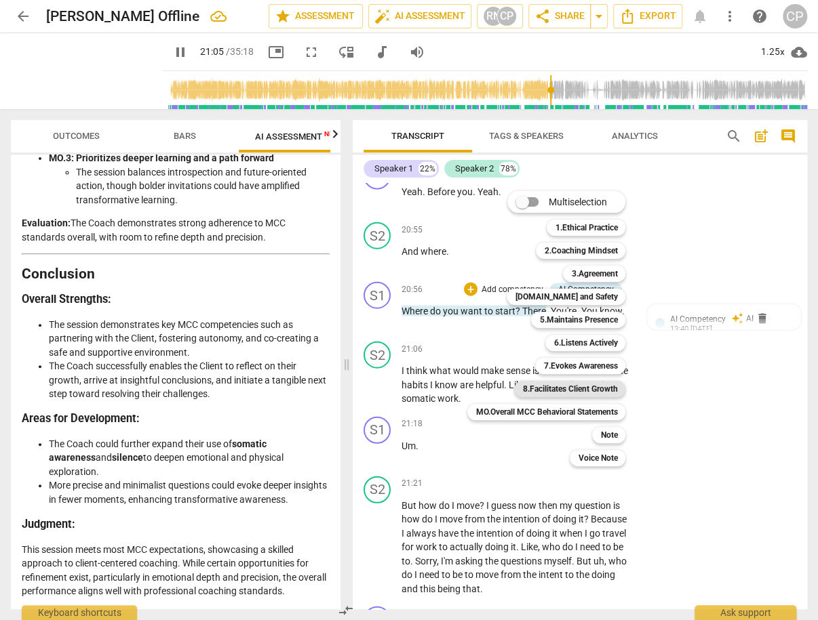
click at [591, 385] on b "8.Facilitates Client Growth" at bounding box center [569, 389] width 95 height 16
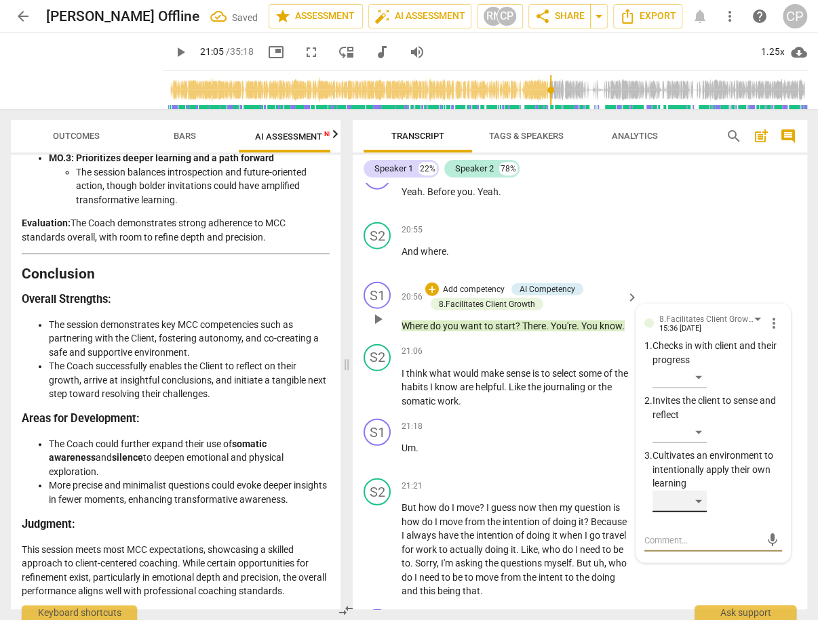
click at [688, 513] on div "​" at bounding box center [679, 502] width 54 height 22
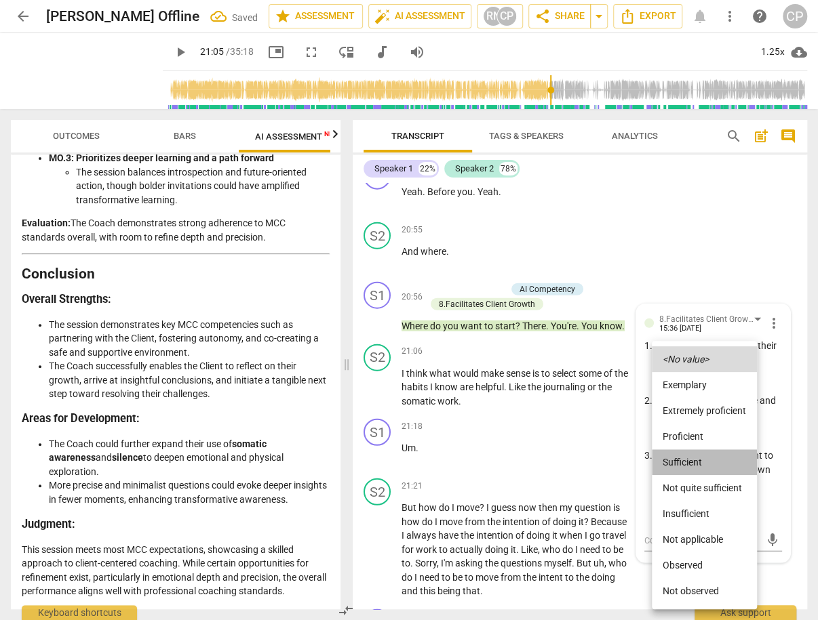
click at [683, 461] on li "Sufficient" at bounding box center [704, 463] width 105 height 26
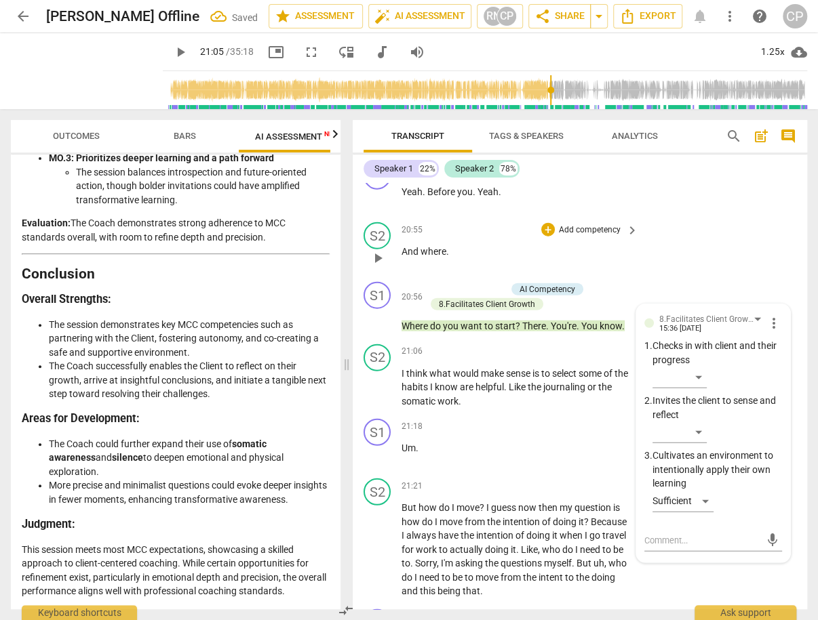
click at [723, 277] on div "S2 play_arrow pause 20:55 + Add competency keyboard_arrow_right And where ." at bounding box center [580, 247] width 454 height 60
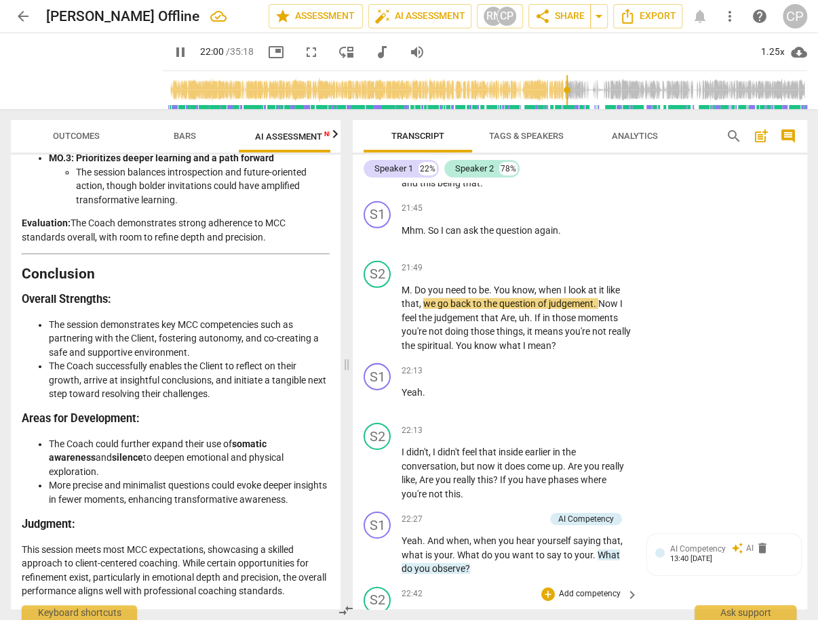
scroll to position [9207, 0]
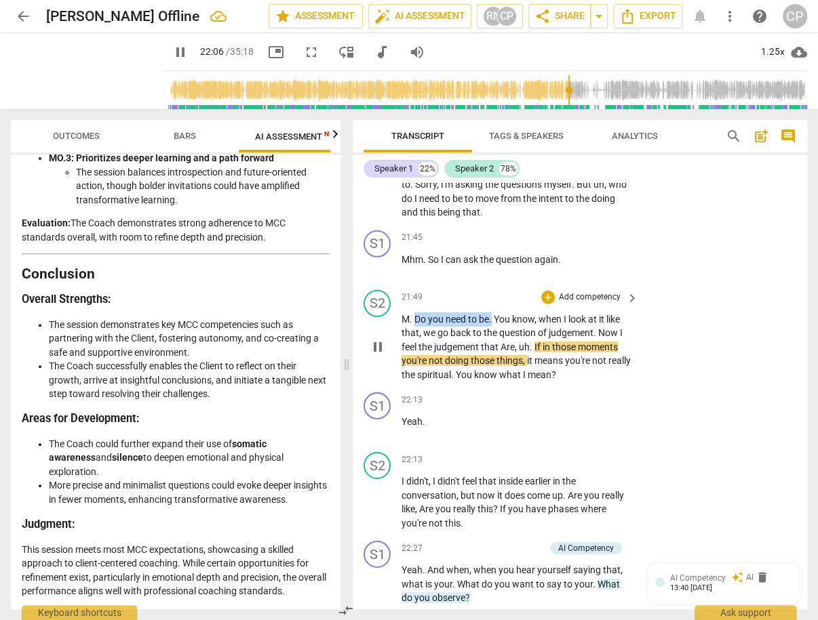
drag, startPoint x: 414, startPoint y: 357, endPoint x: 490, endPoint y: 356, distance: 76.6
click at [490, 356] on p "M . Do you need to be . You know , when I look at it like that , we go back to …" at bounding box center [516, 348] width 230 height 70
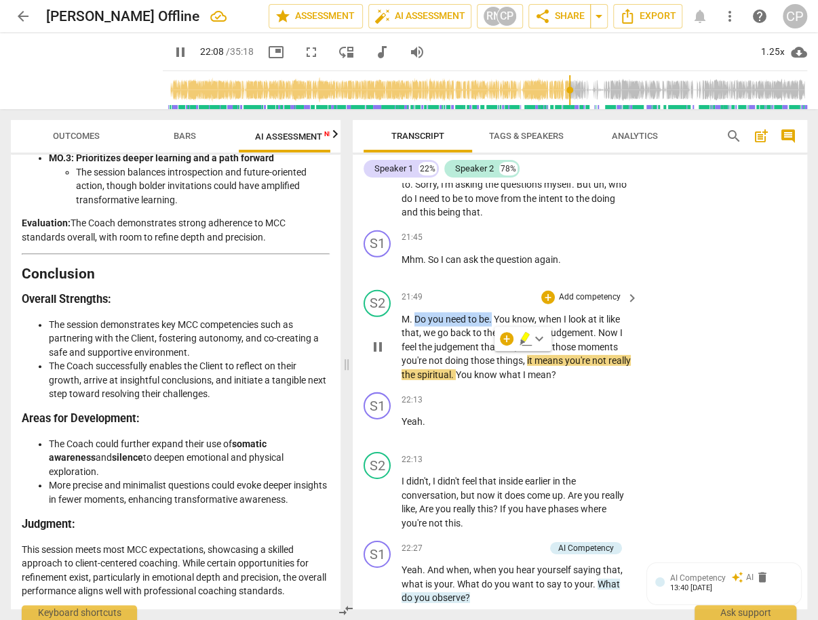
click at [474, 325] on span "to" at bounding box center [473, 319] width 11 height 11
click at [498, 325] on span "You" at bounding box center [503, 319] width 18 height 11
click at [497, 325] on span "You" at bounding box center [503, 319] width 18 height 11
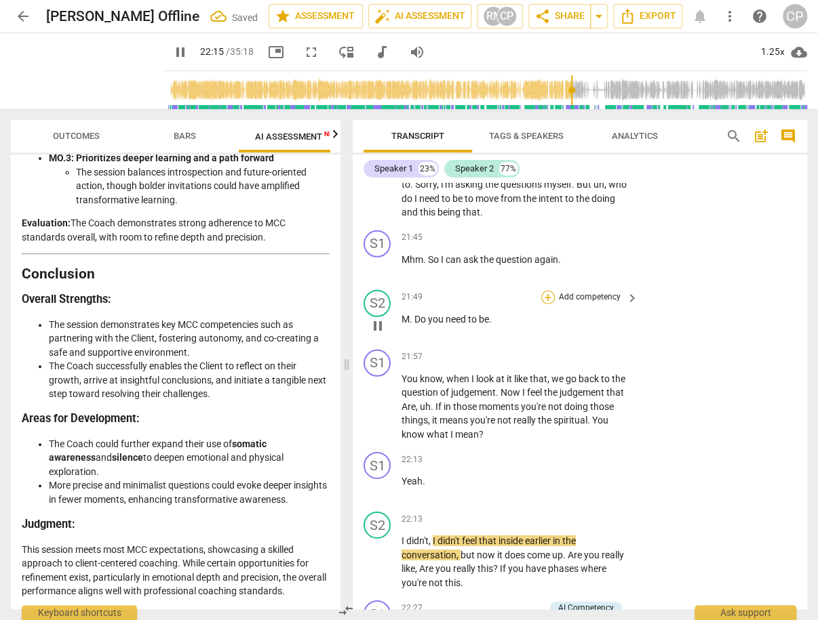
click at [546, 304] on div "+" at bounding box center [548, 298] width 14 height 14
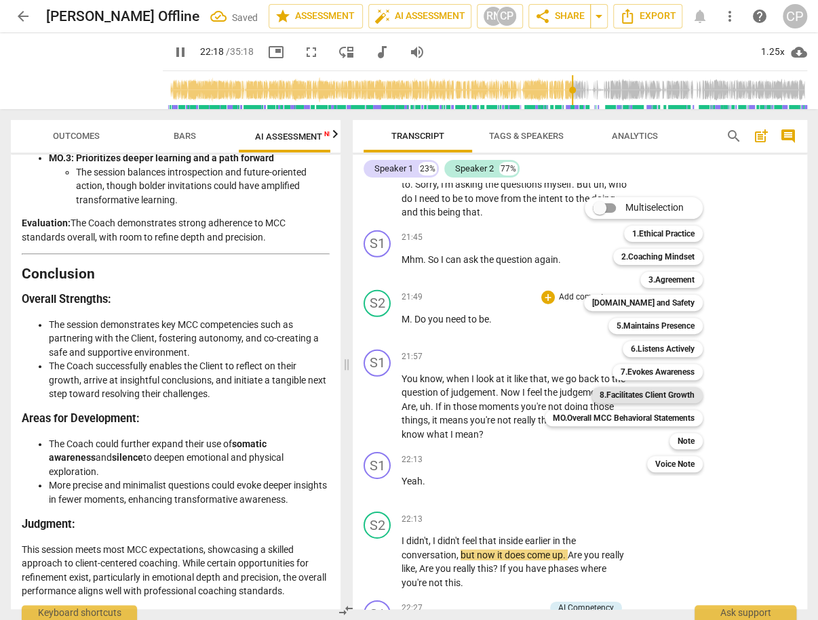
click at [650, 395] on b "8.Facilitates Client Growth" at bounding box center [646, 395] width 95 height 16
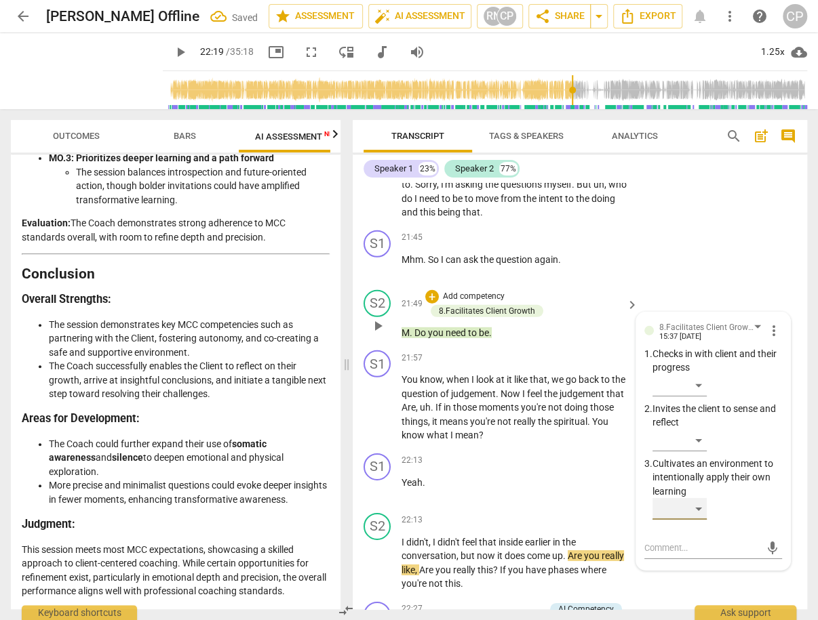
click at [685, 520] on div "​" at bounding box center [679, 509] width 54 height 22
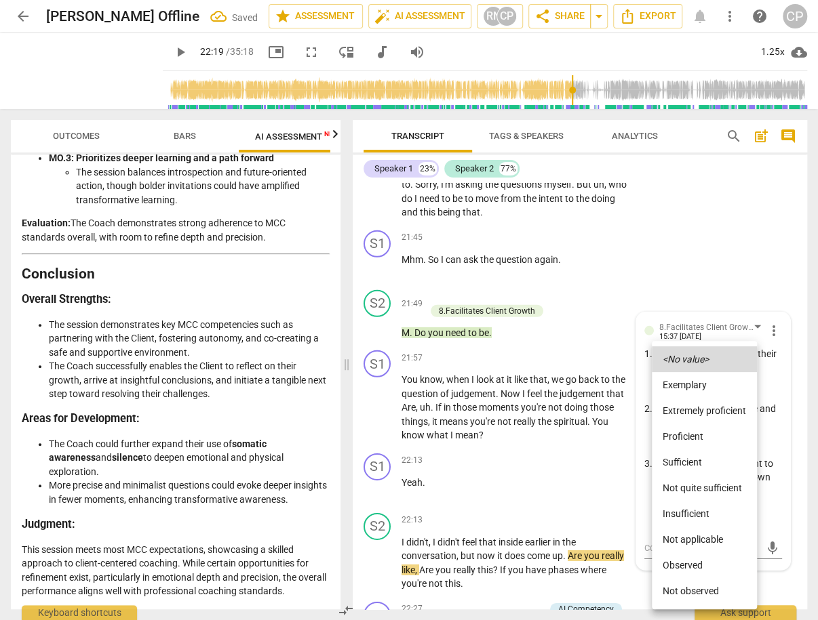
click at [692, 463] on li "Sufficient" at bounding box center [704, 463] width 105 height 26
click at [700, 267] on div at bounding box center [409, 310] width 818 height 620
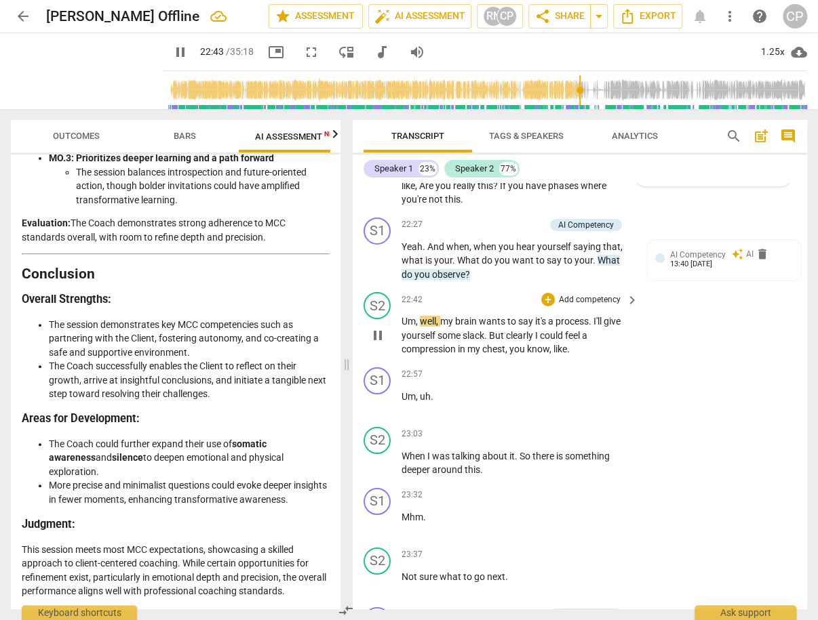
scroll to position [9641, 0]
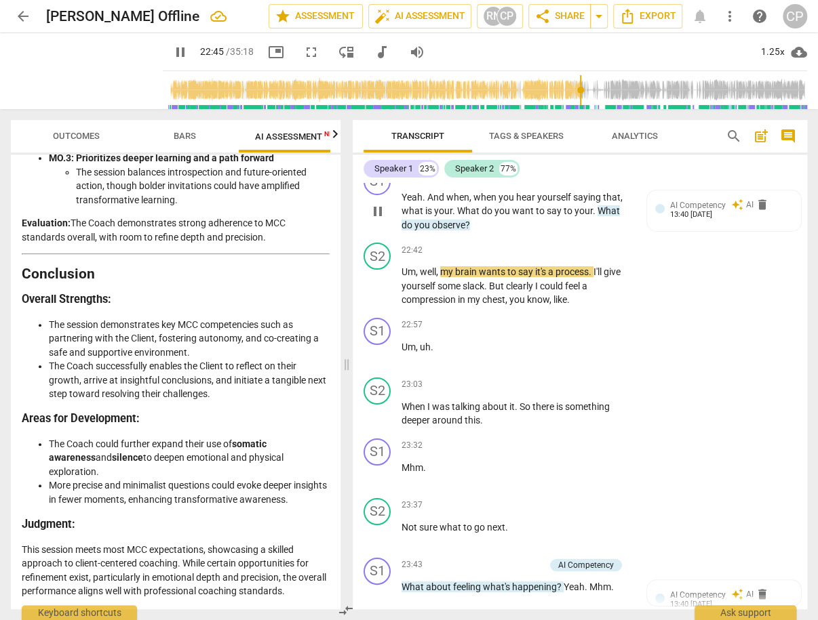
click at [470, 182] on div "+" at bounding box center [471, 176] width 14 height 14
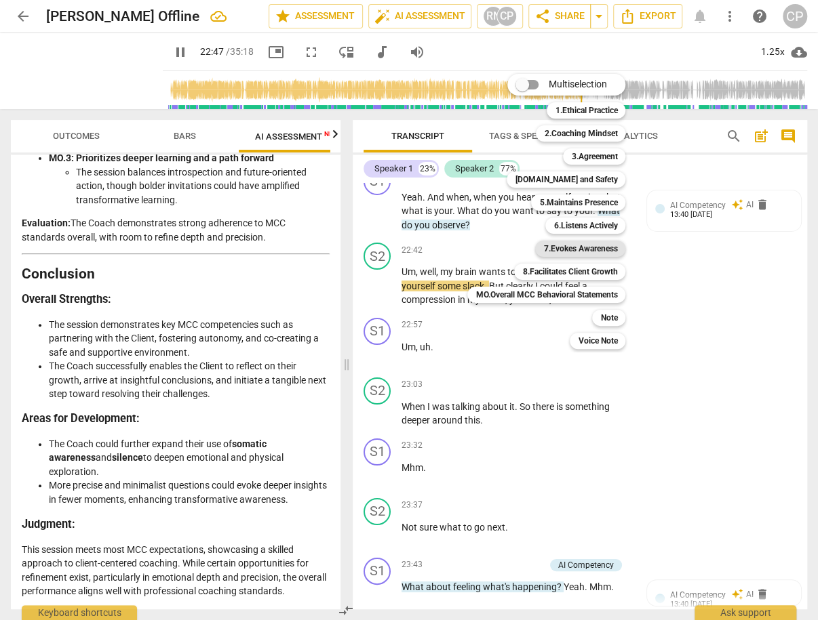
click at [598, 252] on b "7.Evokes Awareness" at bounding box center [580, 249] width 74 height 16
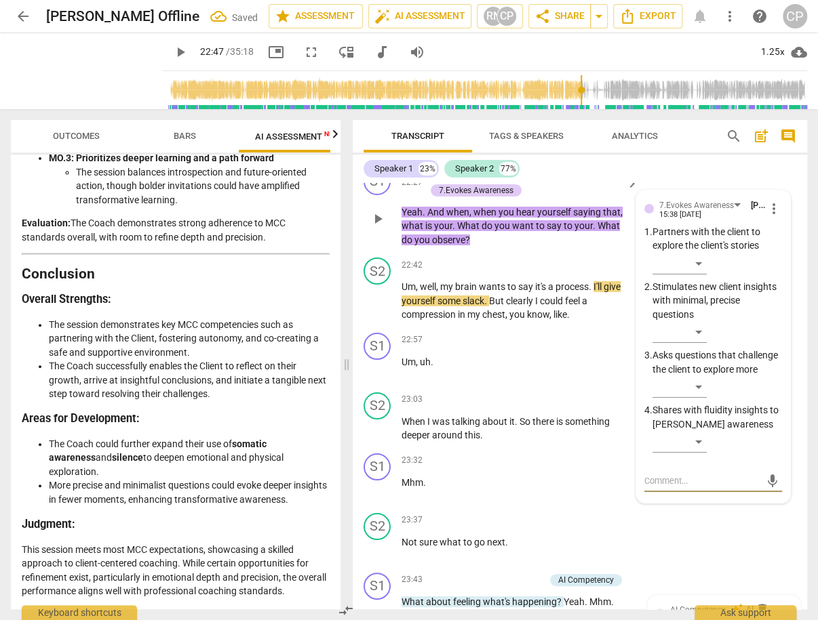
click at [664, 487] on textarea at bounding box center [702, 481] width 117 height 13
click at [768, 489] on span "send" at bounding box center [772, 481] width 15 height 15
click at [372, 309] on span "play_arrow" at bounding box center [378, 301] width 16 height 16
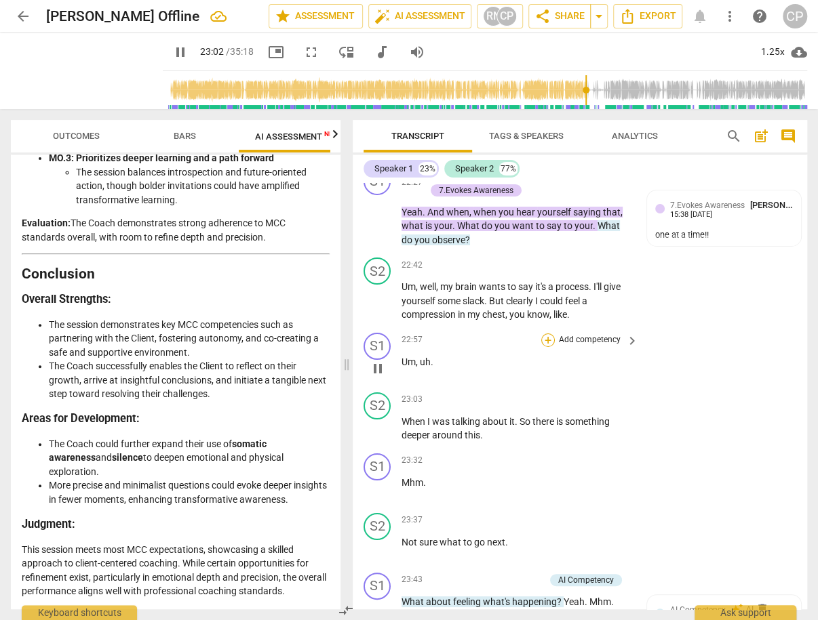
click at [547, 347] on div "+" at bounding box center [548, 341] width 14 height 14
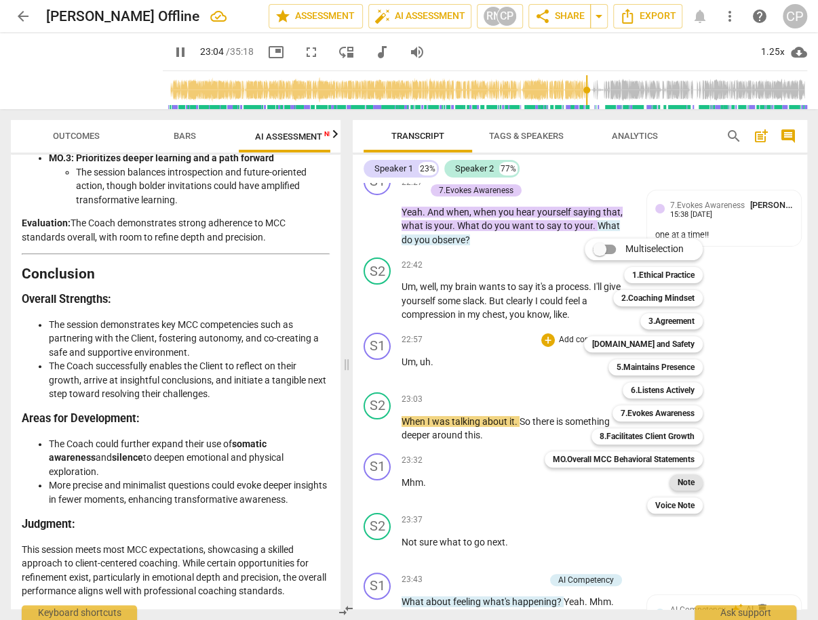
click at [688, 481] on b "Note" at bounding box center [685, 483] width 17 height 16
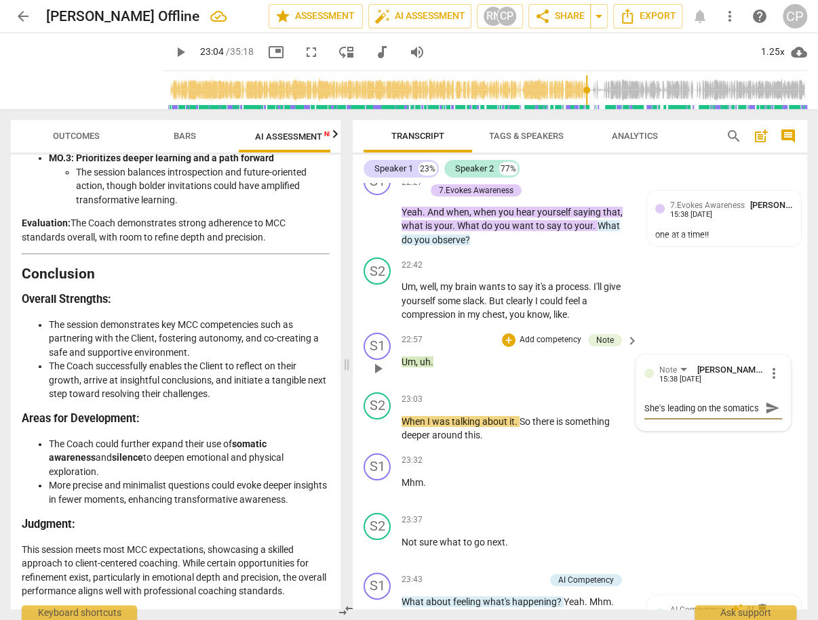
click at [765, 416] on span "send" at bounding box center [772, 408] width 15 height 15
click at [375, 377] on span "play_arrow" at bounding box center [378, 369] width 16 height 16
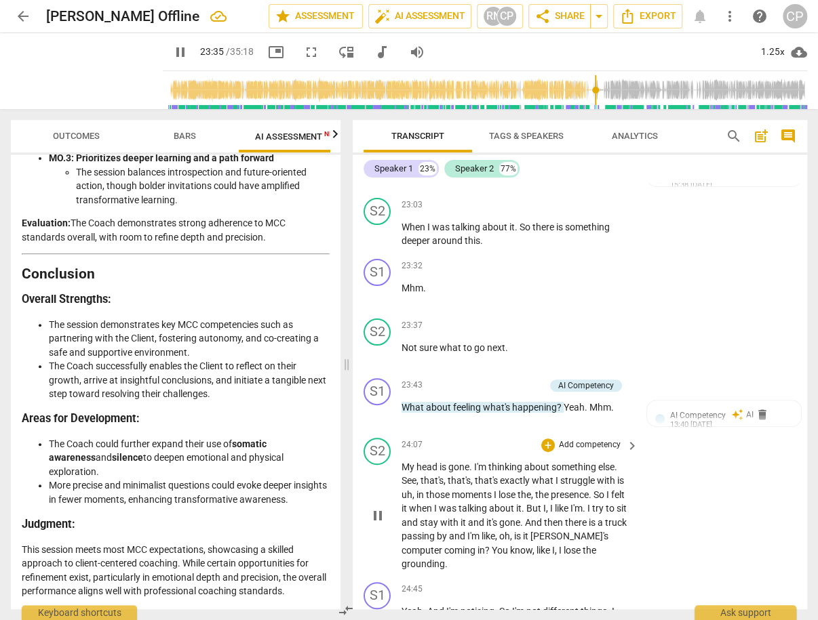
scroll to position [9750, 0]
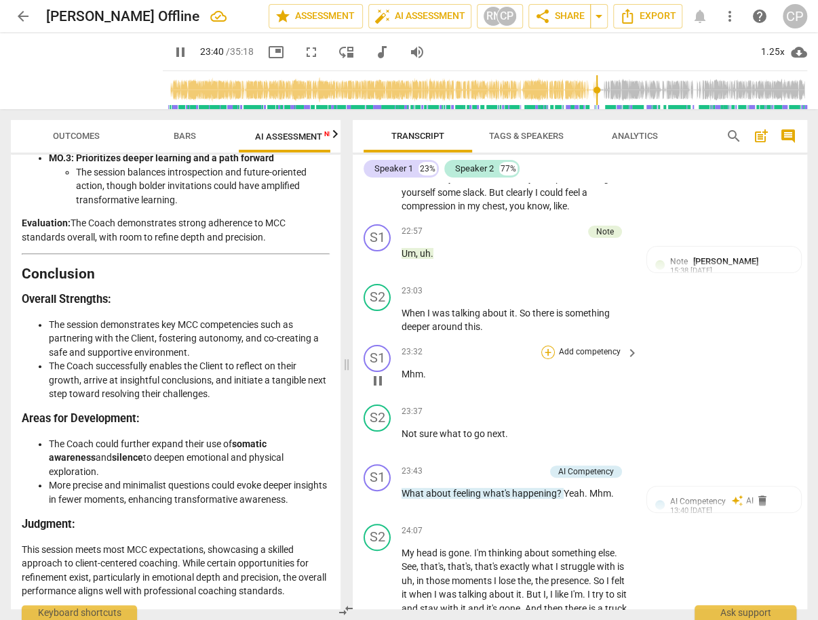
click at [544, 359] on div "+" at bounding box center [548, 353] width 14 height 14
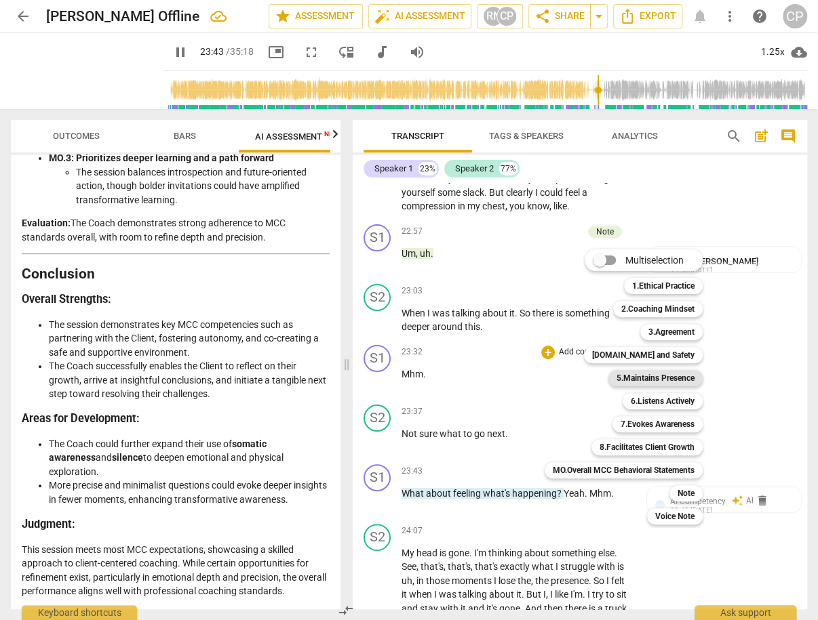
click at [676, 378] on b "5.Maintains Presence" at bounding box center [655, 378] width 78 height 16
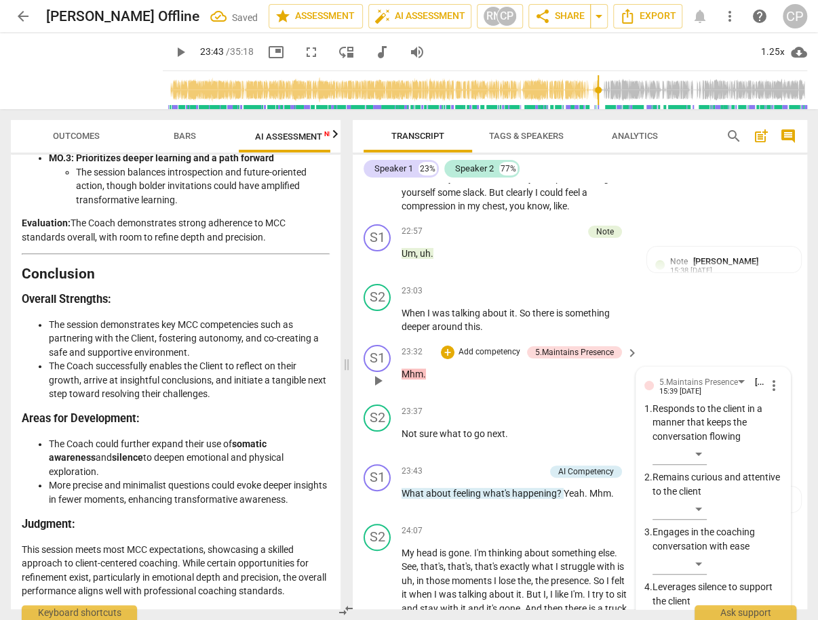
scroll to position [10046, 0]
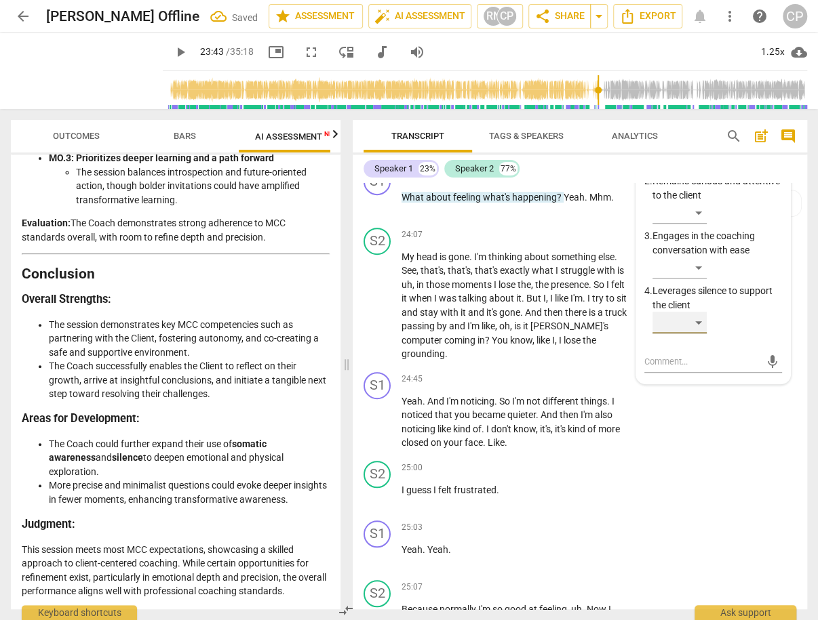
click at [685, 334] on div "​" at bounding box center [679, 323] width 54 height 22
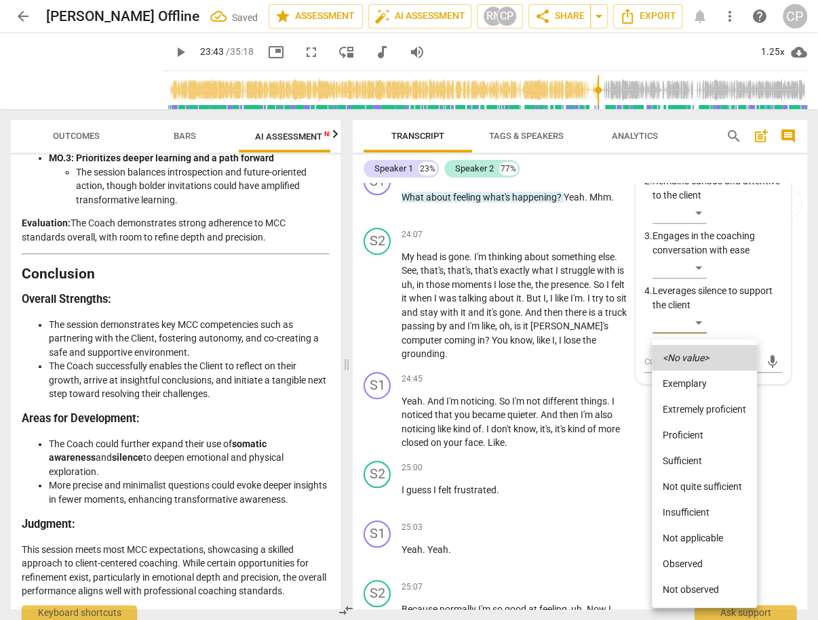
click at [692, 433] on li "Proficient" at bounding box center [704, 435] width 105 height 26
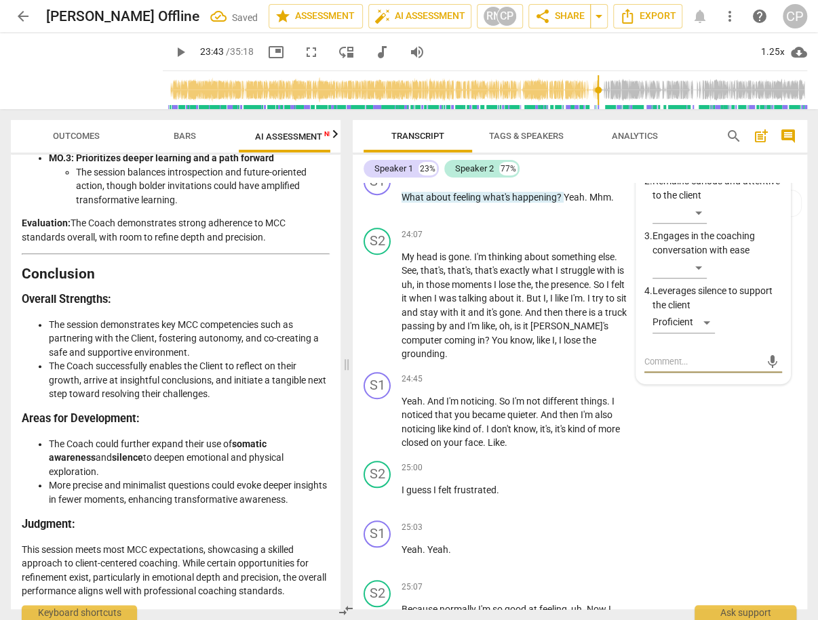
click at [673, 368] on textarea at bounding box center [702, 361] width 117 height 13
click at [768, 370] on span "send" at bounding box center [772, 362] width 15 height 15
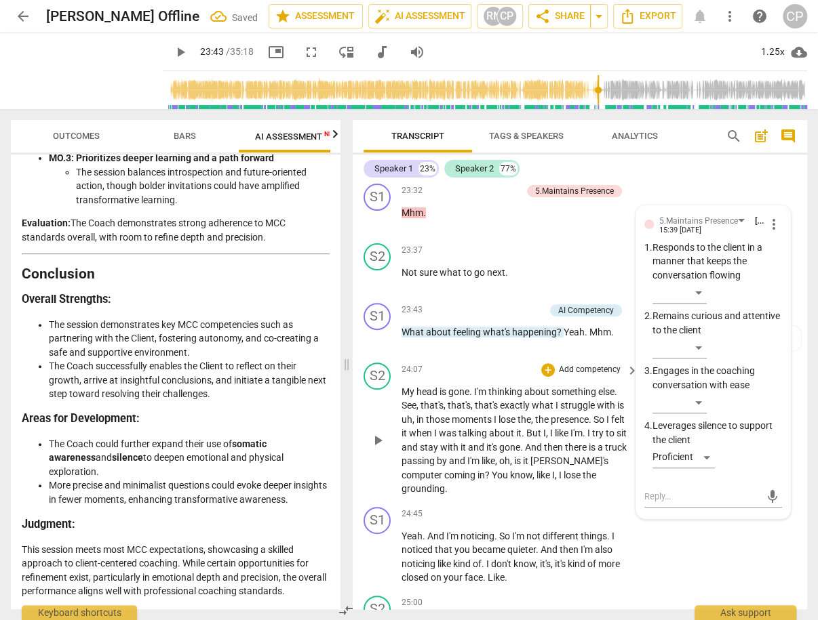
scroll to position [9883, 0]
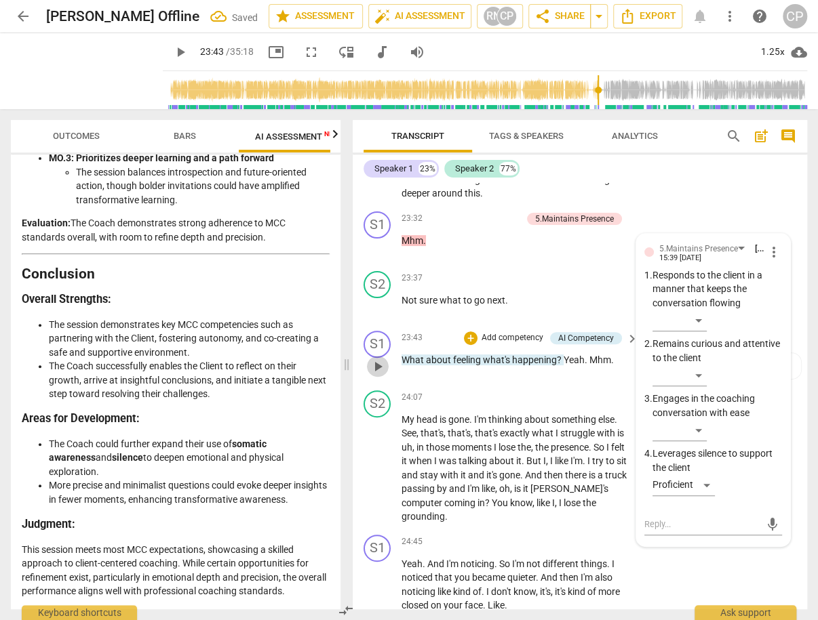
click at [380, 375] on span "play_arrow" at bounding box center [378, 367] width 16 height 16
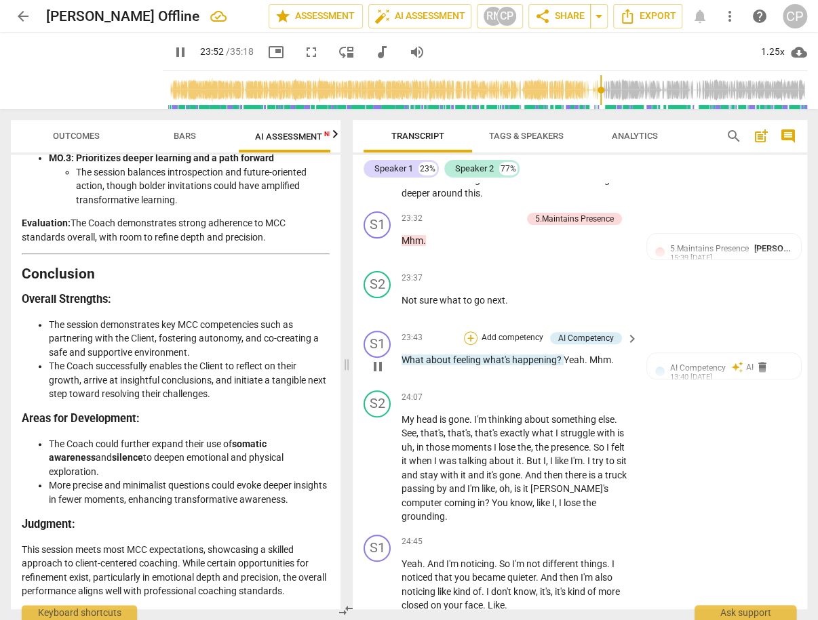
click at [473, 345] on div "+" at bounding box center [471, 339] width 14 height 14
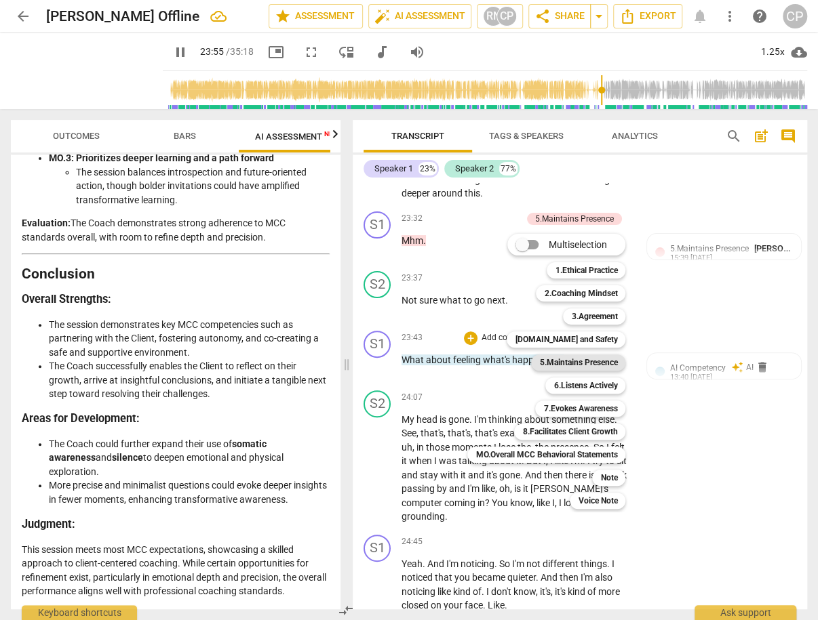
click at [590, 361] on b "5.Maintains Presence" at bounding box center [578, 363] width 78 height 16
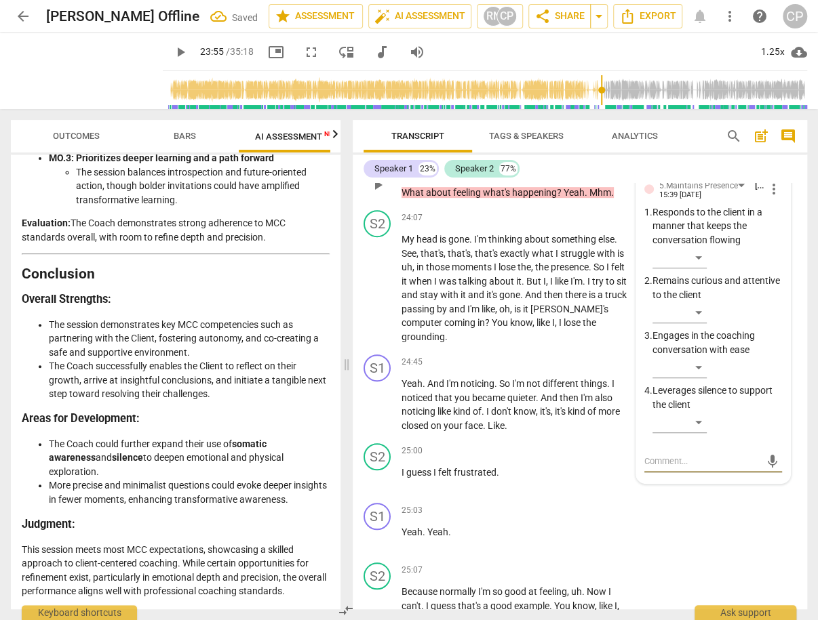
scroll to position [10056, 0]
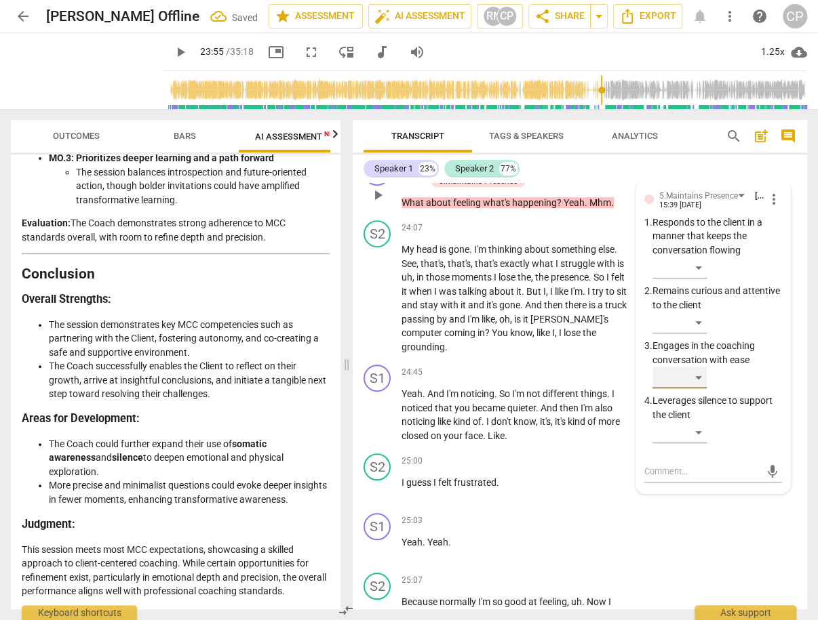
click at [692, 388] on div "​" at bounding box center [679, 378] width 54 height 22
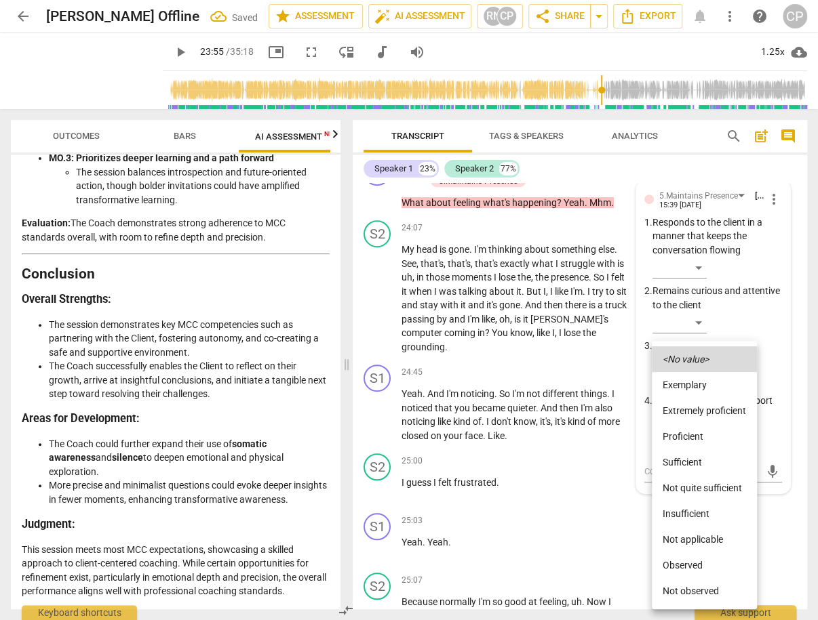
click at [690, 446] on li "Proficient" at bounding box center [704, 437] width 105 height 26
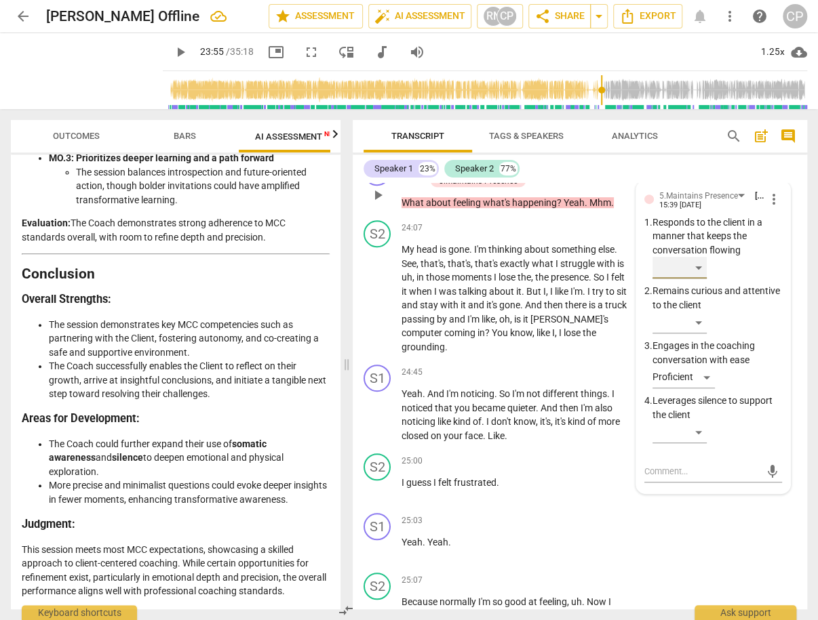
click at [702, 279] on div "​" at bounding box center [679, 268] width 54 height 22
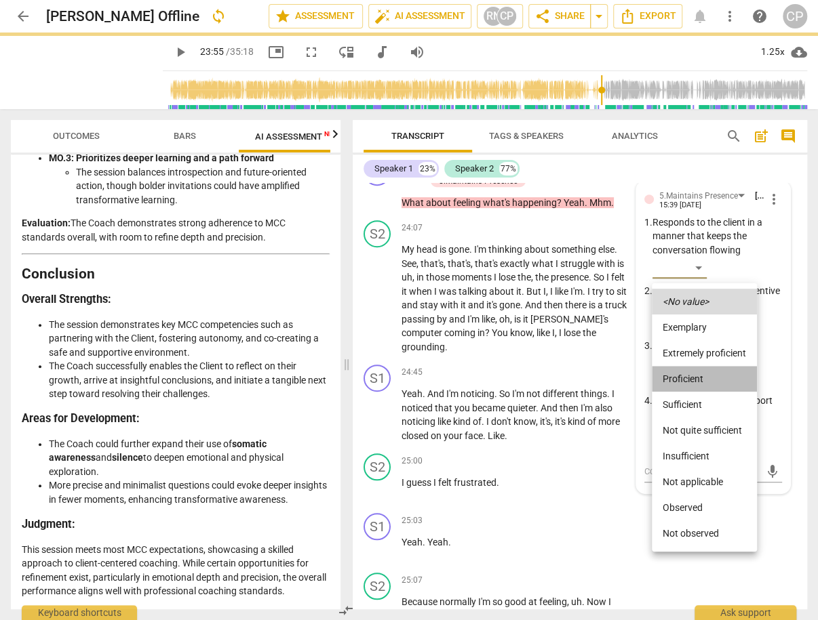
click at [694, 377] on li "Proficient" at bounding box center [704, 379] width 105 height 26
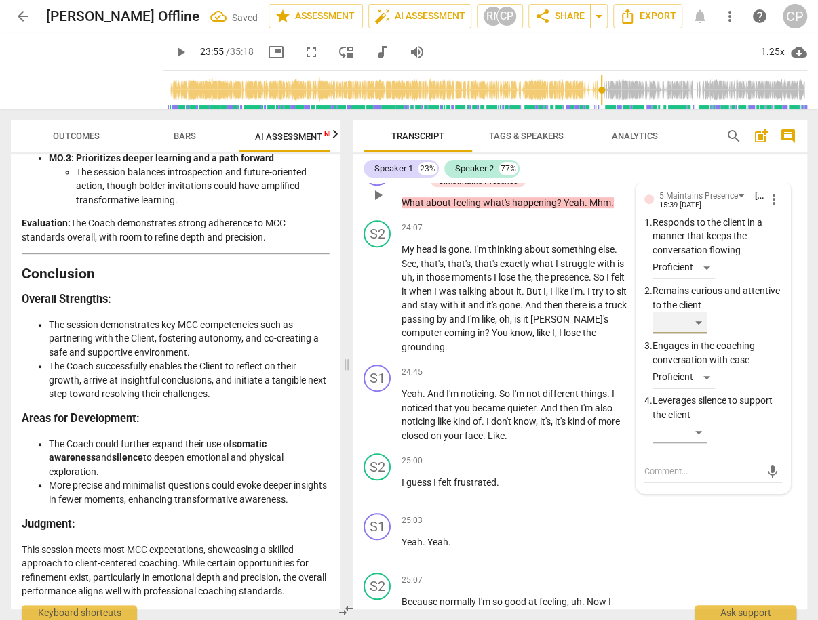
click at [698, 334] on div "​" at bounding box center [679, 323] width 54 height 22
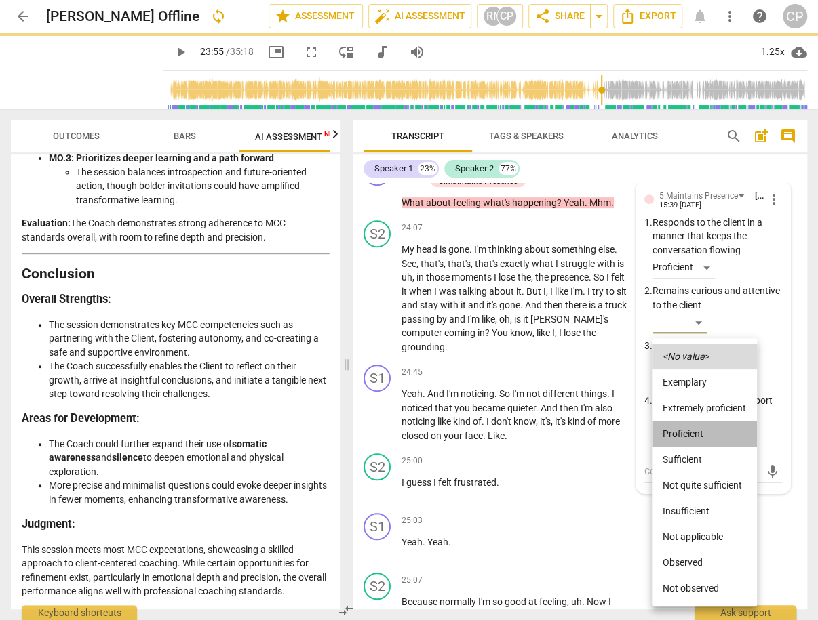
click at [692, 431] on li "Proficient" at bounding box center [704, 434] width 105 height 26
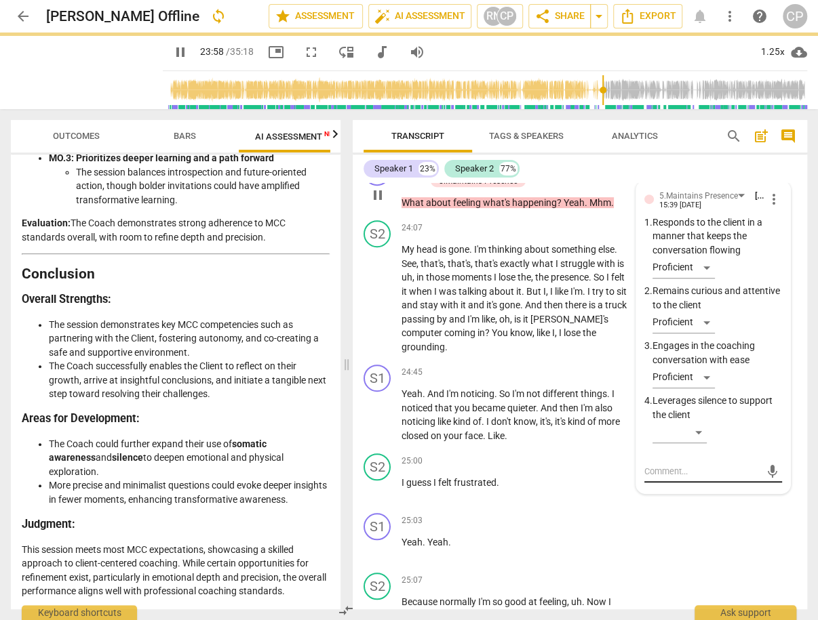
click at [678, 483] on div "mic" at bounding box center [713, 472] width 138 height 22
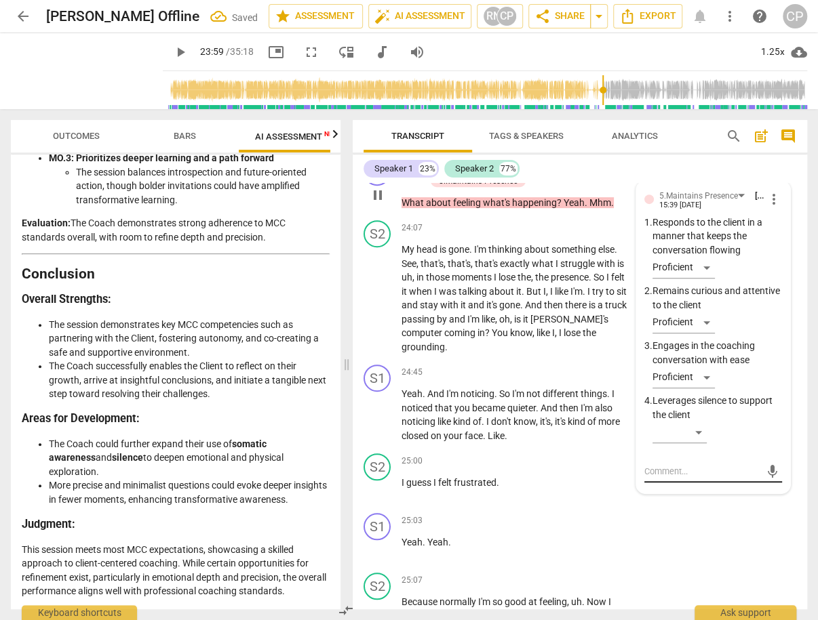
click at [677, 483] on div "mic" at bounding box center [713, 472] width 138 height 22
click at [680, 478] on textarea at bounding box center [702, 471] width 117 height 13
click at [769, 479] on span "send" at bounding box center [772, 471] width 15 height 15
click at [381, 307] on span "play_arrow" at bounding box center [378, 299] width 16 height 16
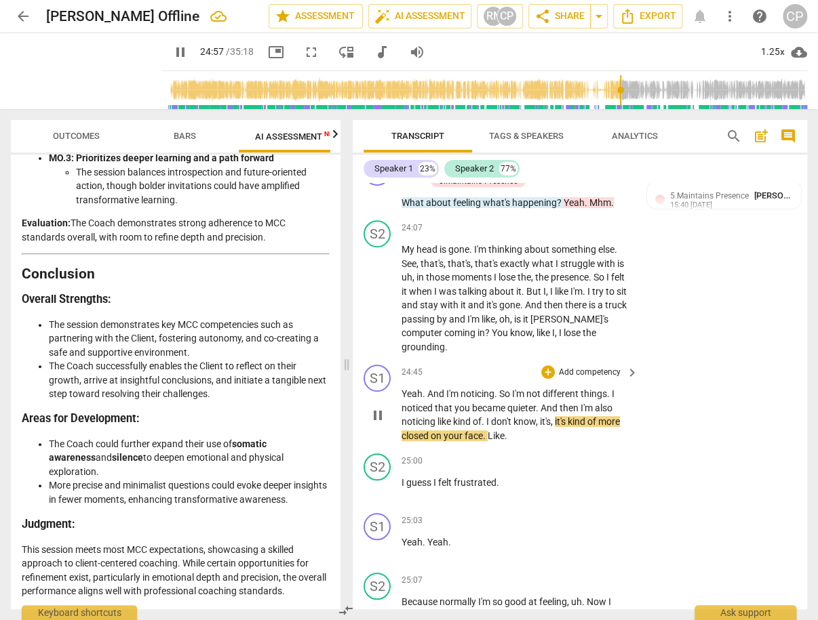
drag, startPoint x: 399, startPoint y: 413, endPoint x: 520, endPoint y: 460, distance: 129.4
click at [520, 448] on div "S1 play_arrow pause 24:45 + Add competency keyboard_arrow_right Yeah . And I'm …" at bounding box center [580, 403] width 454 height 89
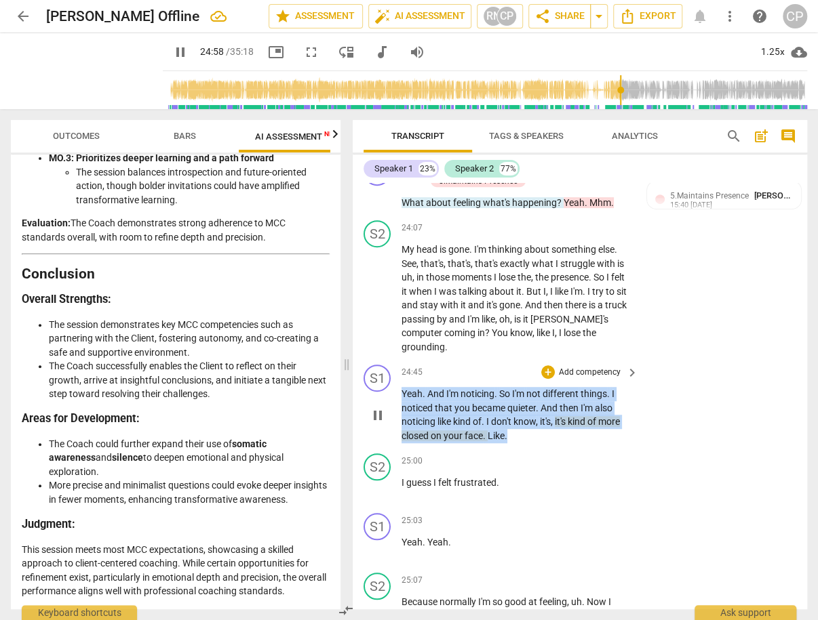
drag, startPoint x: 515, startPoint y: 460, endPoint x: 399, endPoint y: 417, distance: 122.9
click at [399, 417] on div "S1 play_arrow pause 24:45 + Add competency keyboard_arrow_right Yeah . And I'm …" at bounding box center [580, 403] width 454 height 89
click at [551, 379] on div "+" at bounding box center [548, 372] width 14 height 14
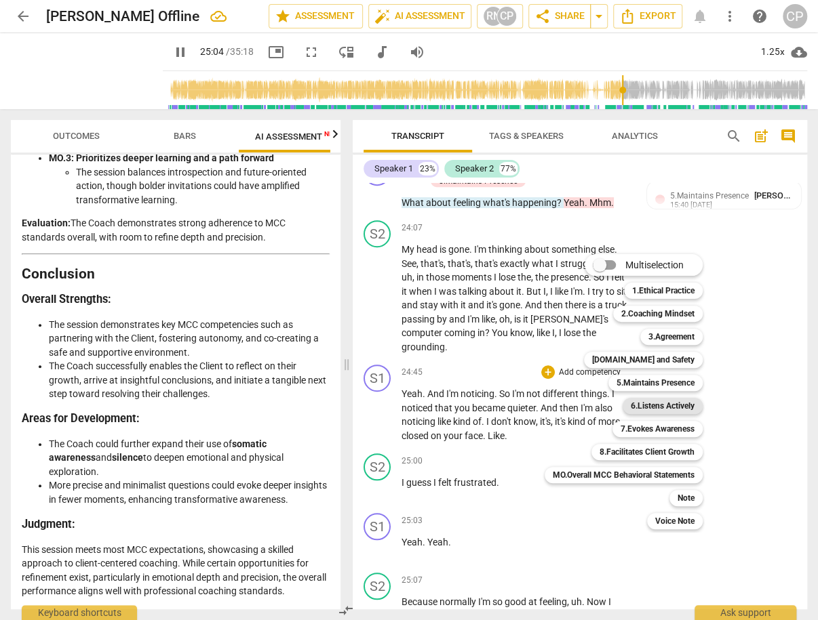
click at [657, 406] on b "6.Listens Actively" at bounding box center [663, 406] width 64 height 16
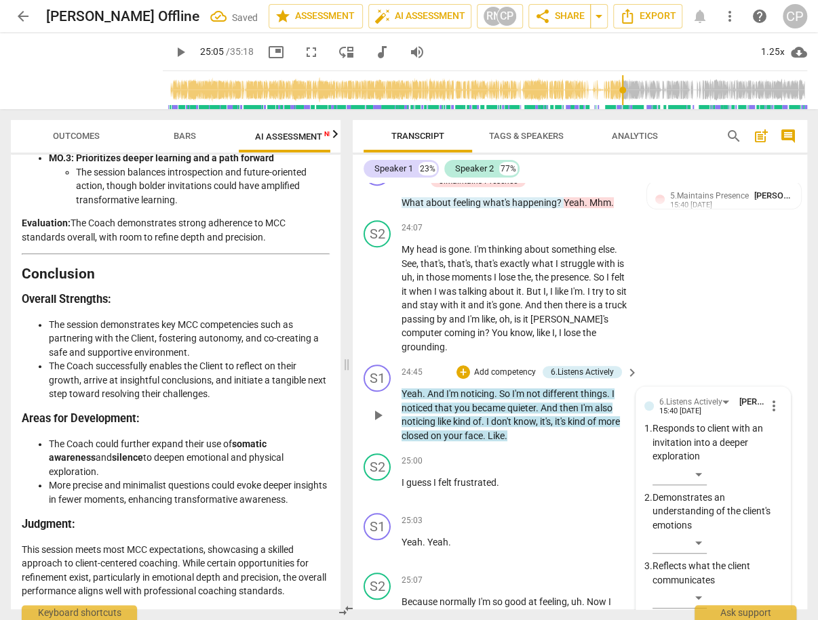
scroll to position [10315, 0]
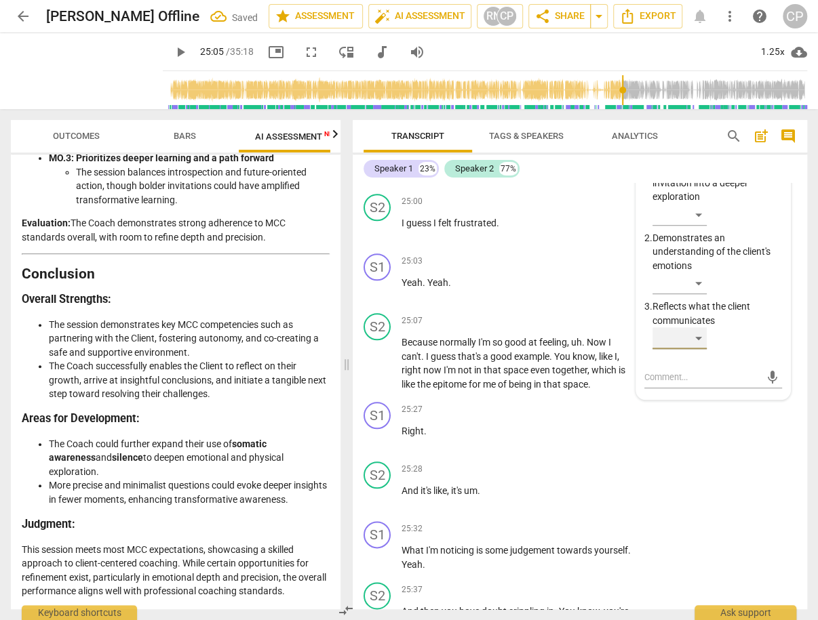
click at [695, 349] on div "​" at bounding box center [679, 338] width 54 height 22
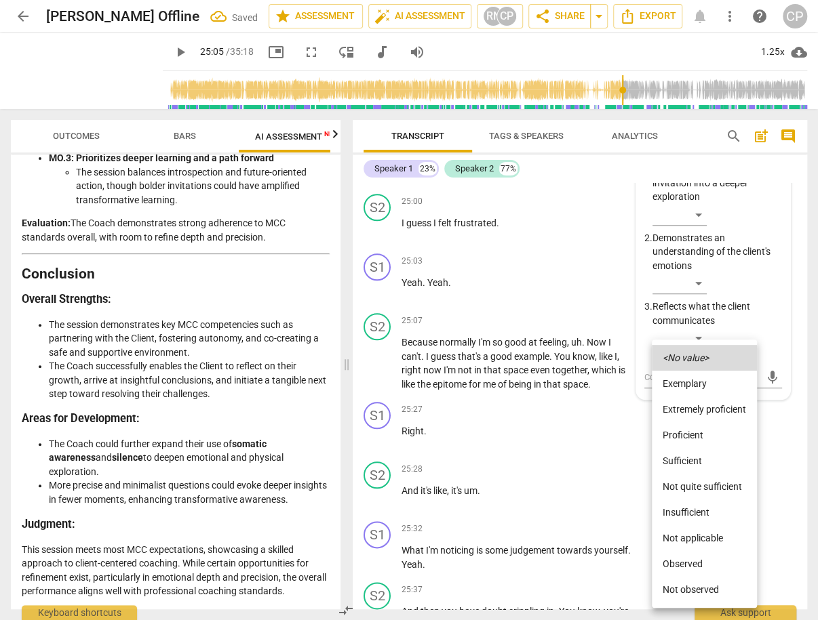
click at [686, 435] on li "Proficient" at bounding box center [704, 435] width 105 height 26
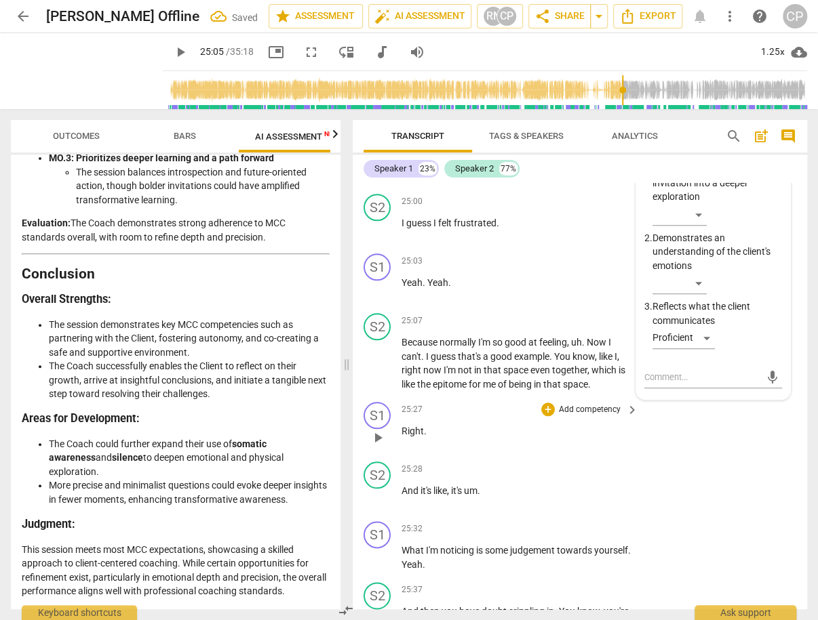
click at [607, 416] on p "Add competency" at bounding box center [589, 410] width 64 height 12
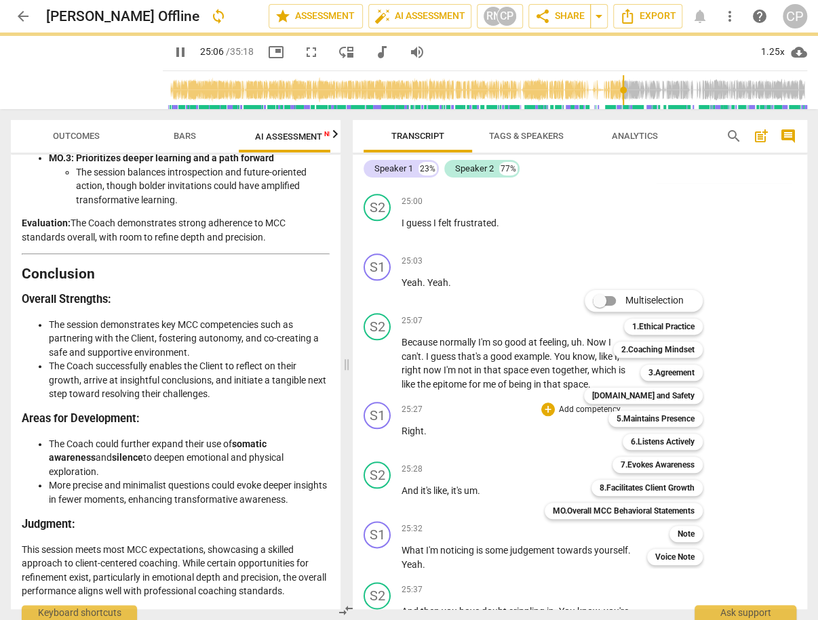
click at [525, 454] on div at bounding box center [409, 310] width 818 height 620
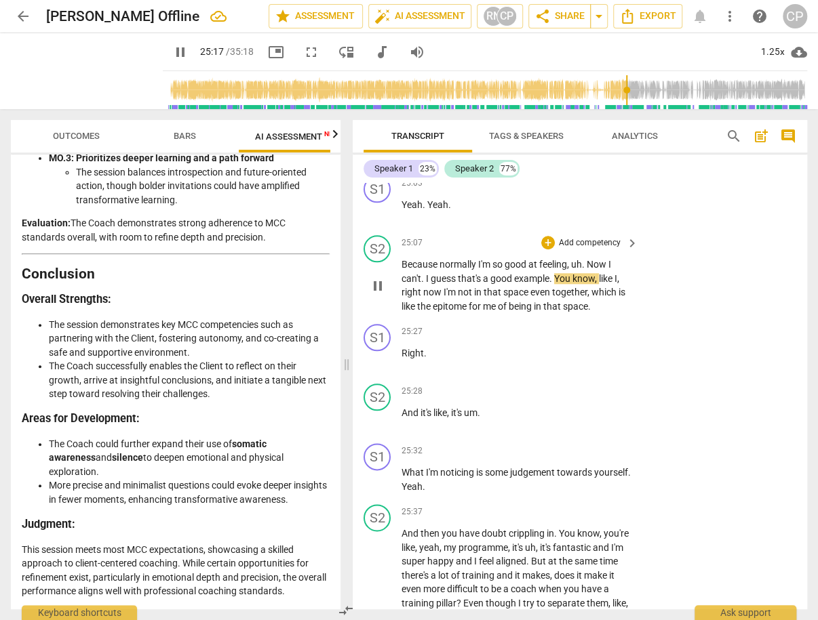
scroll to position [10424, 0]
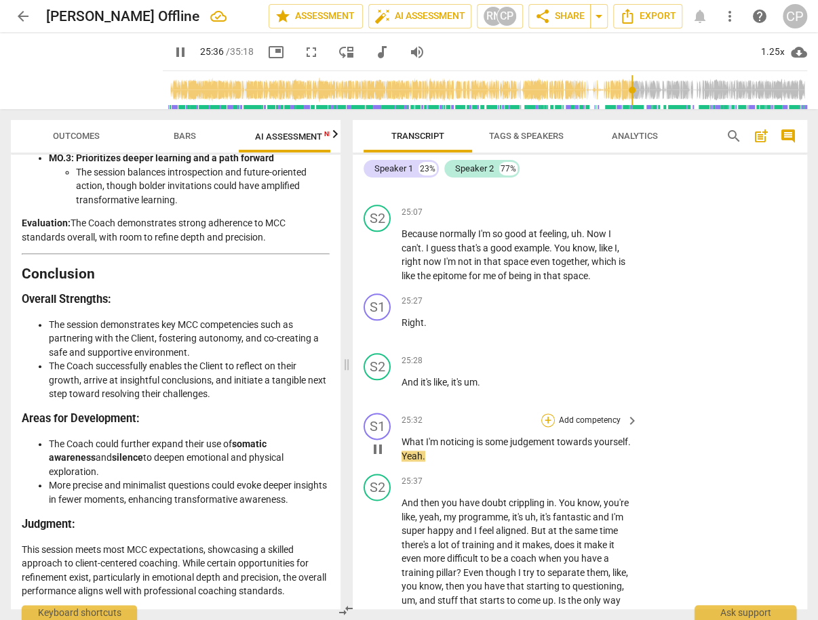
click at [542, 427] on div "+" at bounding box center [548, 421] width 14 height 14
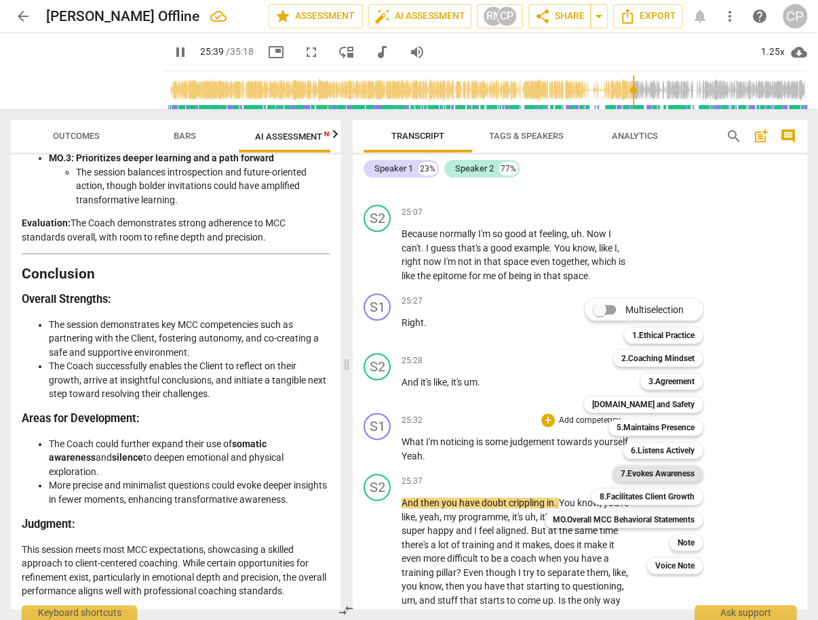
click at [690, 474] on b "7.Evokes Awareness" at bounding box center [657, 474] width 74 height 16
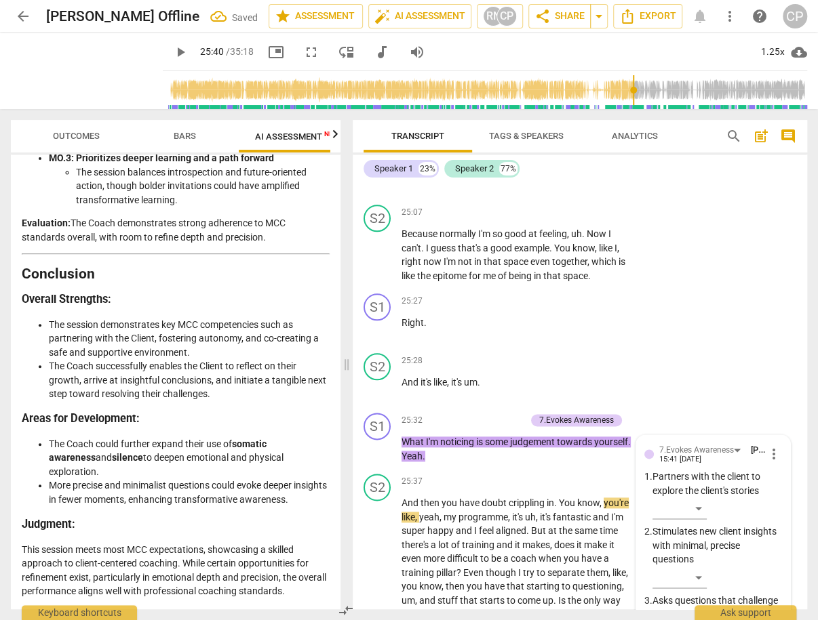
scroll to position [10784, 0]
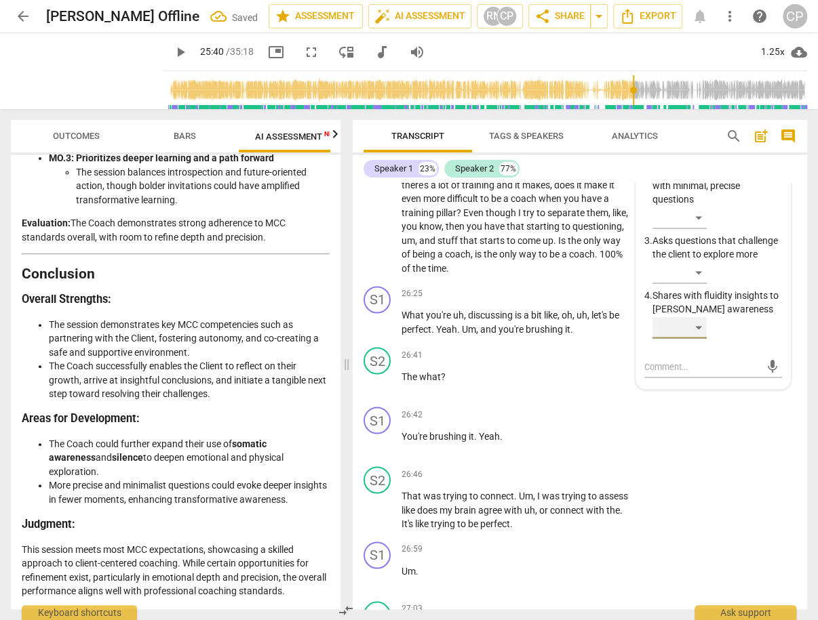
click at [695, 338] on div "​" at bounding box center [679, 328] width 54 height 22
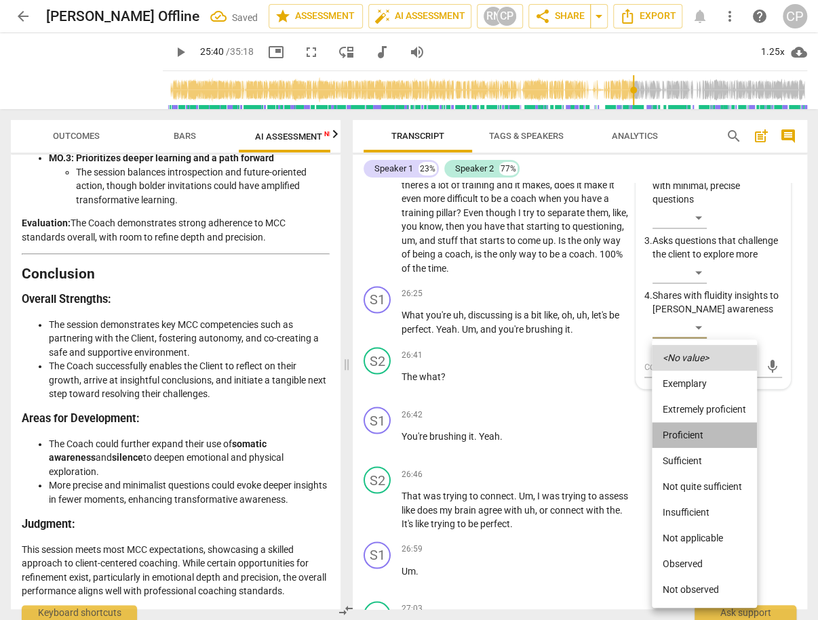
click at [695, 433] on li "Proficient" at bounding box center [704, 435] width 105 height 26
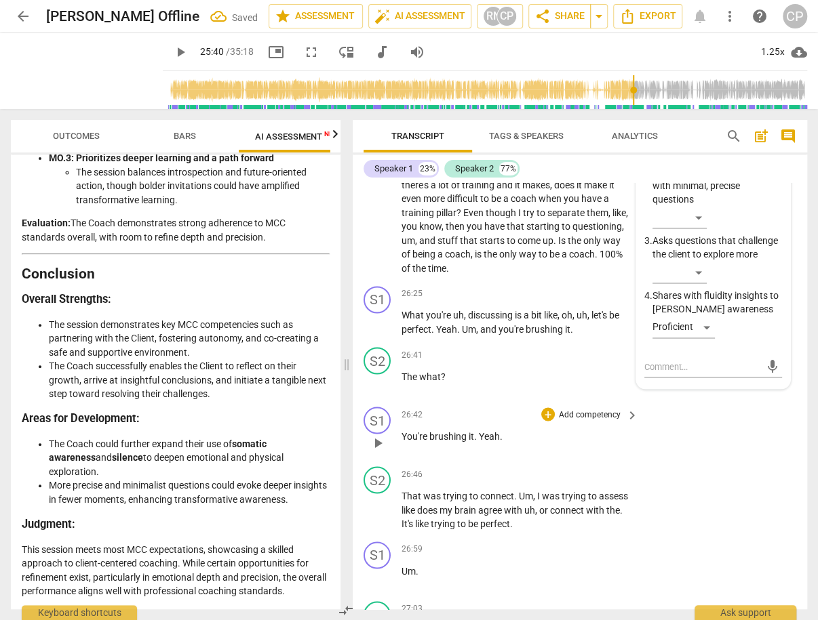
click at [575, 422] on div "S1 play_arrow pause 26:42 + Add competency keyboard_arrow_right You're brushing…" at bounding box center [580, 431] width 454 height 60
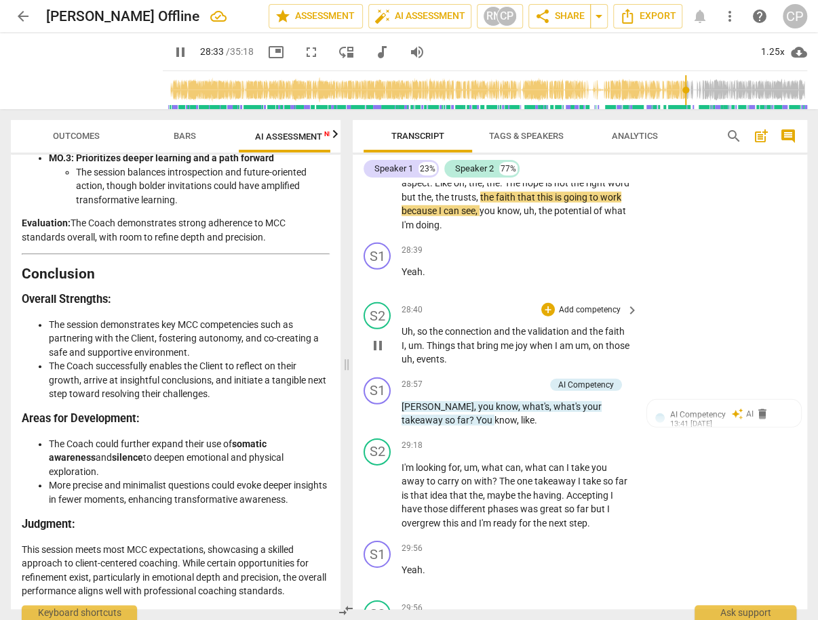
scroll to position [11597, 0]
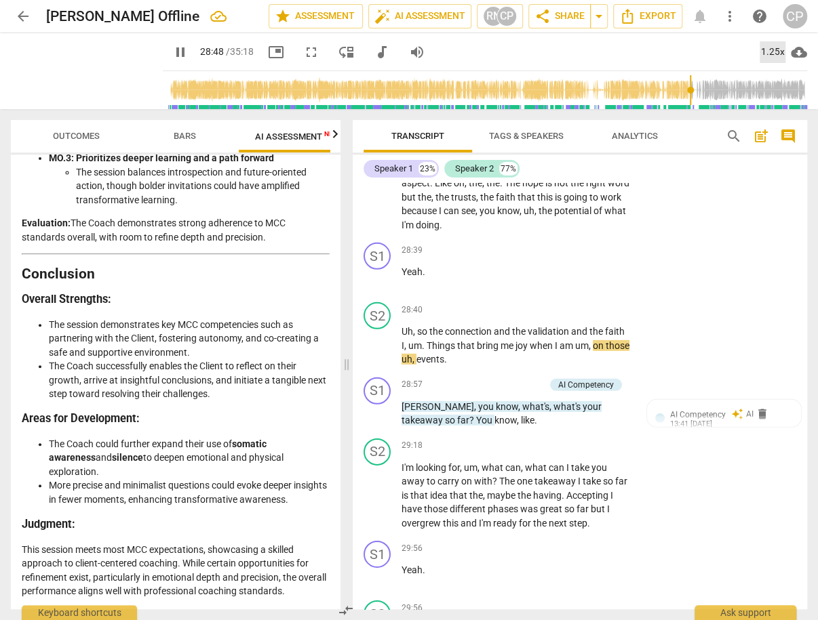
click at [768, 52] on div "1.25x" at bounding box center [772, 52] width 26 height 22
click at [782, 129] on li "1.5x" at bounding box center [781, 131] width 45 height 26
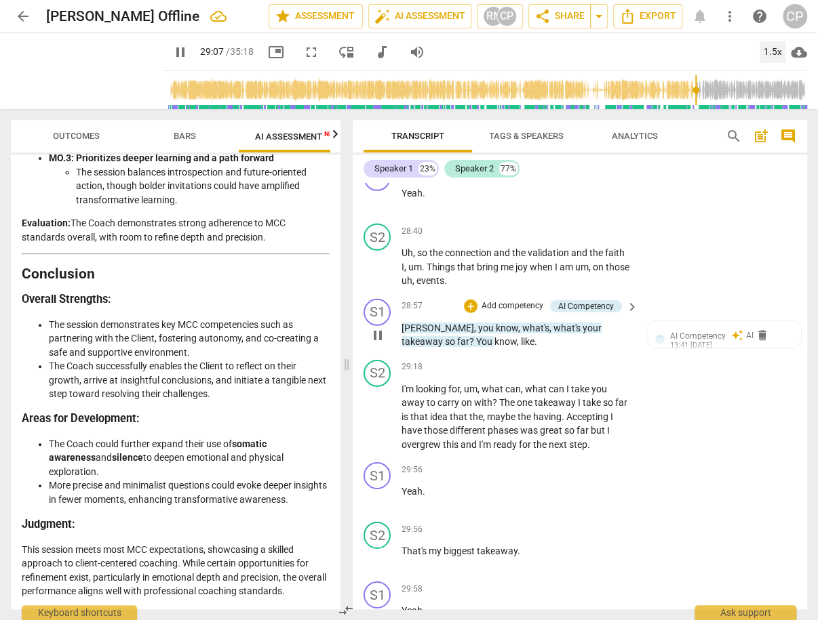
scroll to position [11760, 0]
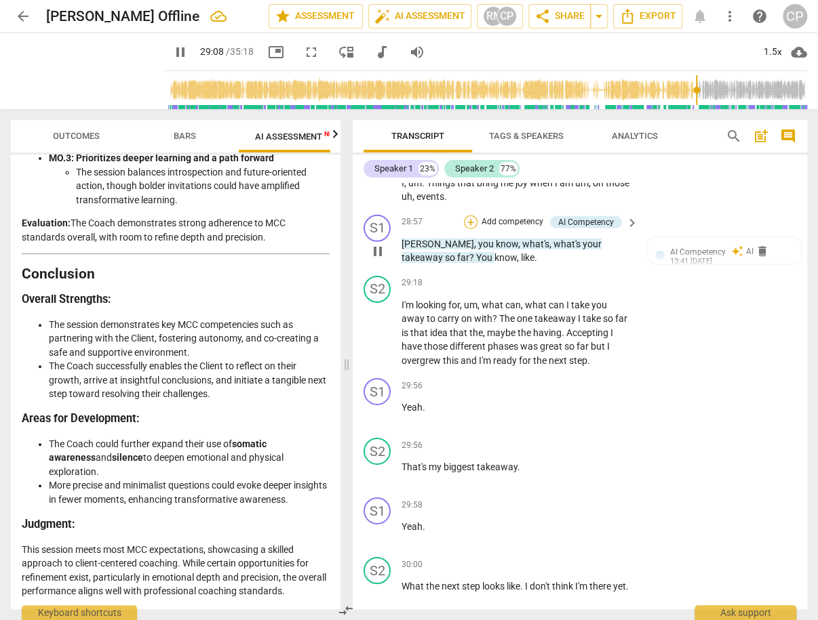
click at [468, 228] on div "+" at bounding box center [471, 223] width 14 height 14
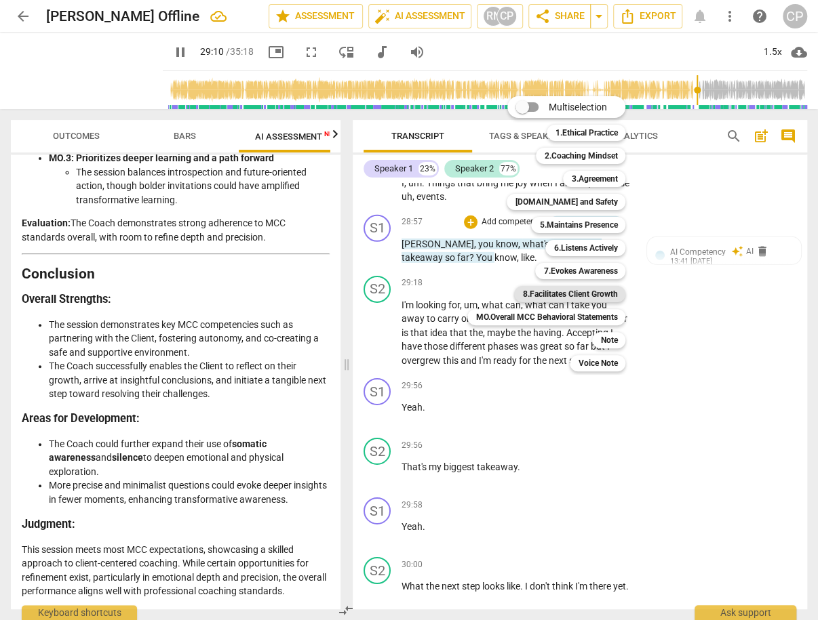
click at [590, 297] on b "8.Facilitates Client Growth" at bounding box center [569, 294] width 95 height 16
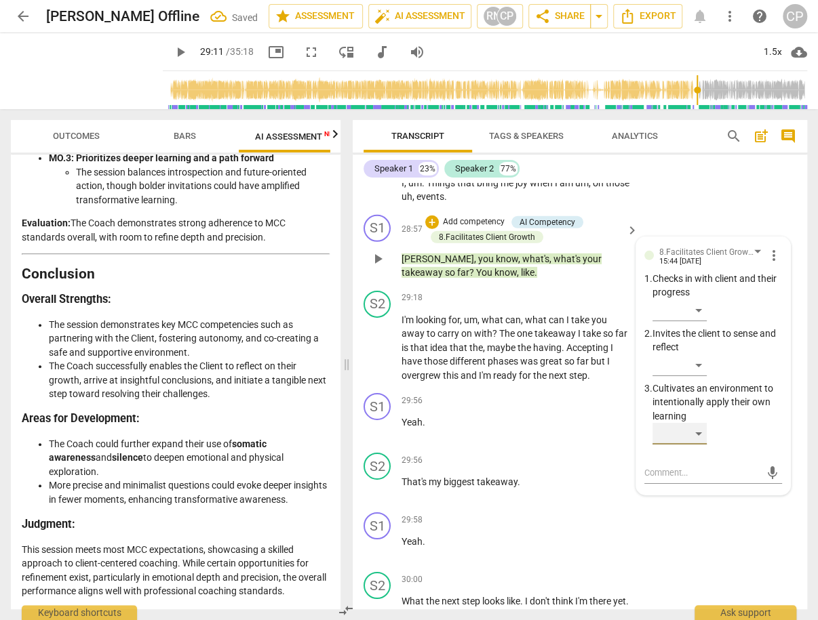
click at [695, 445] on div "​" at bounding box center [679, 434] width 54 height 22
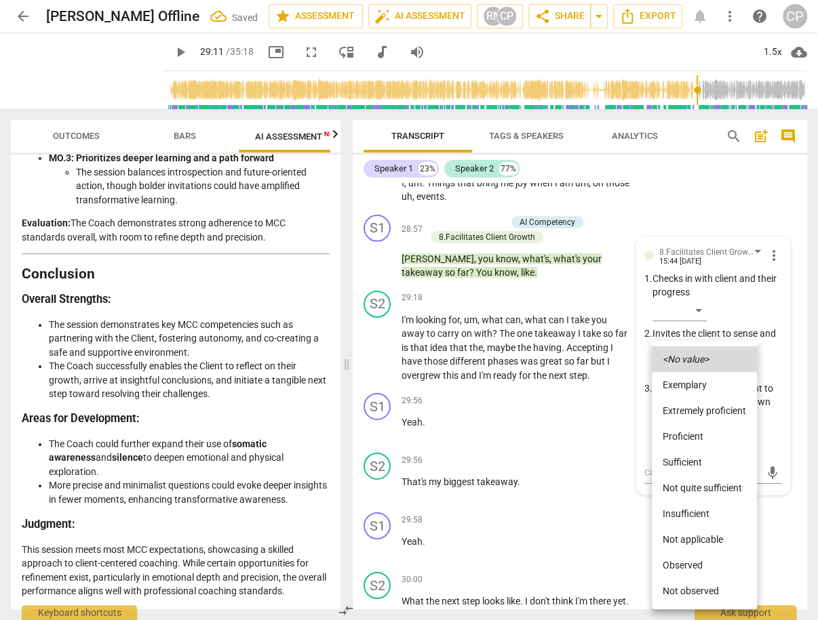
click at [698, 321] on div at bounding box center [409, 310] width 818 height 620
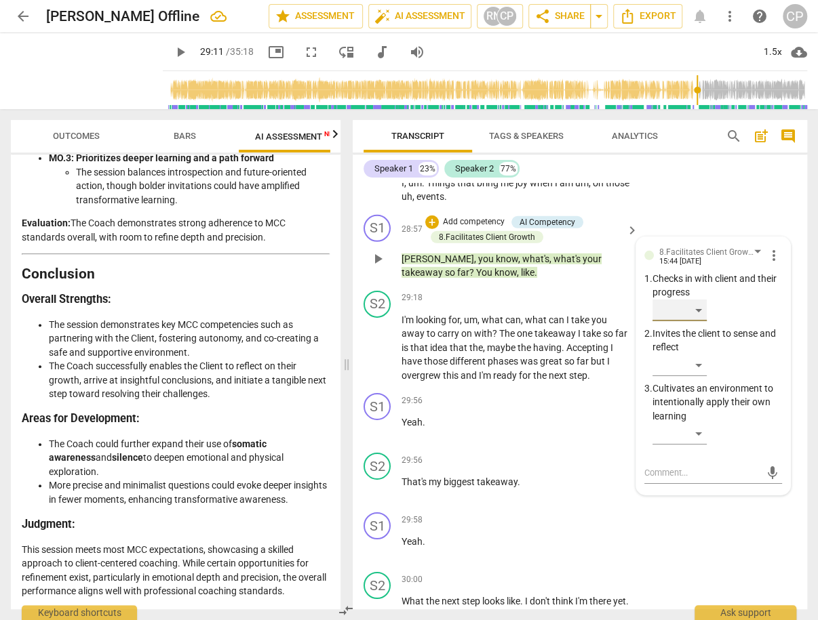
click at [702, 321] on div "​" at bounding box center [679, 311] width 54 height 22
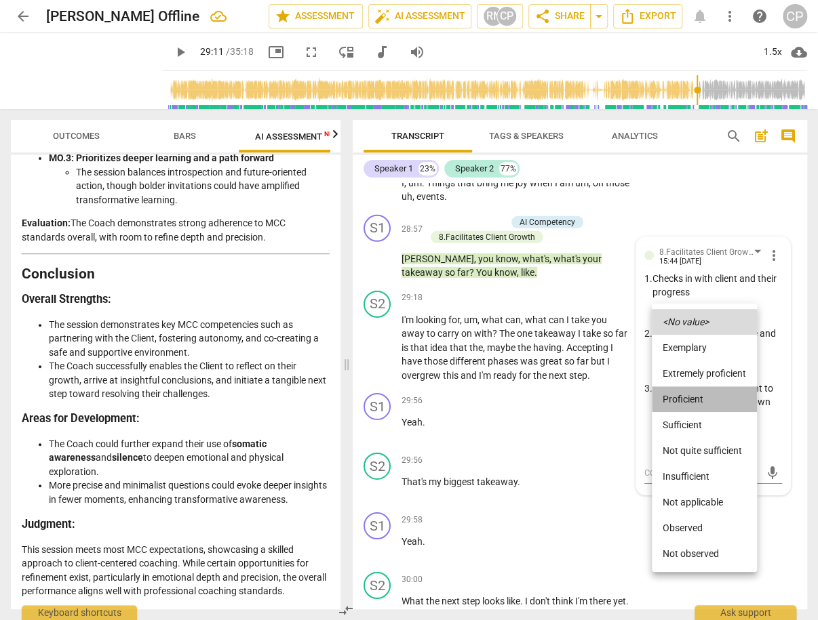
click at [690, 400] on li "Proficient" at bounding box center [704, 399] width 105 height 26
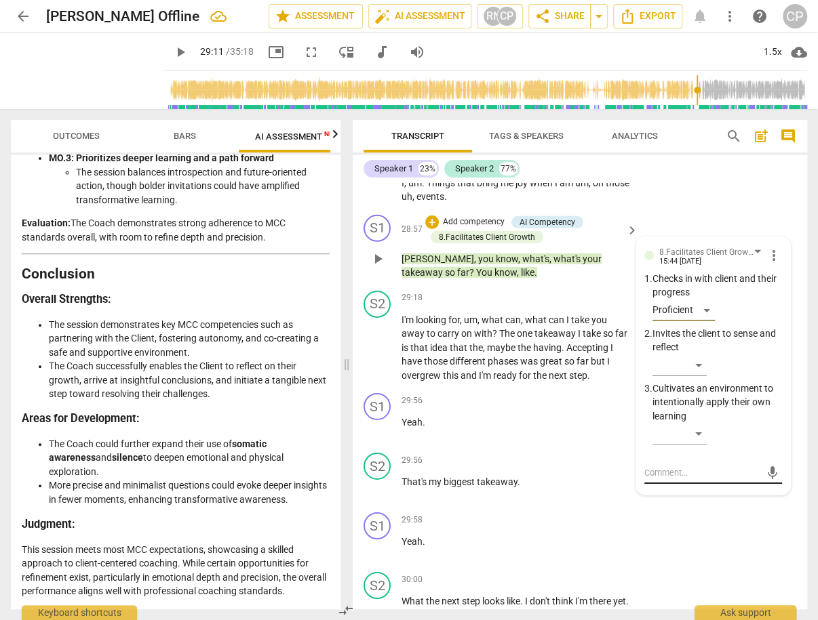
click at [671, 479] on textarea at bounding box center [702, 472] width 117 height 13
click at [765, 487] on span "send" at bounding box center [772, 479] width 15 height 15
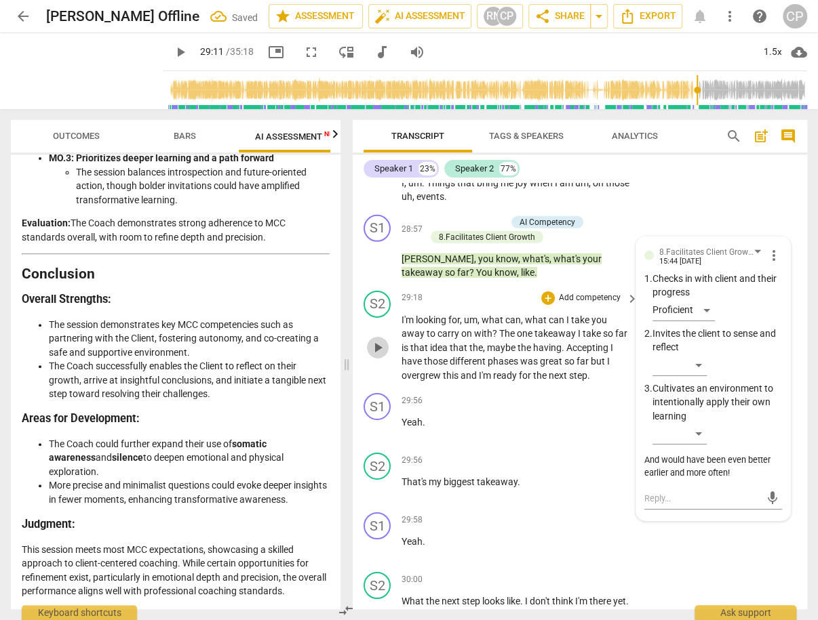
click at [382, 356] on span "play_arrow" at bounding box center [378, 348] width 16 height 16
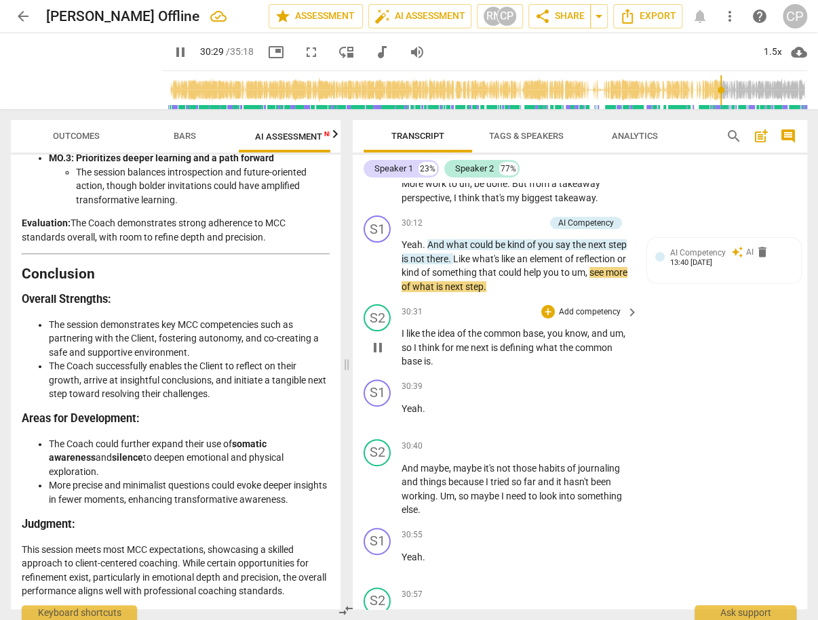
scroll to position [12243, 0]
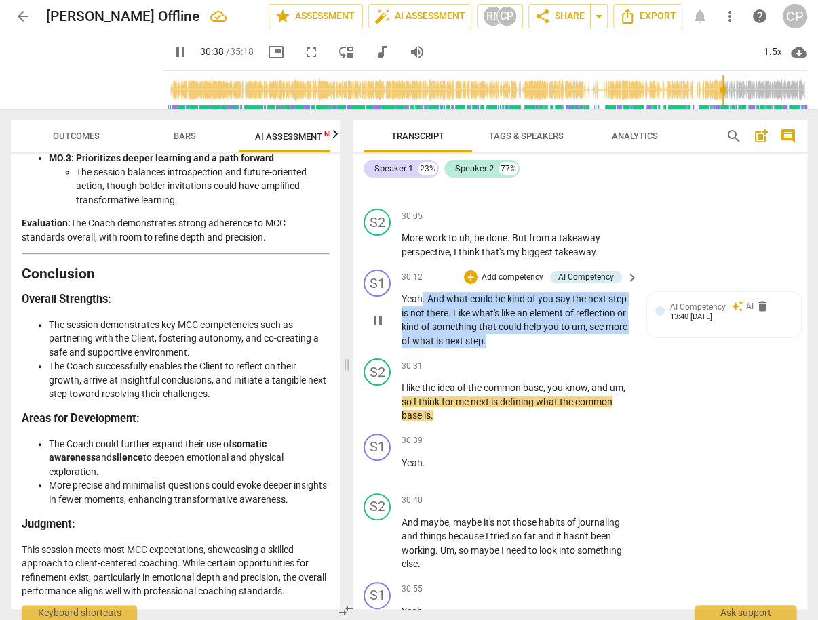
drag, startPoint x: 422, startPoint y: 308, endPoint x: 513, endPoint y: 353, distance: 101.3
click at [513, 348] on p "Yeah . And what could be kind of you say the next step is not there . Like what…" at bounding box center [516, 320] width 230 height 56
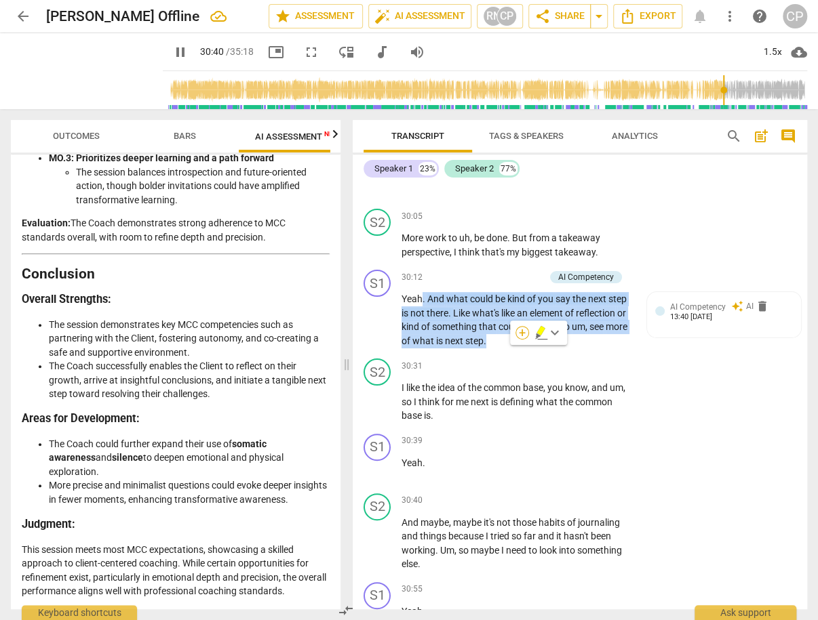
click at [521, 329] on div "+" at bounding box center [522, 333] width 14 height 14
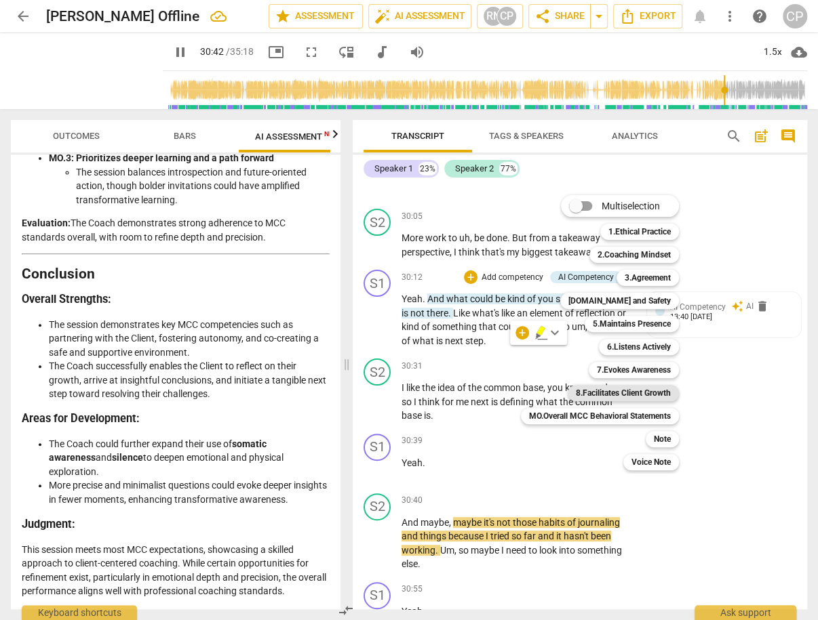
click at [657, 397] on b "8.Facilitates Client Growth" at bounding box center [623, 393] width 95 height 16
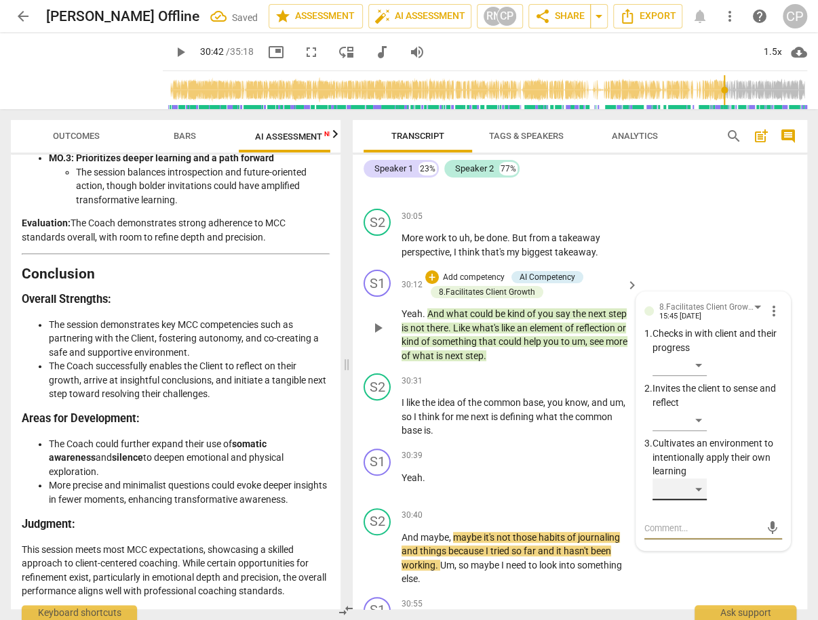
click at [687, 500] on div "​" at bounding box center [679, 490] width 54 height 22
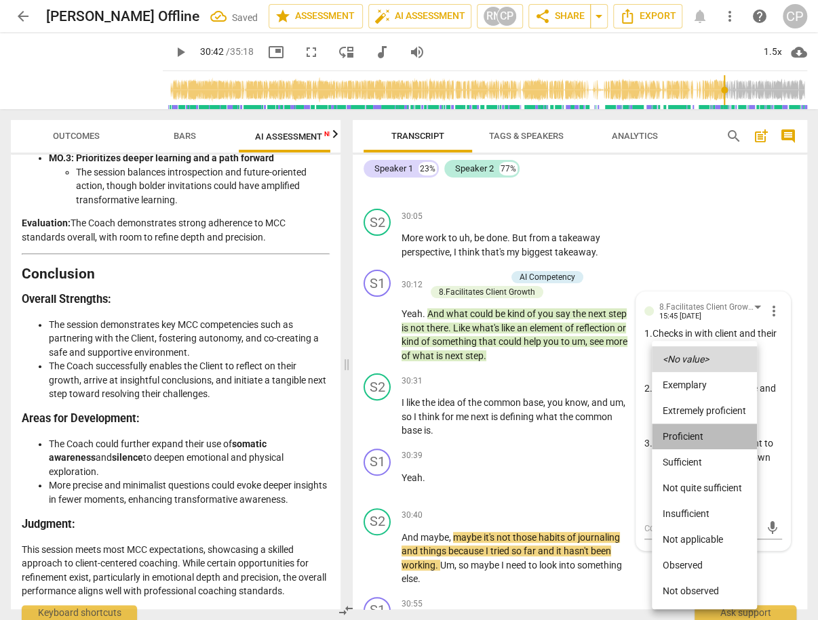
click at [698, 439] on li "Proficient" at bounding box center [704, 437] width 105 height 26
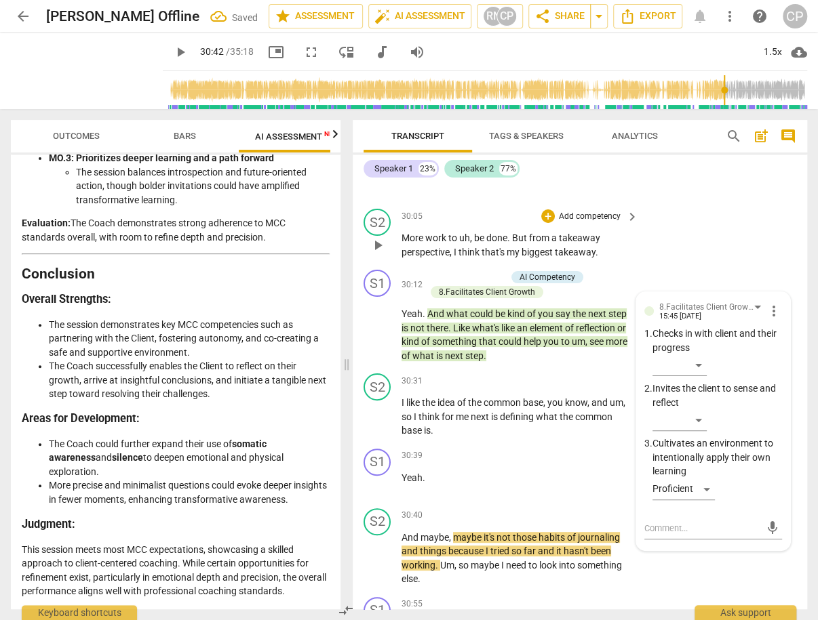
click at [692, 247] on div "S2 play_arrow pause 30:05 + Add competency keyboard_arrow_right More work to uh…" at bounding box center [580, 233] width 454 height 61
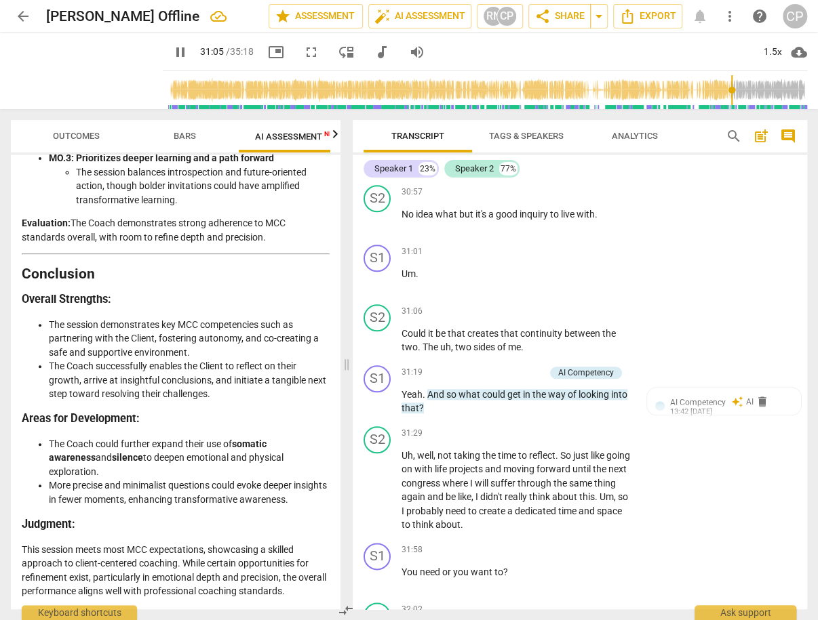
scroll to position [12785, 0]
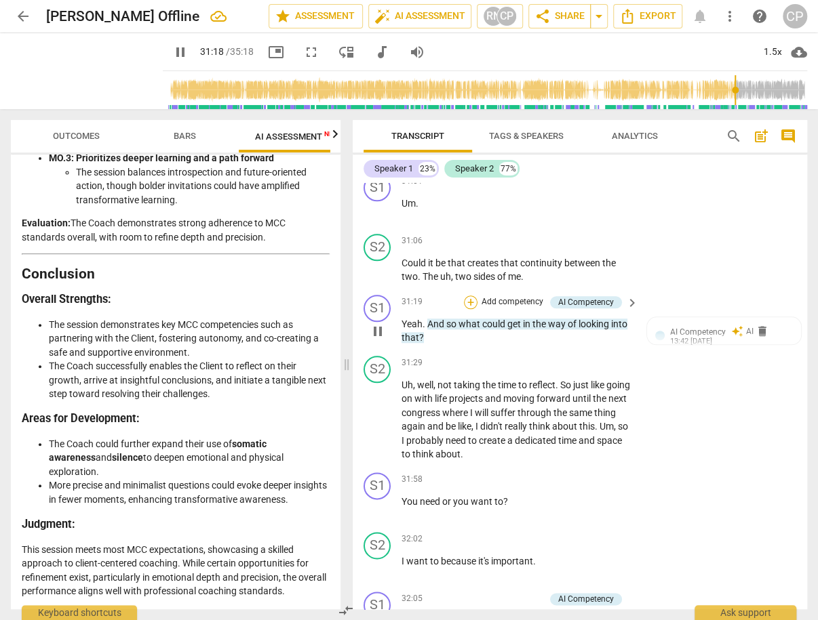
click at [468, 308] on div "+" at bounding box center [471, 303] width 14 height 14
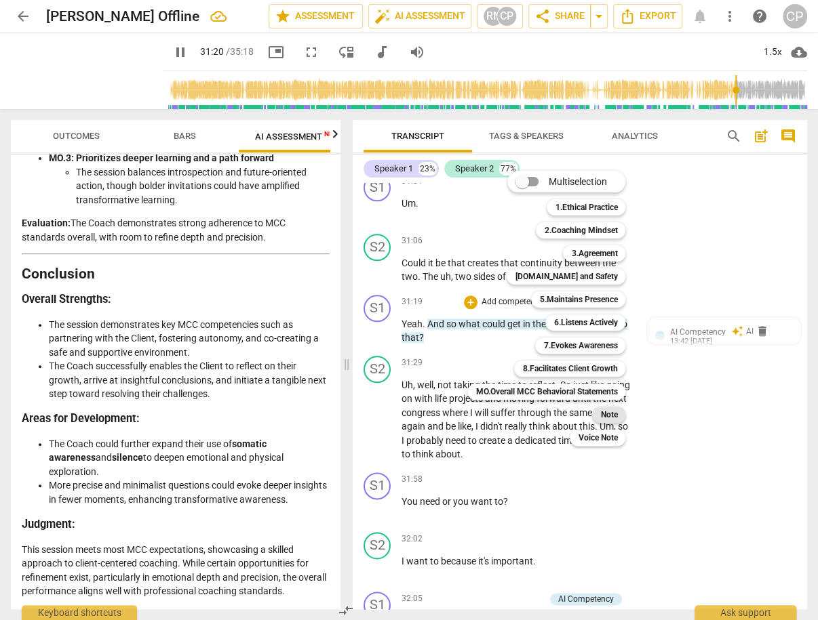
click at [613, 412] on b "Note" at bounding box center [608, 415] width 17 height 16
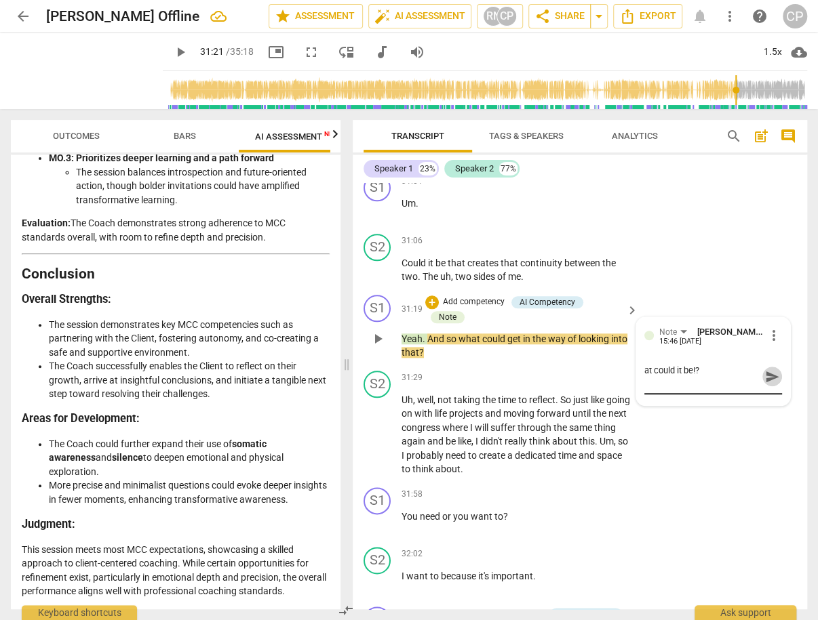
drag, startPoint x: 774, startPoint y: 376, endPoint x: 659, endPoint y: 386, distance: 115.0
click at [772, 376] on span "send" at bounding box center [772, 377] width 15 height 15
click at [376, 342] on span "play_arrow" at bounding box center [378, 339] width 16 height 16
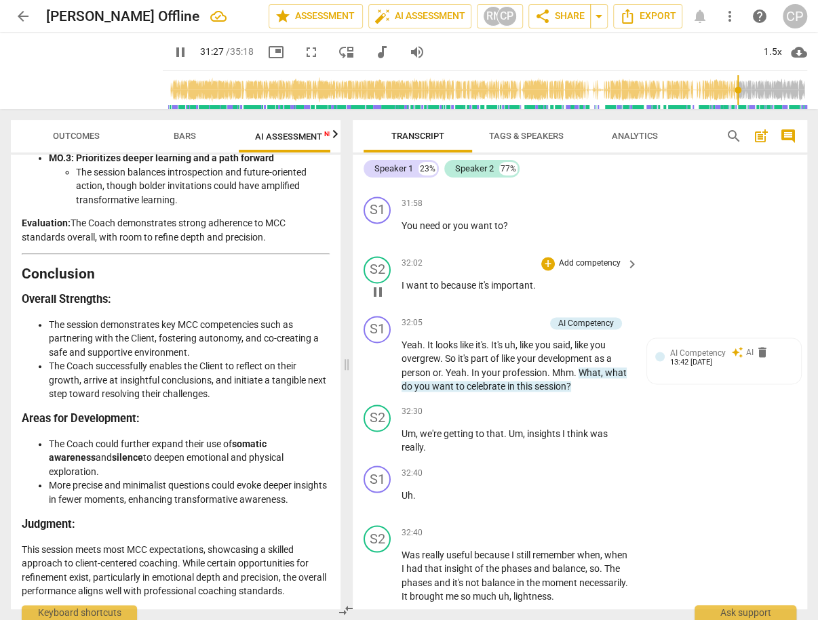
scroll to position [13111, 0]
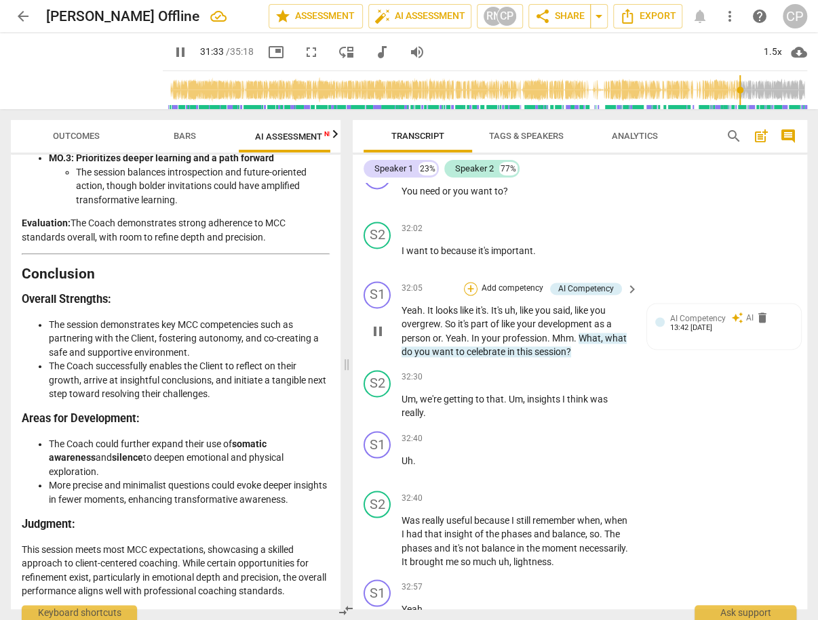
click at [475, 291] on div "+" at bounding box center [471, 289] width 14 height 14
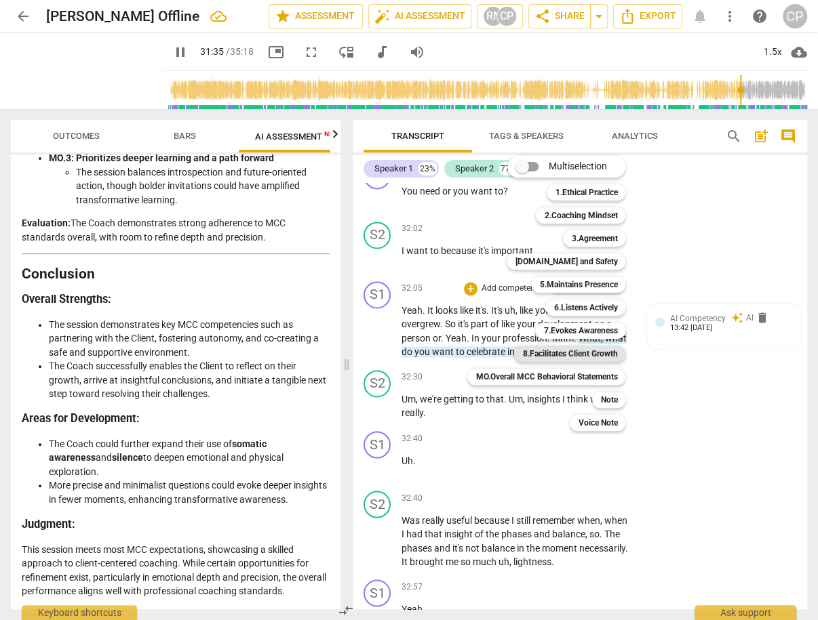
click at [593, 357] on b "8.Facilitates Client Growth" at bounding box center [569, 354] width 95 height 16
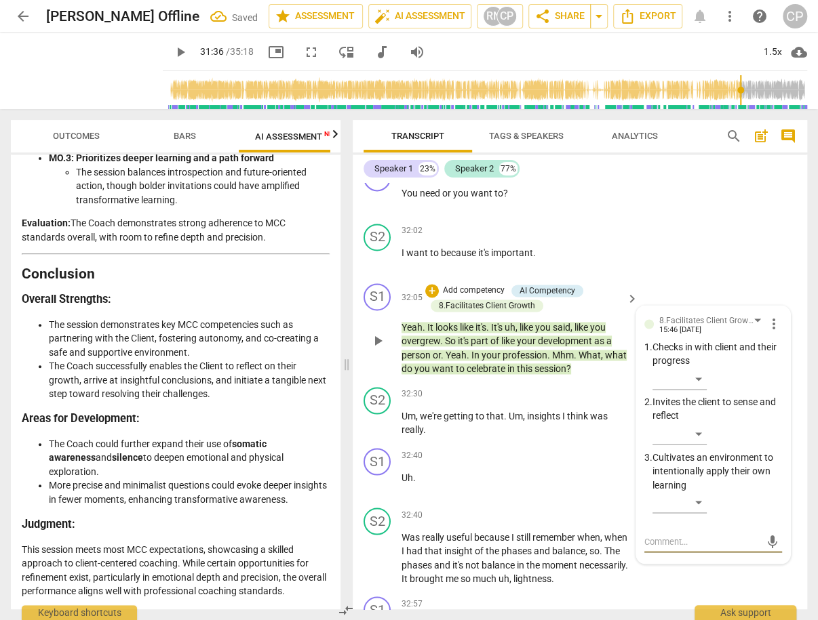
scroll to position [13165, 0]
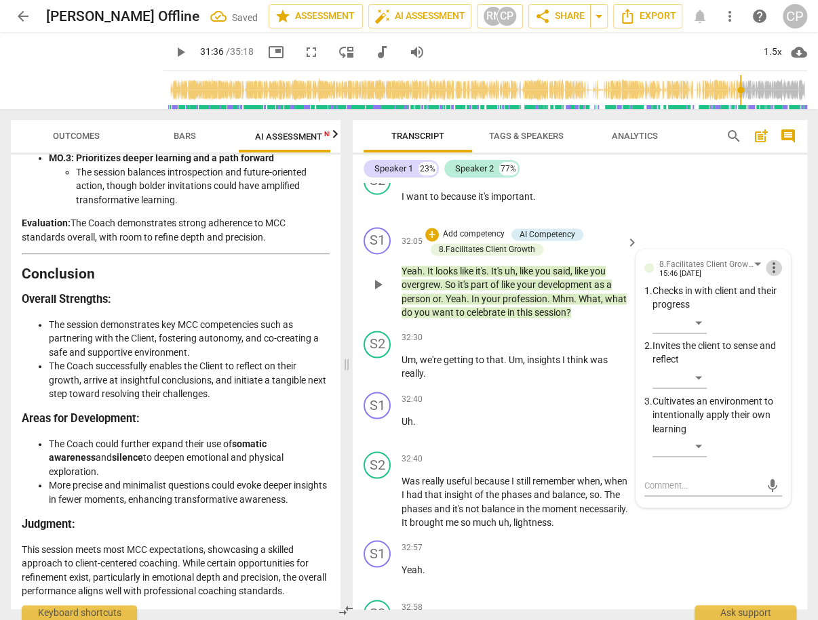
click at [768, 275] on span "more_vert" at bounding box center [773, 268] width 16 height 16
click at [685, 215] on div at bounding box center [409, 310] width 818 height 620
click at [432, 238] on div "+" at bounding box center [432, 235] width 14 height 14
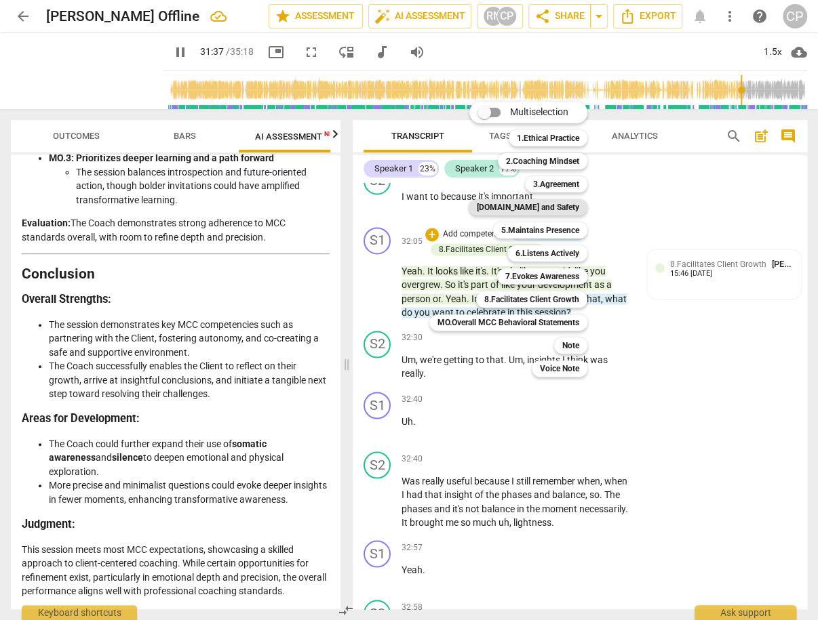
click at [557, 204] on b "[DOMAIN_NAME] and Safety" at bounding box center [528, 207] width 102 height 16
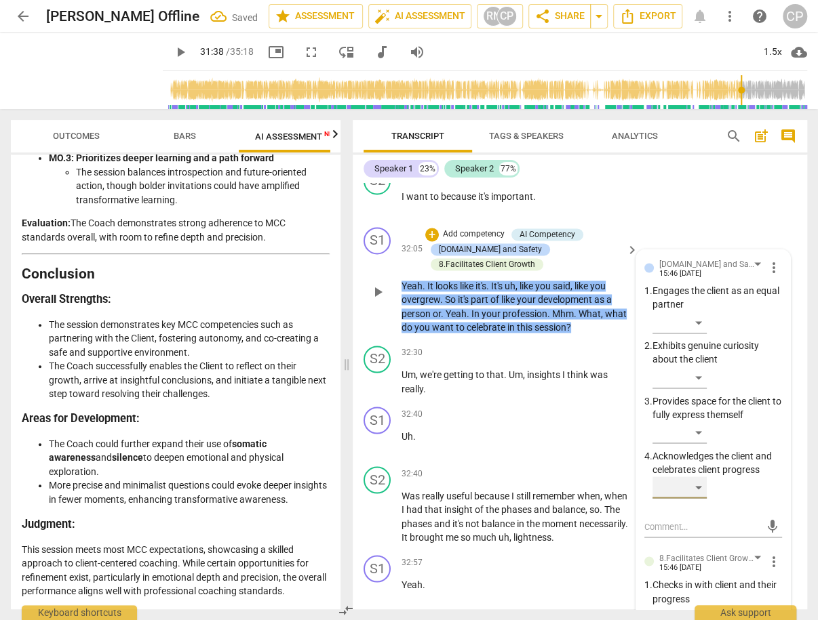
click at [692, 498] on div "​" at bounding box center [679, 488] width 54 height 22
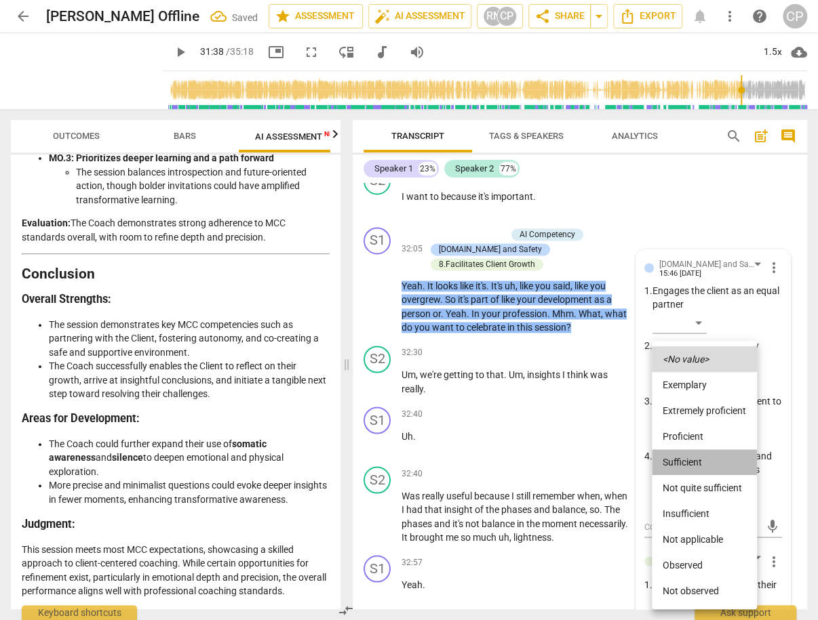
click at [687, 460] on li "Sufficient" at bounding box center [704, 463] width 105 height 26
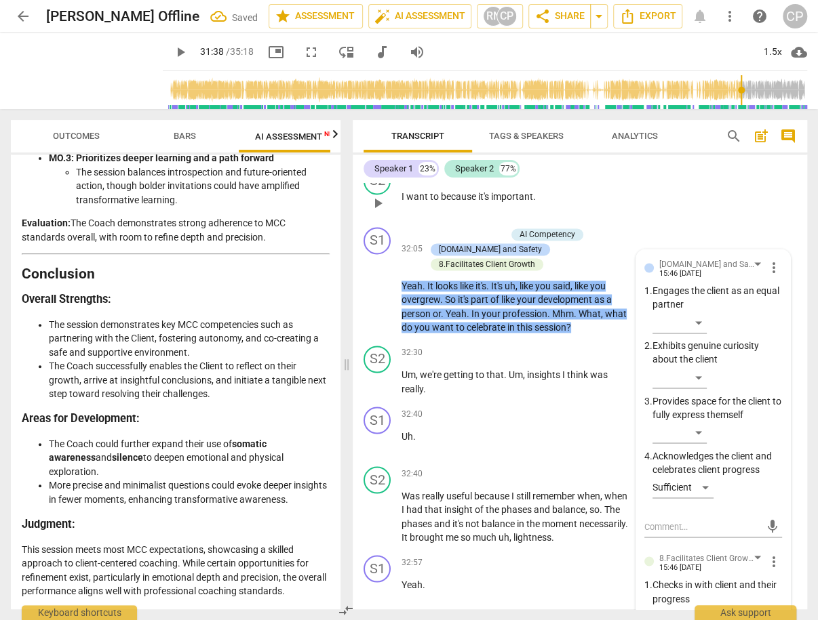
click at [659, 222] on div "S2 play_arrow pause 32:02 + Add competency keyboard_arrow_right I want to becau…" at bounding box center [580, 192] width 454 height 60
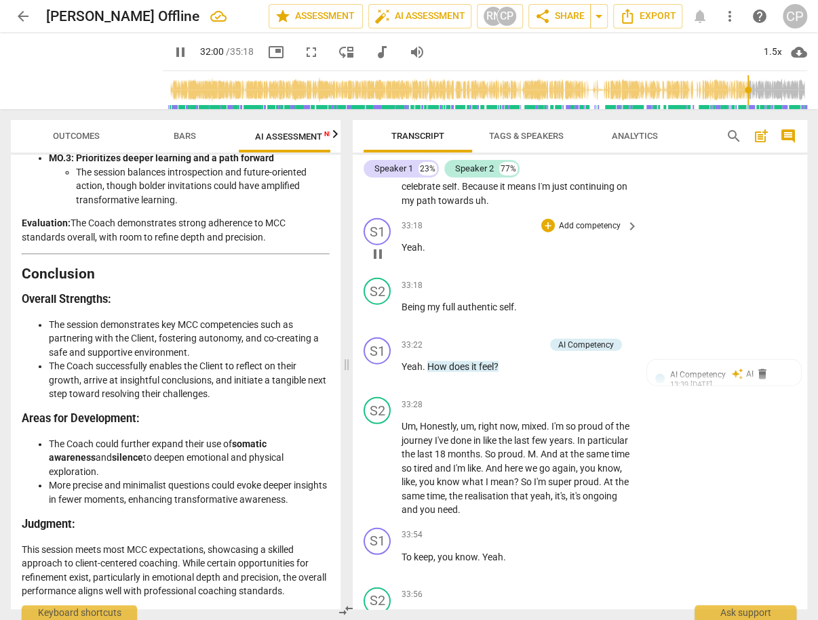
scroll to position [13714, 0]
